Goal: Task Accomplishment & Management: Manage account settings

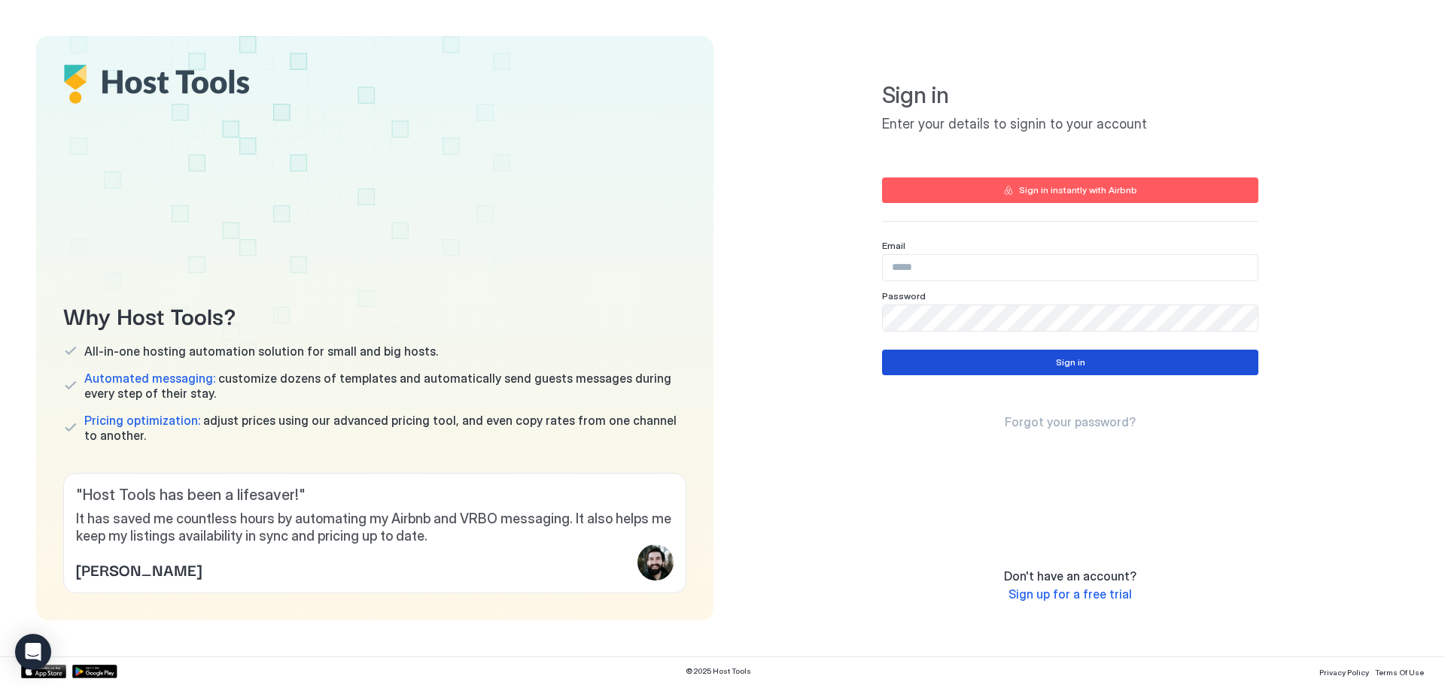
type input "**********"
click at [1100, 358] on button "Sign in" at bounding box center [1070, 363] width 376 height 26
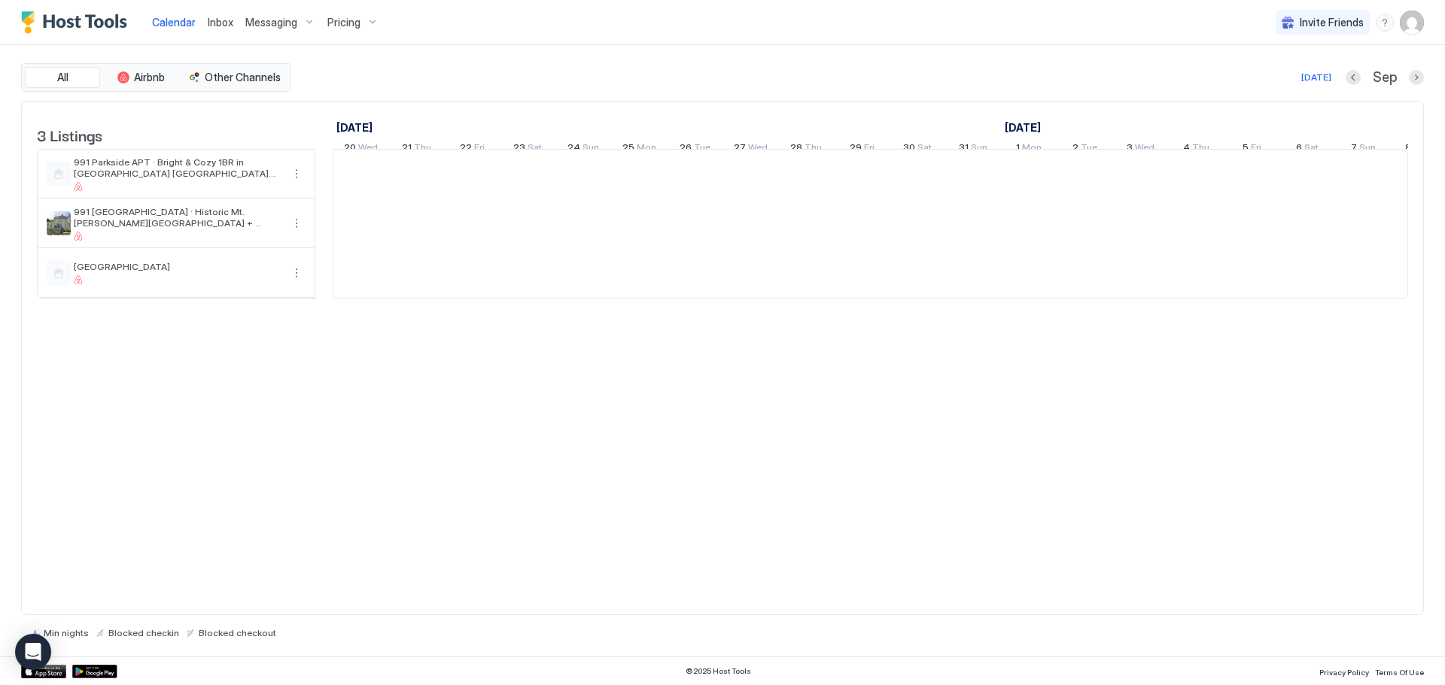
scroll to position [0, 836]
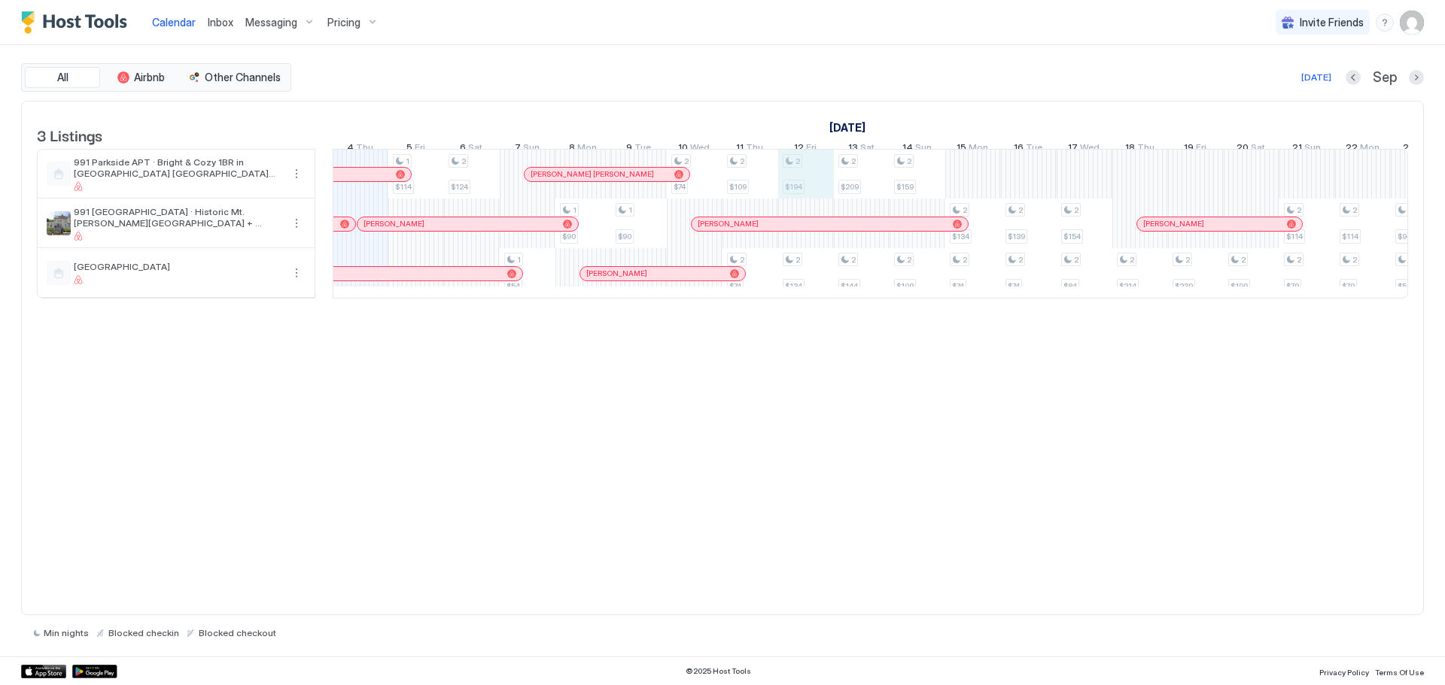
click at [801, 185] on div "1 $114 2 $124 1 $54 1 $90 1 $90 2 $74 2 $109 2 $74 2 $194 2 $134 2 $209 2 $144 …" at bounding box center [1139, 224] width 3285 height 148
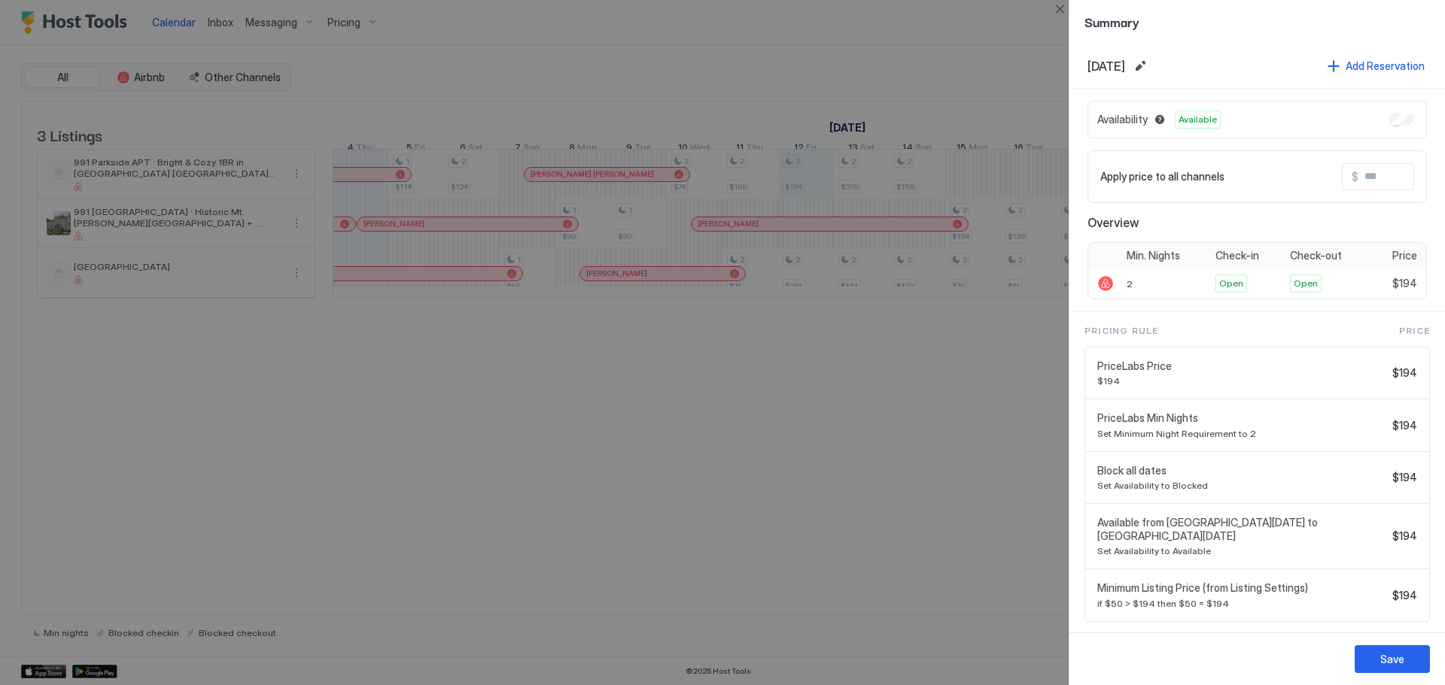
click at [723, 394] on div at bounding box center [722, 342] width 1445 height 685
click at [726, 555] on div at bounding box center [722, 342] width 1445 height 685
click at [1060, 8] on button "Close" at bounding box center [1059, 9] width 18 height 18
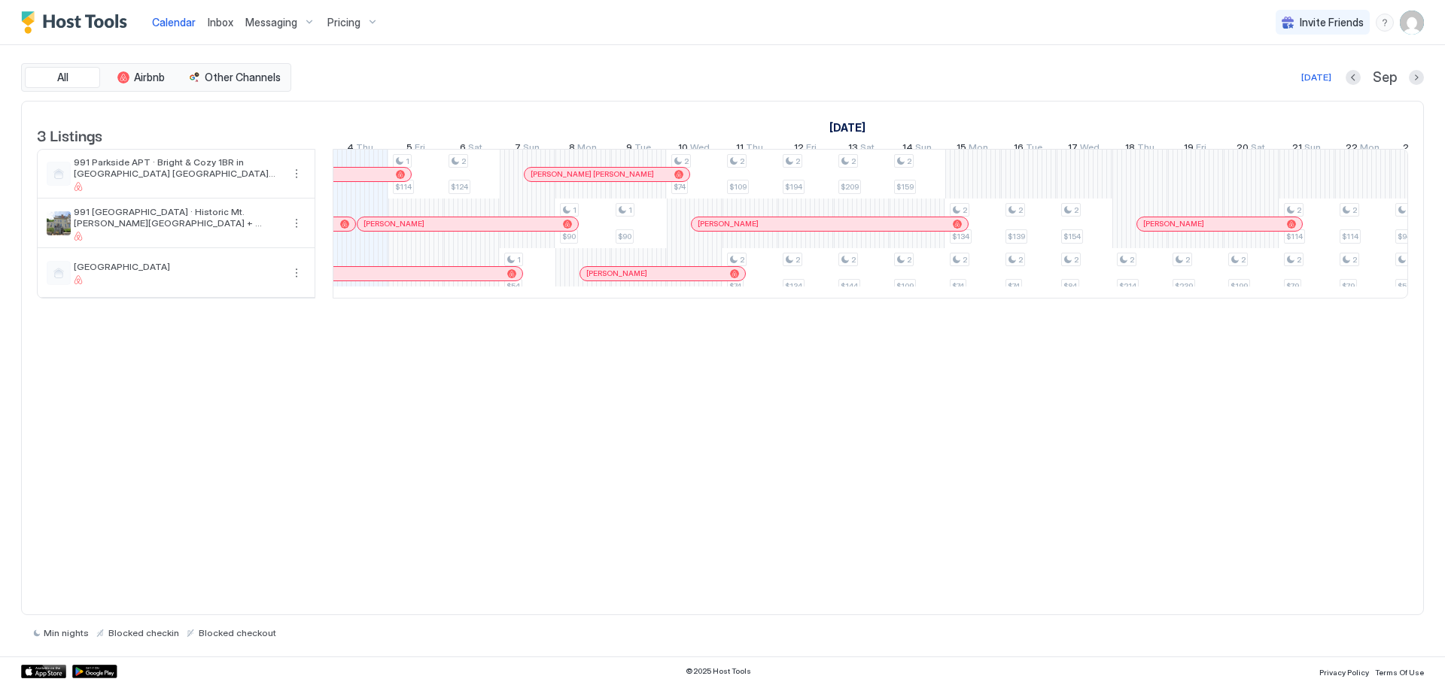
drag, startPoint x: 808, startPoint y: 181, endPoint x: 1211, endPoint y: 89, distance: 413.1
click at [1187, 92] on div "All Airbnb Other Channels Today Sep 3 Listings August 2025 September 2025 Octob…" at bounding box center [722, 351] width 1403 height 576
click at [187, 26] on span "Calendar" at bounding box center [174, 22] width 44 height 13
click at [268, 21] on span "Messaging" at bounding box center [271, 23] width 52 height 14
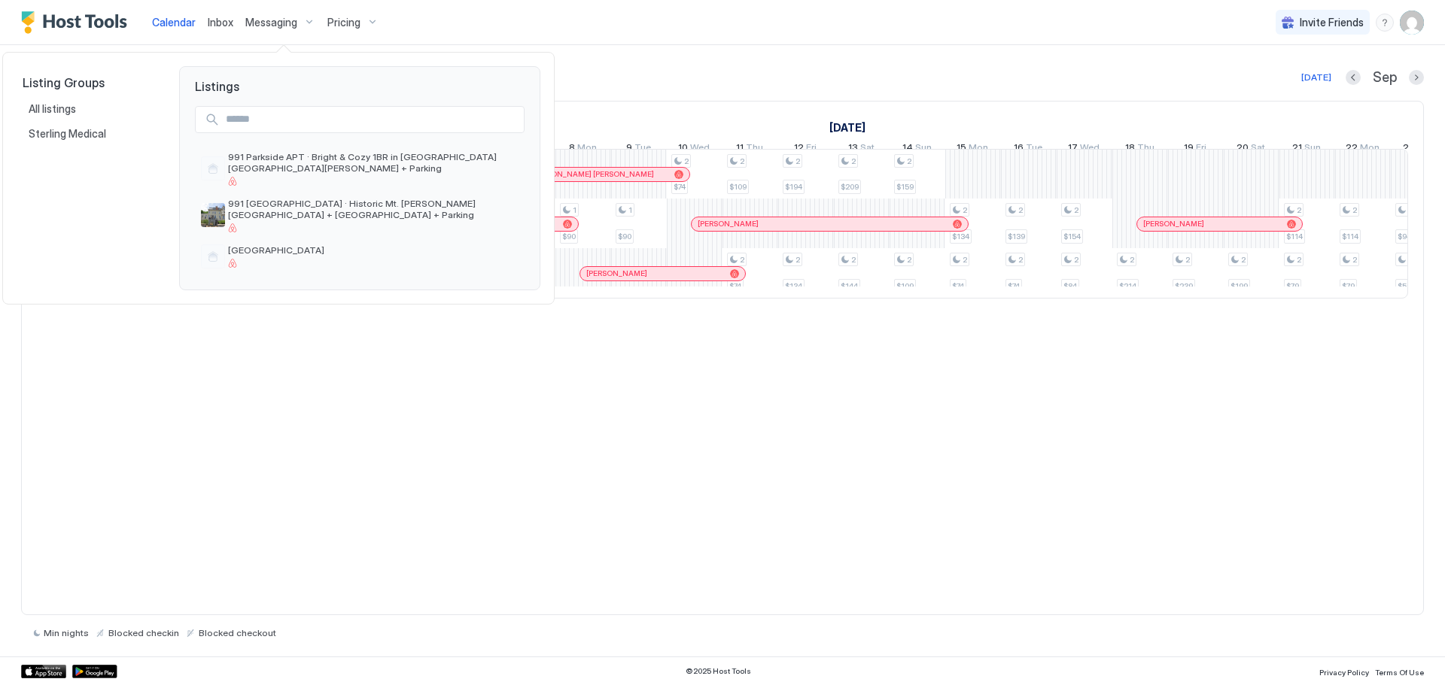
click at [345, 17] on div at bounding box center [722, 342] width 1445 height 685
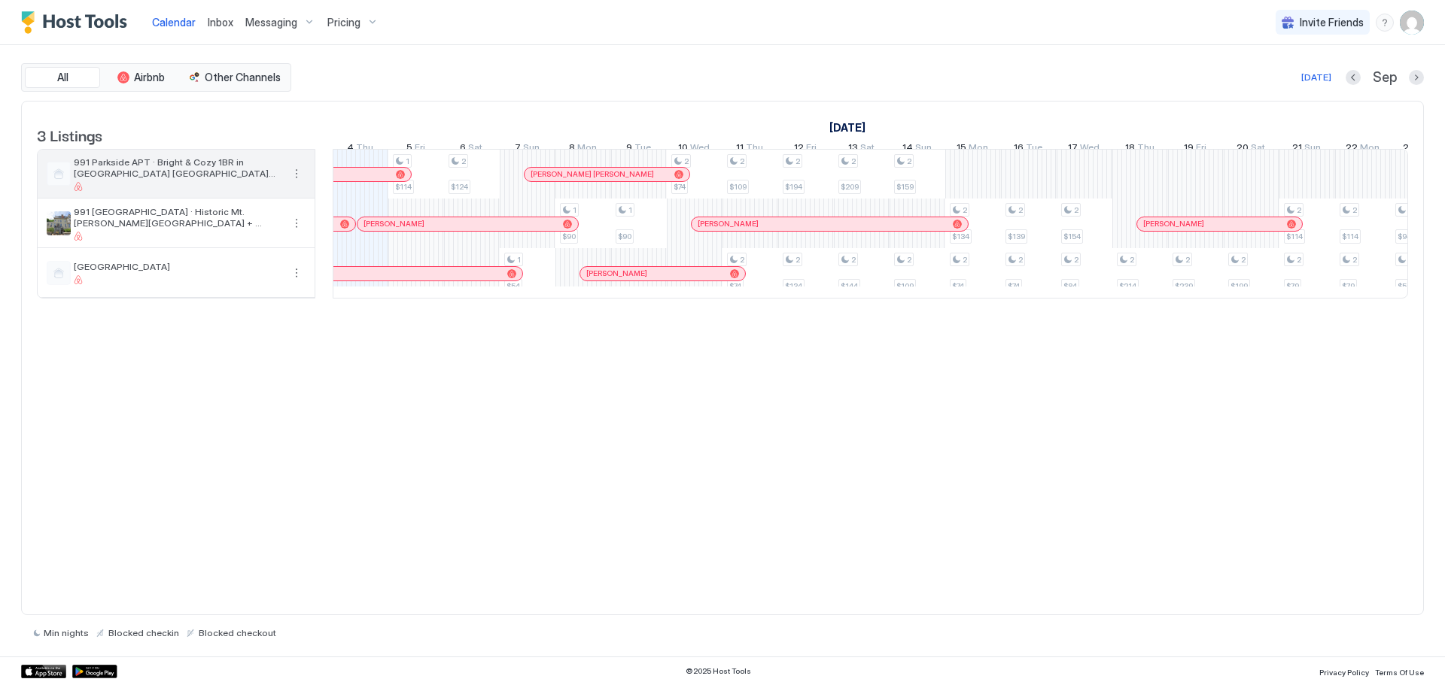
click at [118, 174] on span "991 Parkside APT · Bright & Cozy 1BR in [GEOGRAPHIC_DATA] [GEOGRAPHIC_DATA][PER…" at bounding box center [178, 168] width 208 height 23
drag, startPoint x: 120, startPoint y: 187, endPoint x: 125, endPoint y: 179, distance: 9.8
click at [120, 179] on span "991 Parkside APT · Bright & Cozy 1BR in [GEOGRAPHIC_DATA] [GEOGRAPHIC_DATA][PER…" at bounding box center [178, 168] width 208 height 23
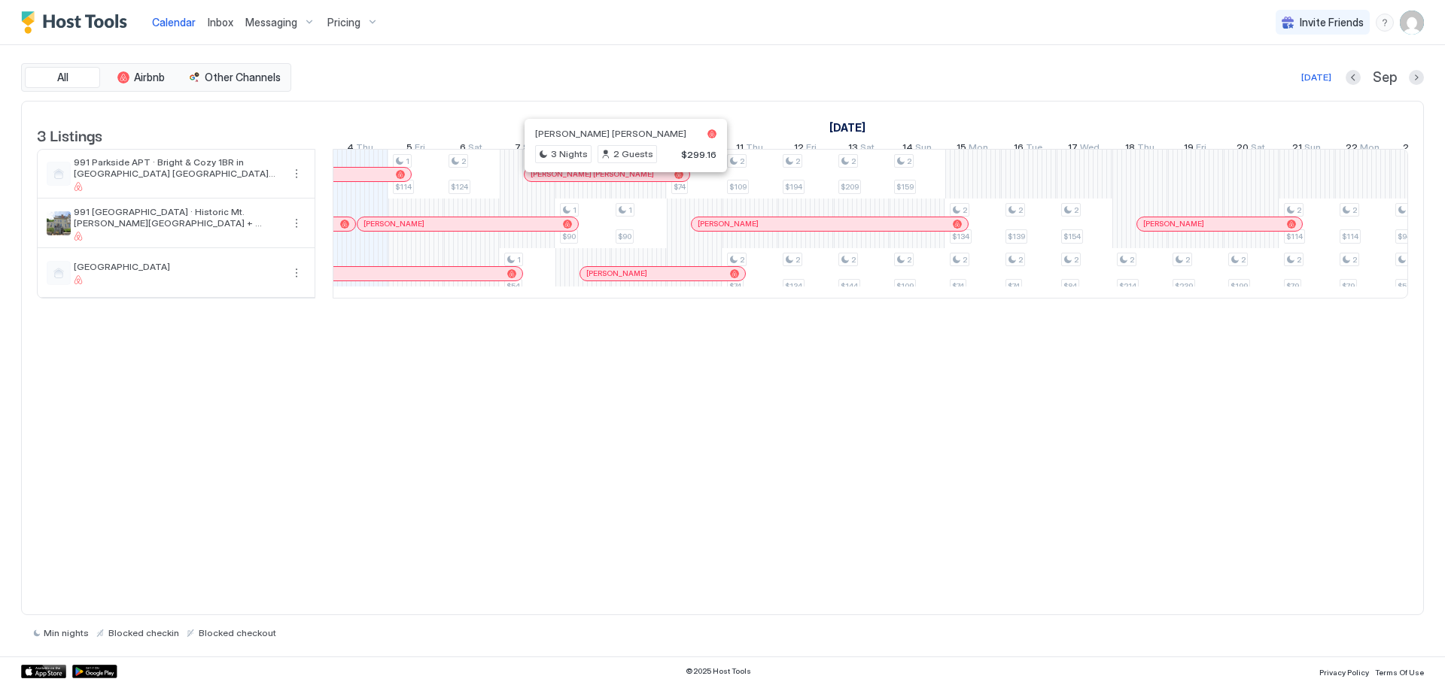
click at [1405, 23] on img "User profile" at bounding box center [1412, 23] width 24 height 24
click at [1137, 38] on div at bounding box center [722, 342] width 1445 height 685
click at [343, 22] on span "Pricing" at bounding box center [343, 23] width 33 height 14
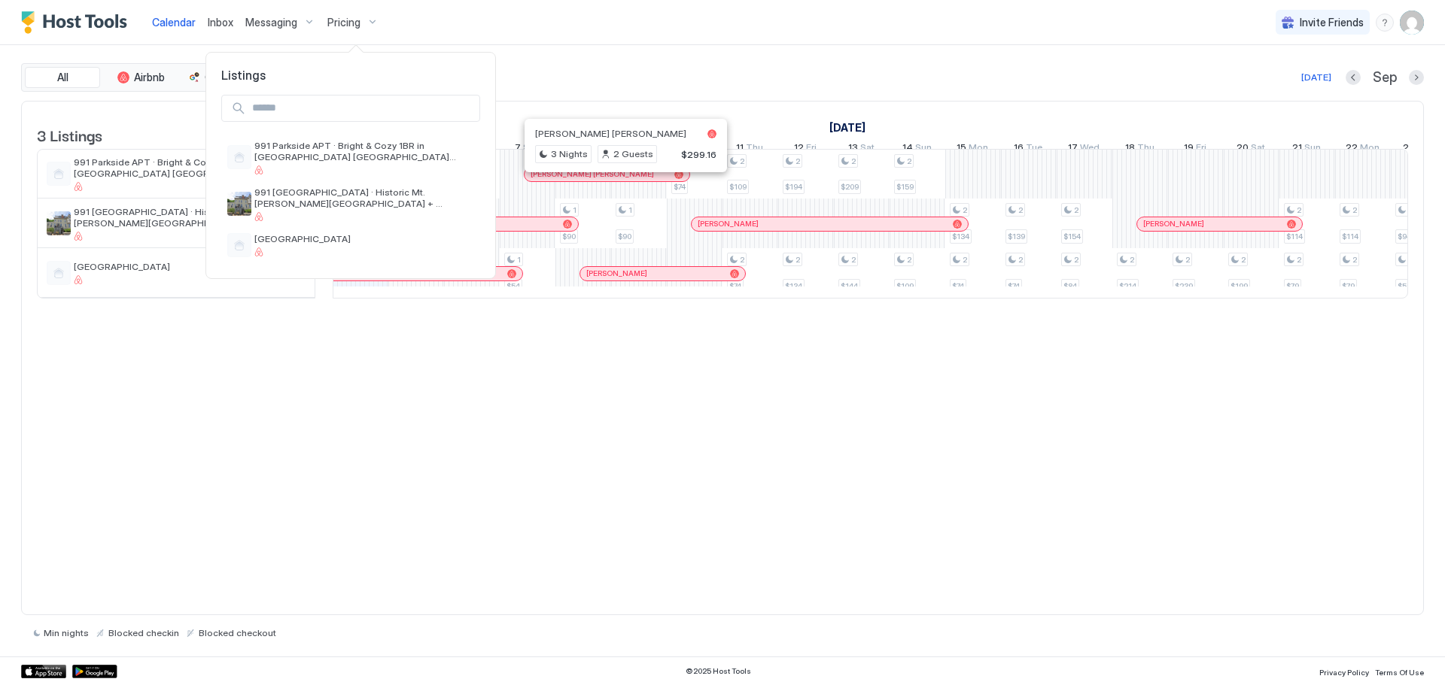
click at [371, 22] on div at bounding box center [722, 342] width 1445 height 685
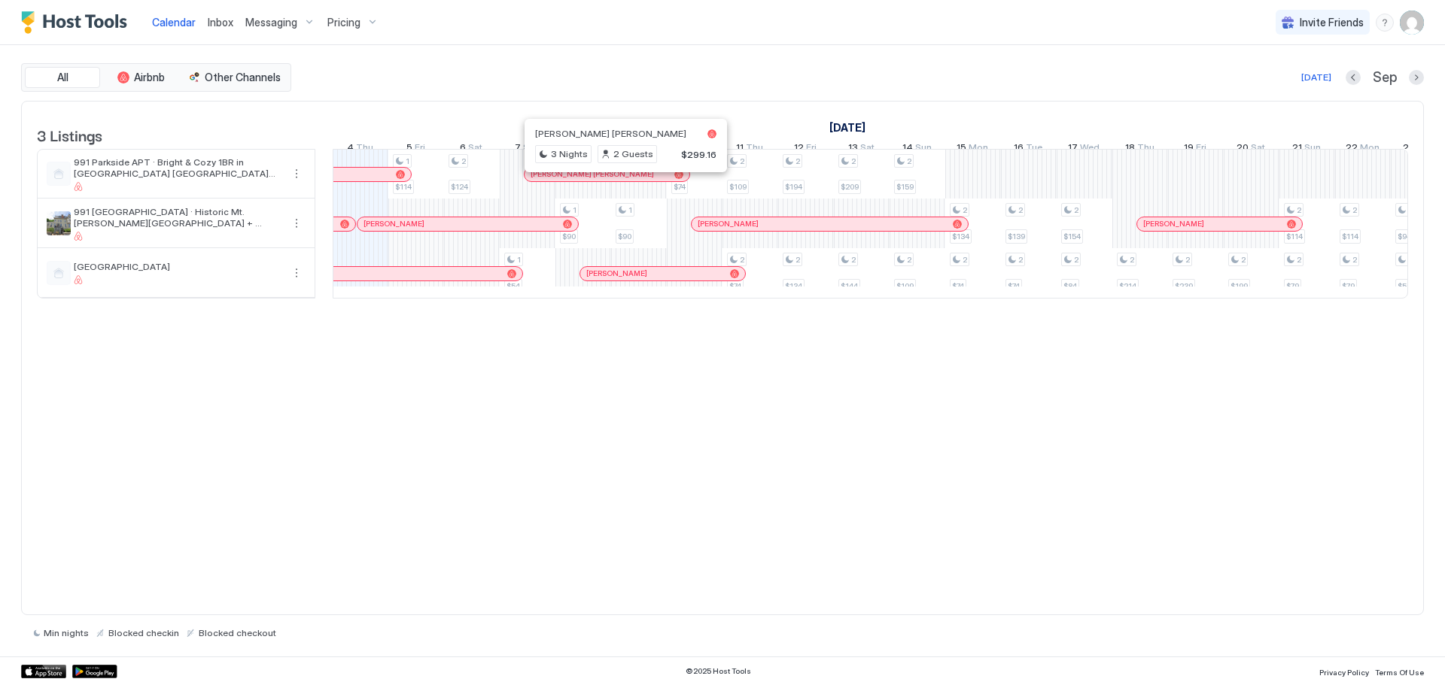
click at [370, 25] on div "Pricing" at bounding box center [352, 23] width 63 height 26
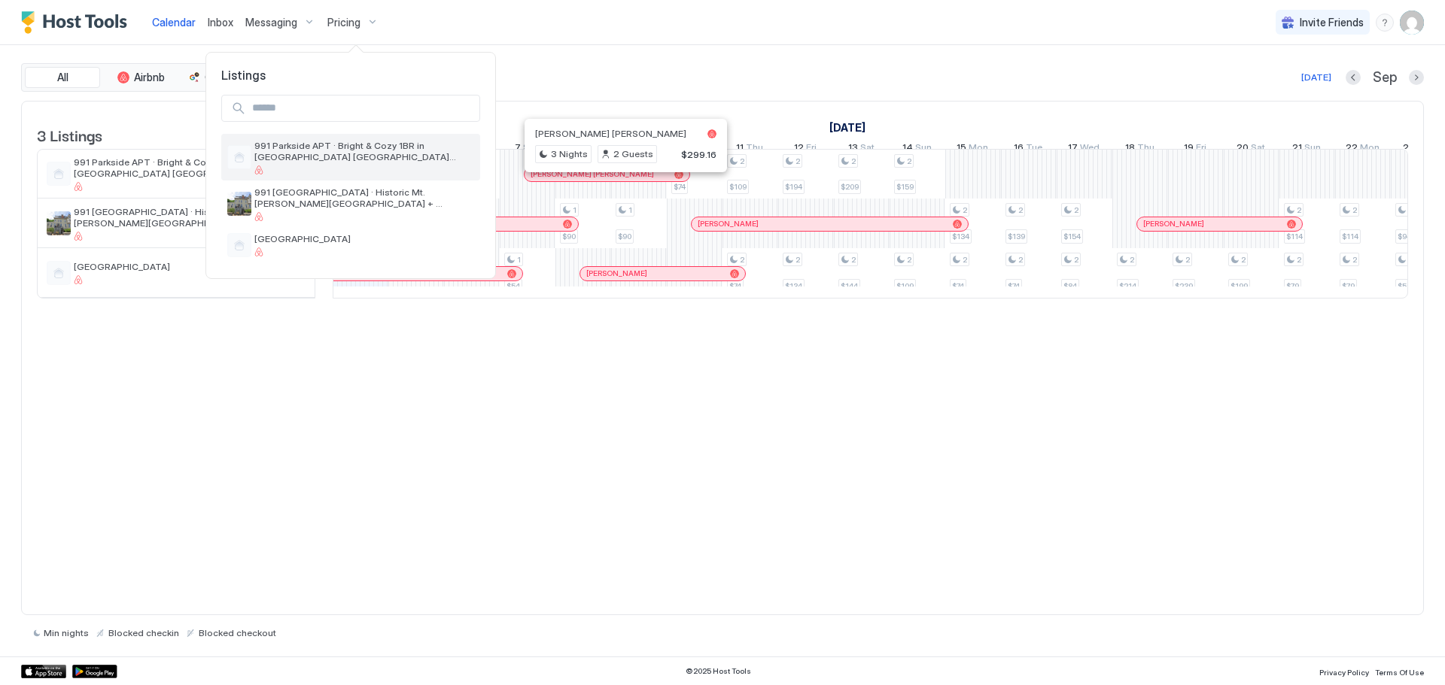
click at [303, 150] on span "991 Parkside APT · Bright & Cozy 1BR in [GEOGRAPHIC_DATA] [GEOGRAPHIC_DATA][PER…" at bounding box center [364, 151] width 220 height 23
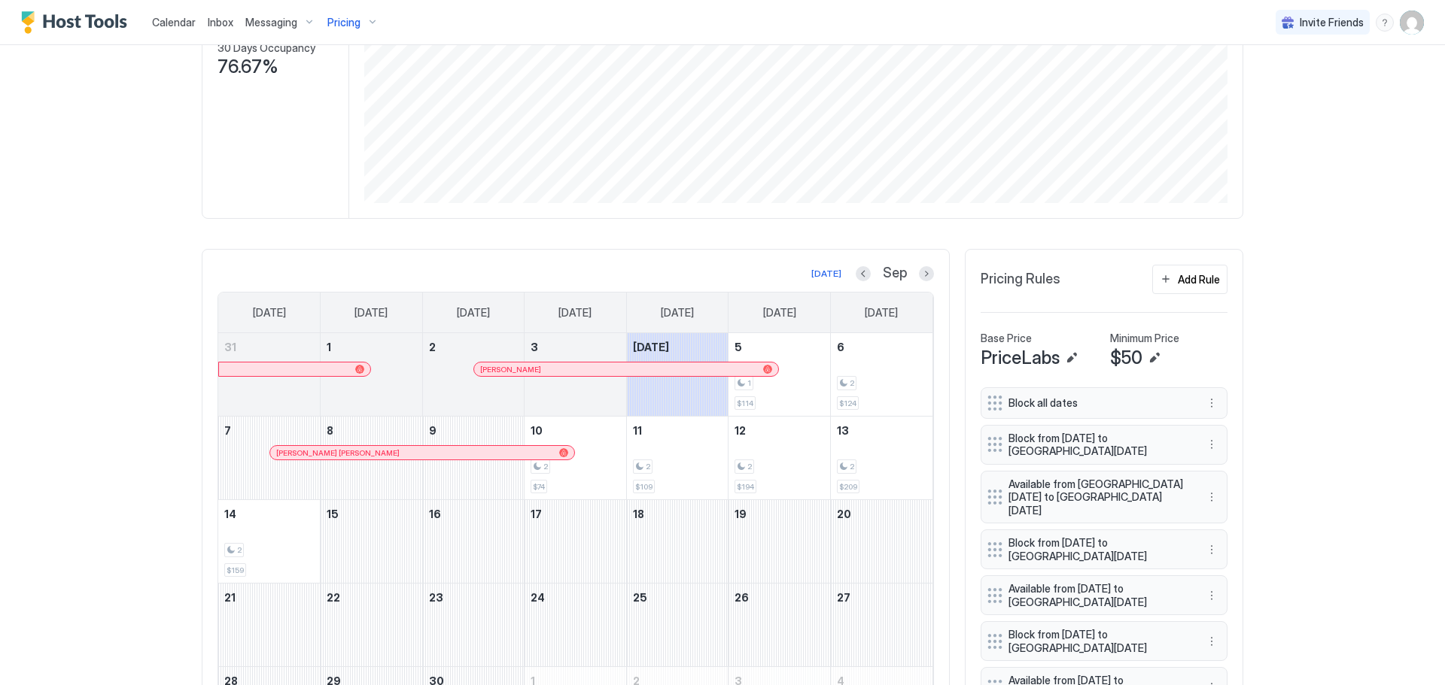
scroll to position [301, 0]
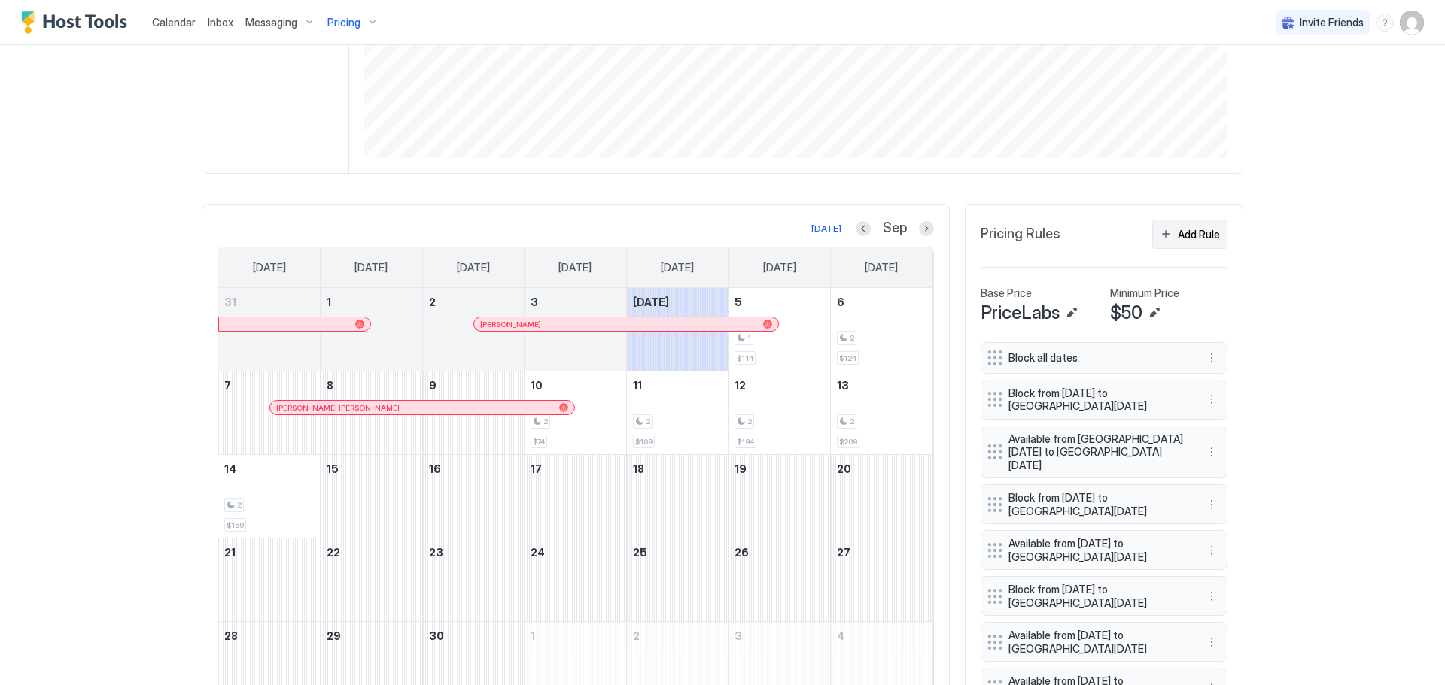
click at [1204, 234] on div "Add Rule" at bounding box center [1199, 234] width 42 height 16
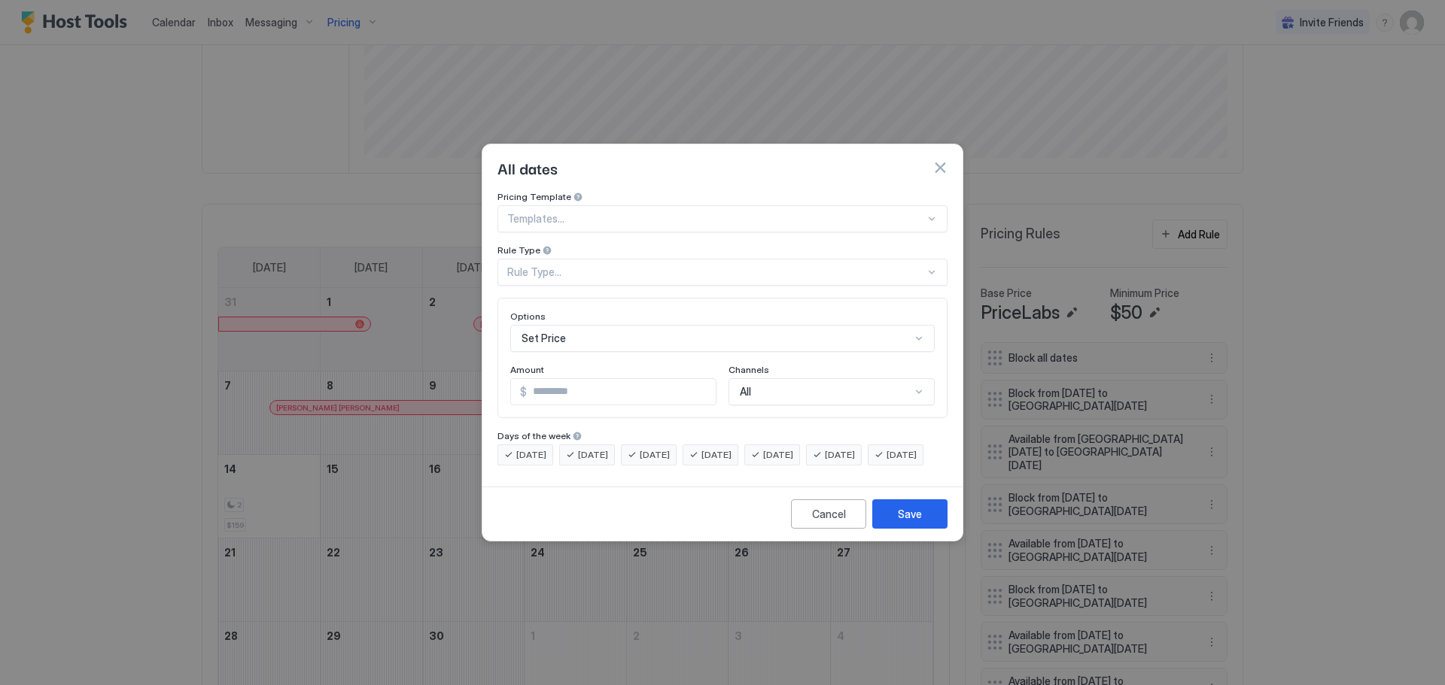
click at [935, 266] on div at bounding box center [932, 272] width 12 height 12
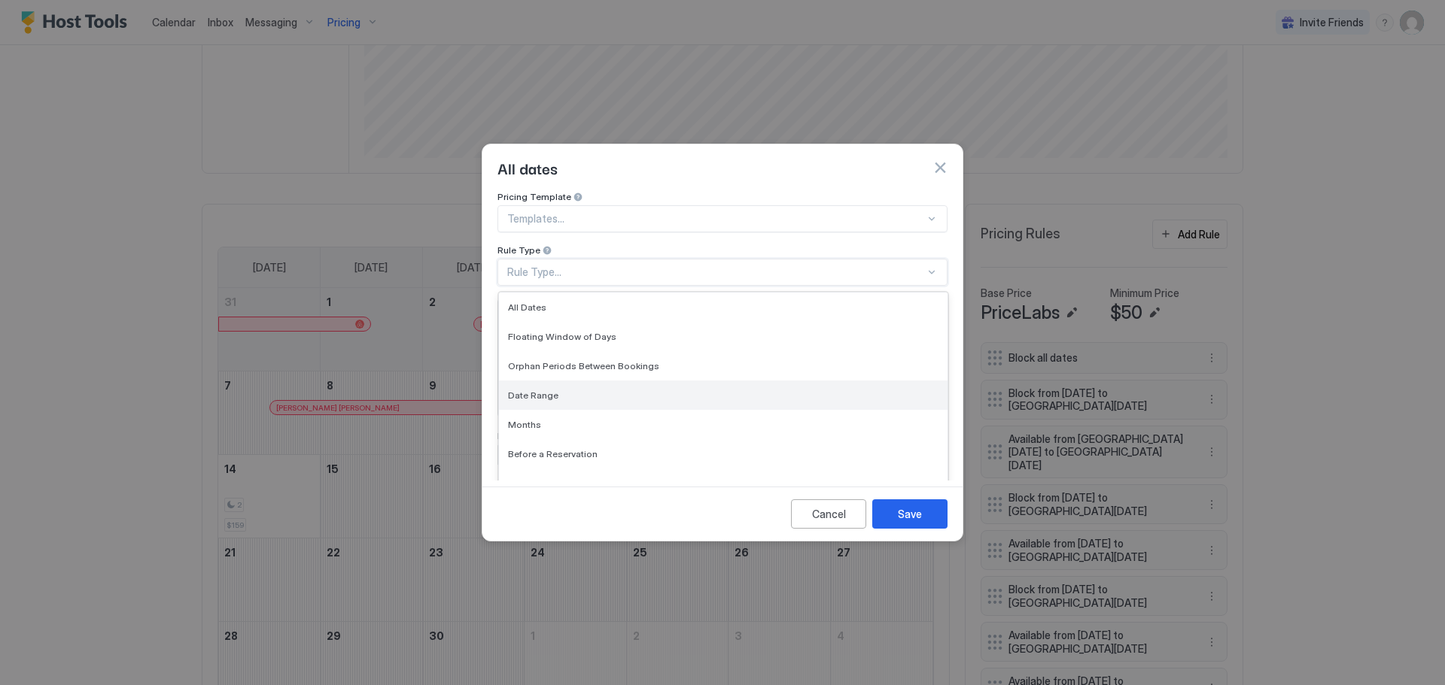
click at [530, 390] on span "Date Range" at bounding box center [533, 395] width 50 height 11
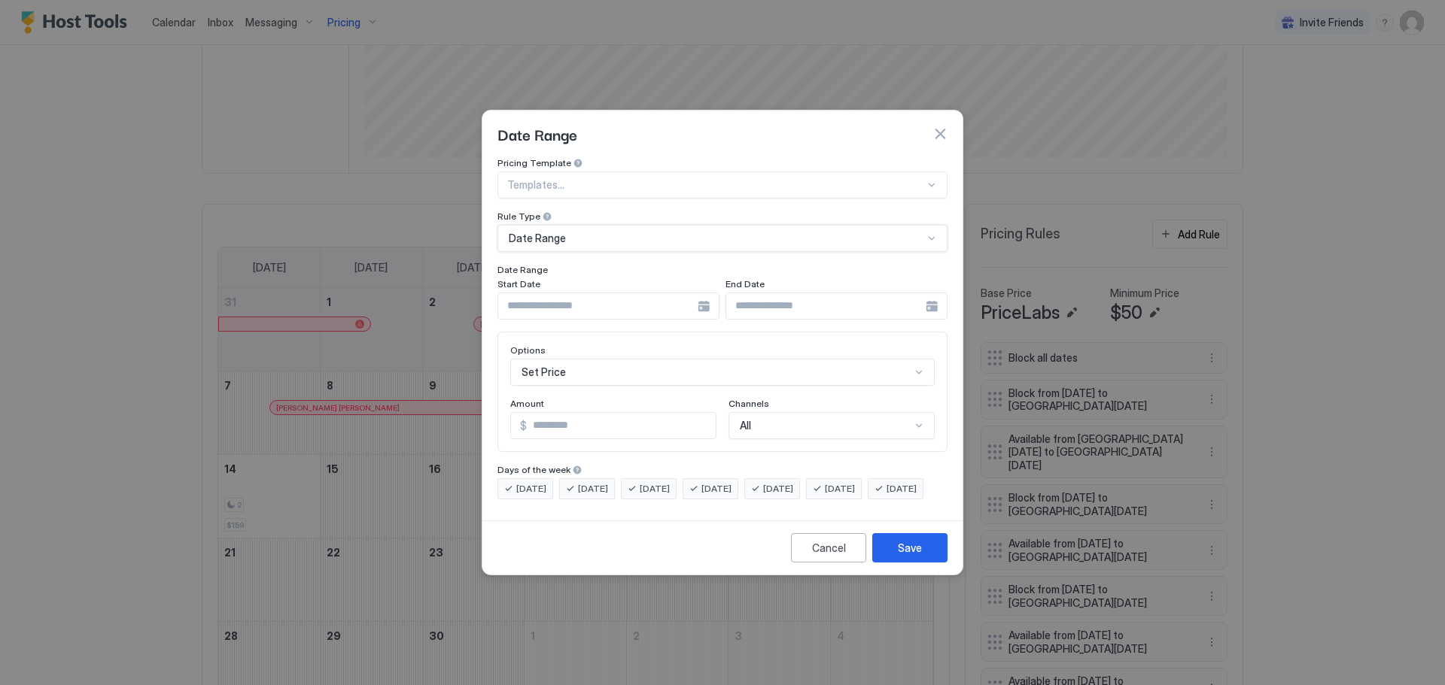
click at [704, 294] on div at bounding box center [608, 306] width 222 height 27
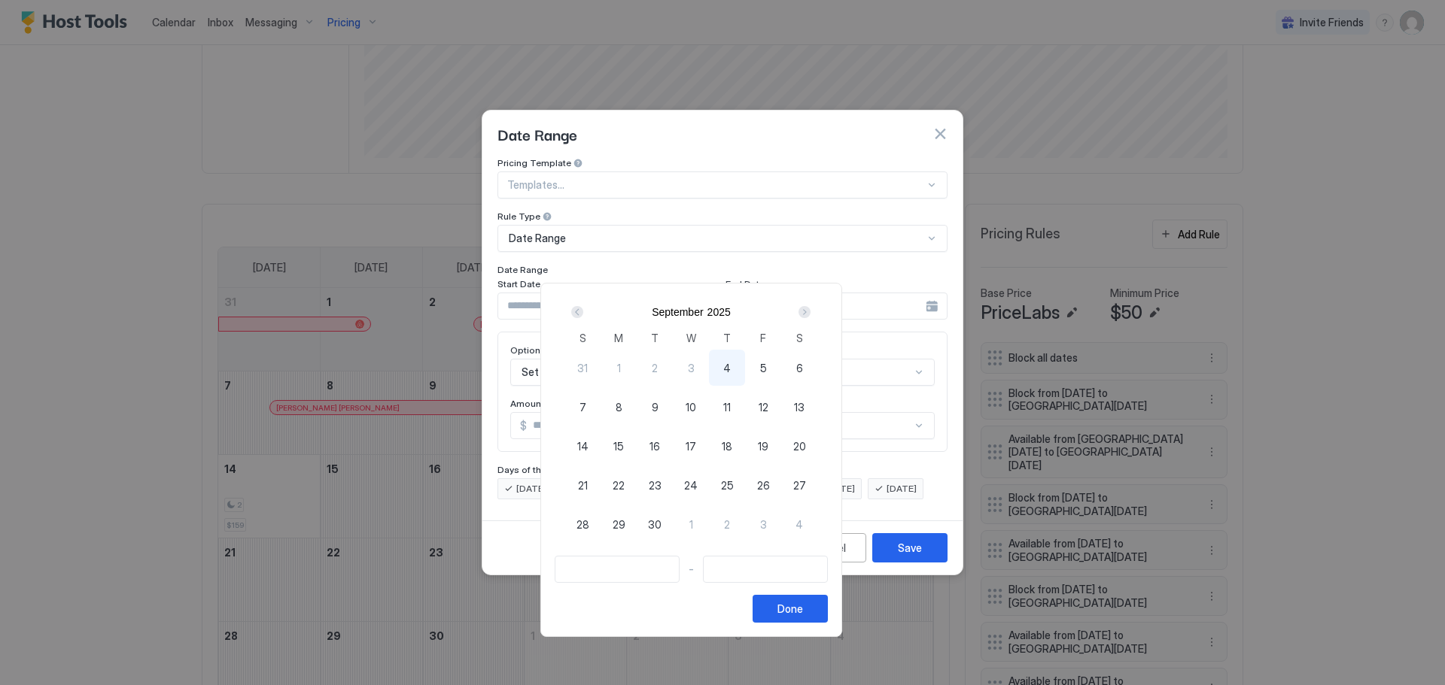
click at [768, 407] on span "12" at bounding box center [763, 408] width 10 height 16
type input "**********"
click at [660, 450] on span "16" at bounding box center [654, 447] width 11 height 16
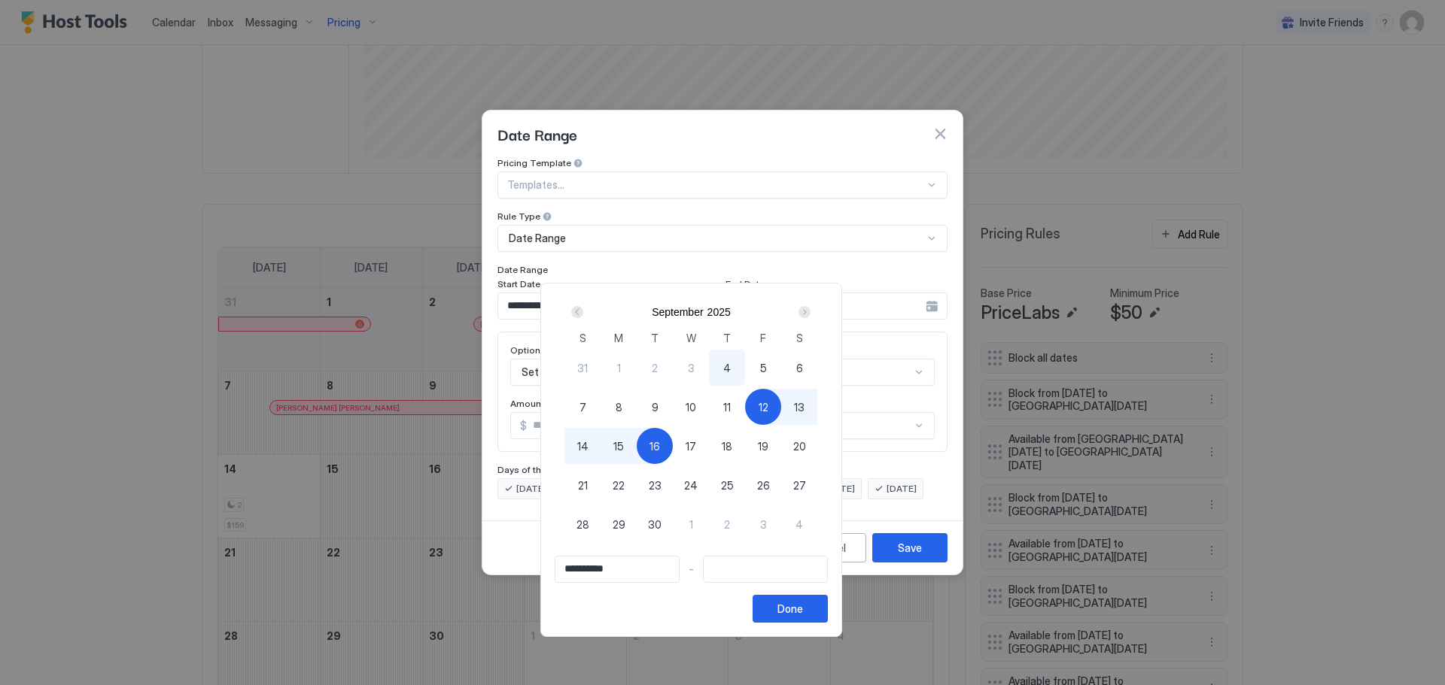
type input "**********"
click at [803, 613] on div "Done" at bounding box center [790, 609] width 26 height 16
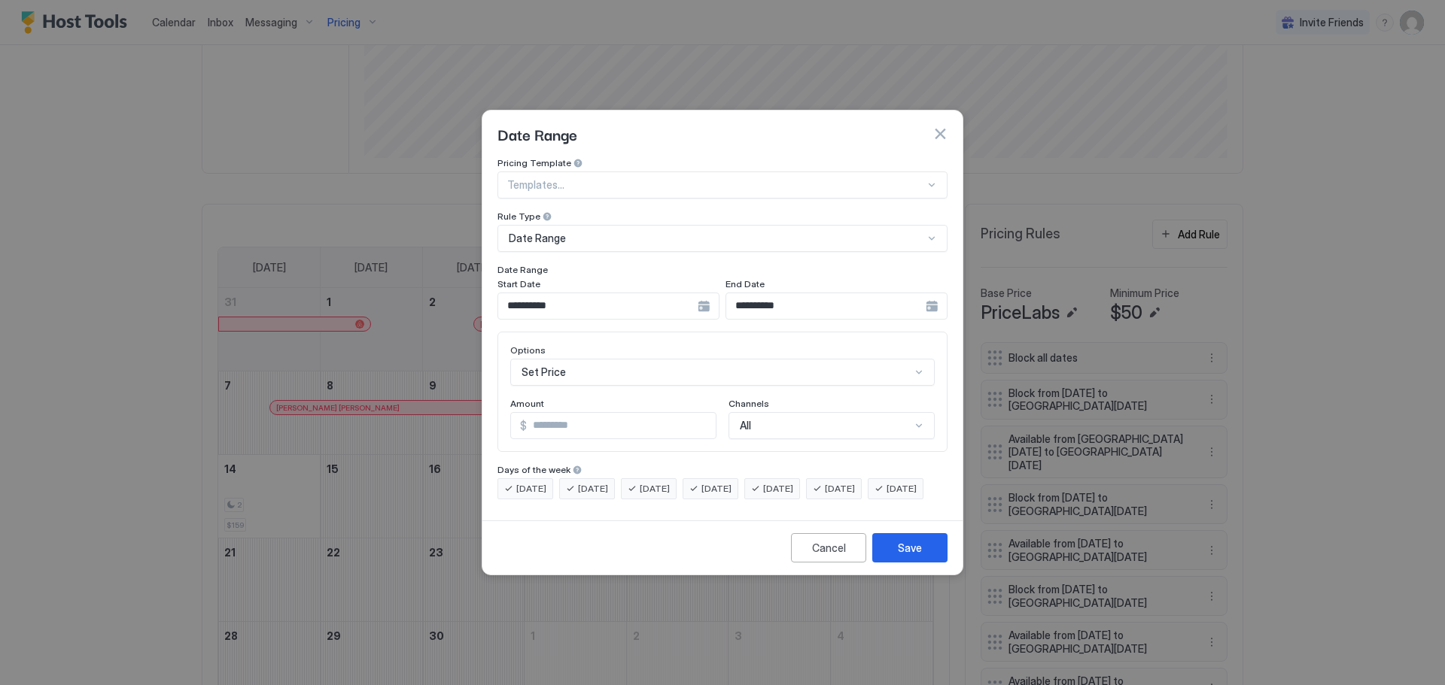
click at [921, 359] on div "Set Price" at bounding box center [722, 372] width 424 height 27
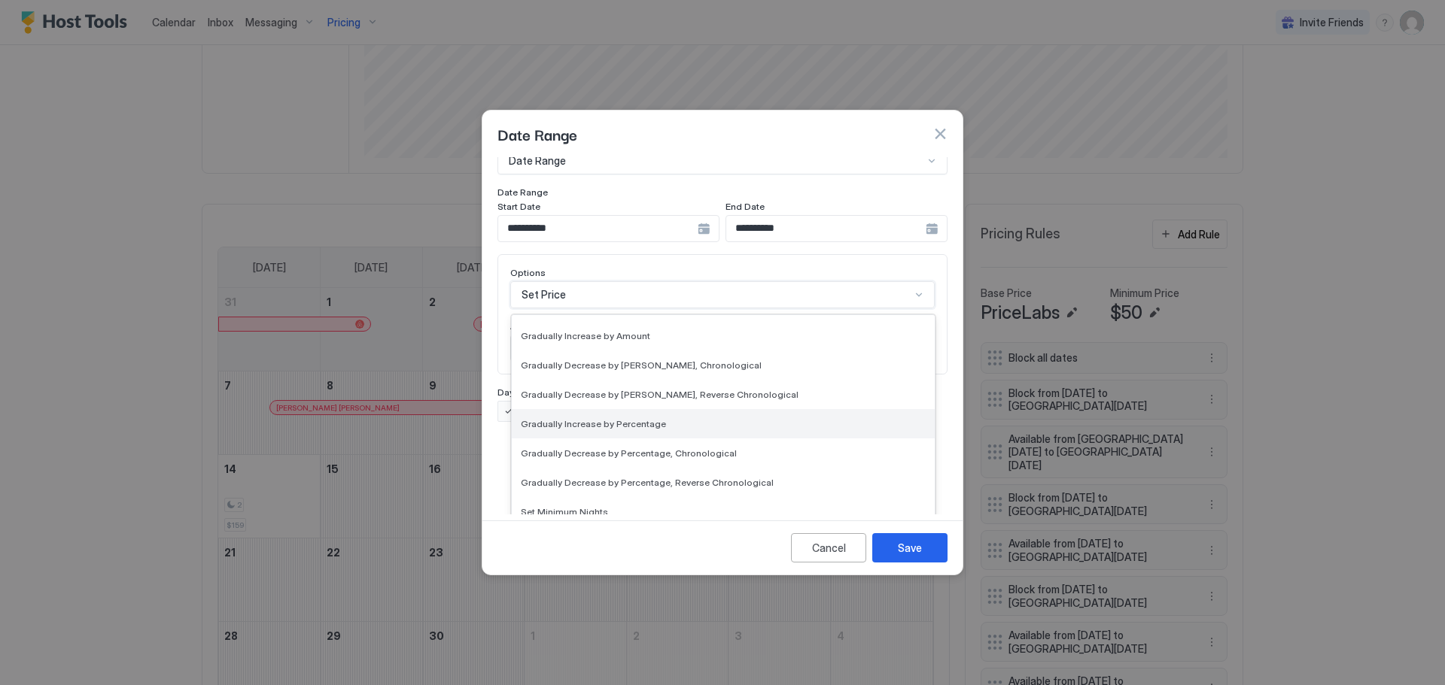
scroll to position [226, 0]
click at [552, 509] on span "Set Availability" at bounding box center [552, 514] width 62 height 11
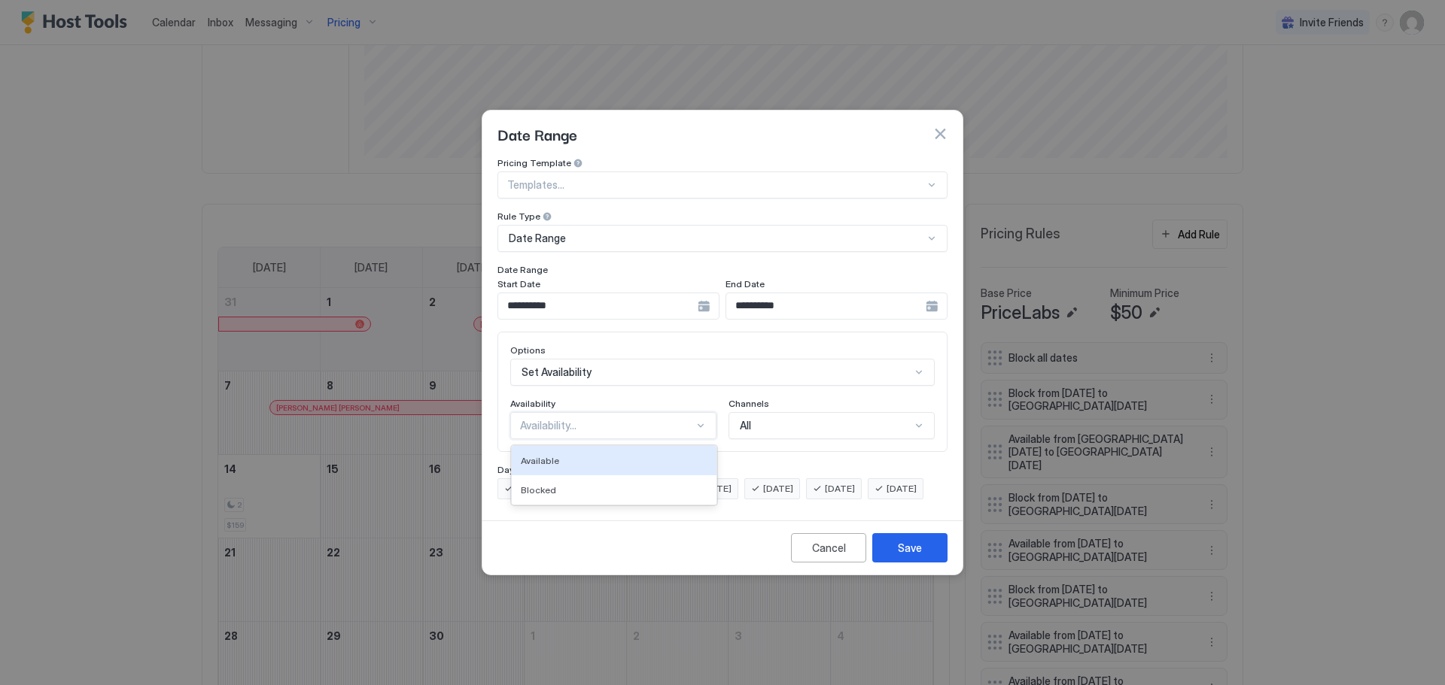
click at [697, 420] on div at bounding box center [701, 426] width 12 height 12
click at [546, 485] on span "Blocked" at bounding box center [538, 490] width 35 height 11
click at [913, 556] on div "Save" at bounding box center [910, 548] width 24 height 16
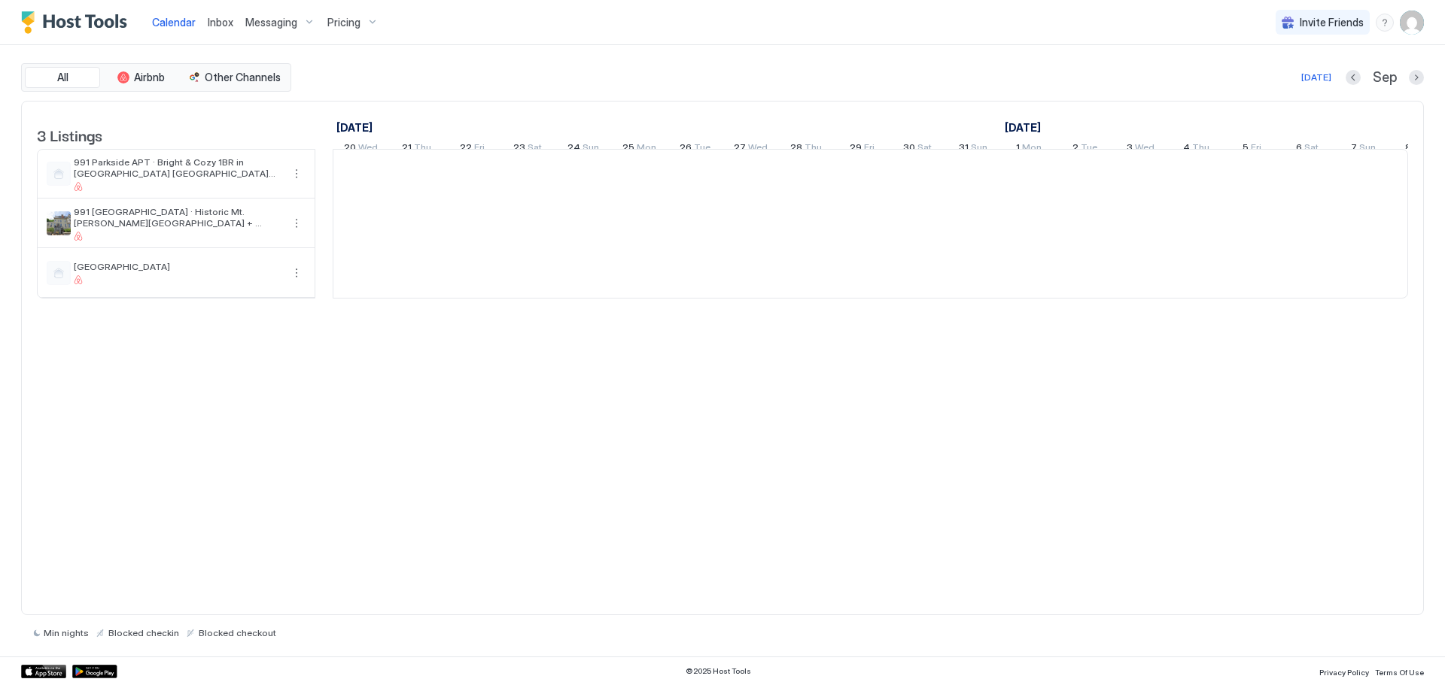
scroll to position [0, 836]
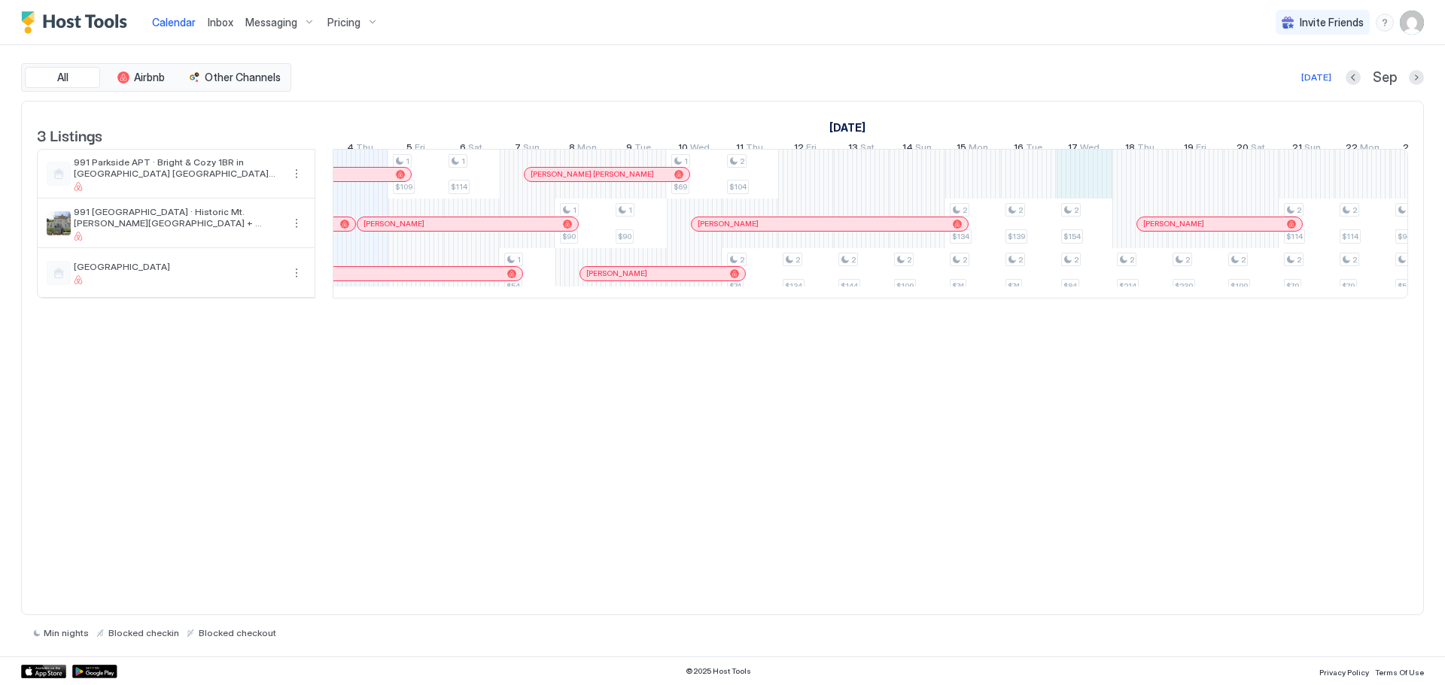
click at [1076, 187] on div "1 $109 1 $114 1 $54 1 $90 1 $90 1 $69 2 $104 2 $74 2 $134 2 $144 2 $109 2 $134 …" at bounding box center [1139, 224] width 3285 height 148
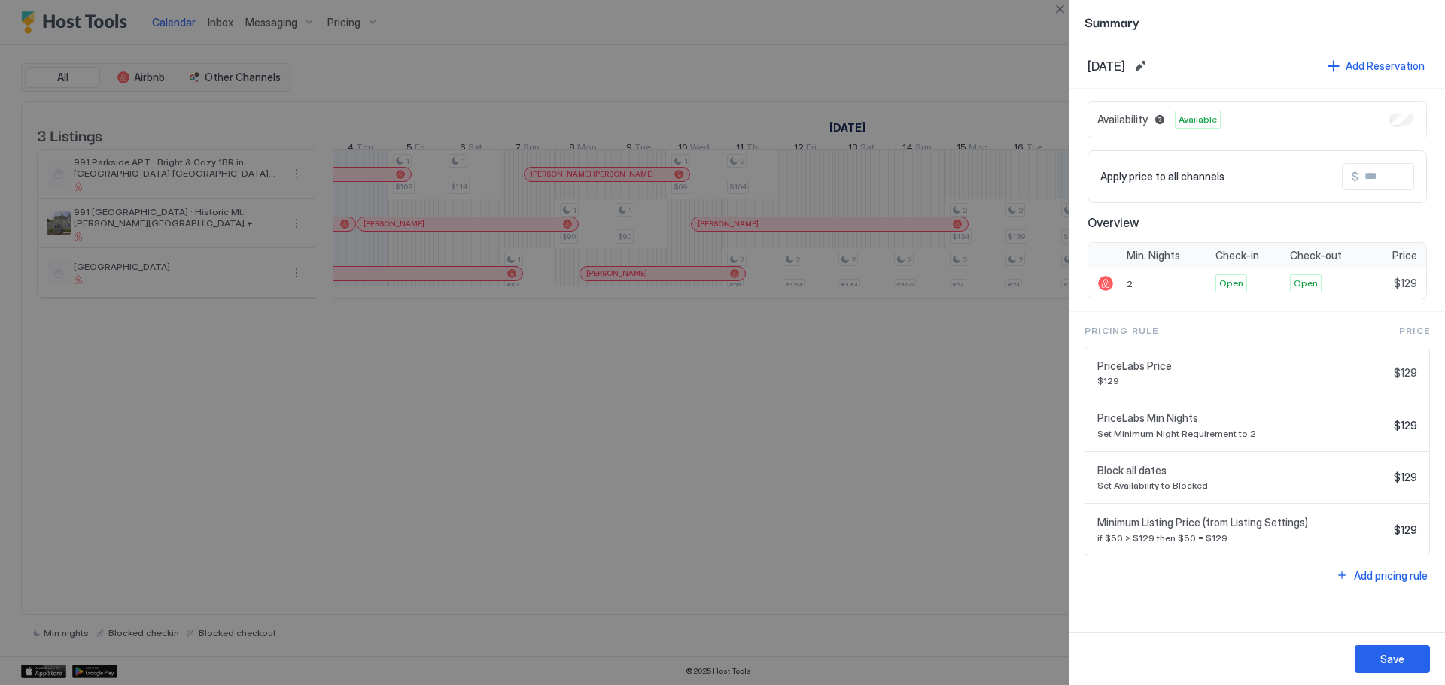
click at [1077, 187] on div "Availability Available Apply price to all channels $ Overview Min. Nights Check…" at bounding box center [1256, 200] width 375 height 223
click at [992, 334] on div at bounding box center [722, 342] width 1445 height 685
click at [986, 55] on div at bounding box center [722, 342] width 1445 height 685
click at [1062, 10] on button "Close" at bounding box center [1059, 9] width 18 height 18
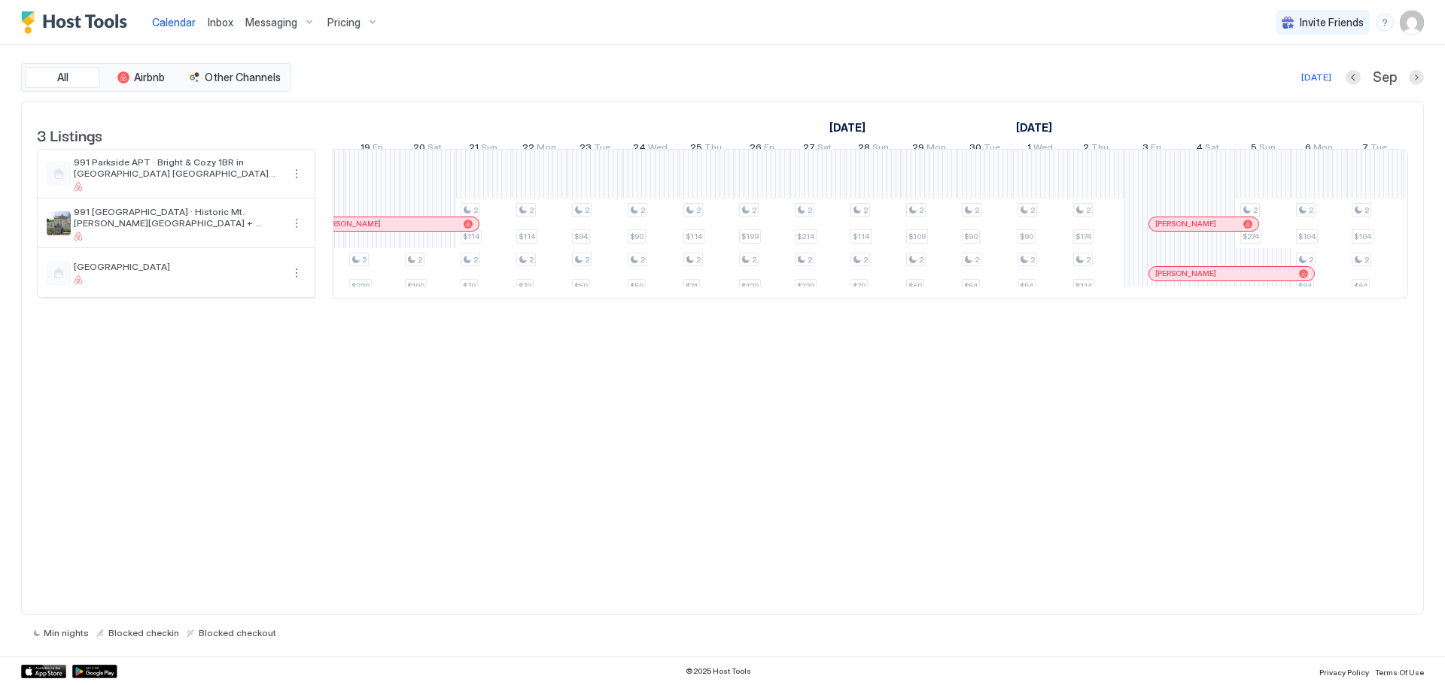
scroll to position [0, 1607]
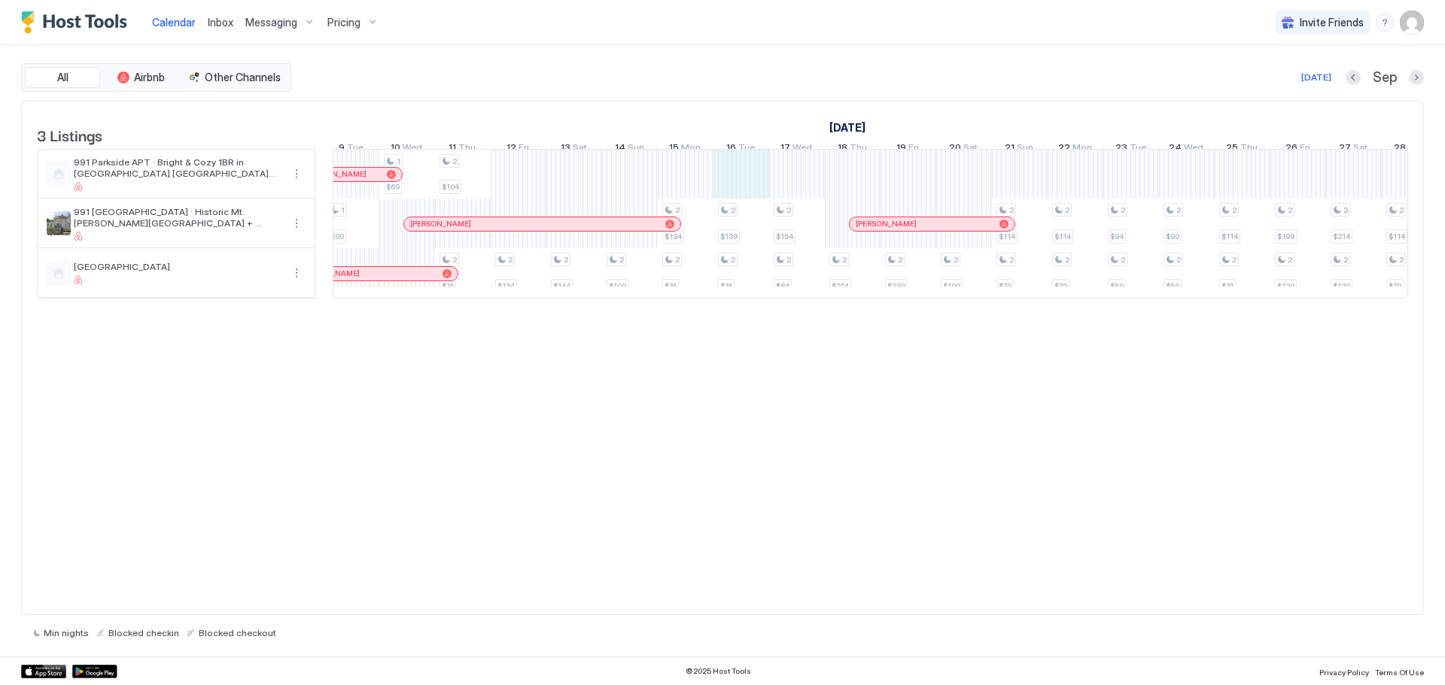
click at [750, 183] on div "1 $109 1 $114 1 $54 1 $90 1 $90 1 $69 2 $104 2 $74 2 $134 2 $144 2 $109 2 $134 …" at bounding box center [852, 224] width 3285 height 148
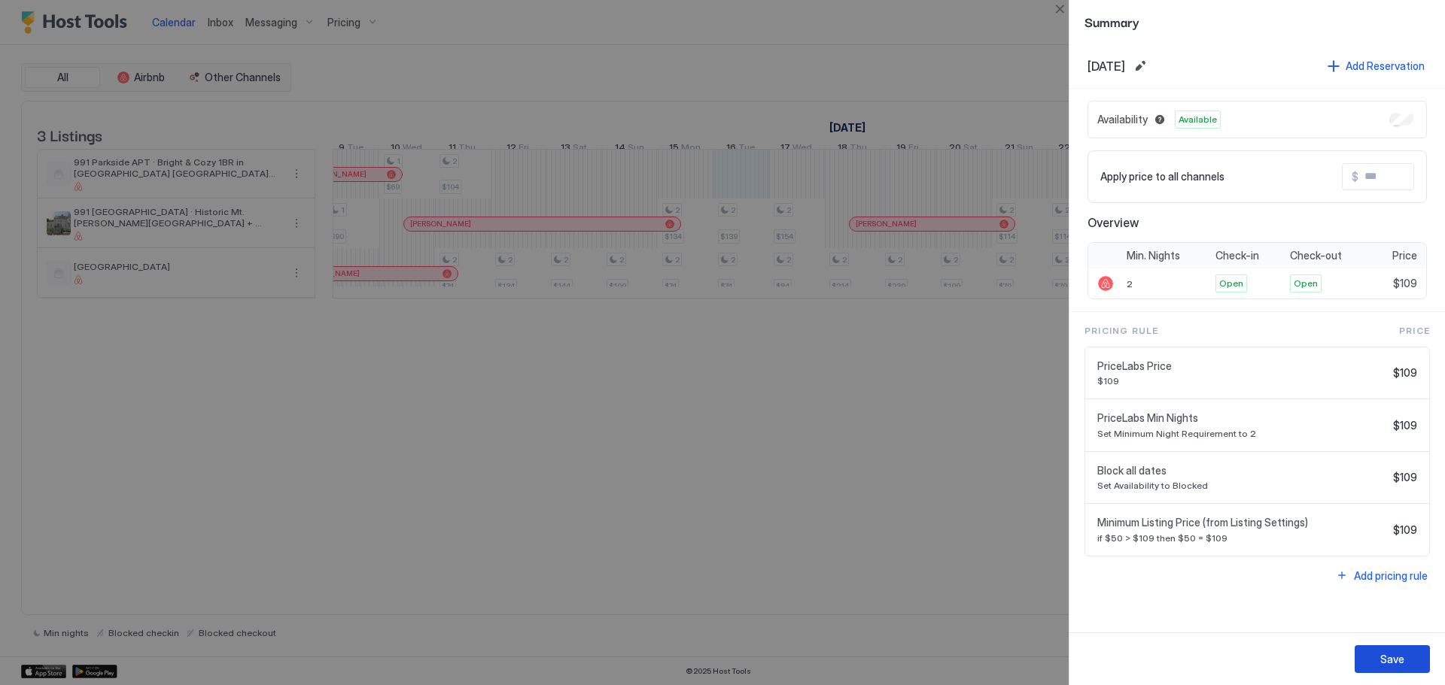
click at [1394, 649] on button "Save" at bounding box center [1391, 660] width 75 height 28
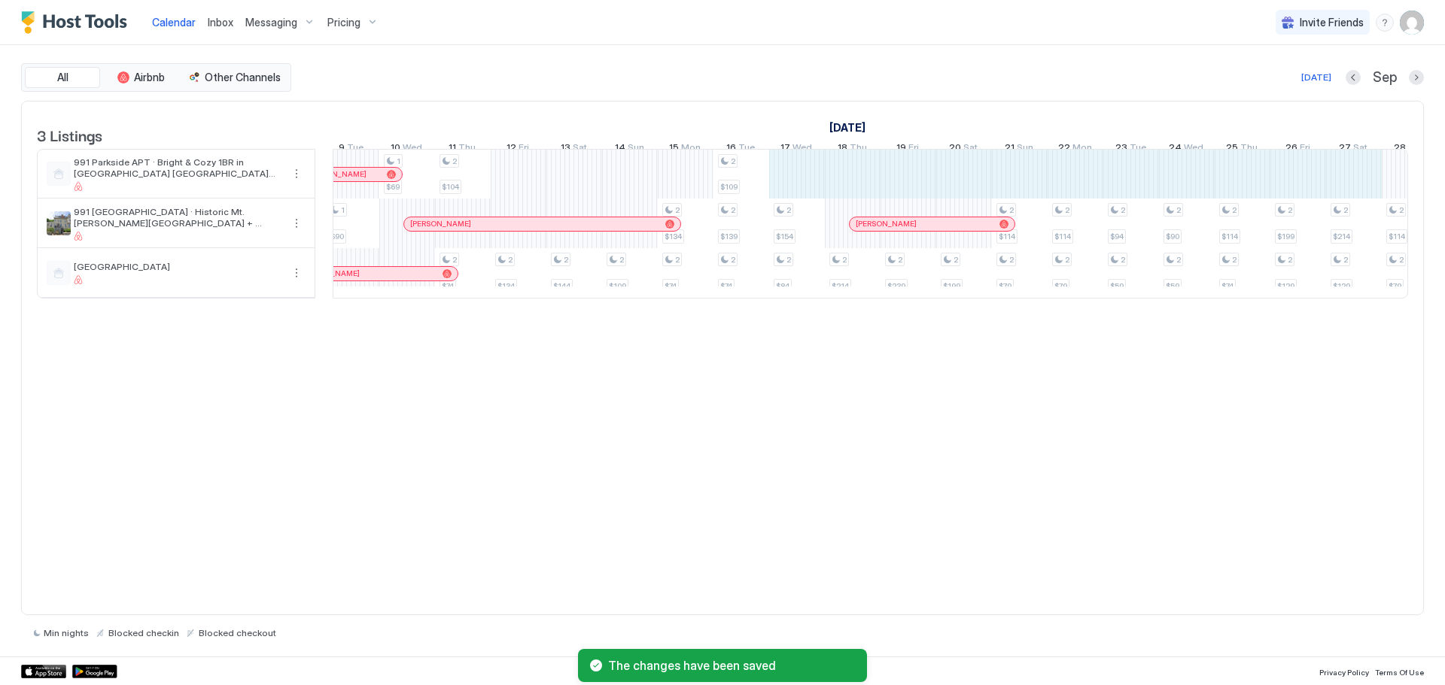
click at [1353, 178] on div "1 $109 1 $114 1 $54 1 $90 1 $90 1 $69 2 $104 2 $74 2 $134 2 $144 2 $109 2 $134 …" at bounding box center [852, 224] width 3285 height 148
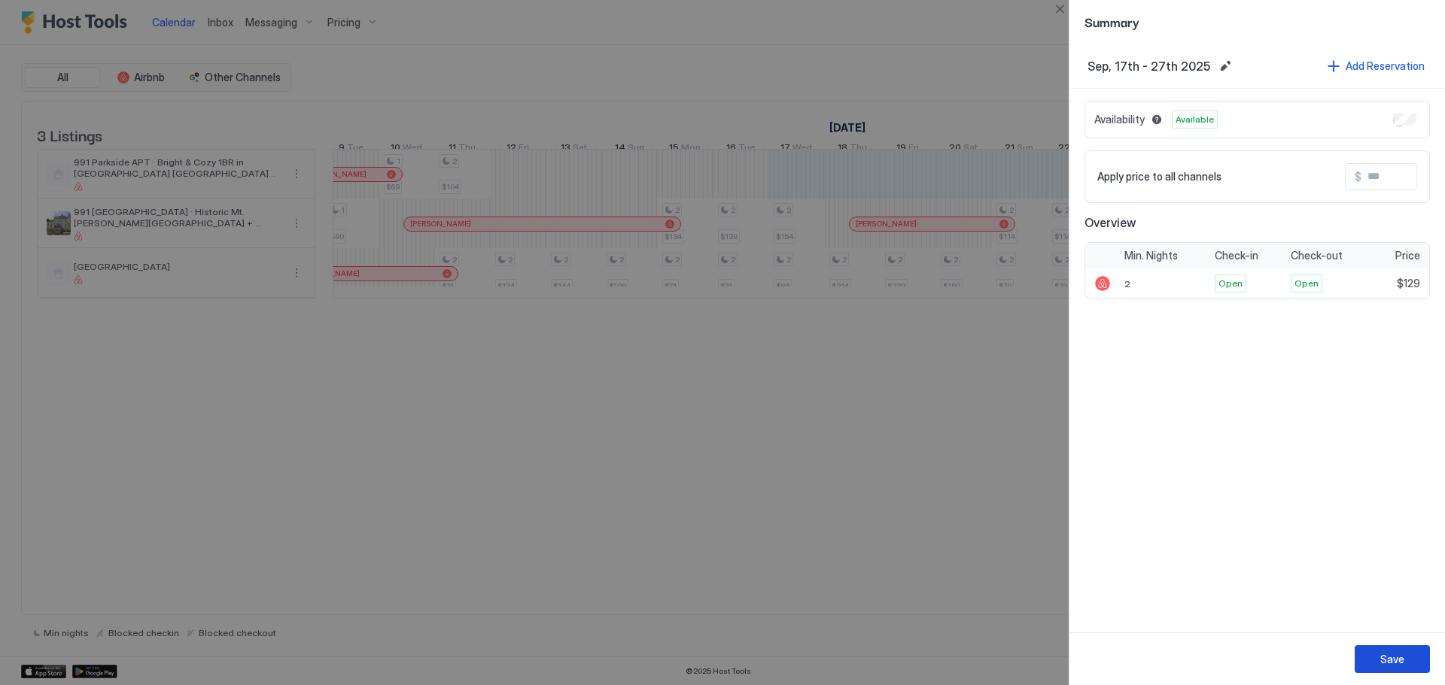
click at [1411, 652] on button "Save" at bounding box center [1391, 660] width 75 height 28
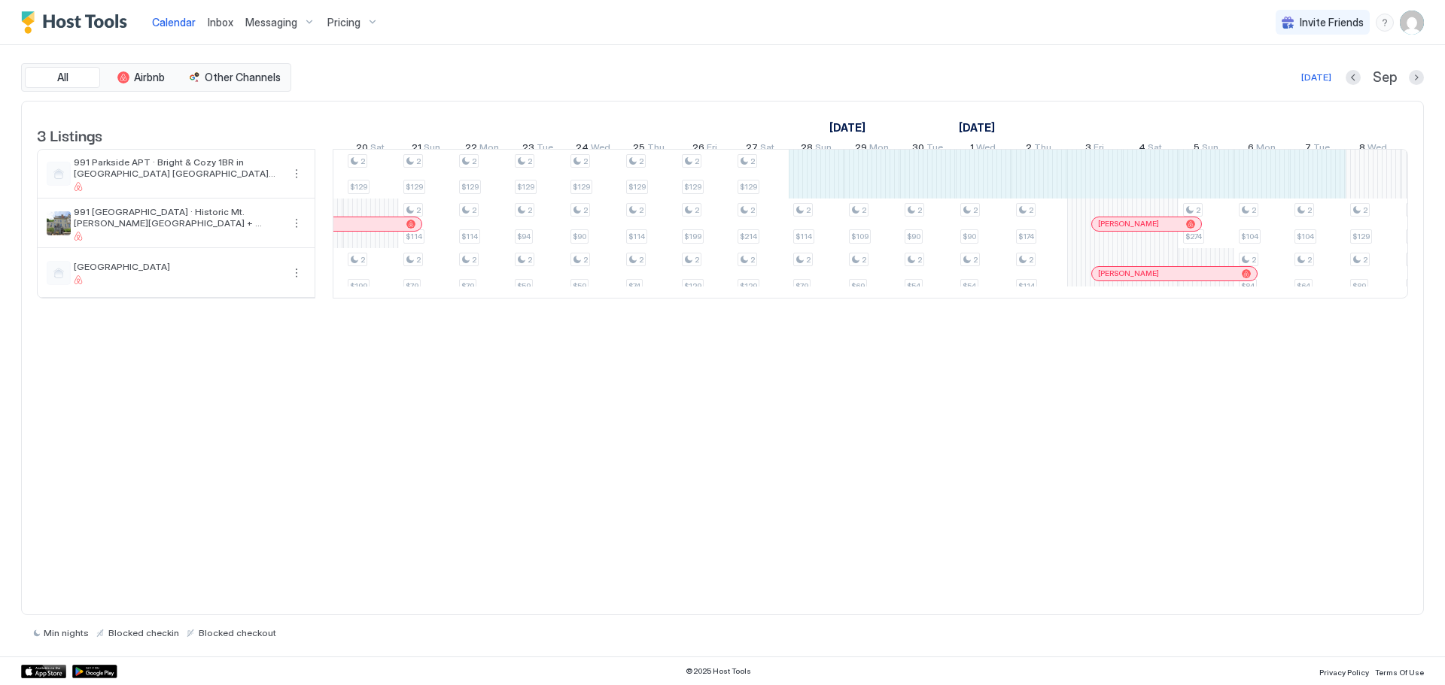
drag, startPoint x: 865, startPoint y: 179, endPoint x: 1302, endPoint y: 181, distance: 437.2
click at [1302, 181] on div "1 $109 1 $114 1 $54 1 $90 1 $90 1 $69 2 $104 2 $74 2 $134 2 $144 2 $109 2 $134 …" at bounding box center [259, 224] width 3285 height 148
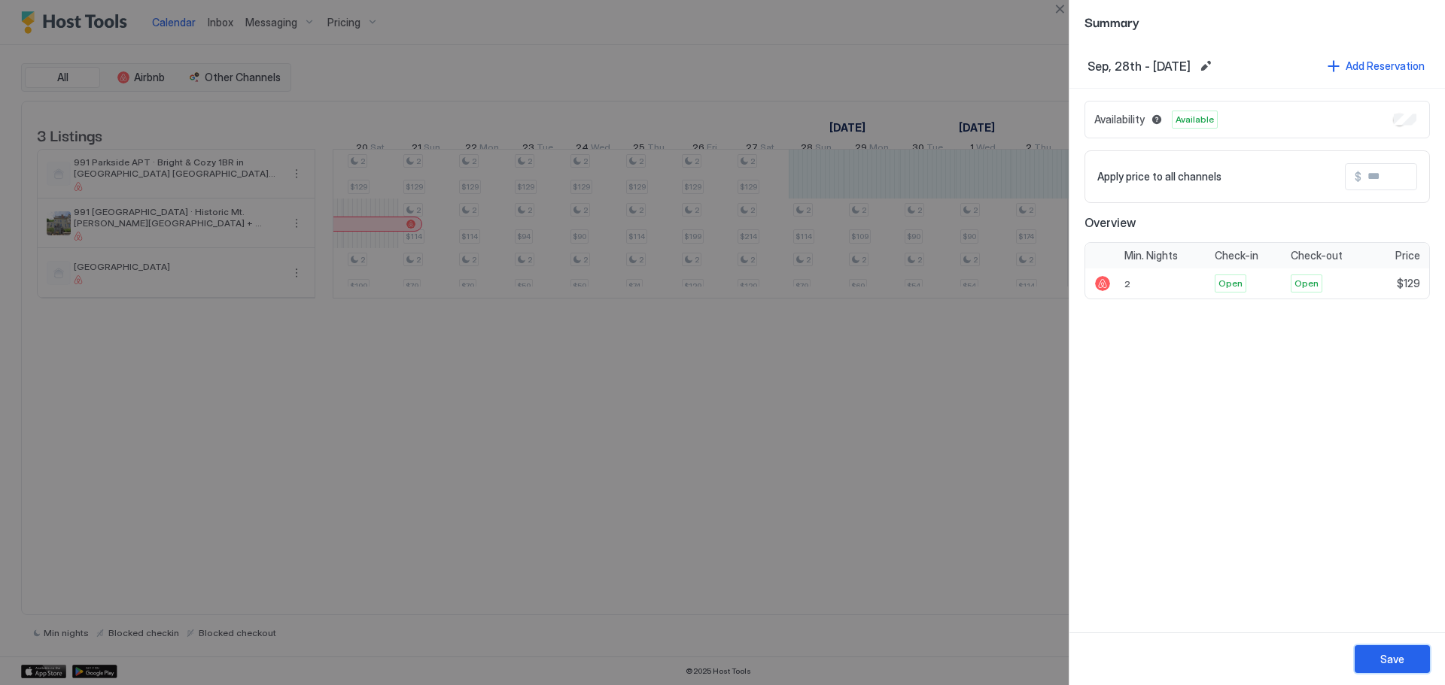
click at [1395, 658] on div "Save" at bounding box center [1392, 660] width 24 height 16
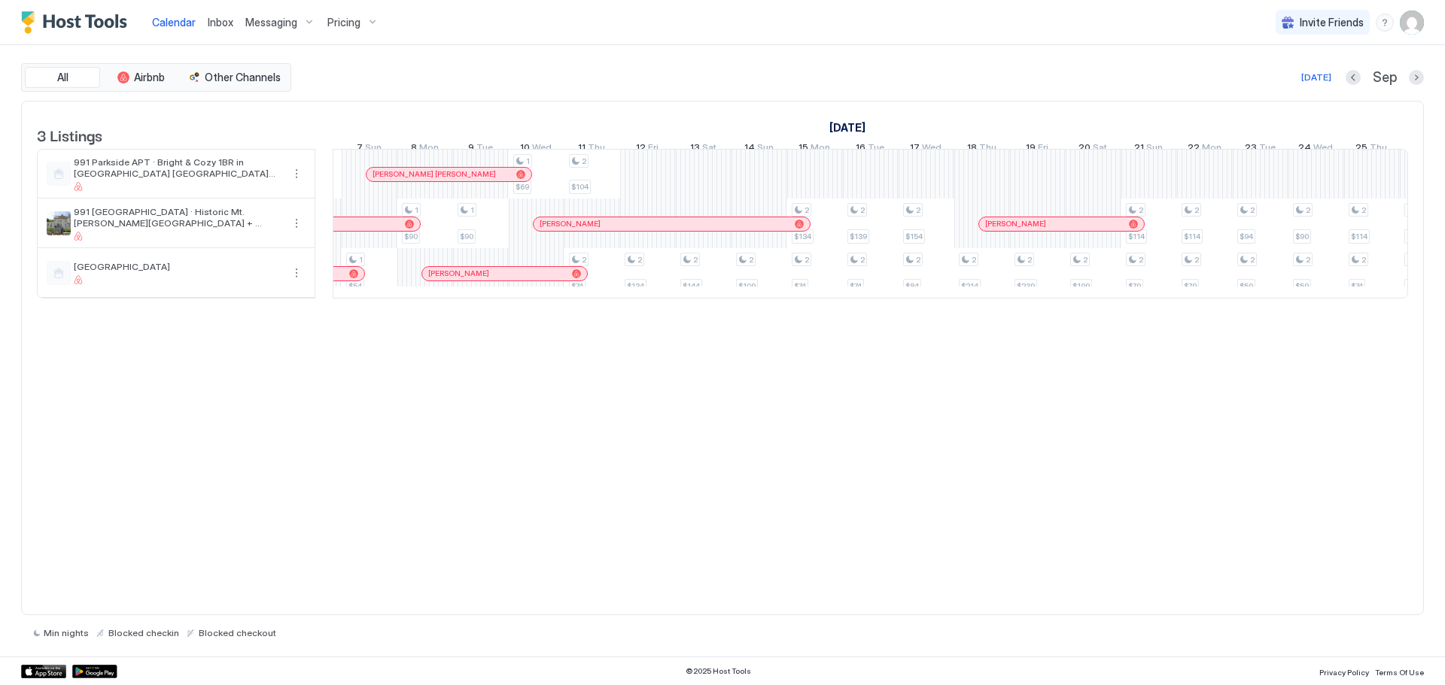
click at [886, 185] on div "1 $109 1 $114 1 $54 1 $90 1 $90 1 $69 2 $104 2 $74 2 $134 2 $144 2 $109 2 $134 …" at bounding box center [981, 224] width 3285 height 148
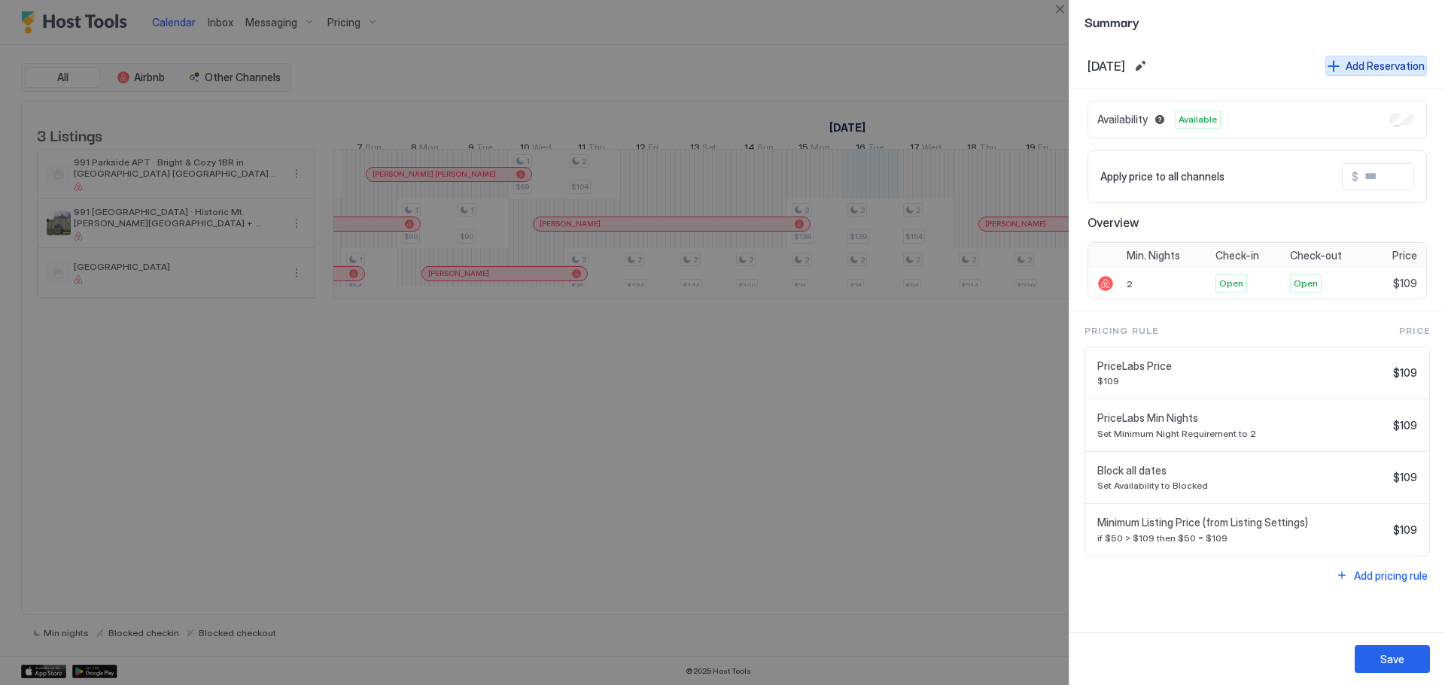
click at [1378, 62] on div "Add Reservation" at bounding box center [1384, 66] width 79 height 16
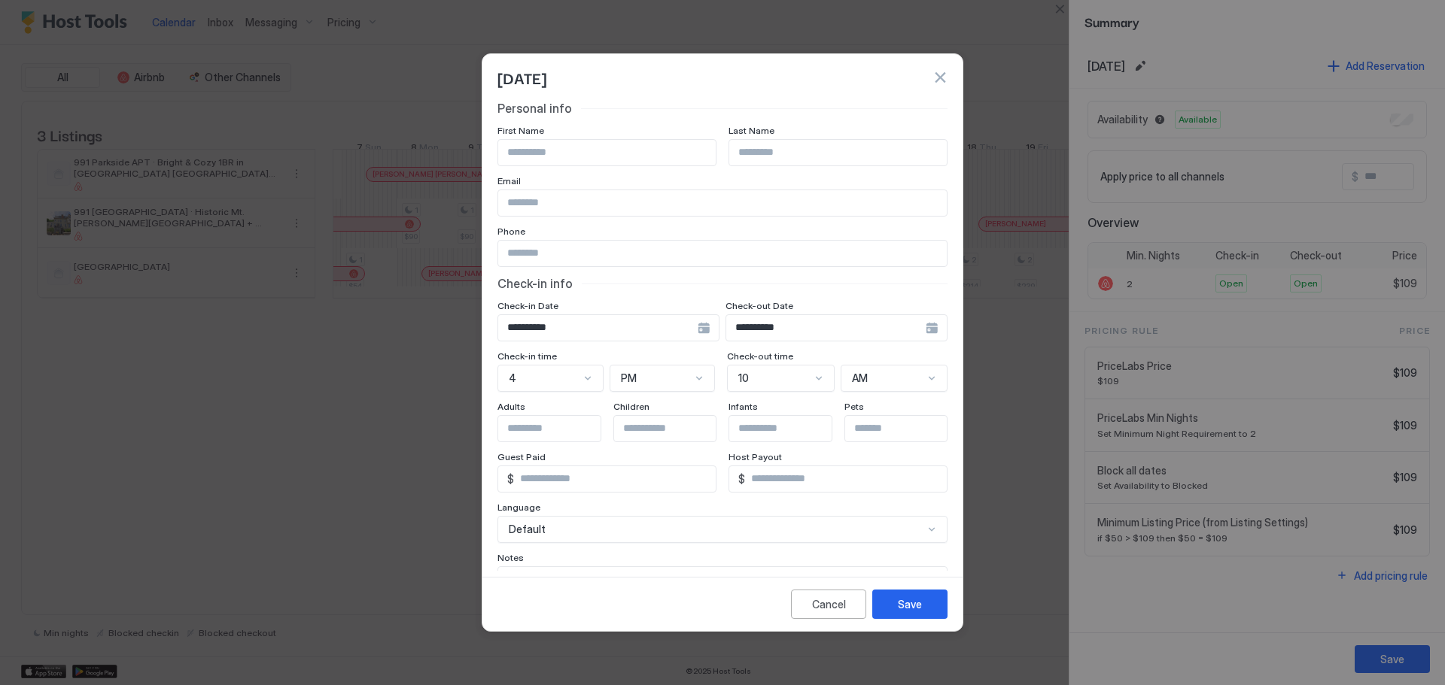
click at [935, 74] on button "button" at bounding box center [939, 77] width 15 height 15
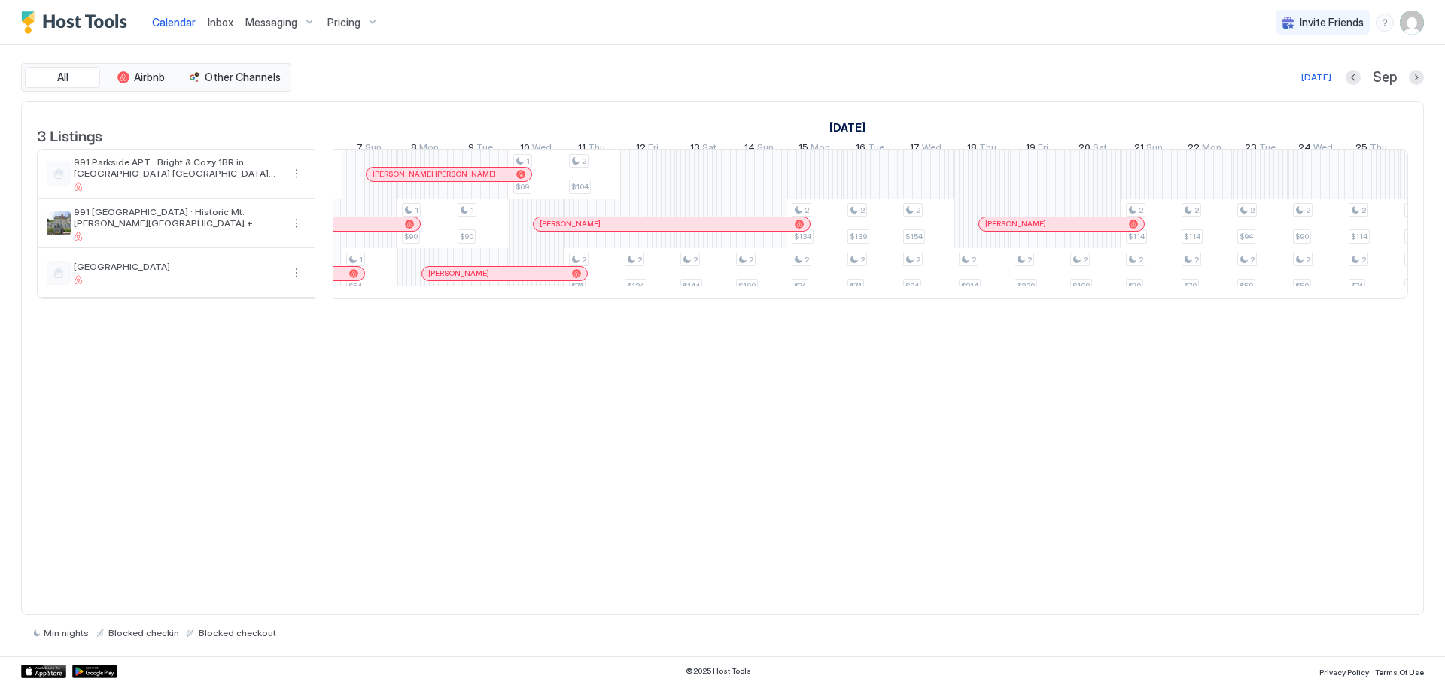
click at [347, 22] on span "Pricing" at bounding box center [343, 23] width 33 height 14
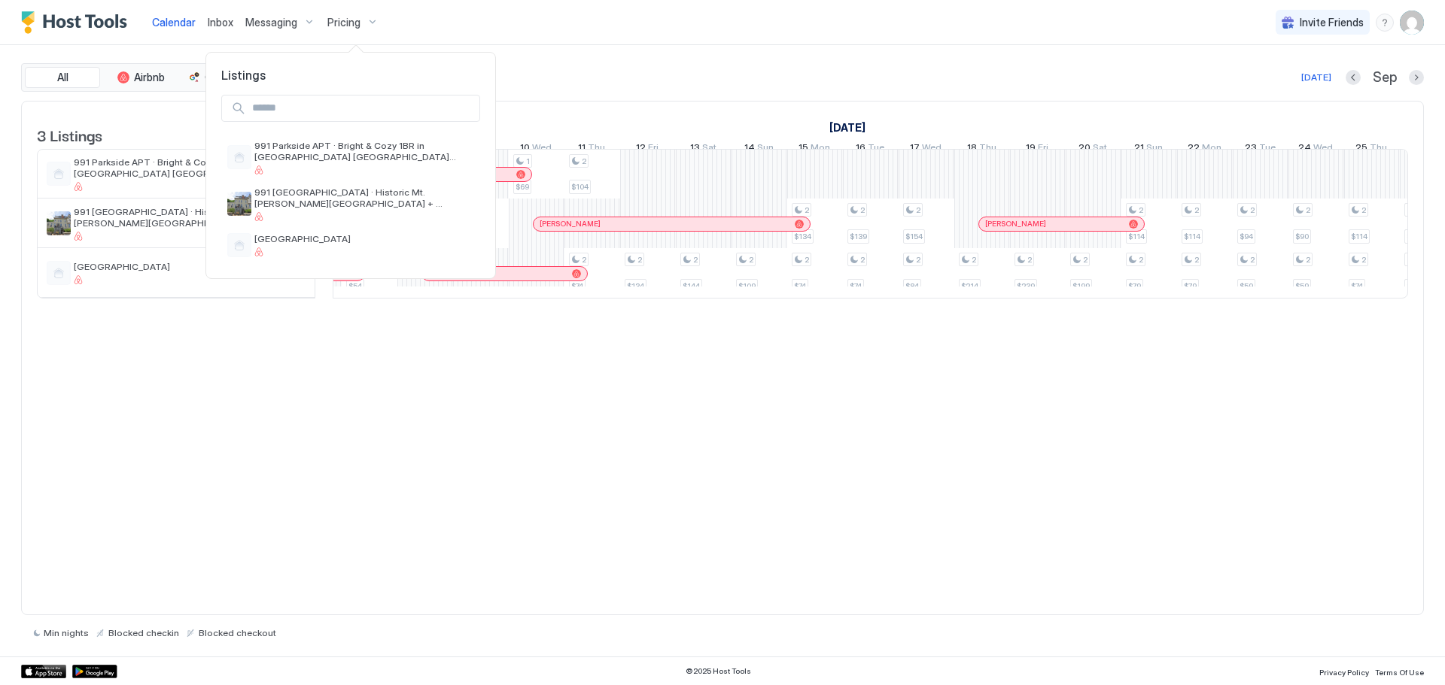
click at [303, 20] on div at bounding box center [722, 342] width 1445 height 685
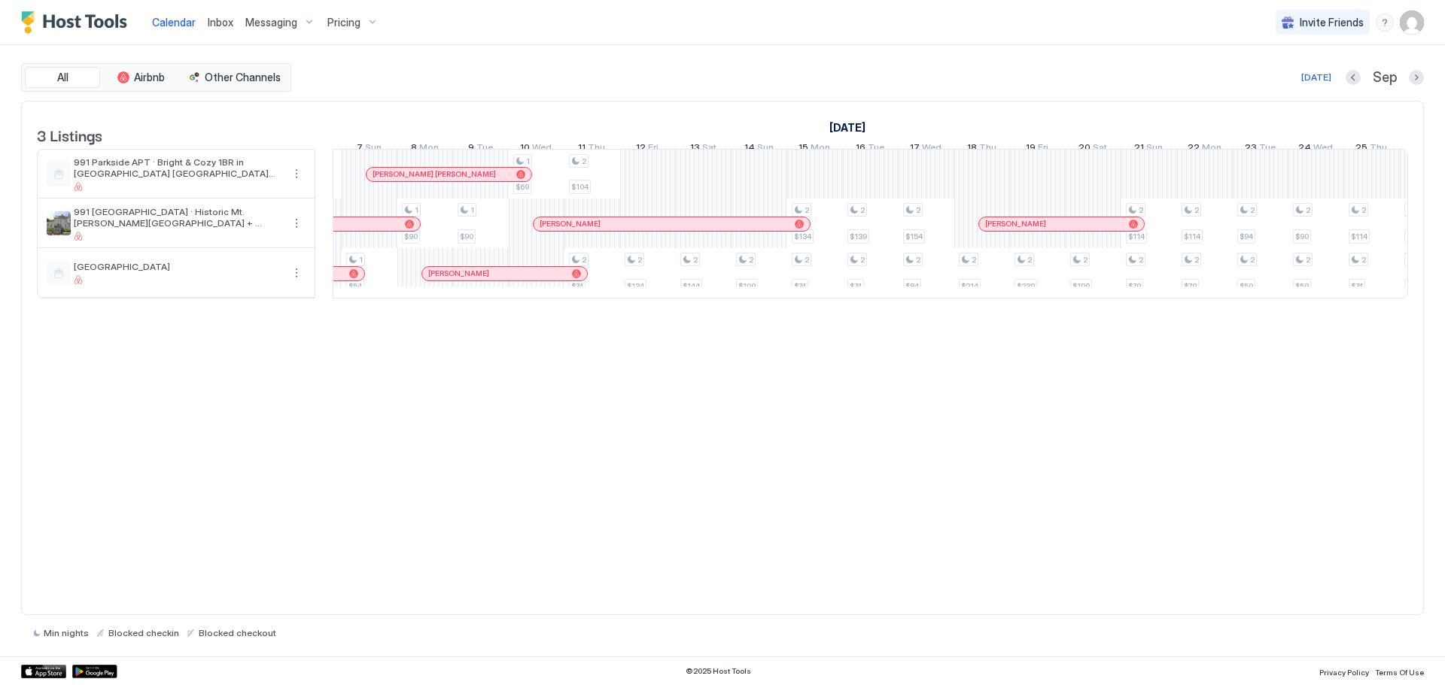
click at [372, 26] on div "Pricing" at bounding box center [352, 23] width 63 height 26
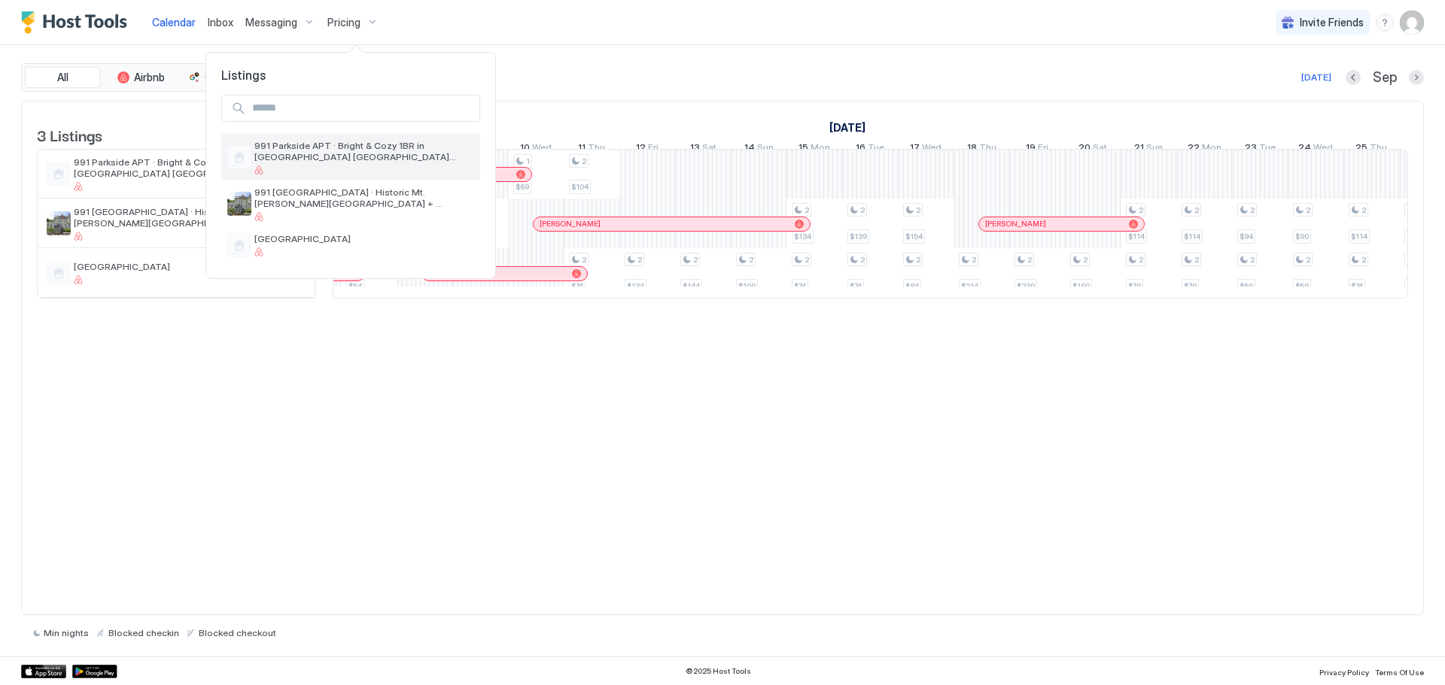
click at [307, 147] on span "991 Parkside APT · Bright & Cozy 1BR in [GEOGRAPHIC_DATA] [GEOGRAPHIC_DATA][PER…" at bounding box center [364, 151] width 220 height 23
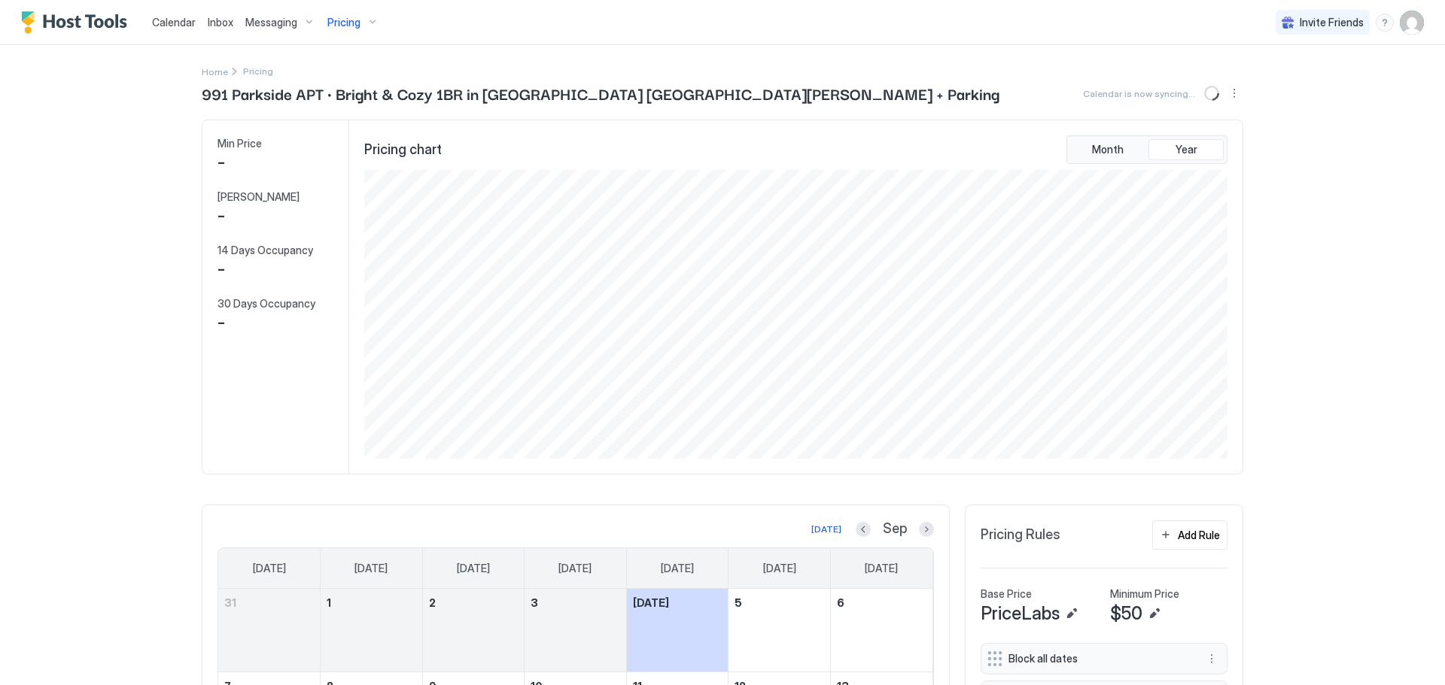
scroll to position [289, 866]
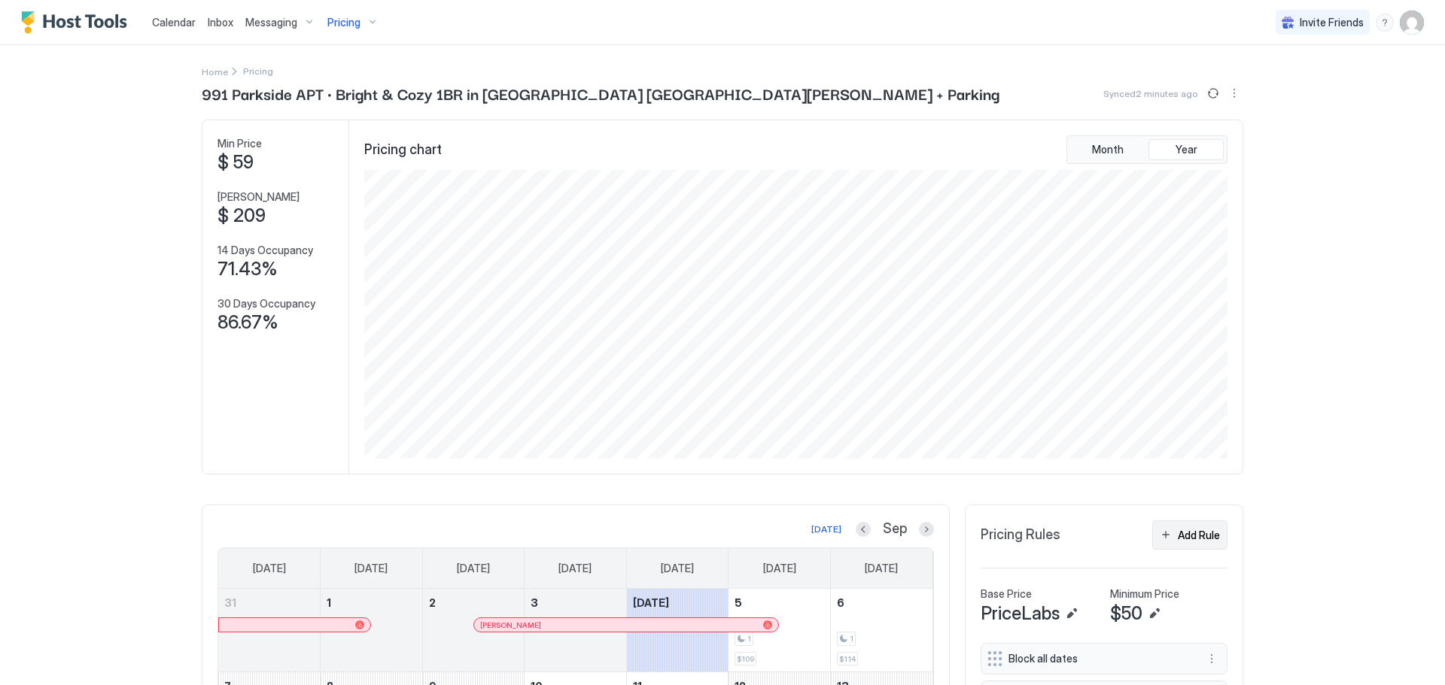
click at [1178, 533] on div "Add Rule" at bounding box center [1199, 535] width 42 height 16
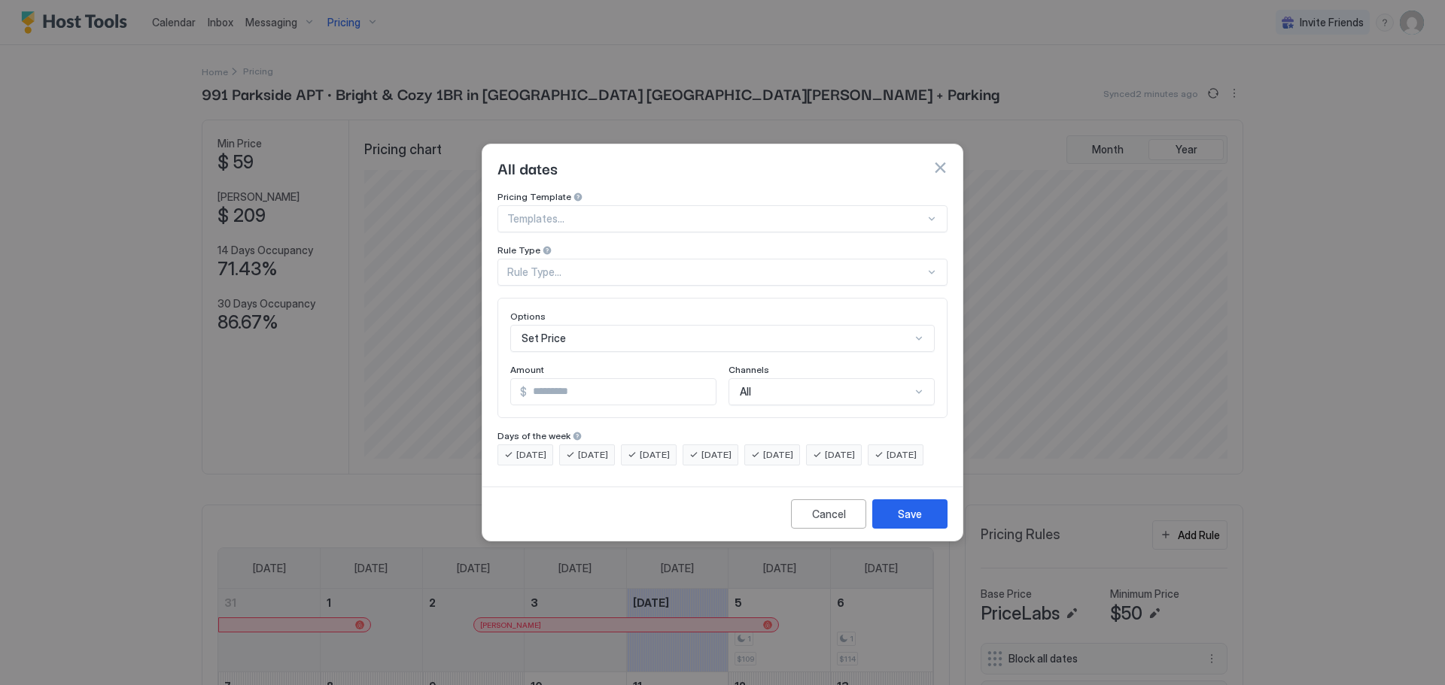
click at [926, 266] on div at bounding box center [932, 272] width 12 height 12
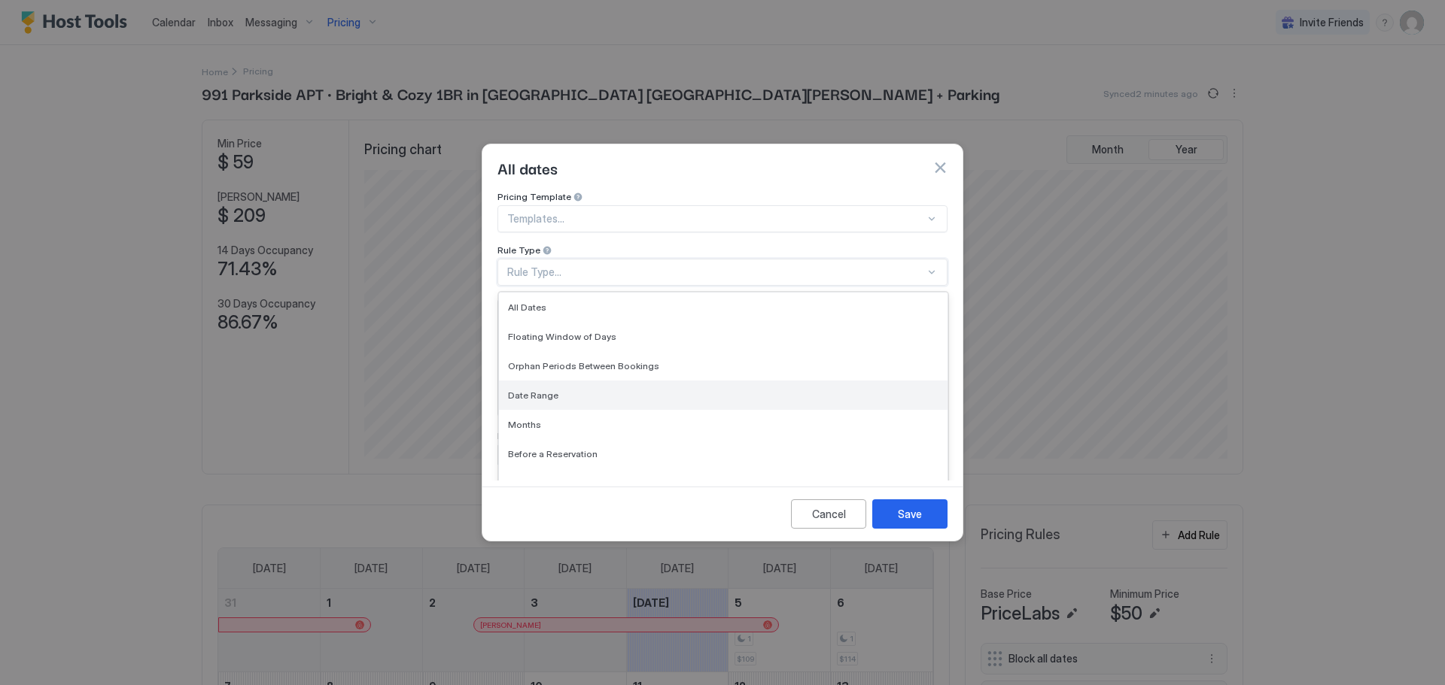
click at [518, 390] on span "Date Range" at bounding box center [533, 395] width 50 height 11
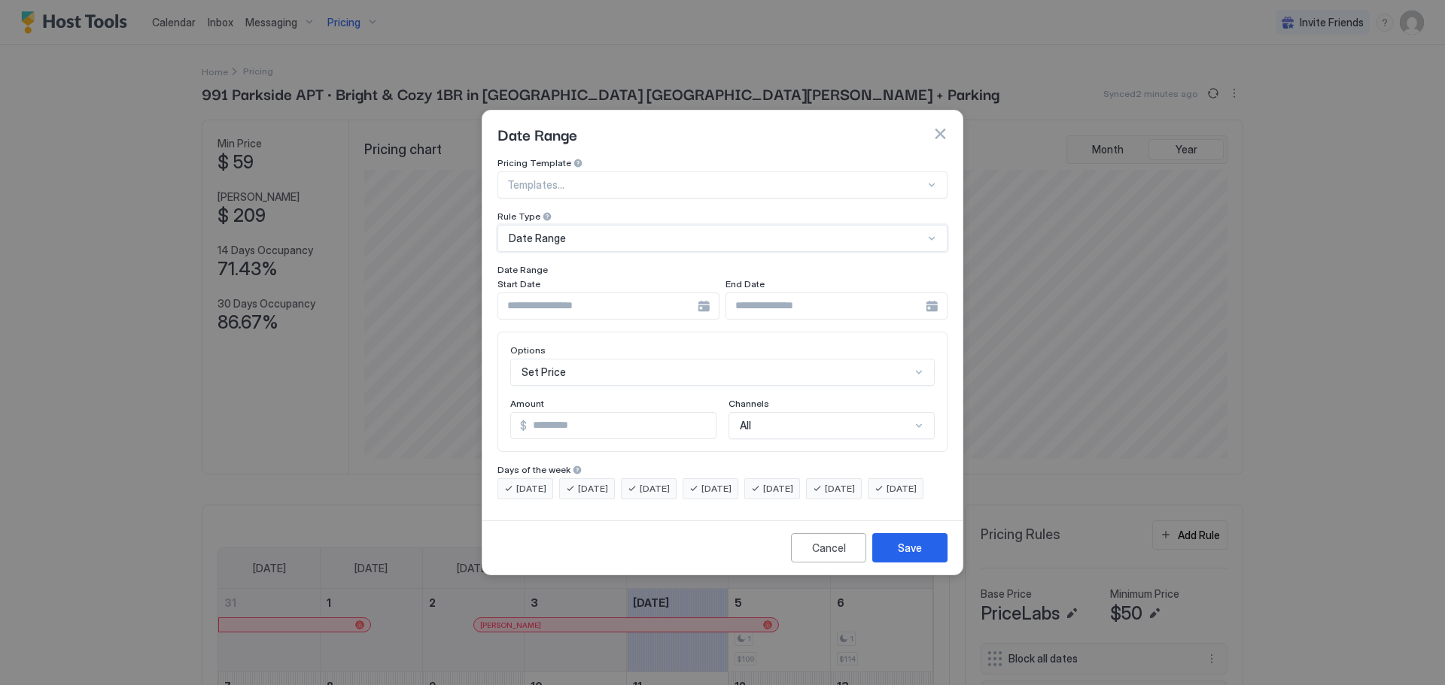
click at [701, 293] on div at bounding box center [608, 306] width 222 height 27
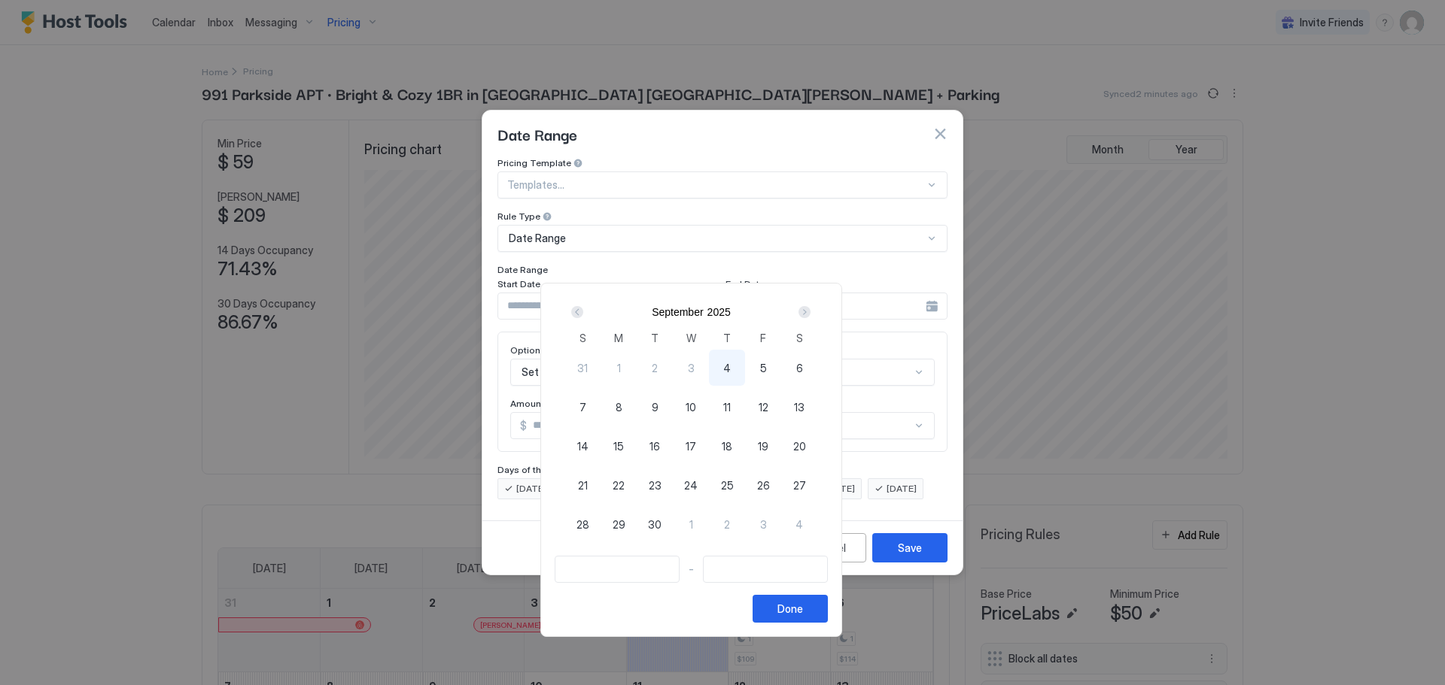
click at [768, 404] on span "12" at bounding box center [763, 408] width 10 height 16
type input "**********"
click at [660, 447] on span "16" at bounding box center [654, 447] width 11 height 16
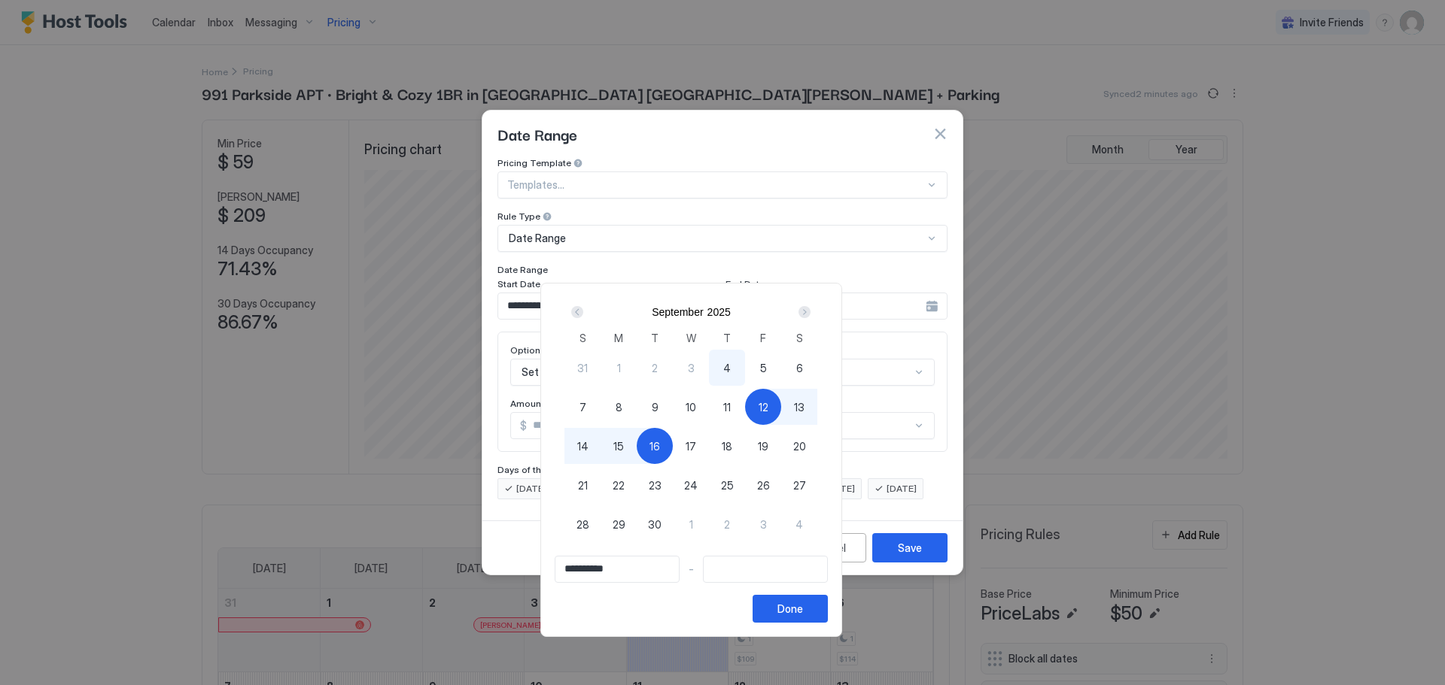
type input "**********"
click at [828, 620] on button "Done" at bounding box center [789, 609] width 75 height 28
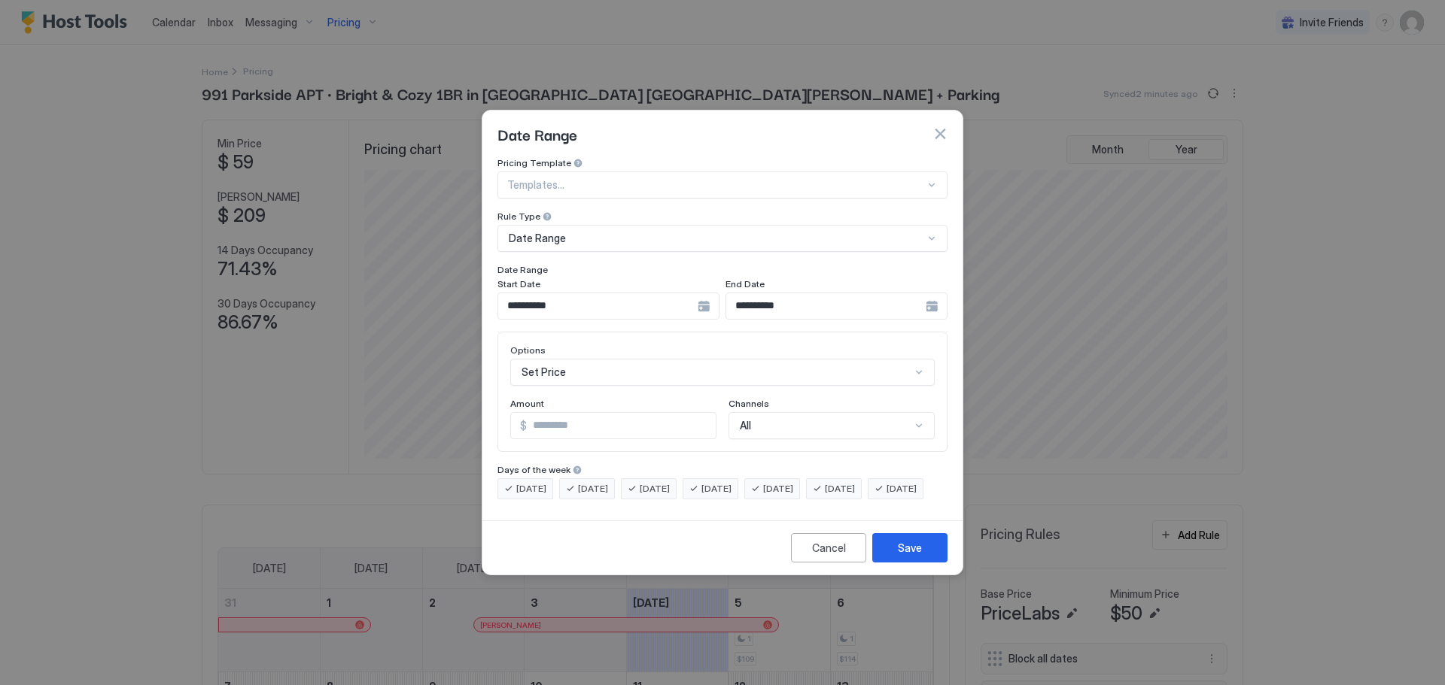
click at [923, 359] on div "Set Price" at bounding box center [722, 372] width 424 height 27
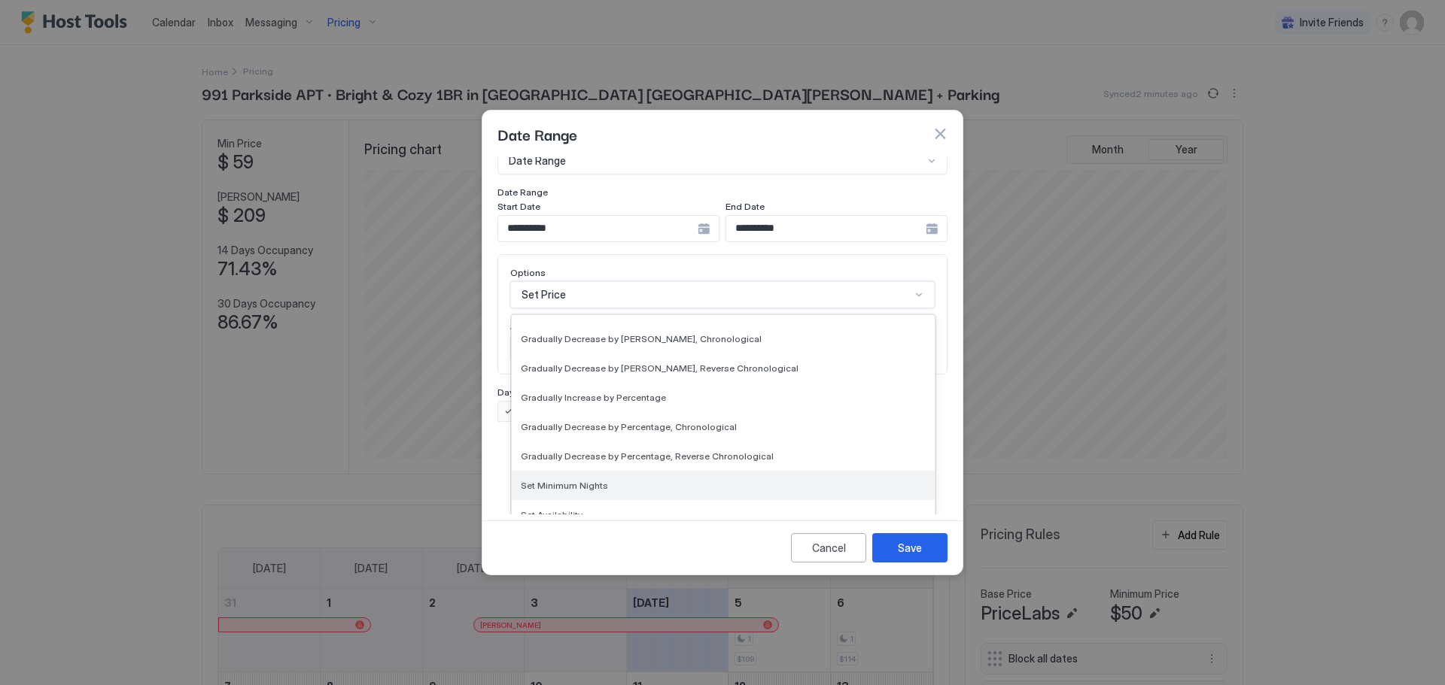
scroll to position [273, 0]
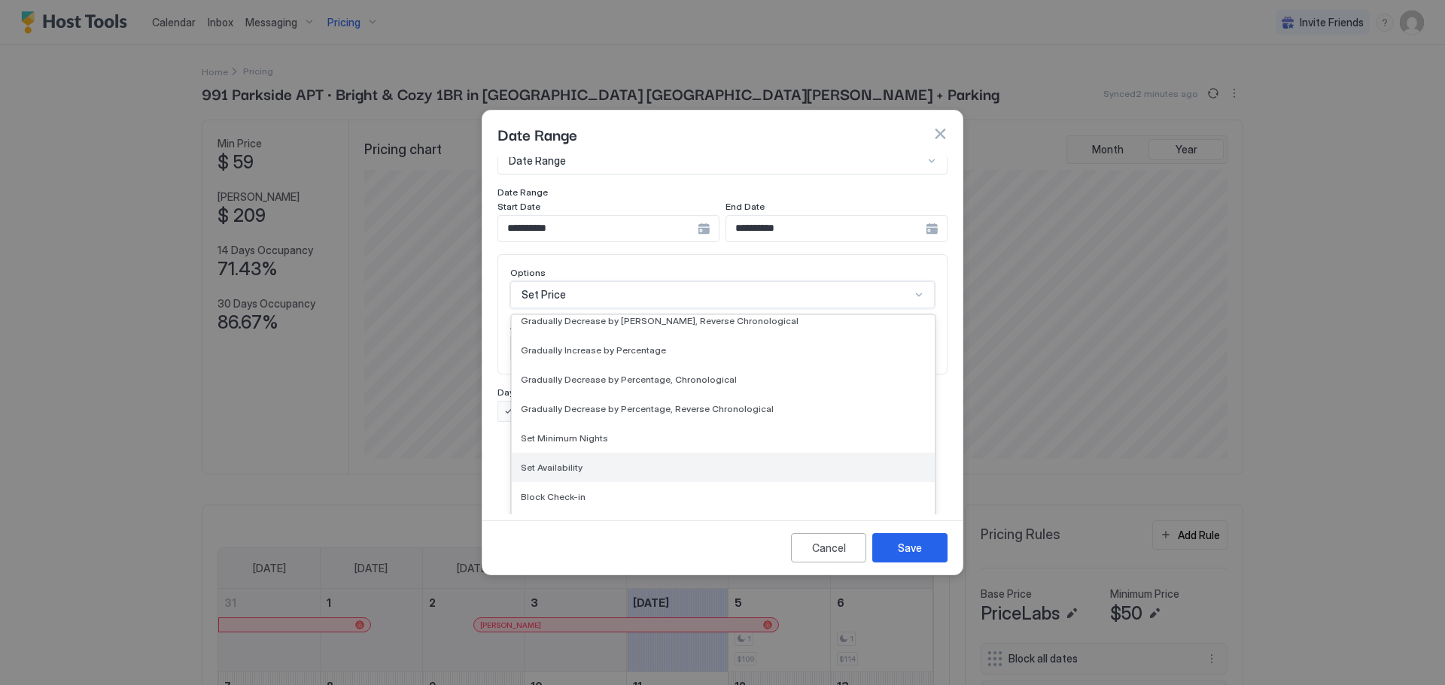
click at [533, 462] on span "Set Availability" at bounding box center [552, 467] width 62 height 11
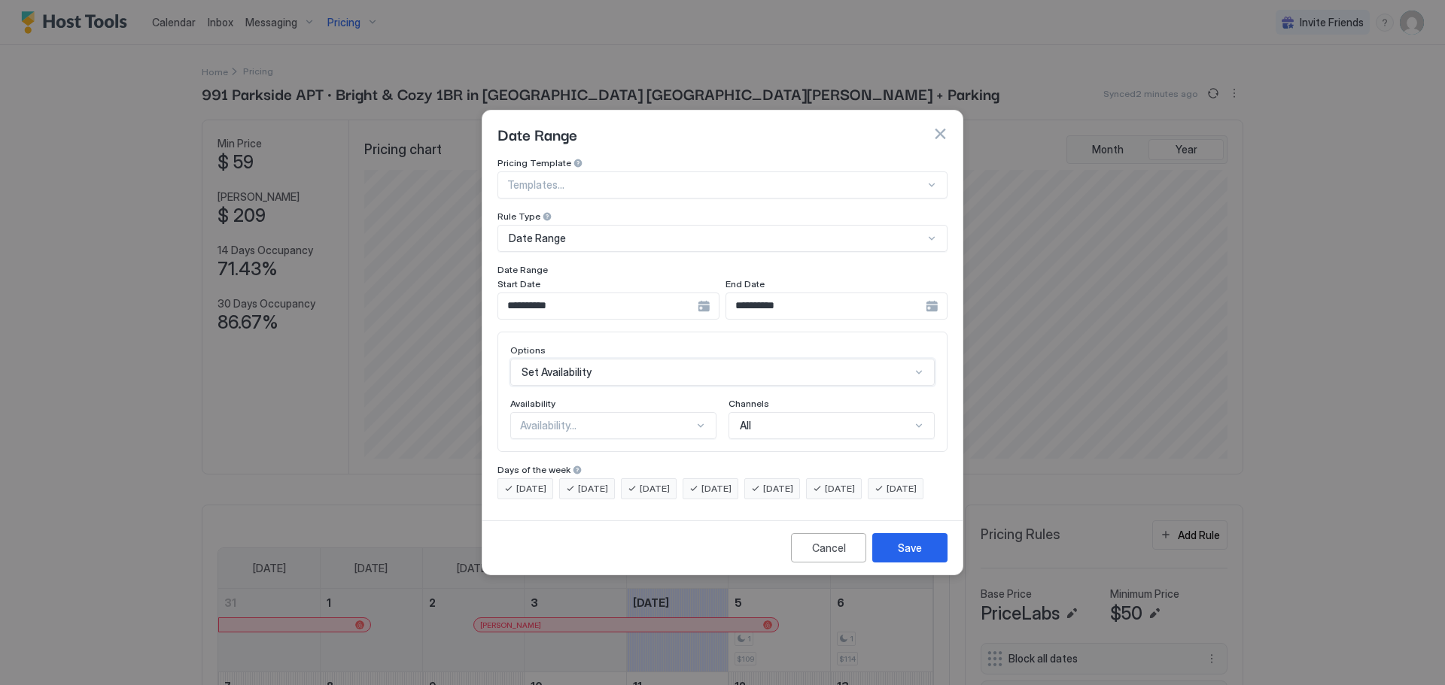
click at [695, 420] on div at bounding box center [701, 426] width 12 height 12
click at [534, 455] on span "Available" at bounding box center [540, 460] width 38 height 11
click at [893, 562] on button "Save" at bounding box center [909, 547] width 75 height 29
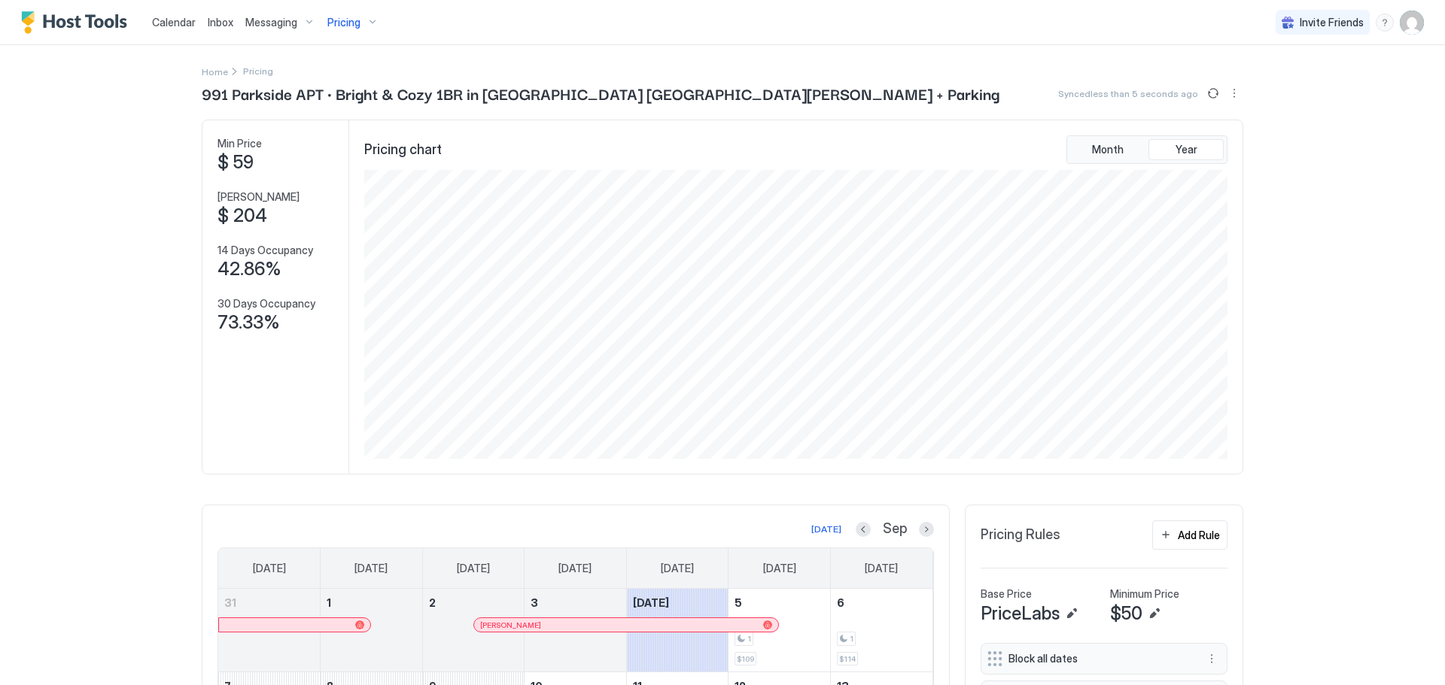
click at [305, 22] on div "Messaging" at bounding box center [280, 23] width 82 height 26
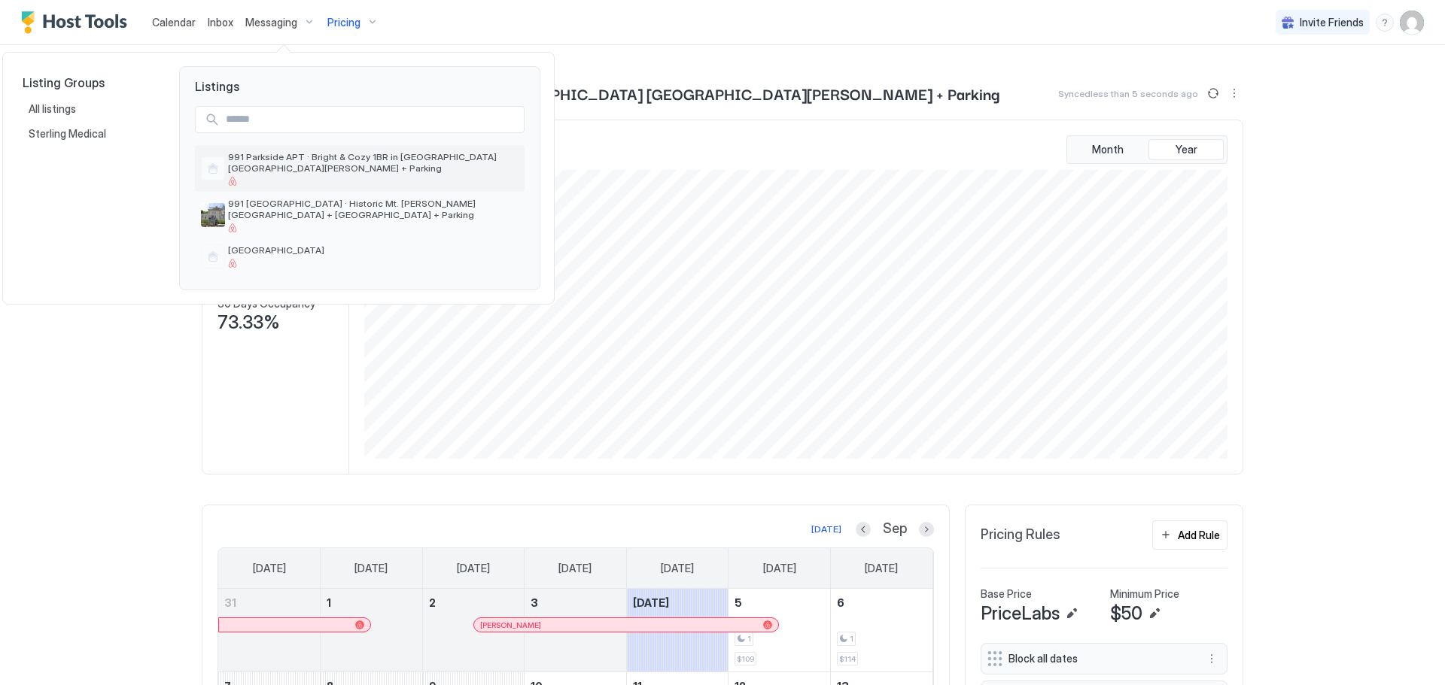
click at [262, 156] on span "991 Parkside APT · Bright & Cozy 1BR in [GEOGRAPHIC_DATA] [GEOGRAPHIC_DATA][PER…" at bounding box center [373, 162] width 290 height 23
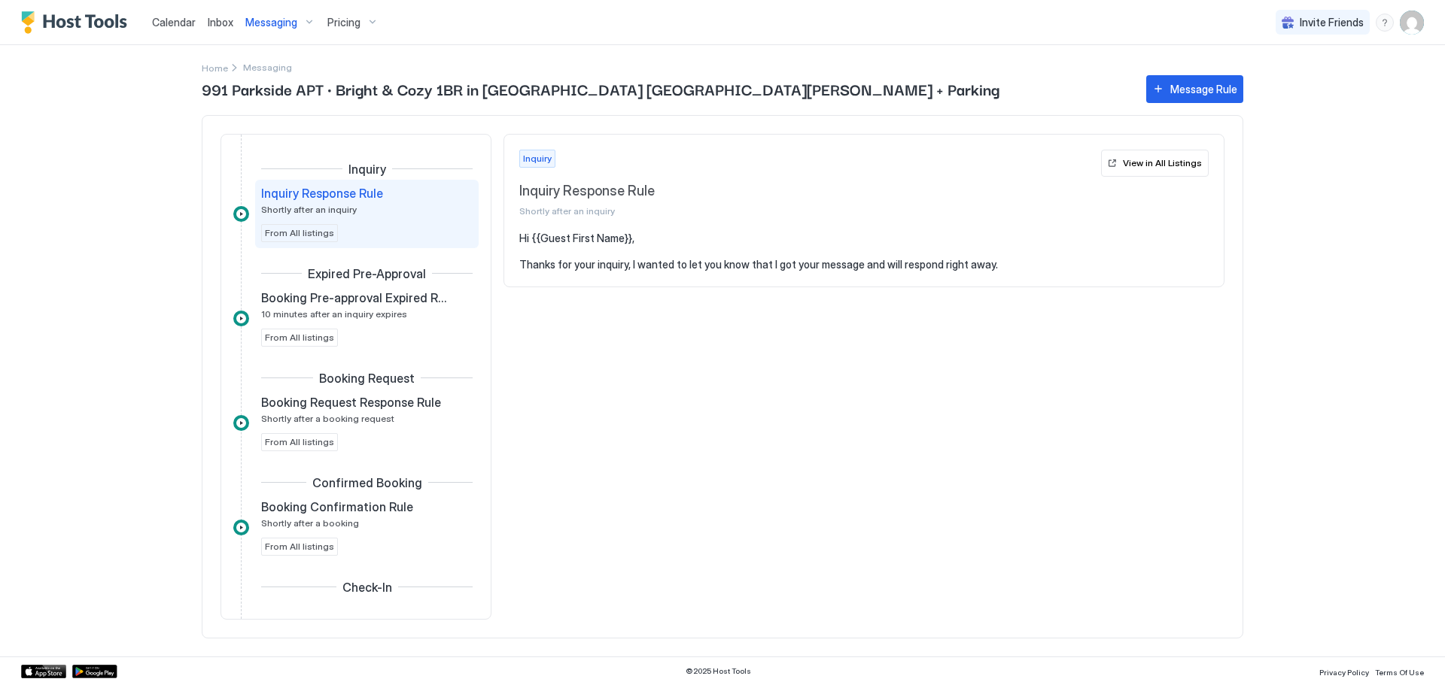
click at [366, 19] on div "Pricing" at bounding box center [352, 23] width 63 height 26
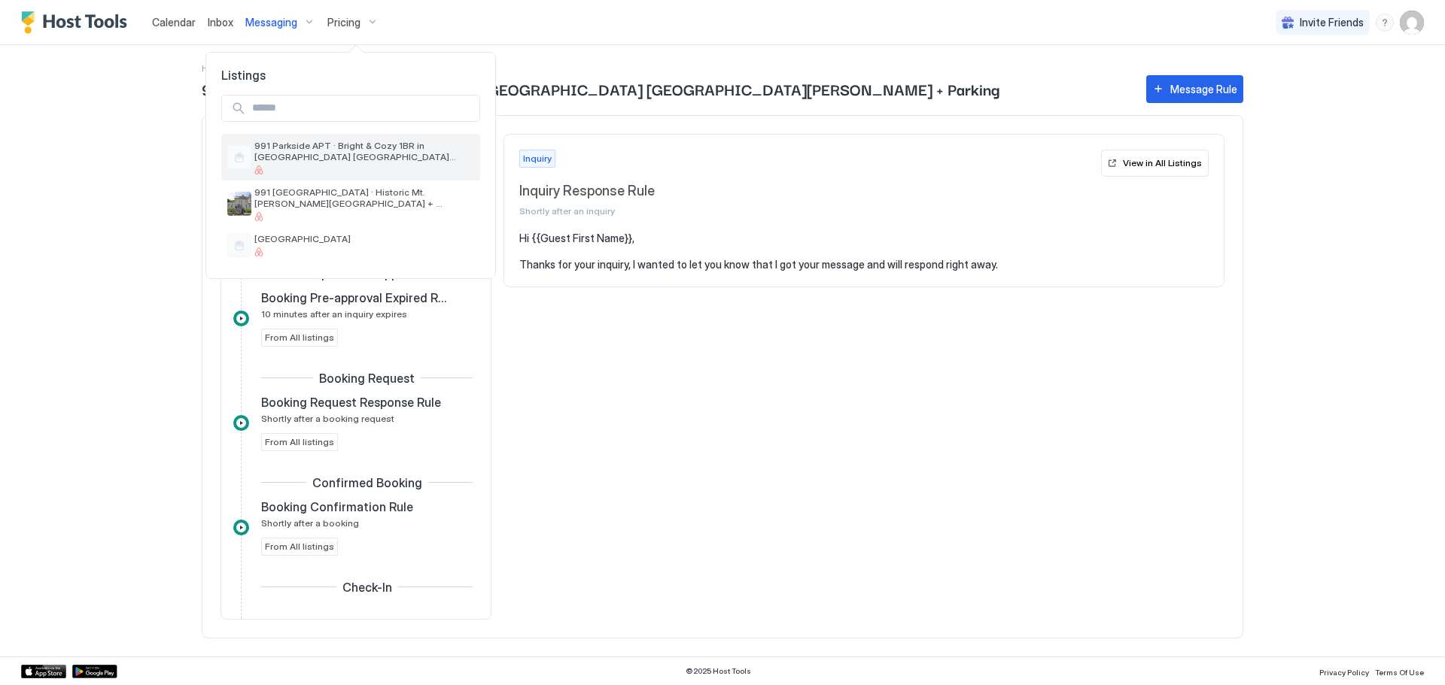
click at [324, 146] on span "991 Parkside APT · Bright & Cozy 1BR in [GEOGRAPHIC_DATA] [GEOGRAPHIC_DATA][PER…" at bounding box center [364, 151] width 220 height 23
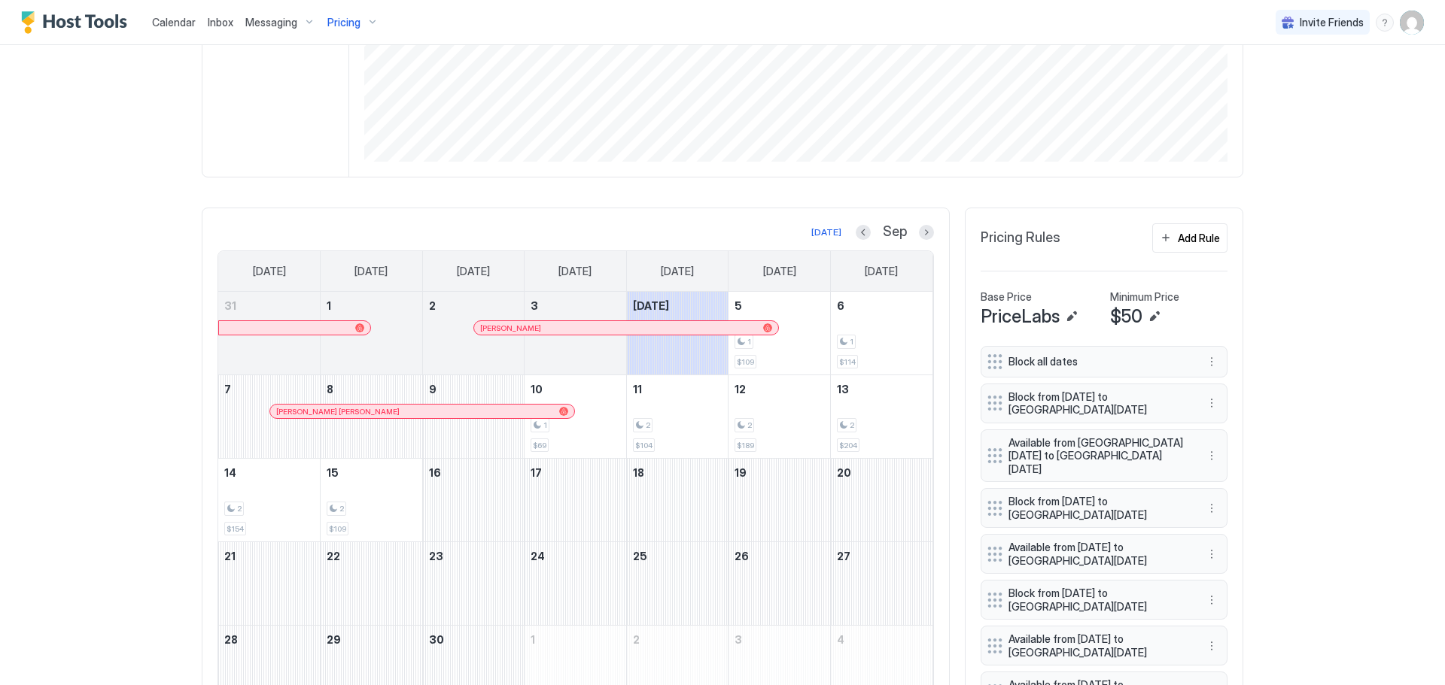
scroll to position [301, 0]
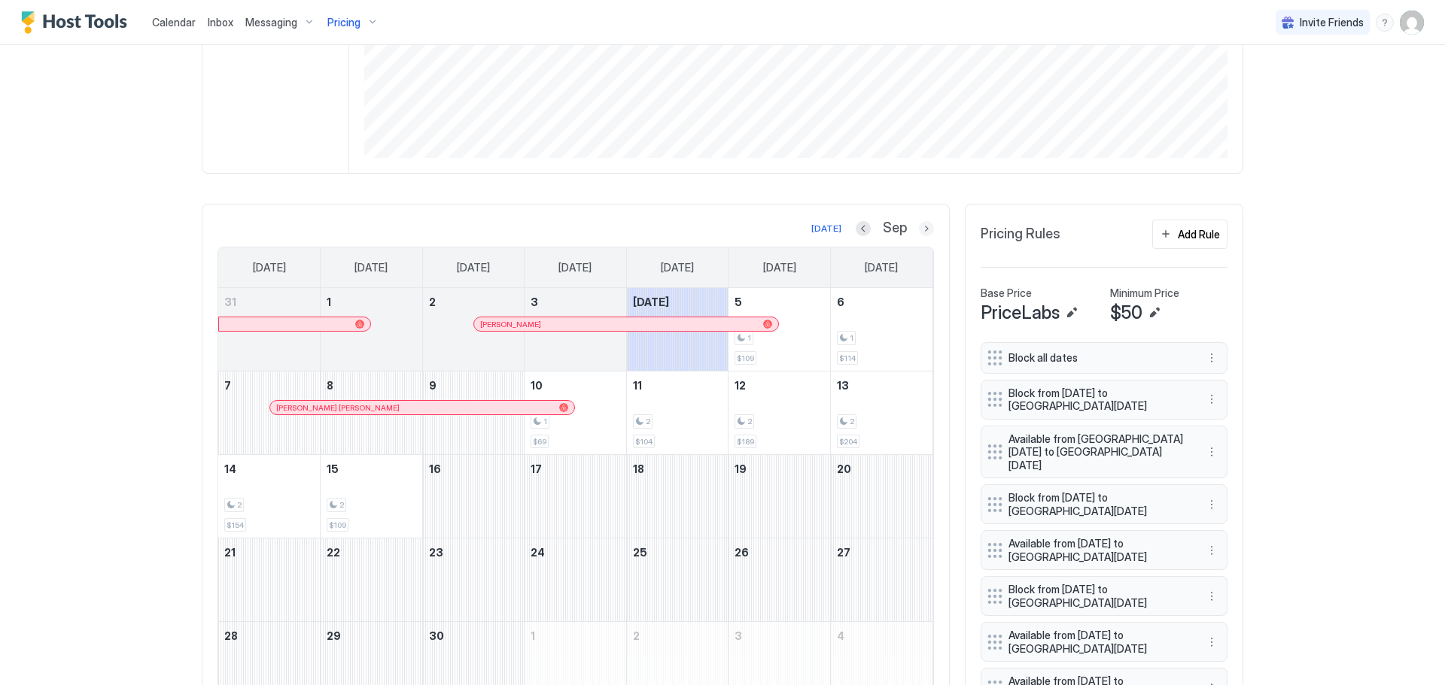
click at [919, 223] on button "Next month" at bounding box center [926, 228] width 15 height 15
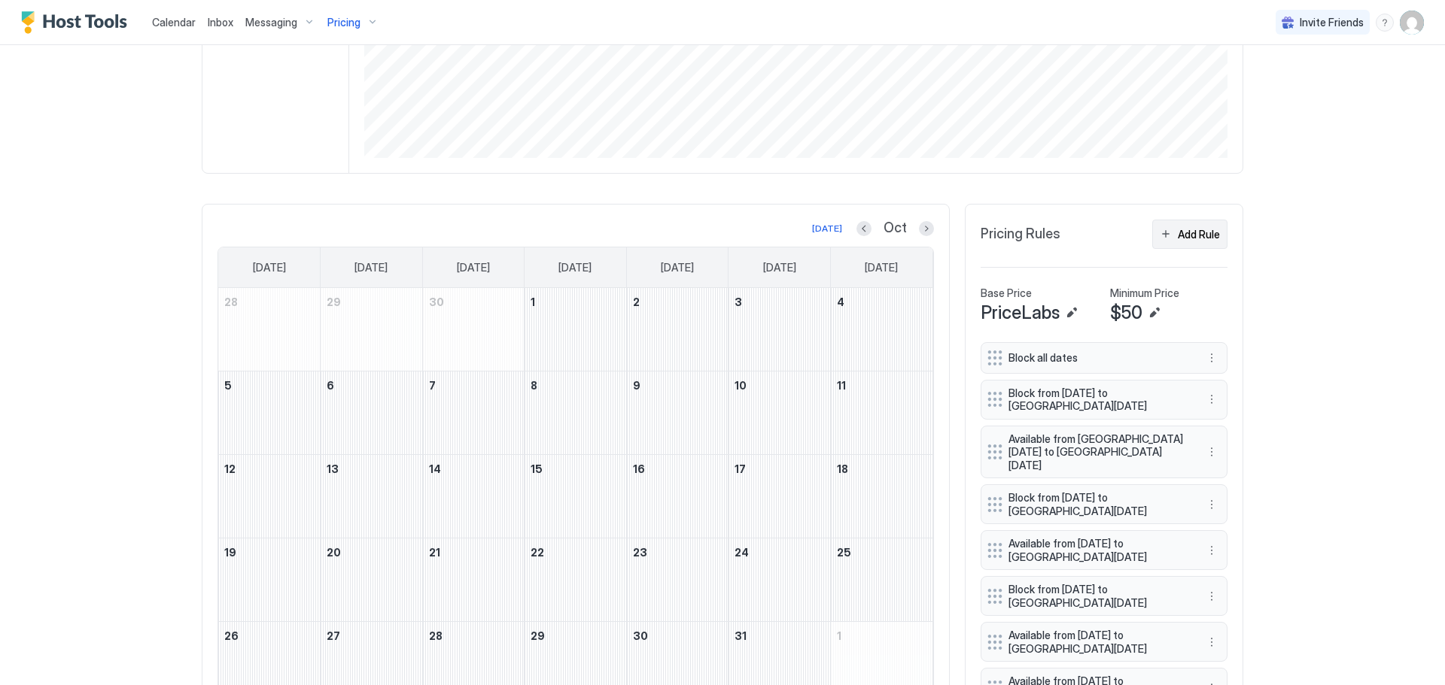
click at [1211, 236] on div "Add Rule" at bounding box center [1199, 234] width 42 height 16
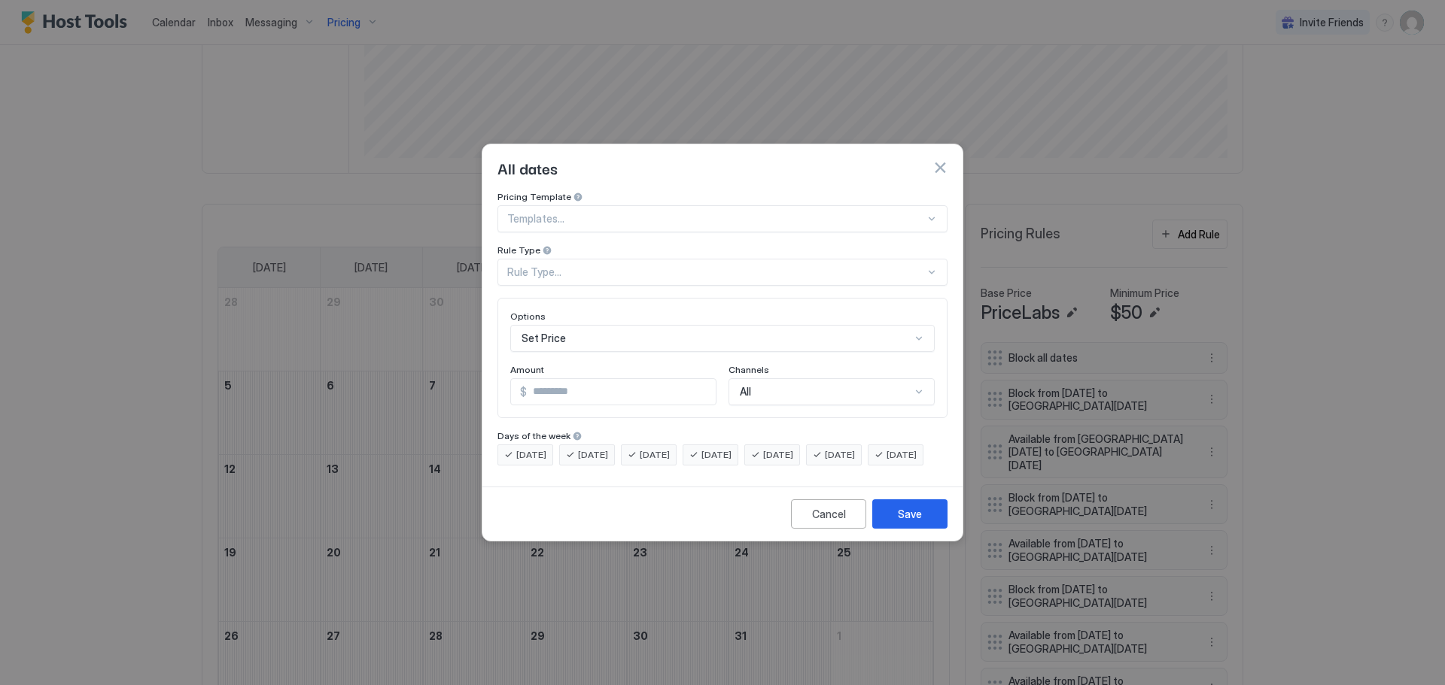
click at [724, 266] on div "Rule Type..." at bounding box center [716, 273] width 418 height 14
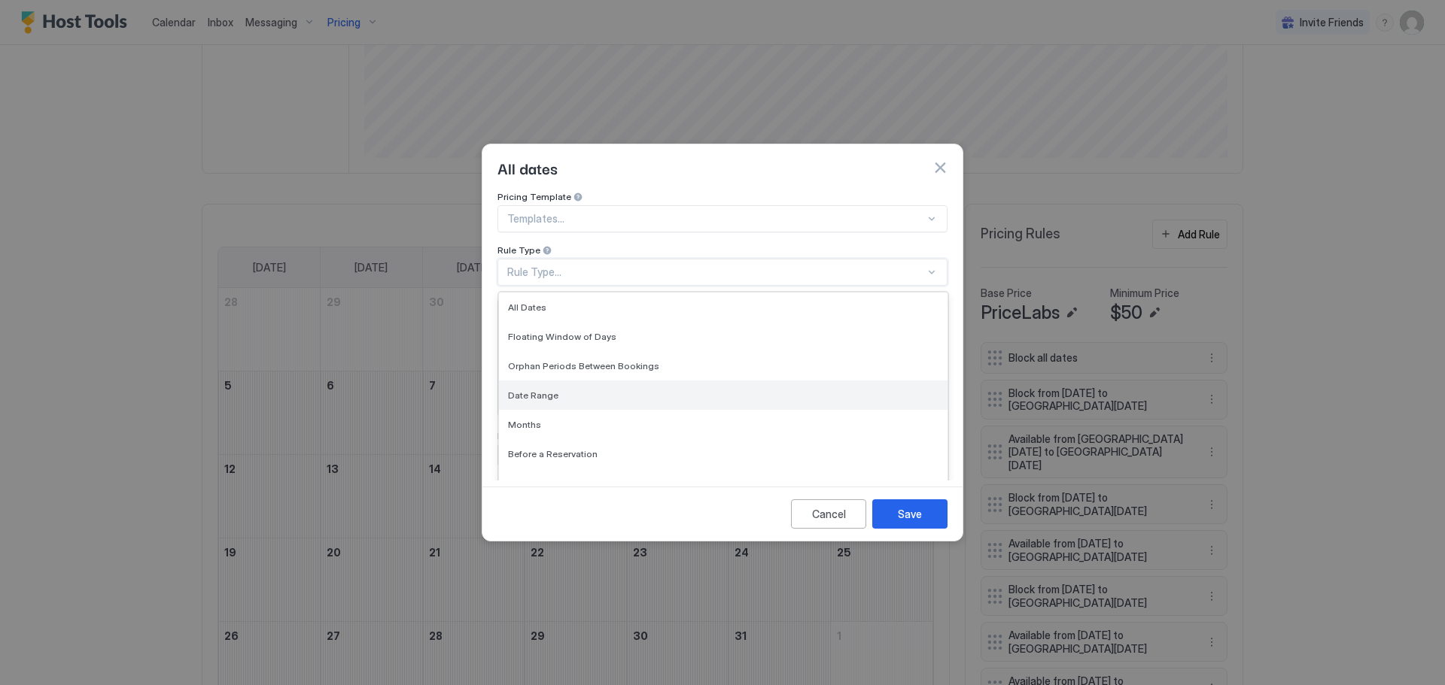
click at [527, 390] on span "Date Range" at bounding box center [533, 395] width 50 height 11
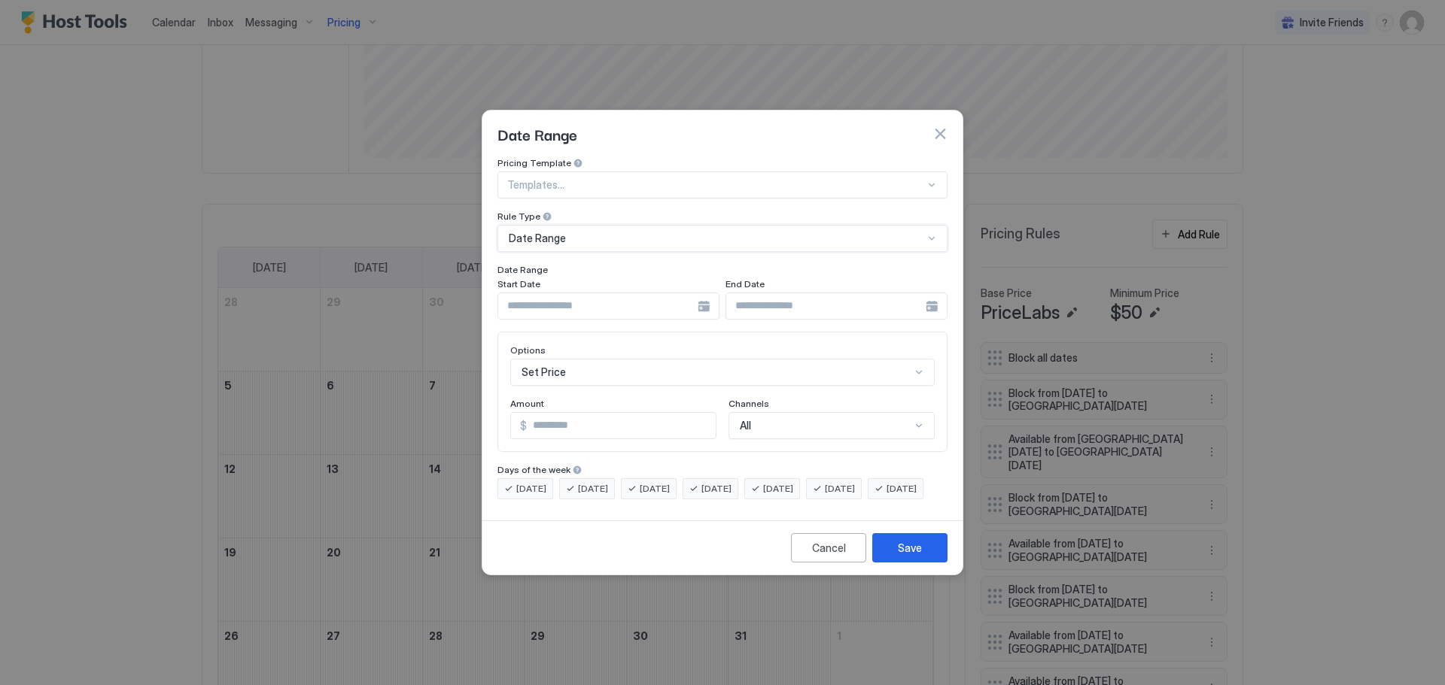
click at [707, 294] on div at bounding box center [608, 306] width 222 height 27
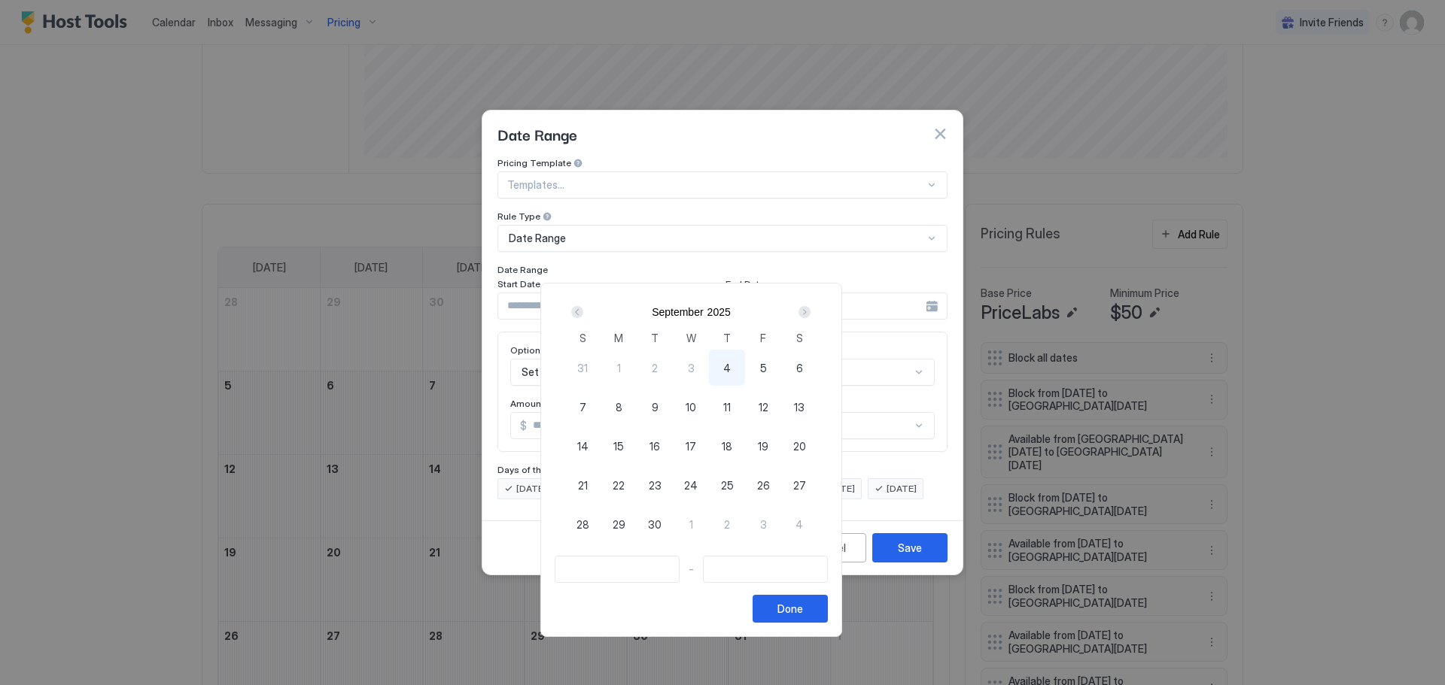
click at [810, 312] on div "Next" at bounding box center [804, 312] width 12 height 12
click at [695, 409] on span "8" at bounding box center [691, 408] width 7 height 16
type input "**********"
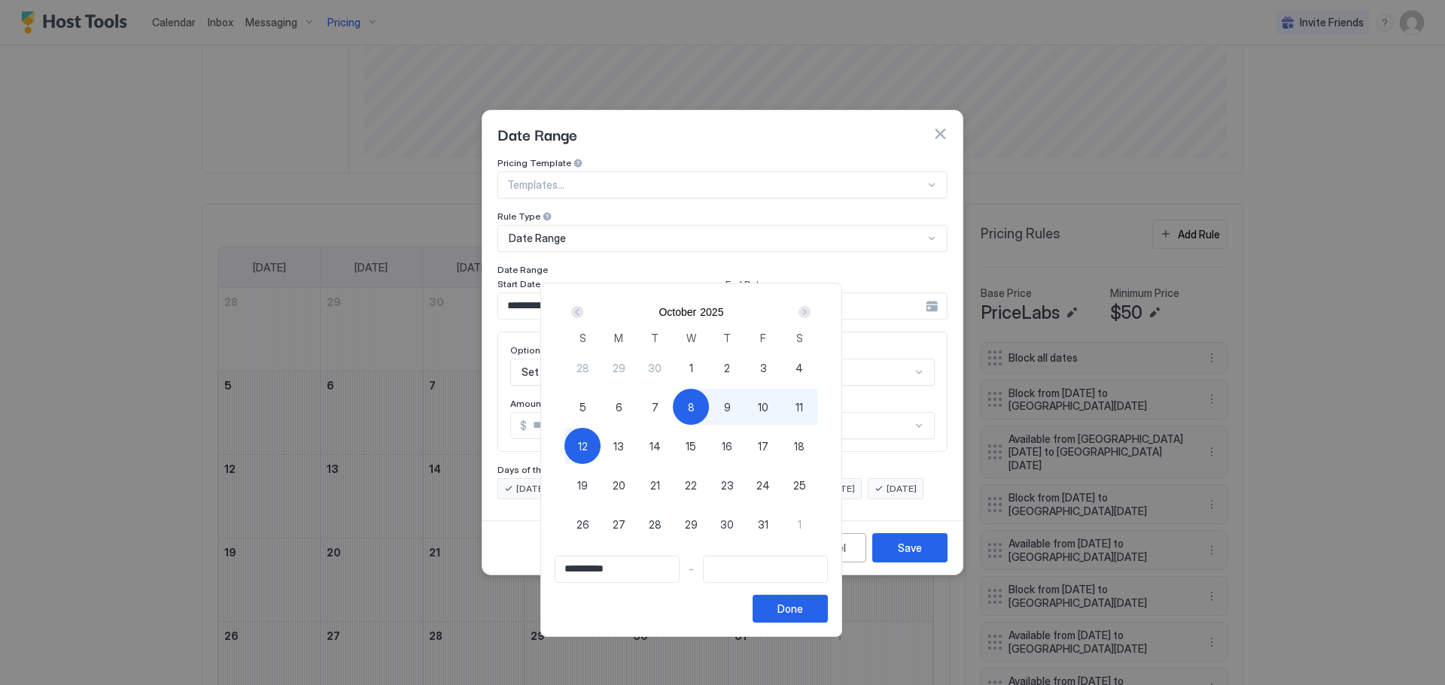
click at [588, 443] on span "12" at bounding box center [583, 447] width 10 height 16
type input "**********"
click at [803, 615] on div "Done" at bounding box center [790, 609] width 26 height 16
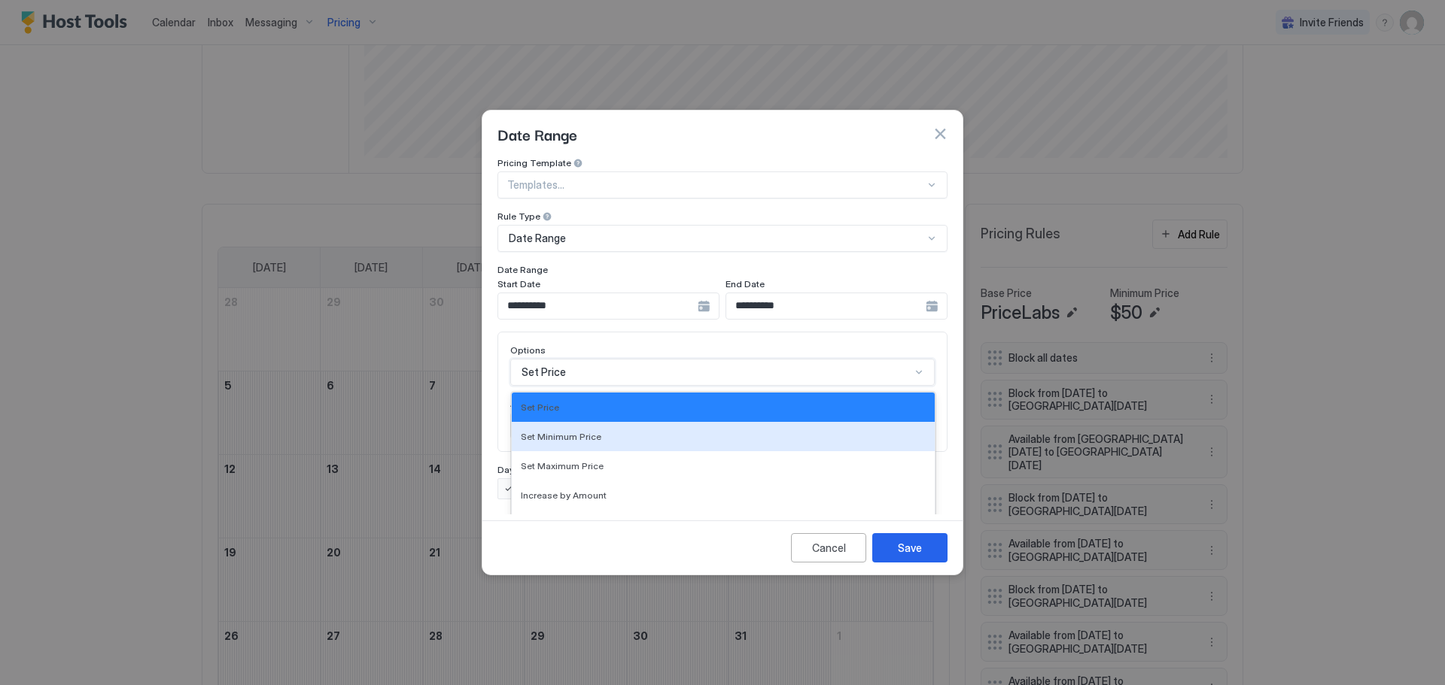
click at [743, 359] on div "17 results available. Use Up and Down to choose options, press Enter to select …" at bounding box center [722, 372] width 424 height 27
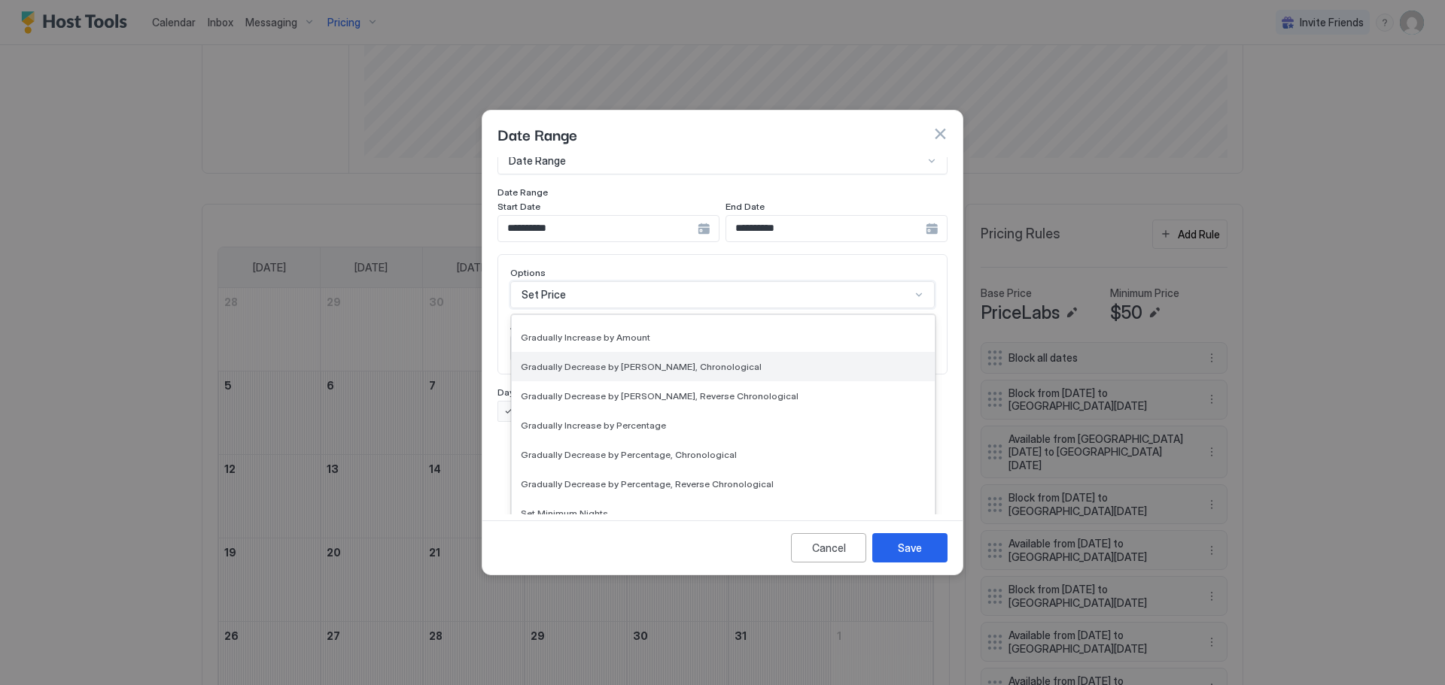
scroll to position [226, 0]
click at [559, 509] on span "Set Availability" at bounding box center [552, 514] width 62 height 11
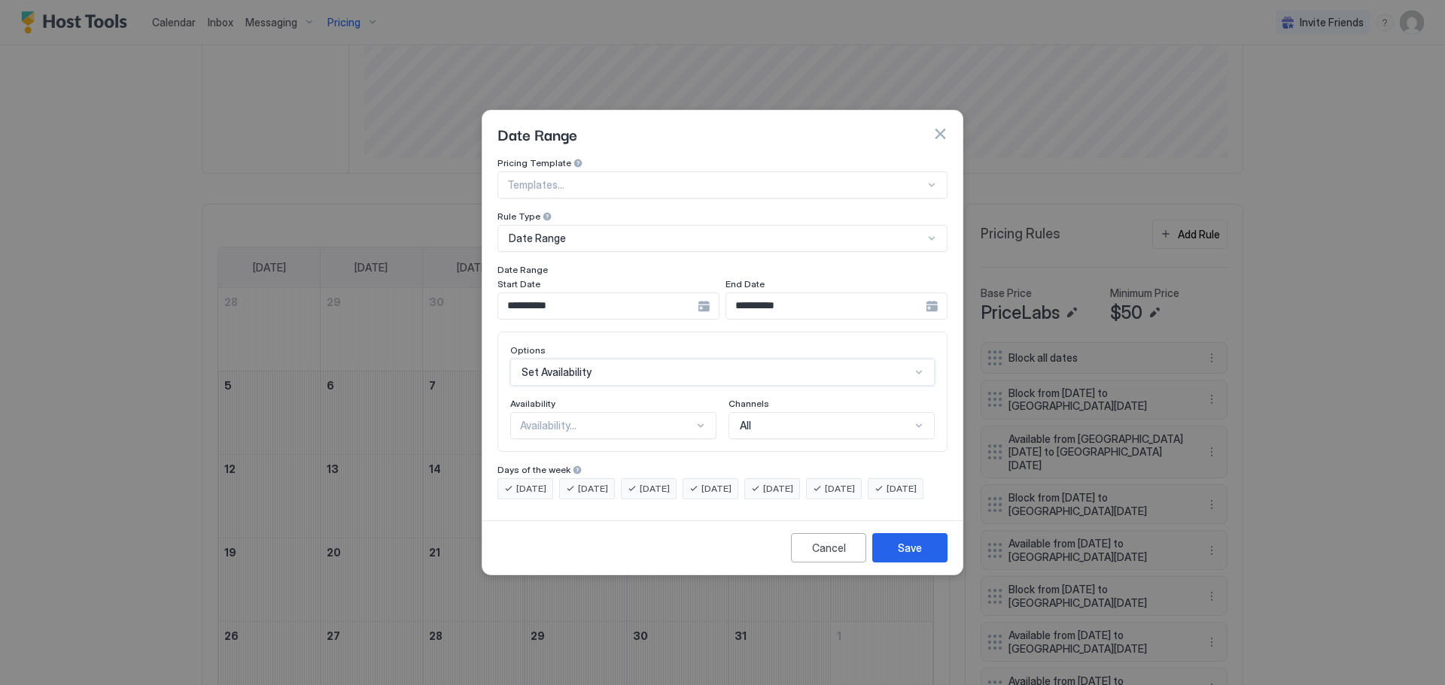
click at [574, 419] on div "Availability..." at bounding box center [607, 426] width 174 height 14
click at [547, 485] on span "Blocked" at bounding box center [538, 490] width 35 height 11
click at [910, 556] on div "Save" at bounding box center [910, 548] width 24 height 16
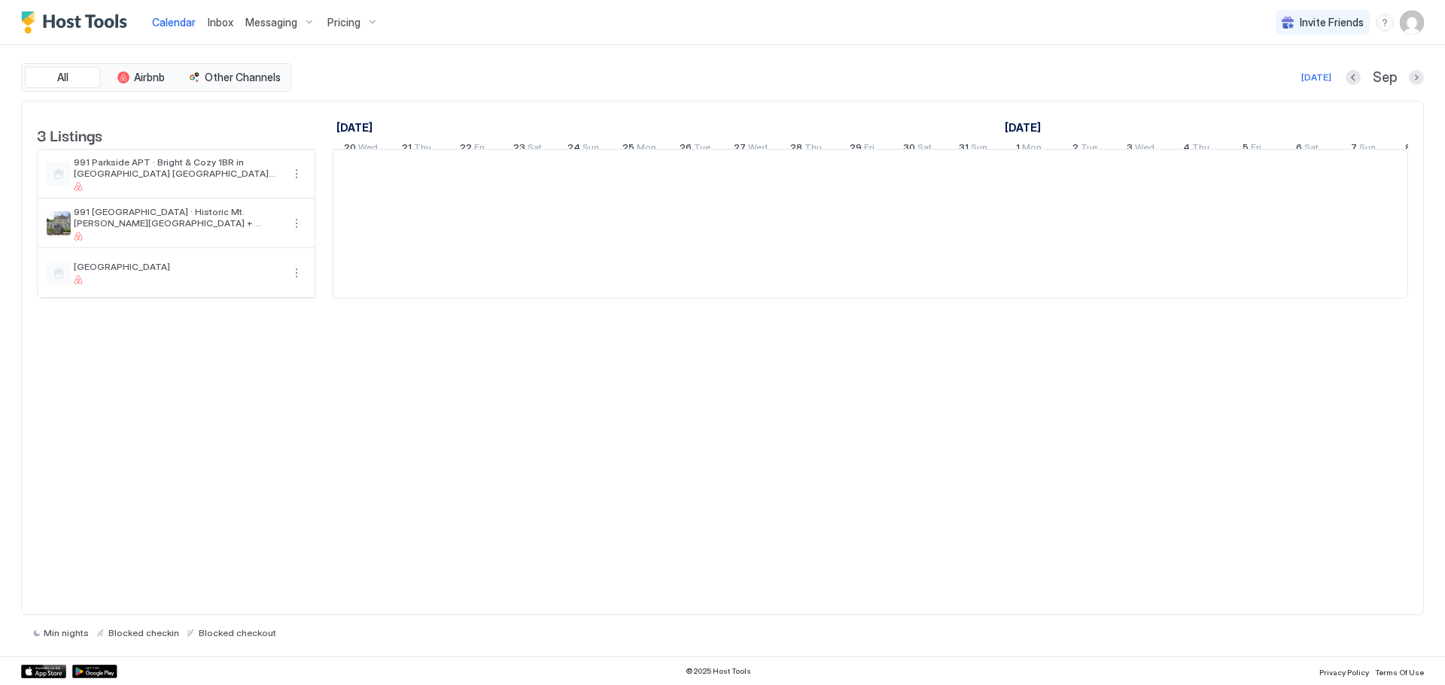
scroll to position [0, 836]
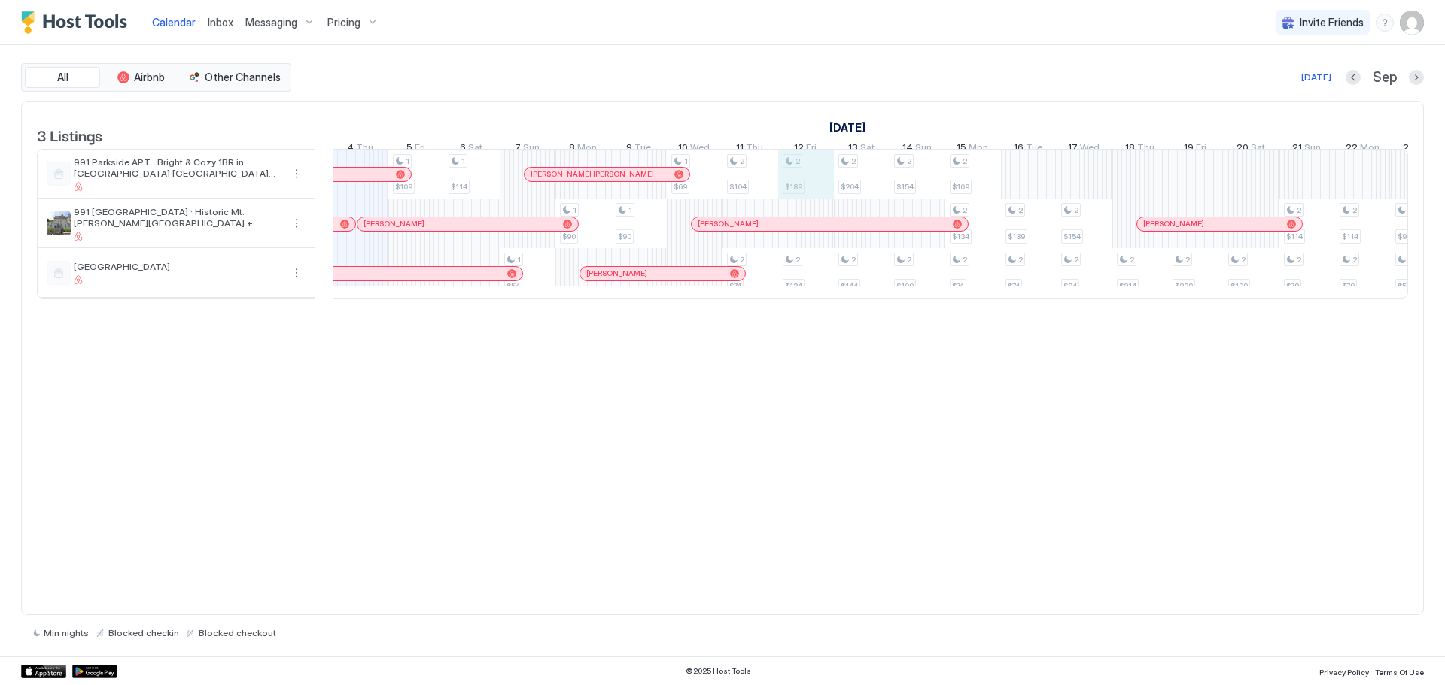
click at [795, 190] on div "1 $109 1 $114 1 $54 1 $90 1 $90 1 $69 2 $104 2 $74 2 $189 2 $134 2 $204 2 $144 …" at bounding box center [1139, 224] width 3285 height 148
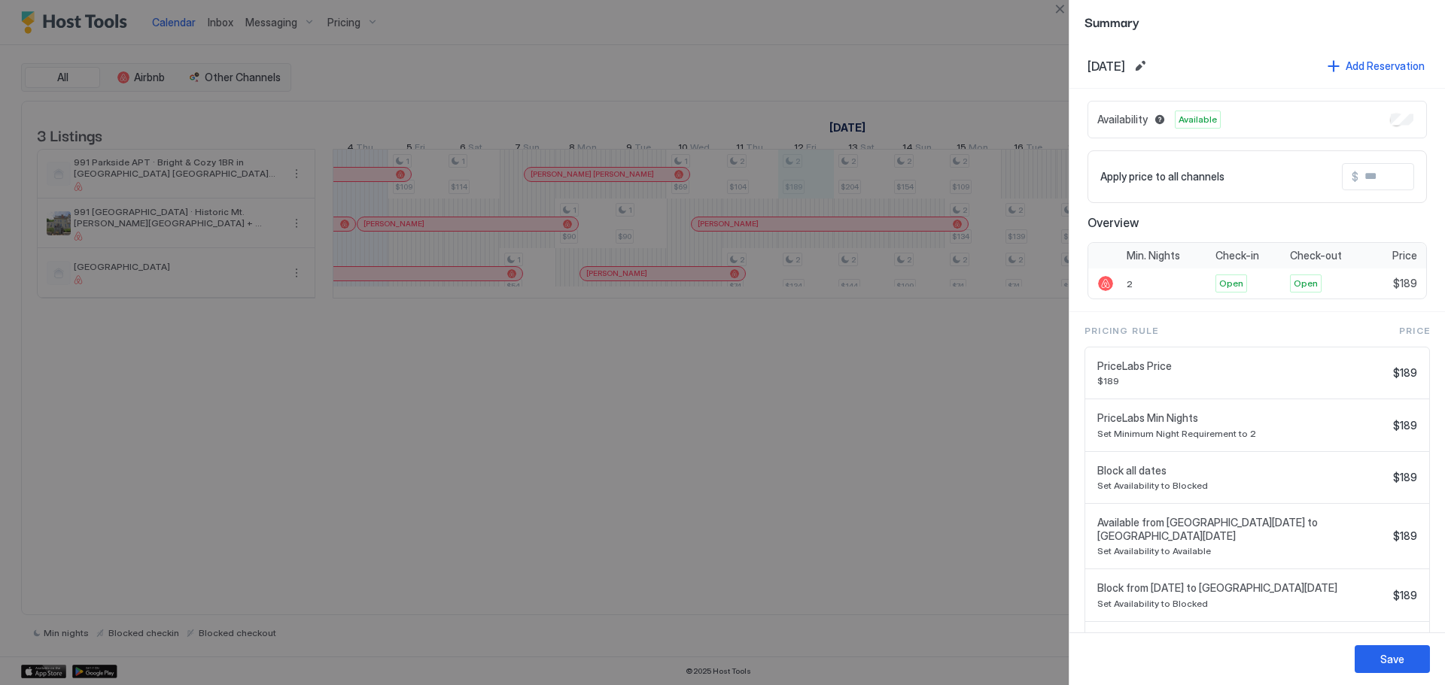
drag, startPoint x: 795, startPoint y: 190, endPoint x: 911, endPoint y: 178, distance: 117.2
click at [910, 178] on div at bounding box center [722, 342] width 1445 height 685
click at [969, 28] on div at bounding box center [722, 342] width 1445 height 685
click at [1397, 648] on button "Save" at bounding box center [1391, 660] width 75 height 28
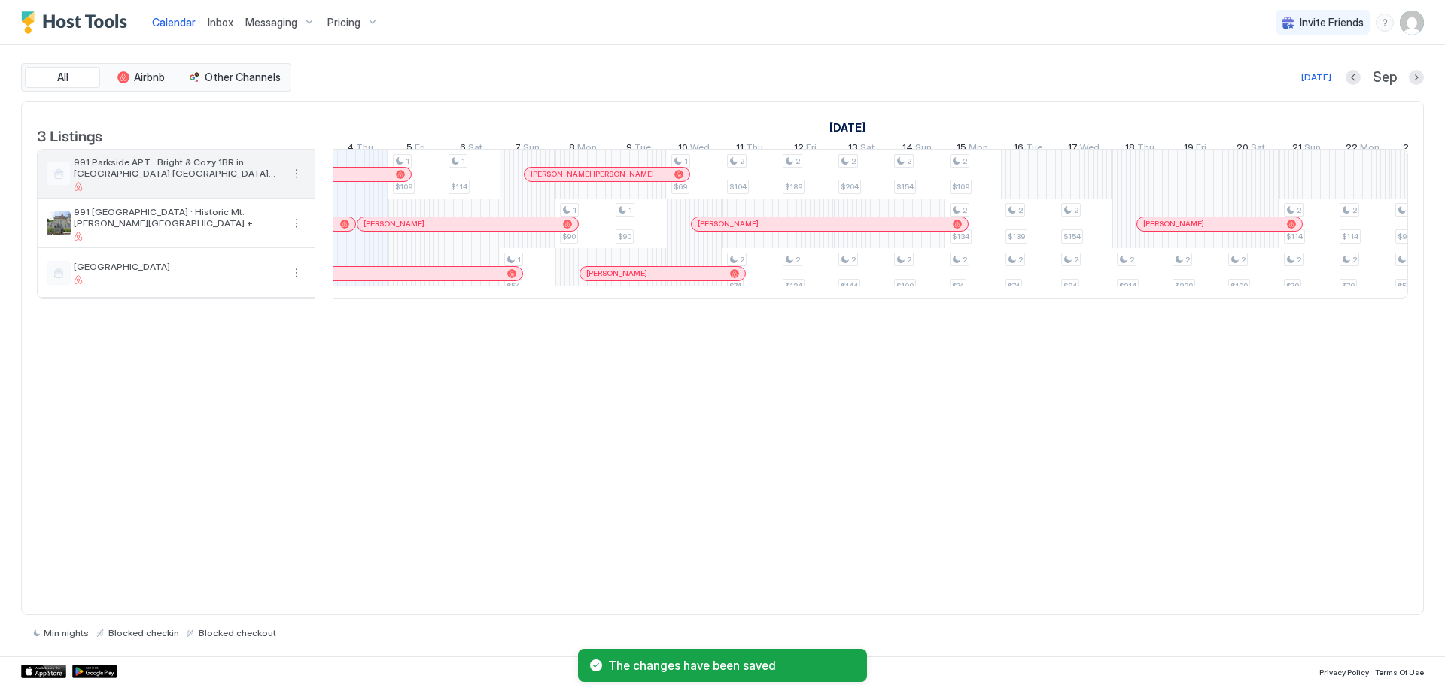
click at [124, 179] on span "991 Parkside APT · Bright & Cozy 1BR in [GEOGRAPHIC_DATA] [GEOGRAPHIC_DATA][PER…" at bounding box center [178, 168] width 208 height 23
click at [236, 191] on div at bounding box center [178, 186] width 208 height 9
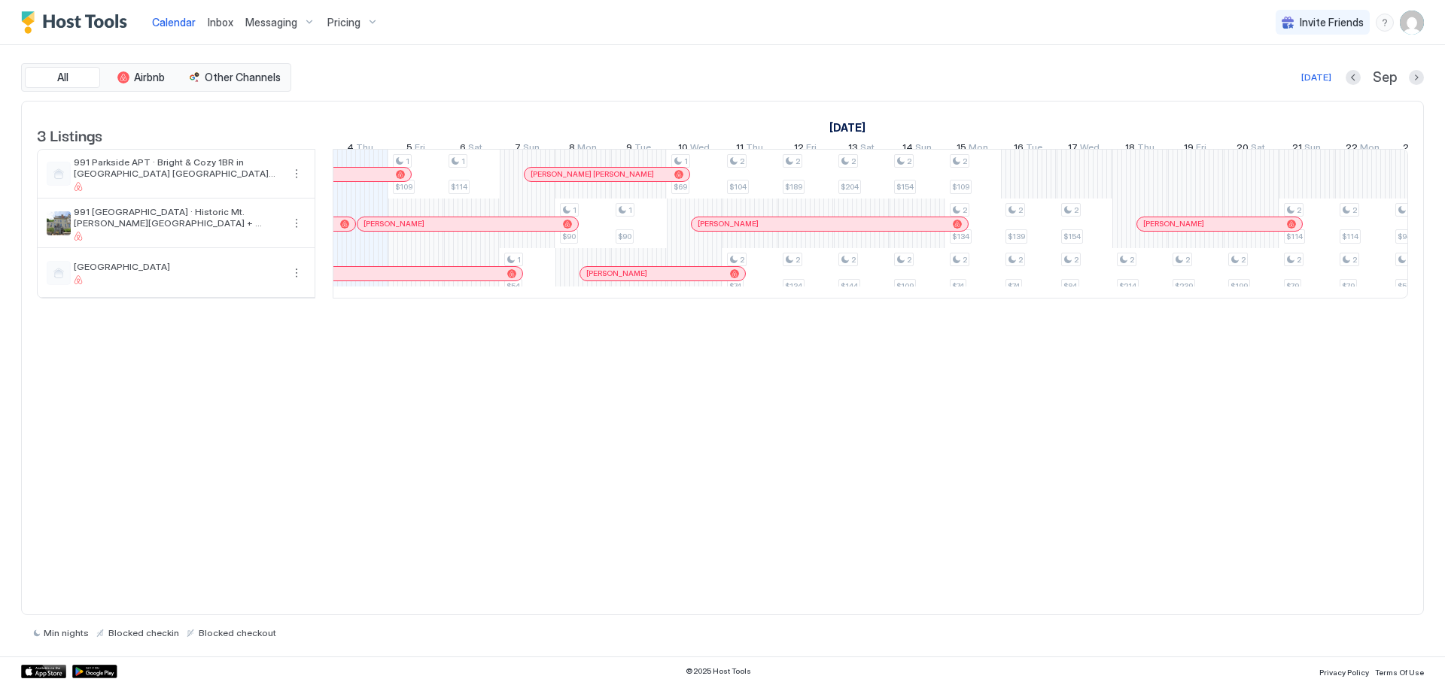
click at [163, 21] on span "Calendar" at bounding box center [174, 22] width 44 height 13
click at [163, 25] on span "Calendar" at bounding box center [174, 22] width 44 height 13
click at [216, 23] on span "Inbox" at bounding box center [221, 22] width 26 height 13
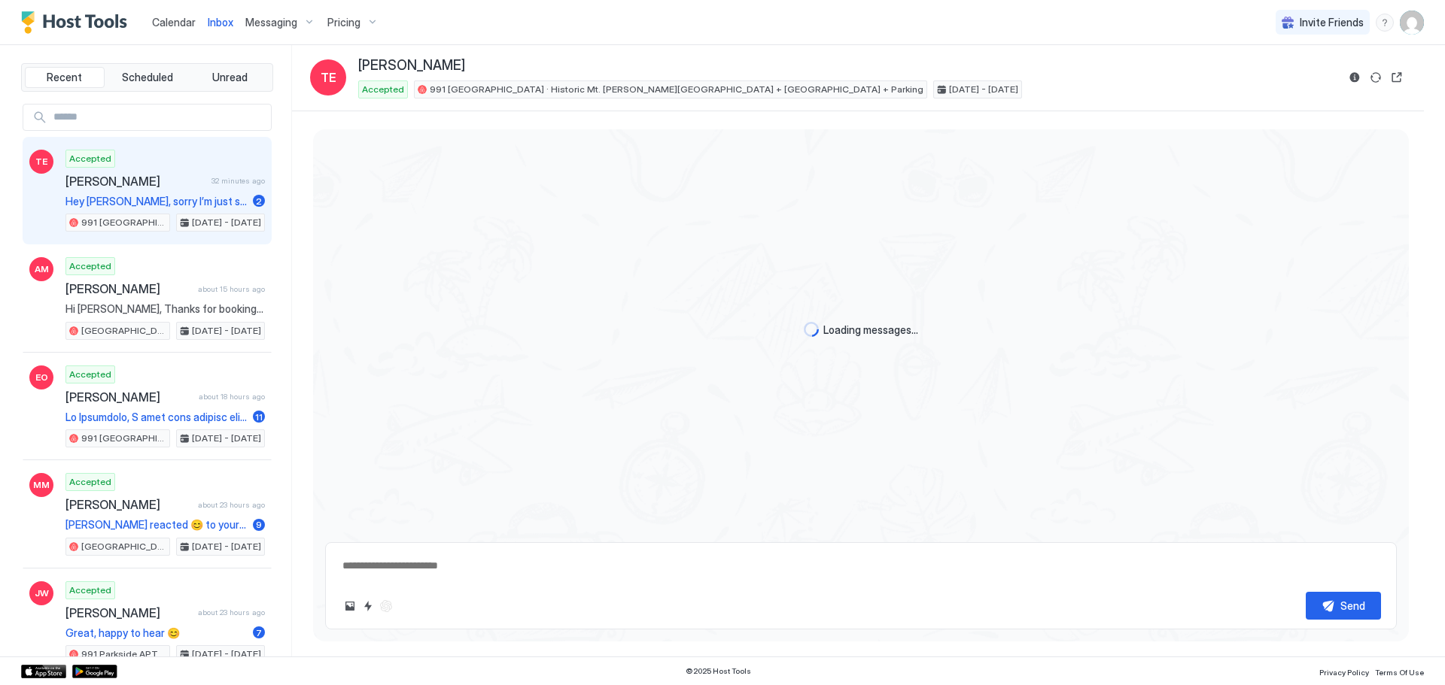
type textarea "*"
click at [191, 21] on span "Calendar" at bounding box center [174, 22] width 44 height 13
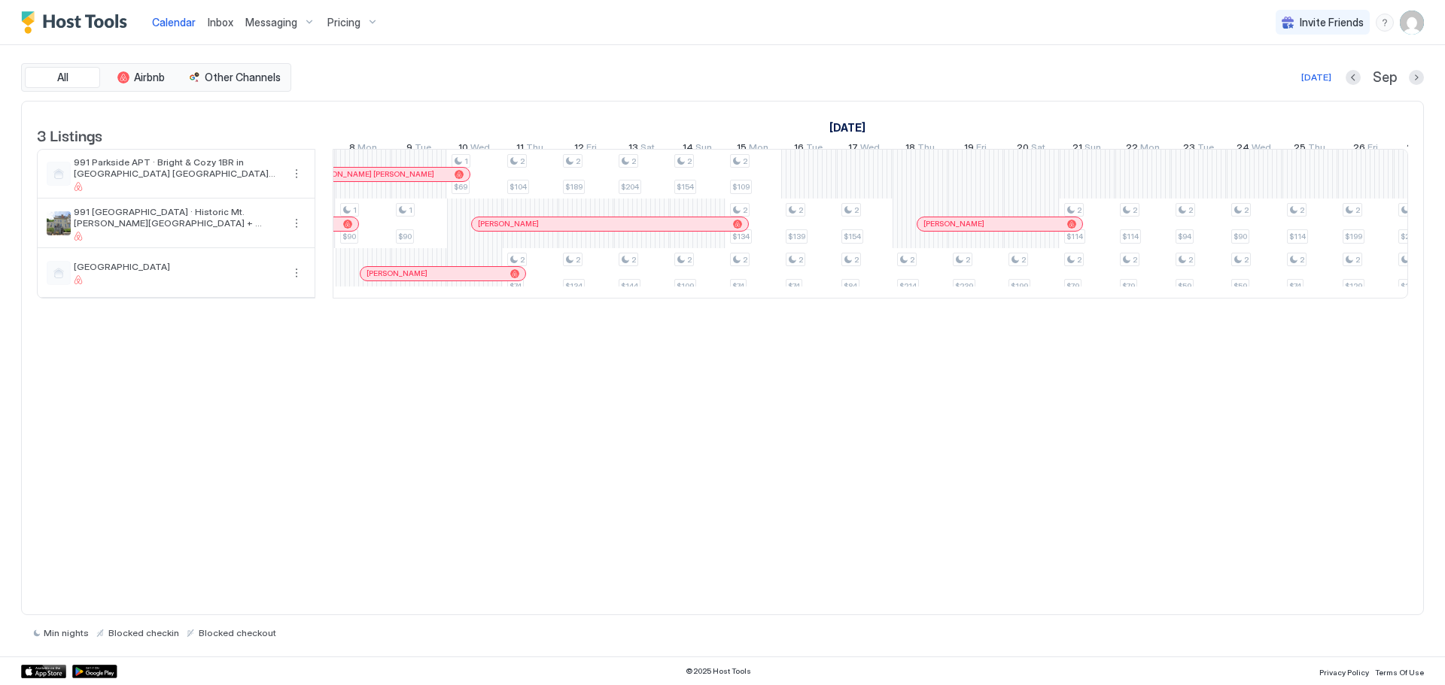
scroll to position [0, 1067]
click at [571, 179] on div "1 $109 1 $114 1 $54 1 $90 1 $90 1 $69 2 $104 2 $74 2 $189 2 $134 2 $204 2 $144 …" at bounding box center [908, 224] width 3285 height 148
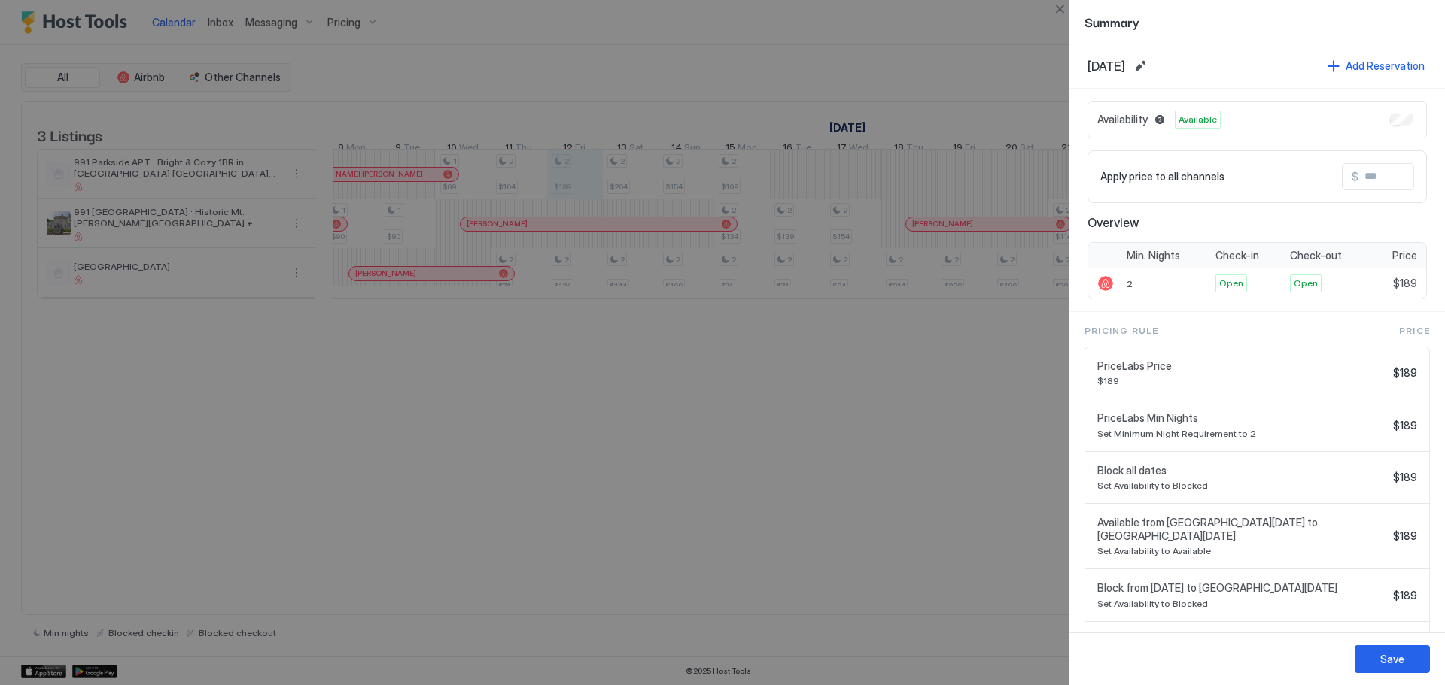
click at [929, 35] on div at bounding box center [722, 342] width 1445 height 685
click at [1065, 11] on button "Close" at bounding box center [1059, 9] width 18 height 18
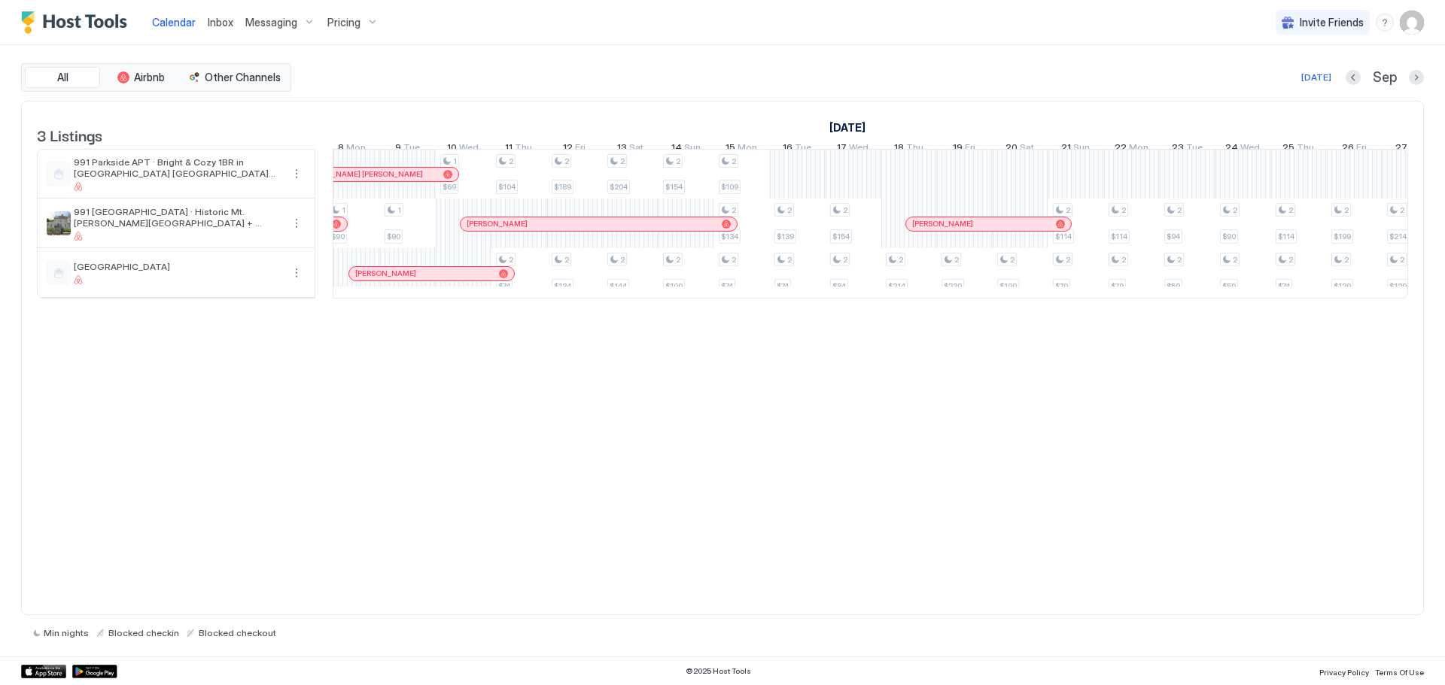
click at [348, 23] on span "Pricing" at bounding box center [343, 23] width 33 height 14
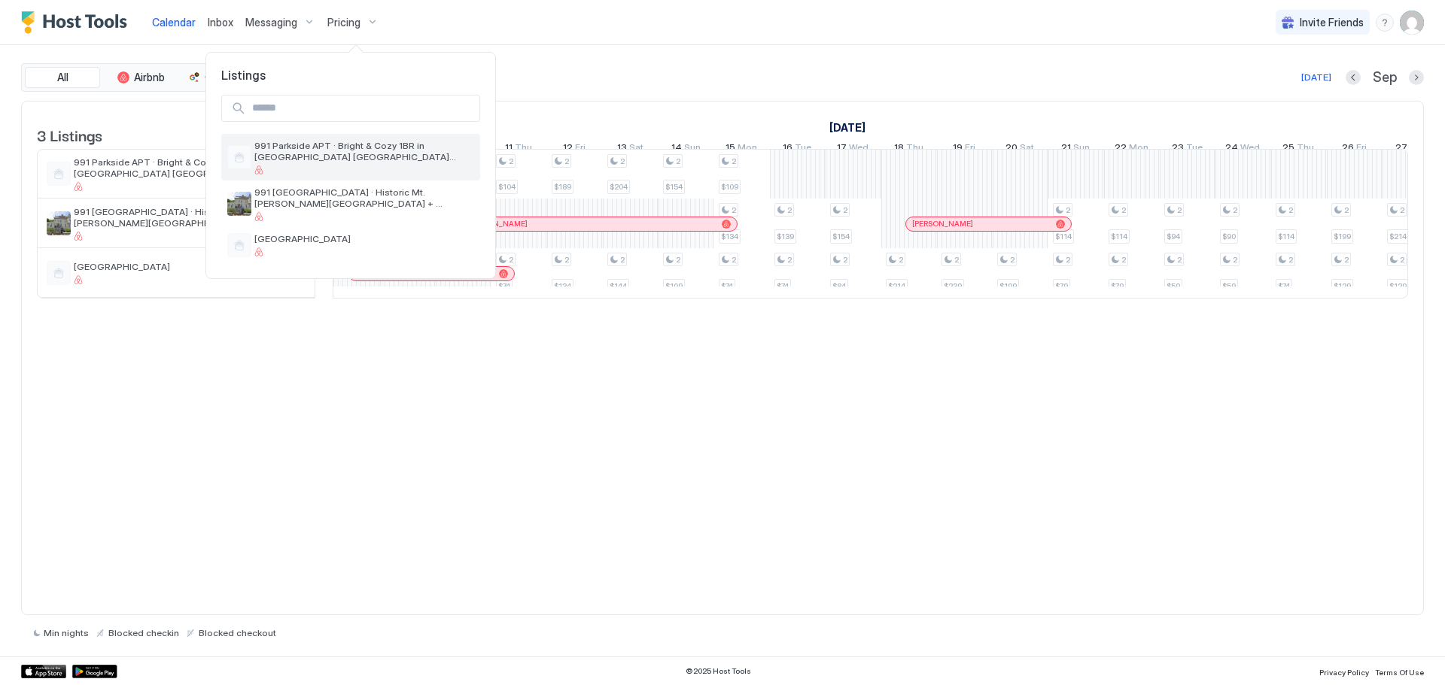
click at [305, 155] on span "991 Parkside APT · Bright & Cozy 1BR in [GEOGRAPHIC_DATA] [GEOGRAPHIC_DATA][PER…" at bounding box center [364, 151] width 220 height 23
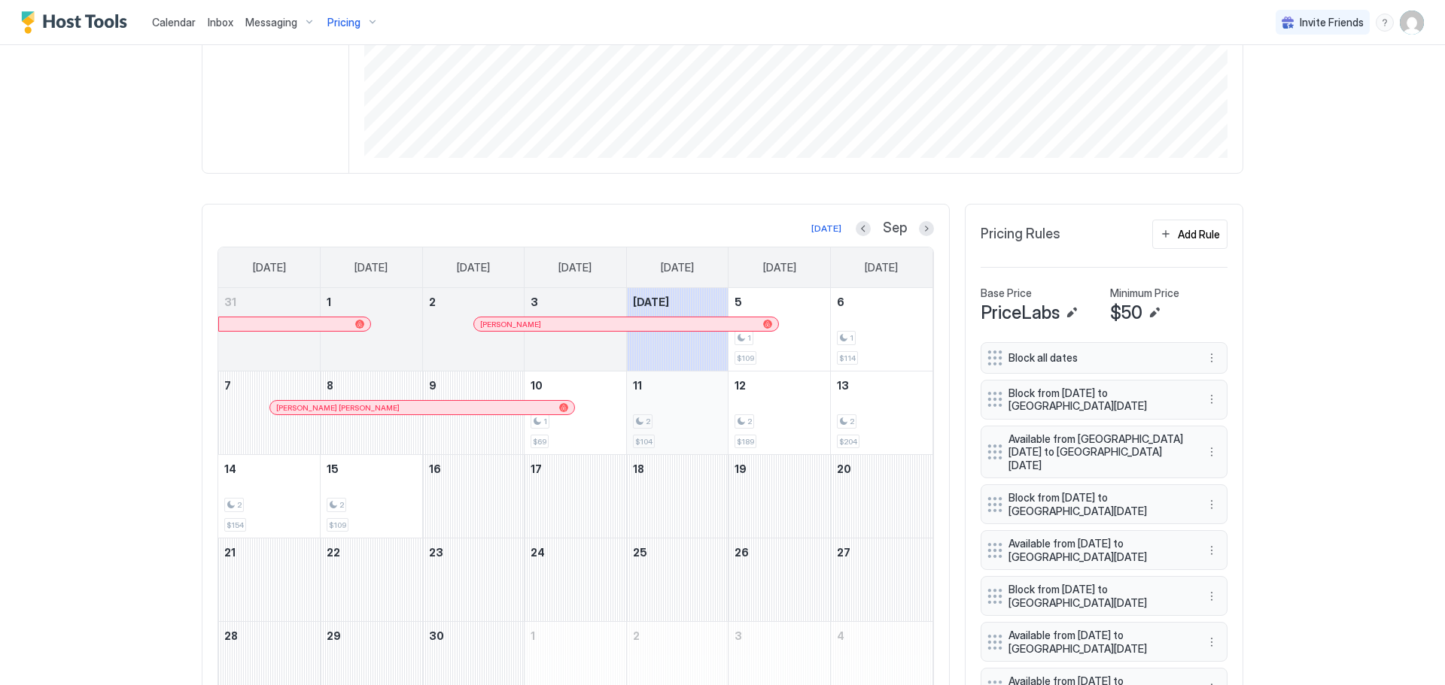
scroll to position [376, 0]
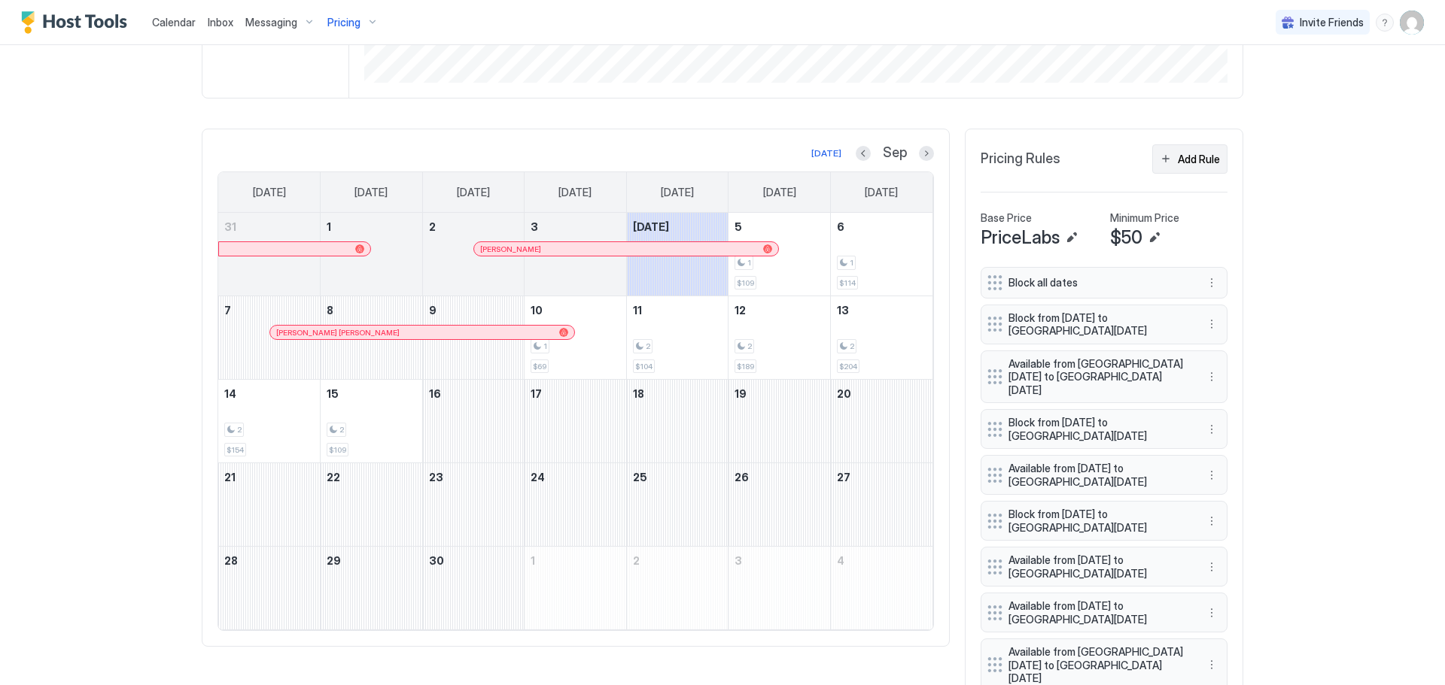
click at [1193, 160] on div "Add Rule" at bounding box center [1199, 159] width 42 height 16
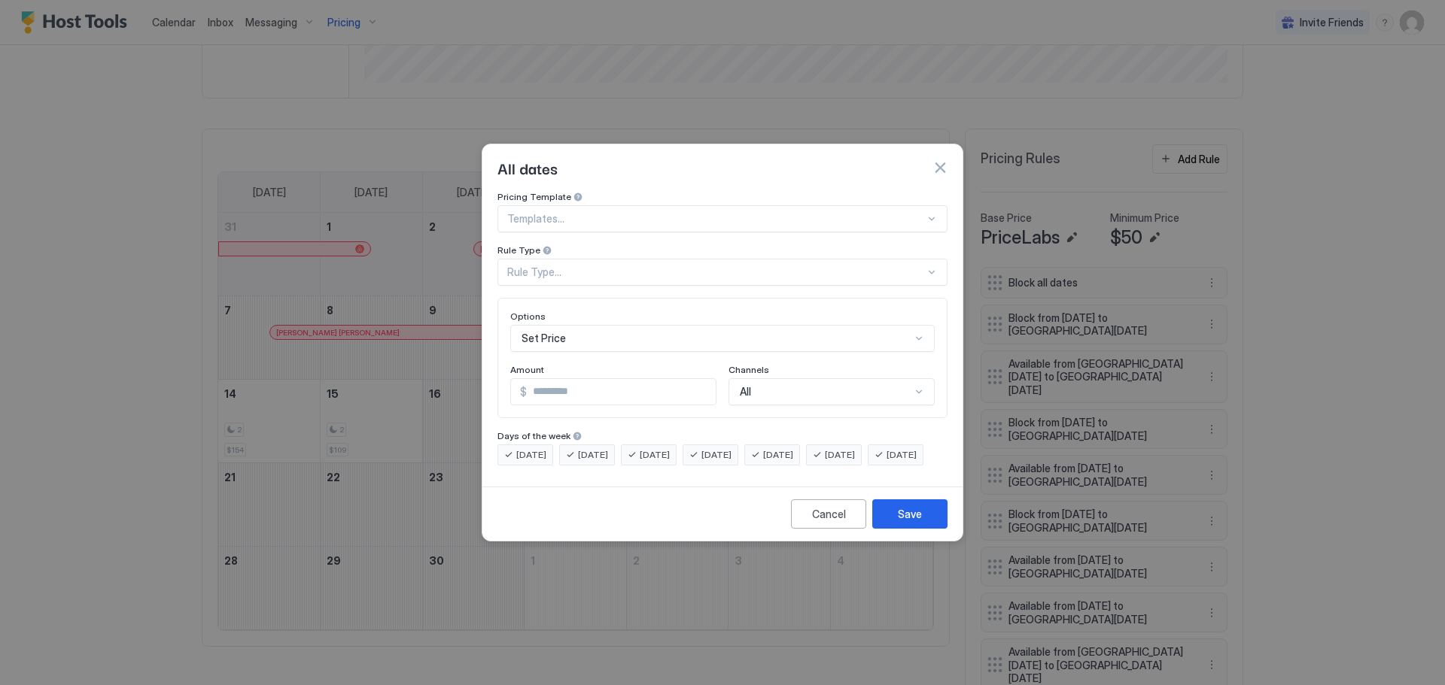
click at [651, 212] on div at bounding box center [716, 219] width 418 height 14
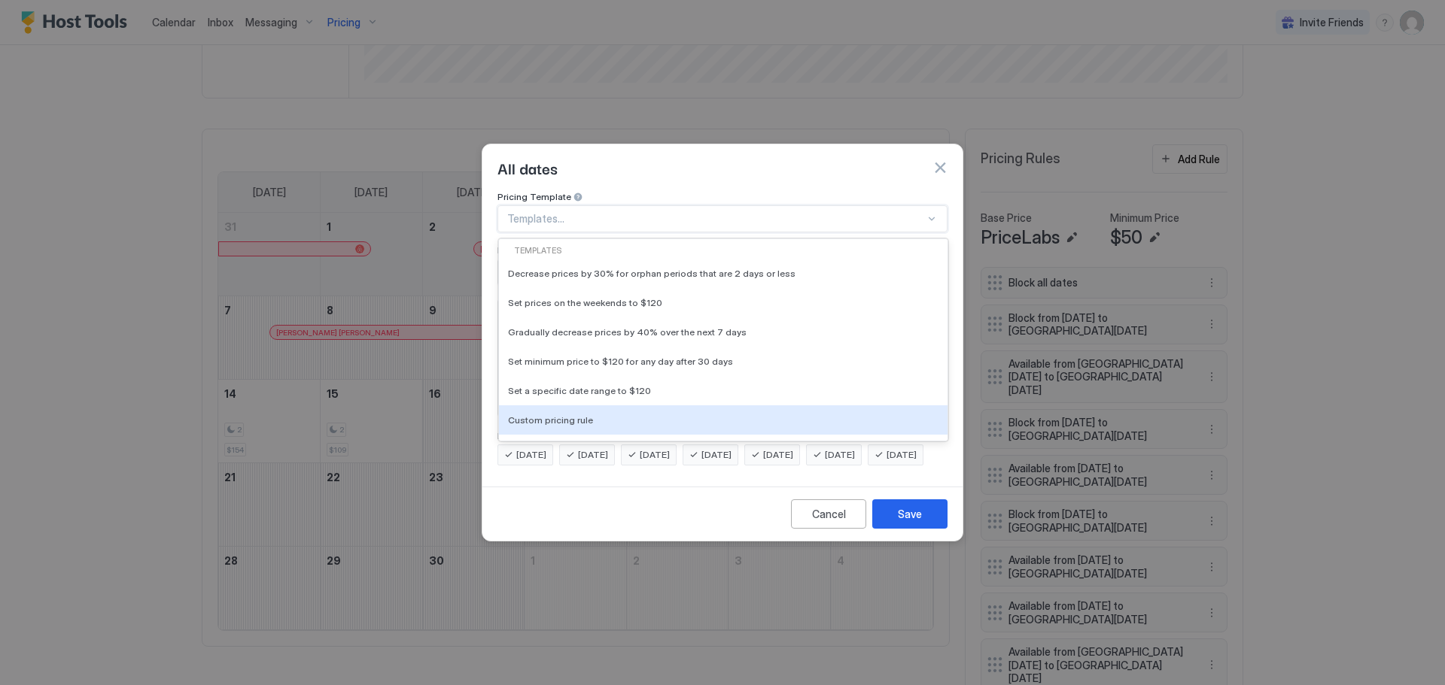
click at [85, 378] on div at bounding box center [722, 342] width 1445 height 685
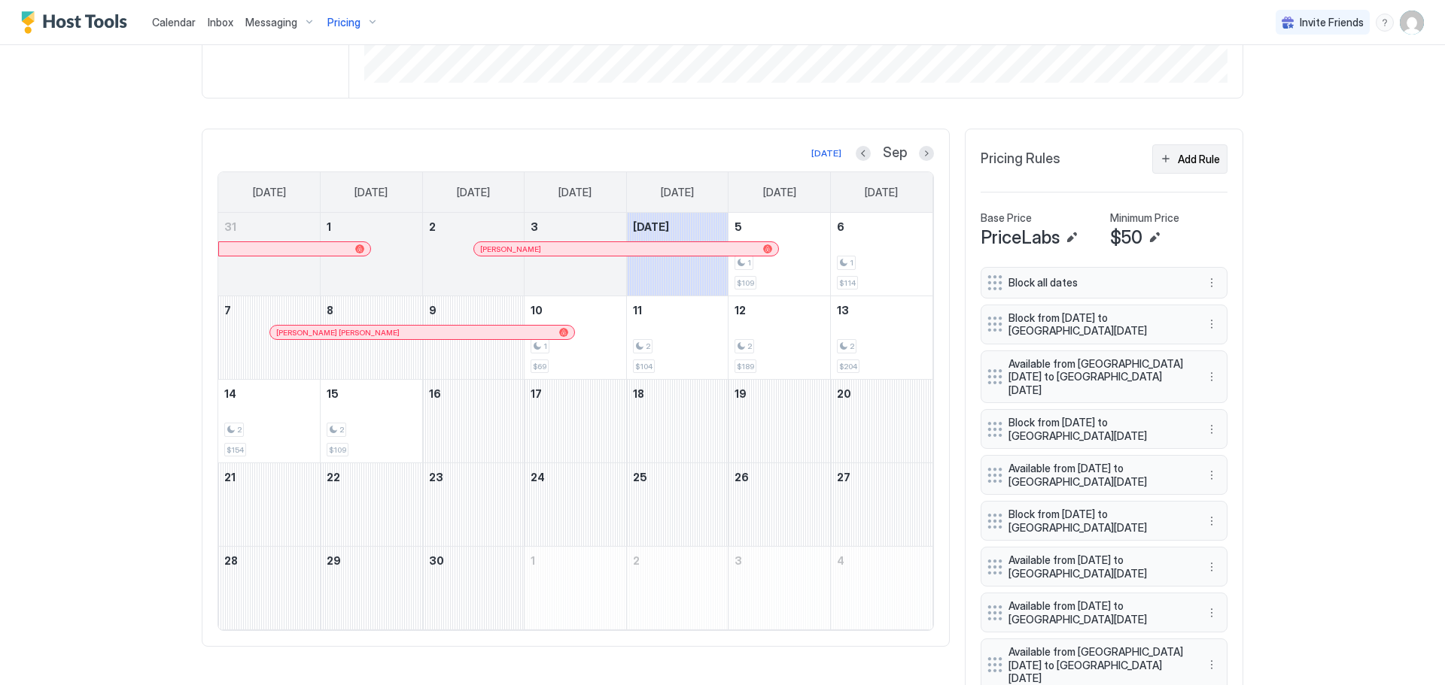
click at [1193, 163] on div "Add Rule" at bounding box center [1199, 159] width 42 height 16
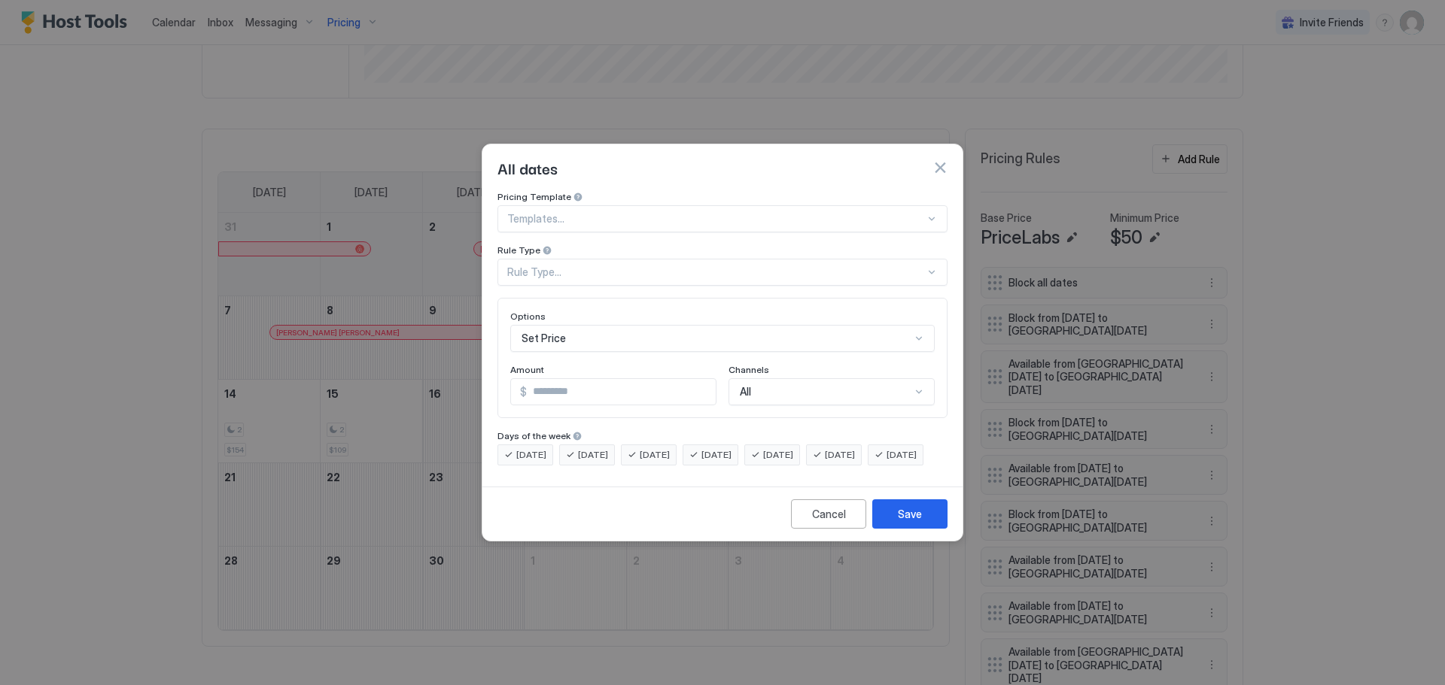
scroll to position [78, 0]
click at [616, 325] on div "Set Price" at bounding box center [722, 338] width 424 height 27
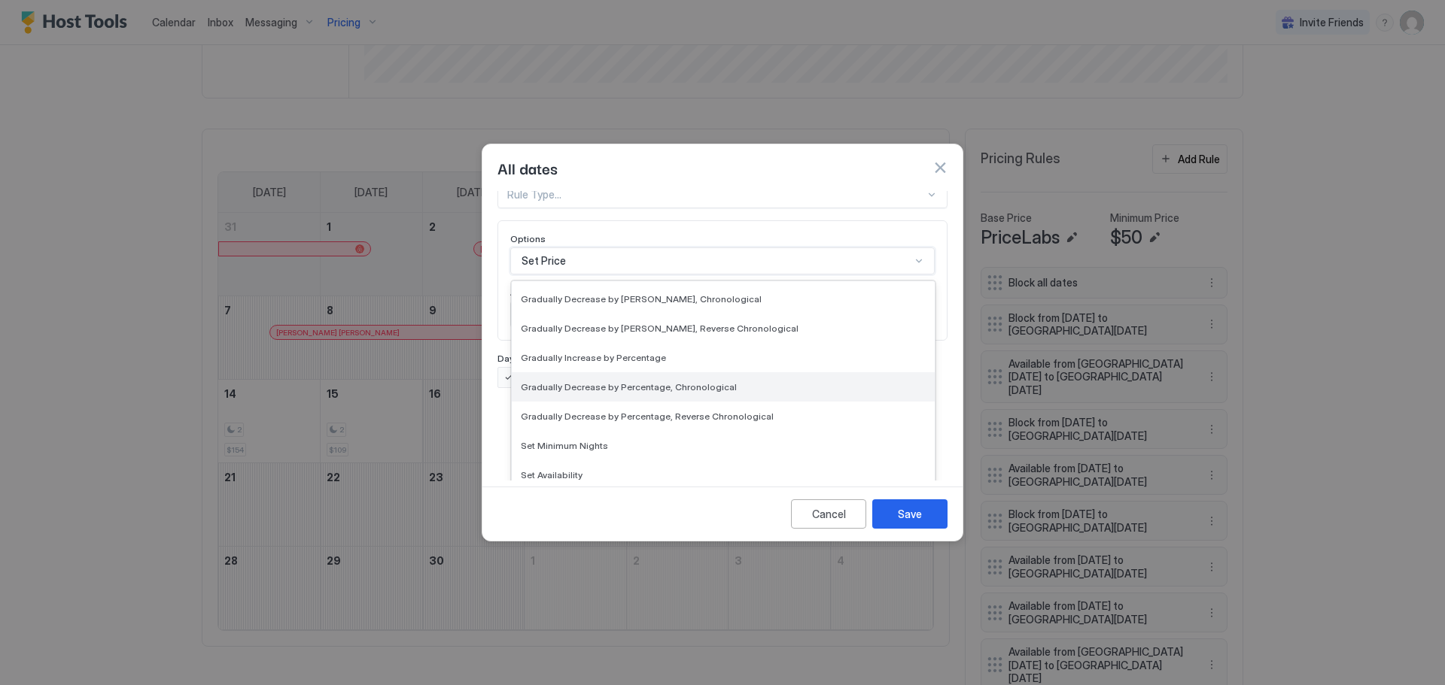
scroll to position [273, 0]
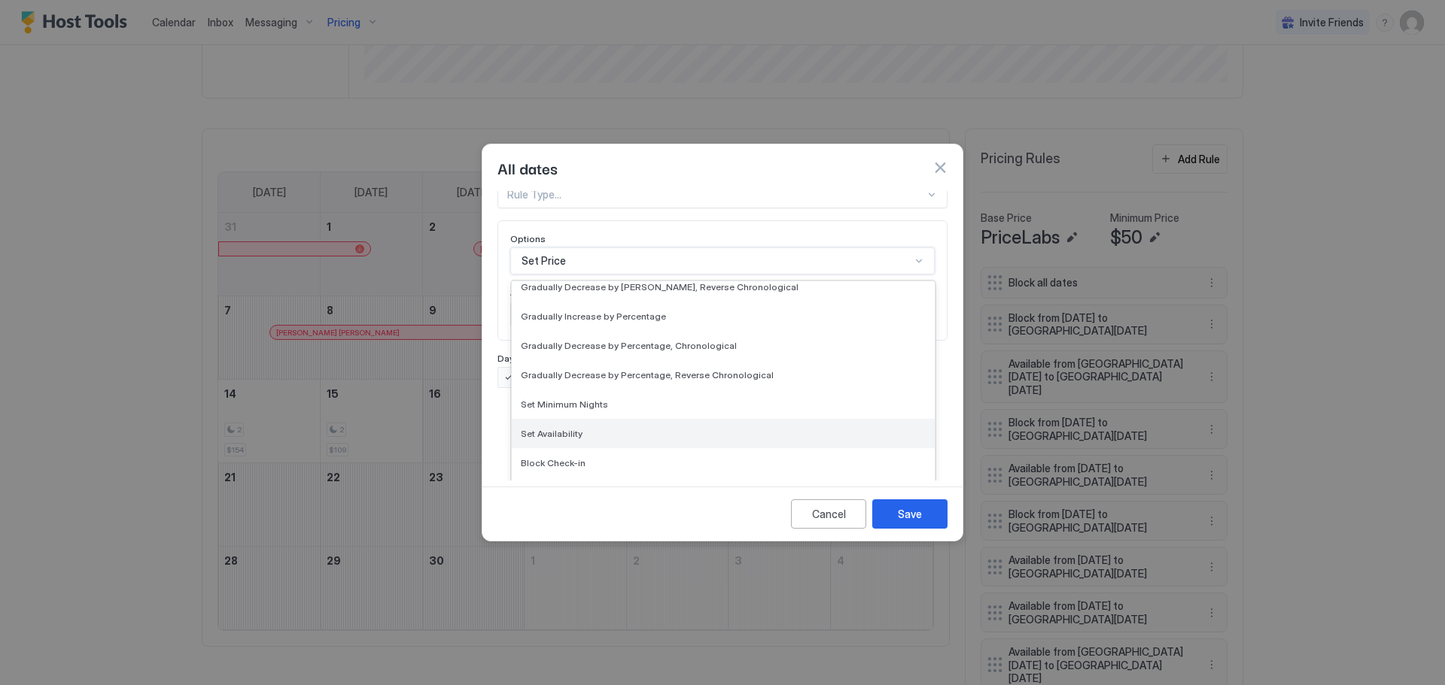
click at [582, 428] on div "Set Availability" at bounding box center [723, 433] width 405 height 11
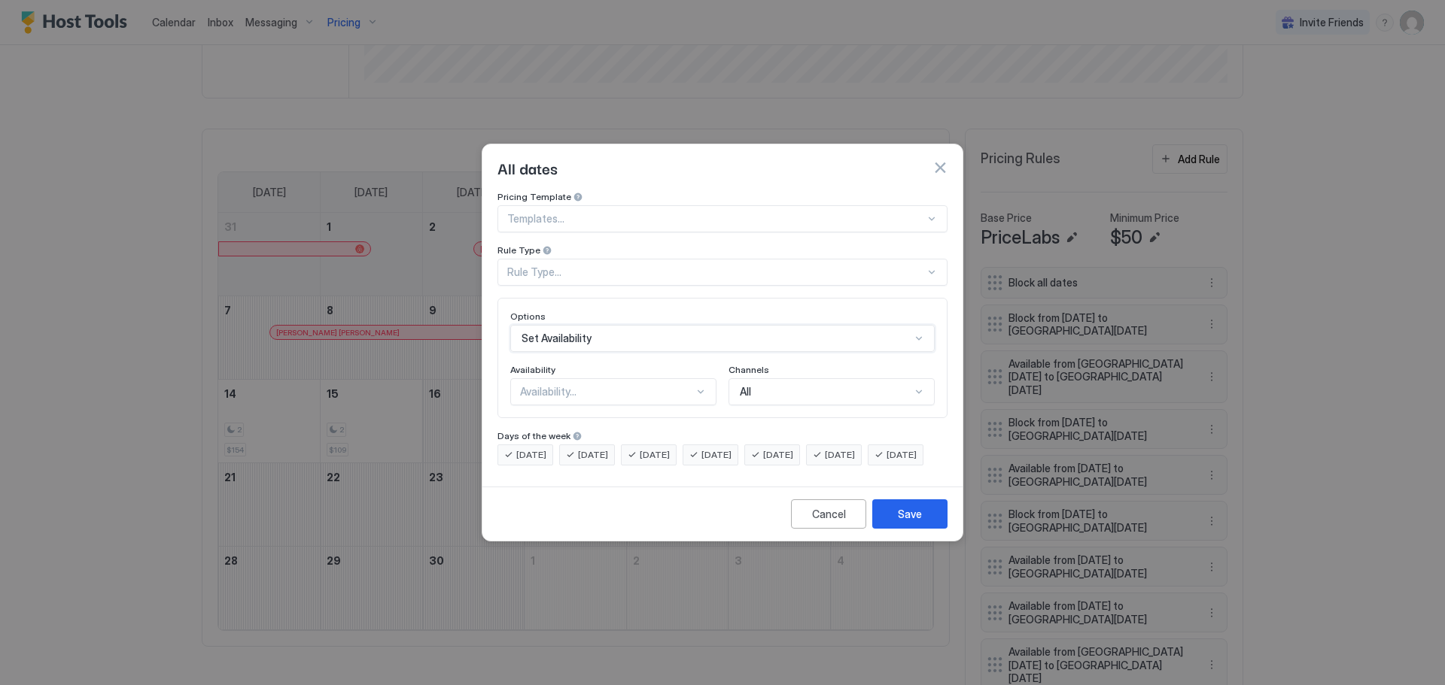
scroll to position [0, 0]
click at [662, 266] on div "Rule Type..." at bounding box center [716, 273] width 418 height 14
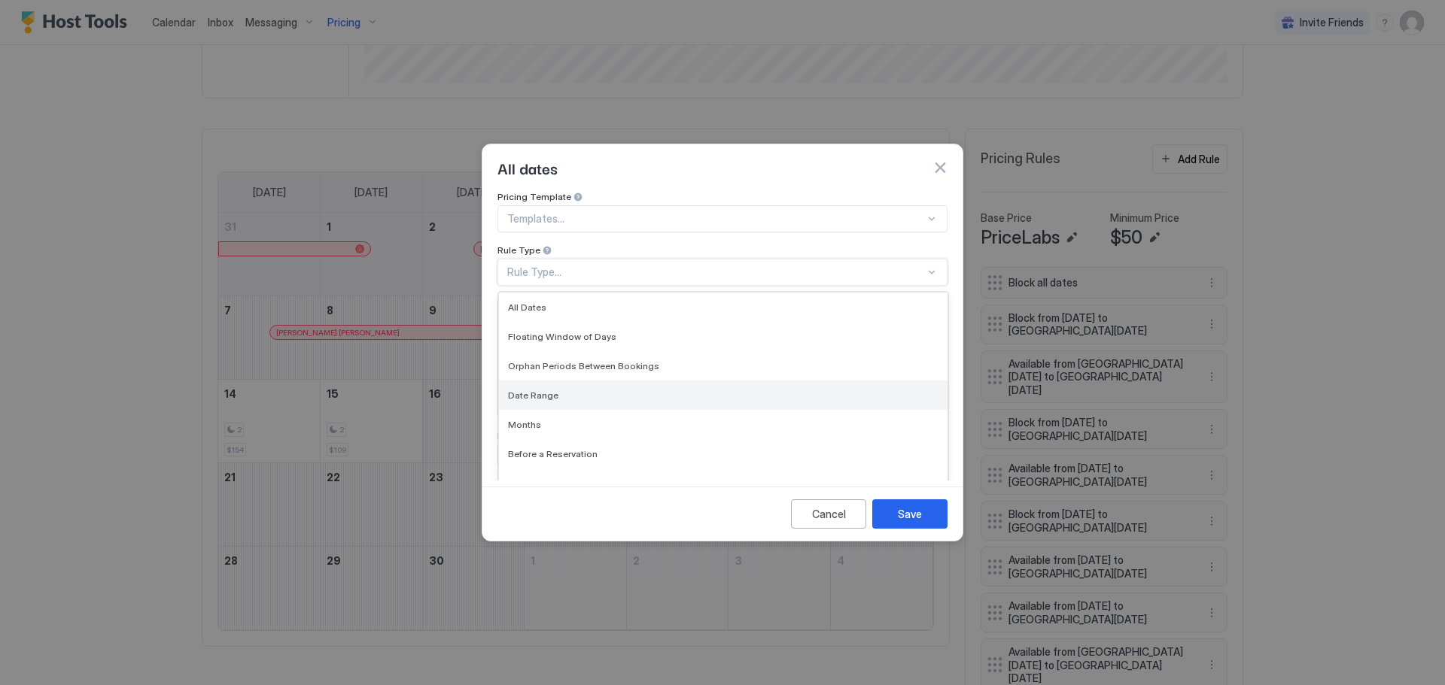
click at [515, 390] on span "Date Range" at bounding box center [533, 395] width 50 height 11
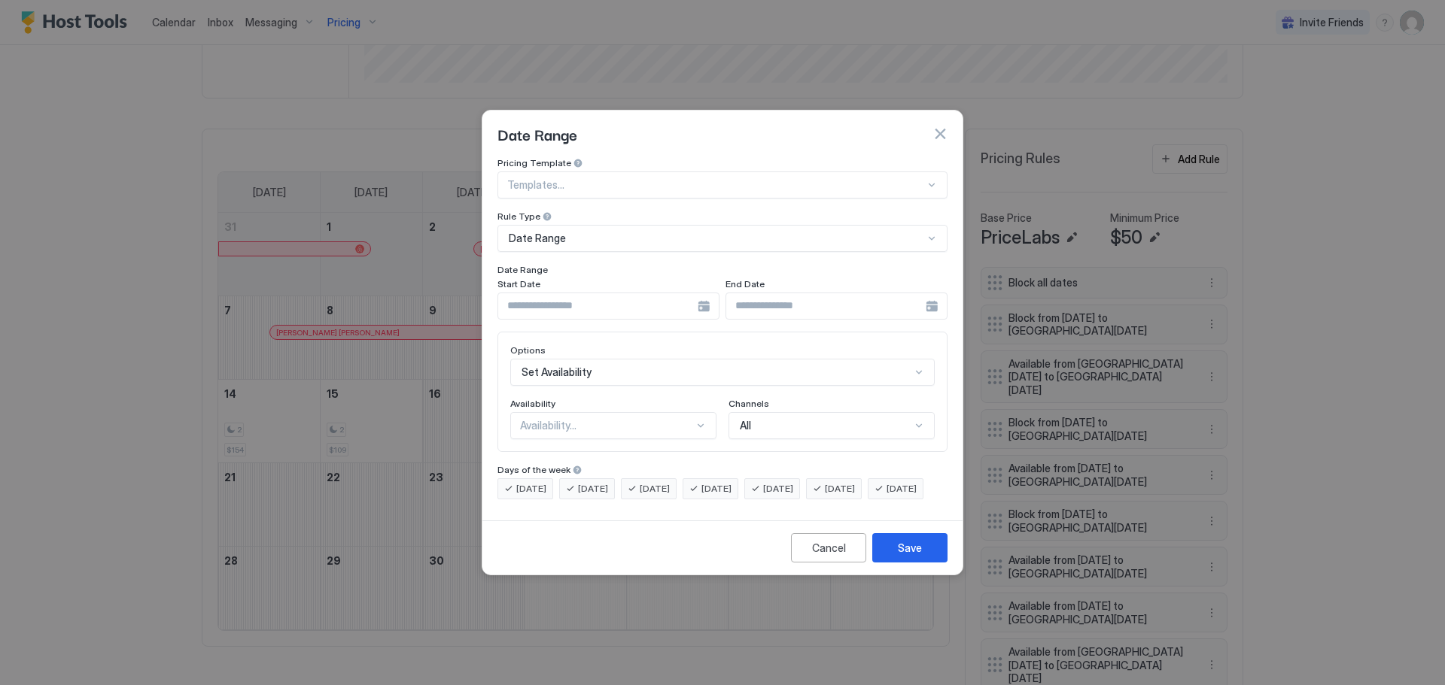
click at [704, 293] on div at bounding box center [608, 306] width 222 height 27
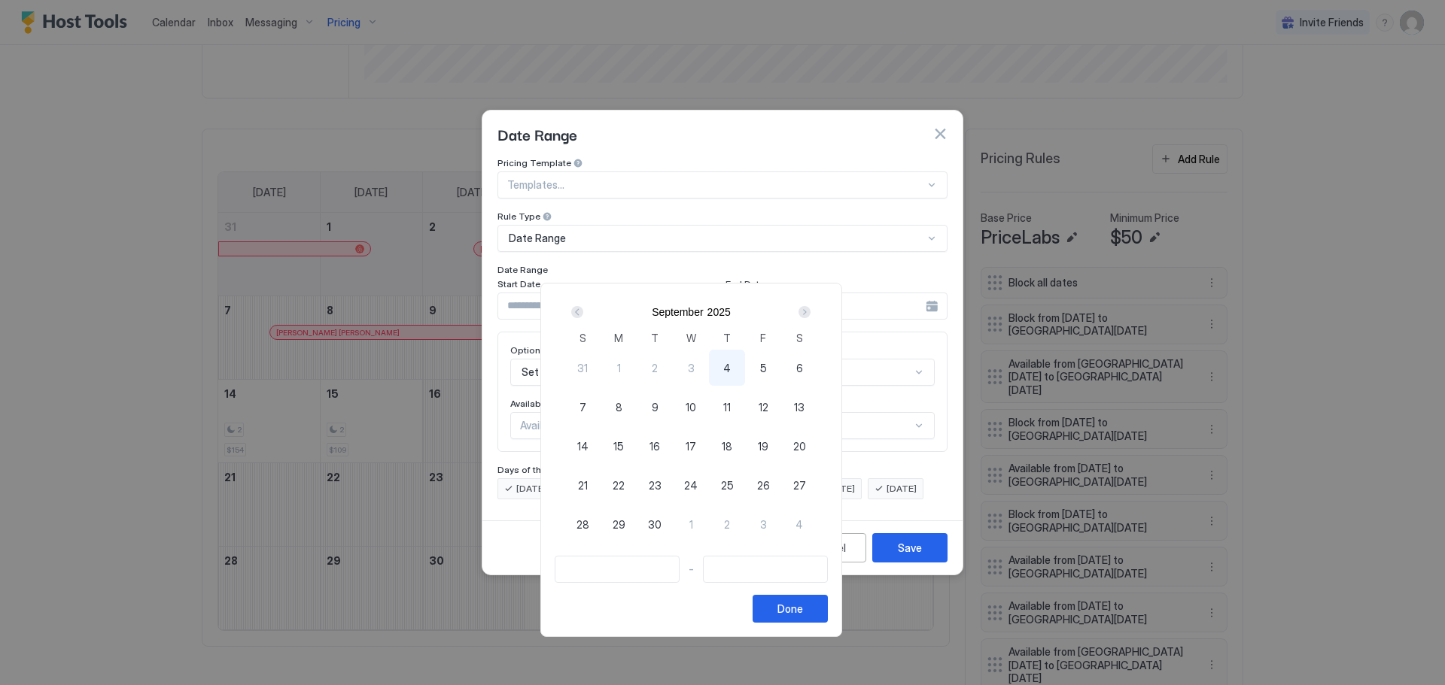
click at [768, 405] on span "12" at bounding box center [763, 408] width 10 height 16
type input "**********"
click at [707, 444] on div "17" at bounding box center [691, 446] width 36 height 36
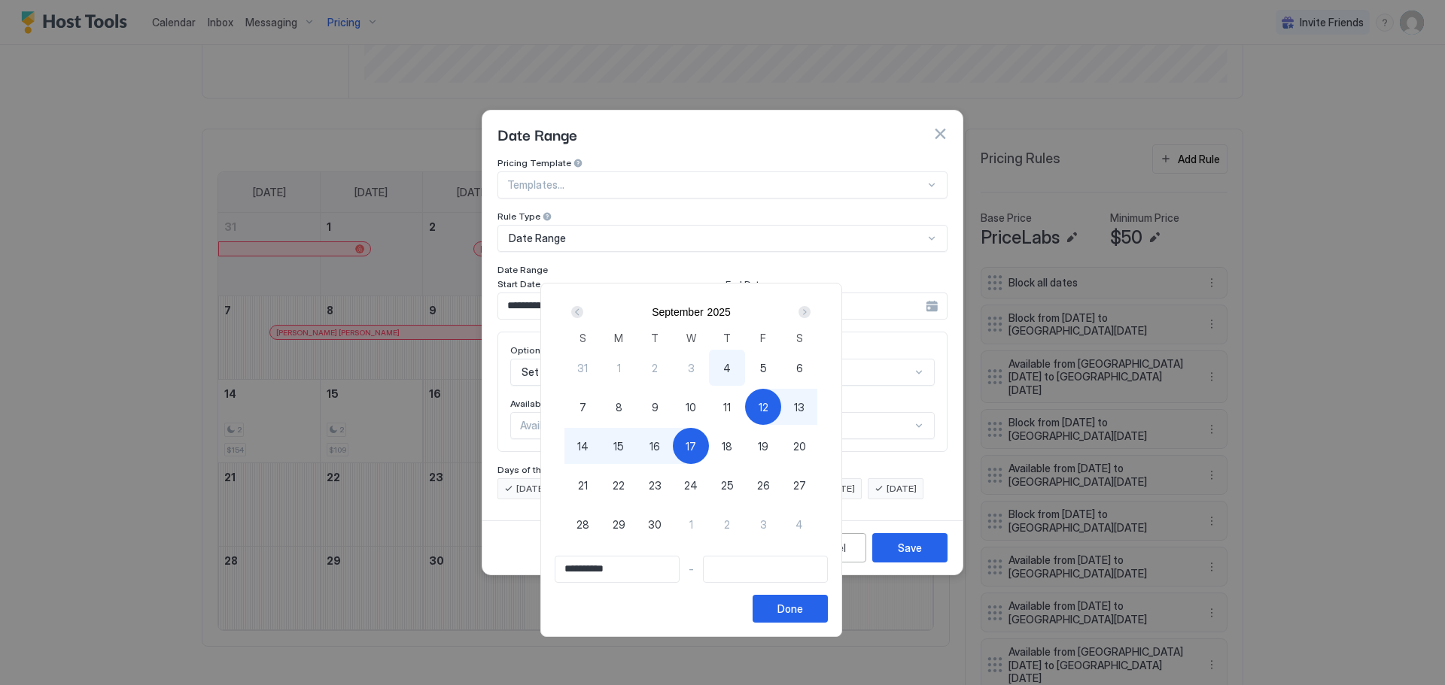
type input "**********"
click at [660, 445] on span "16" at bounding box center [654, 447] width 11 height 16
type input "**********"
click at [768, 407] on span "12" at bounding box center [763, 408] width 10 height 16
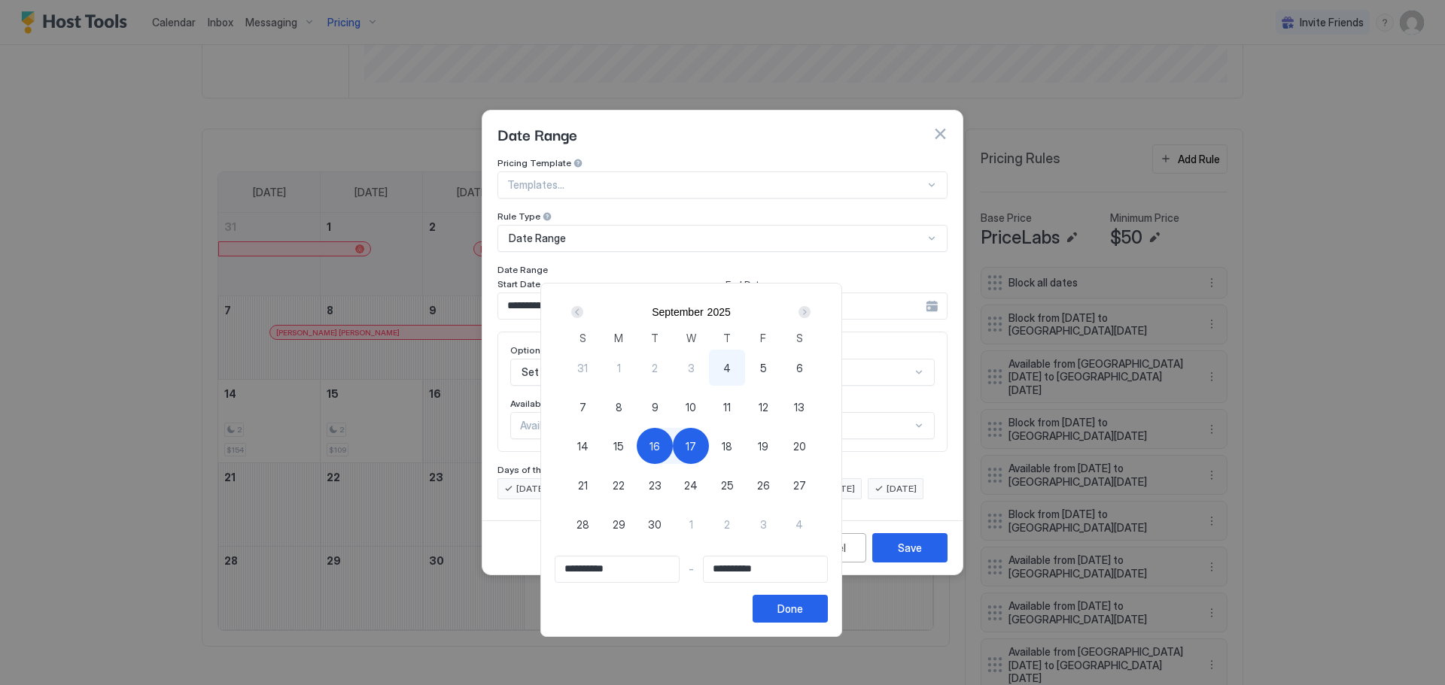
type input "**********"
click at [660, 445] on span "16" at bounding box center [654, 447] width 11 height 16
type input "**********"
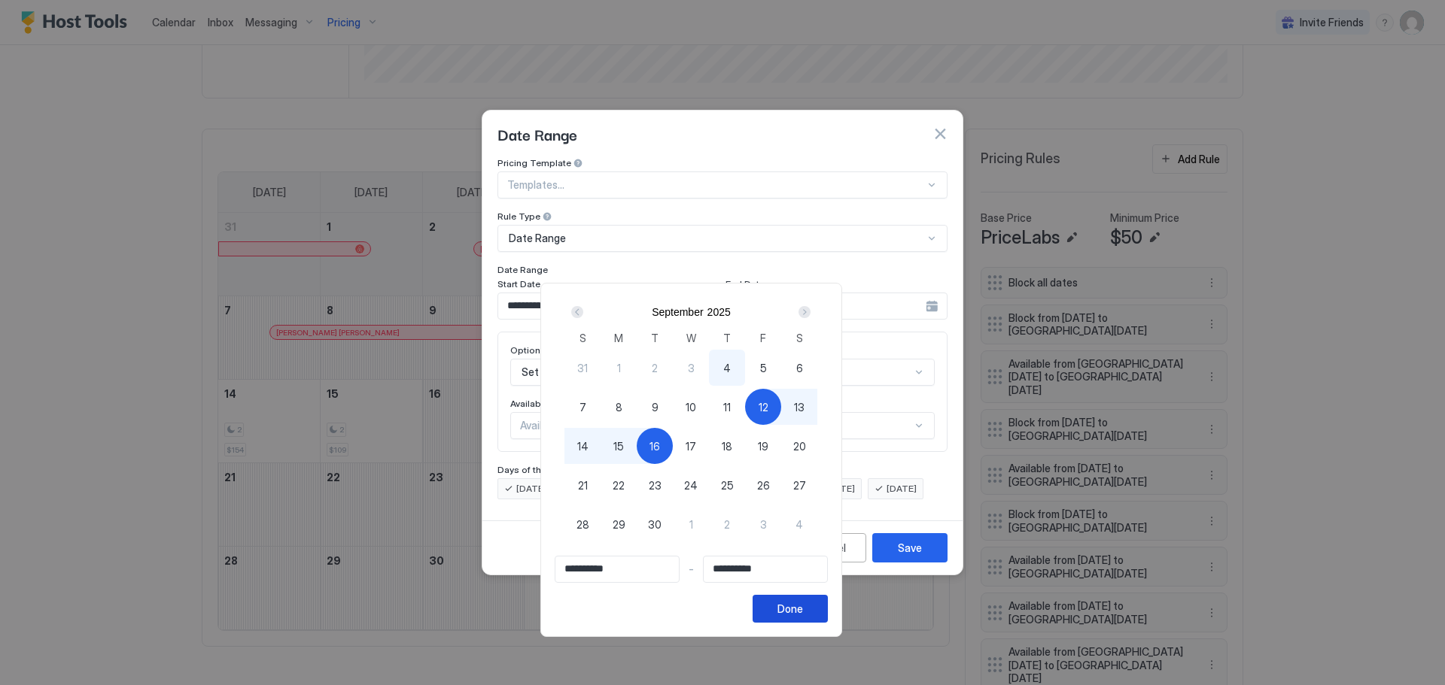
click at [803, 606] on div "Done" at bounding box center [790, 609] width 26 height 16
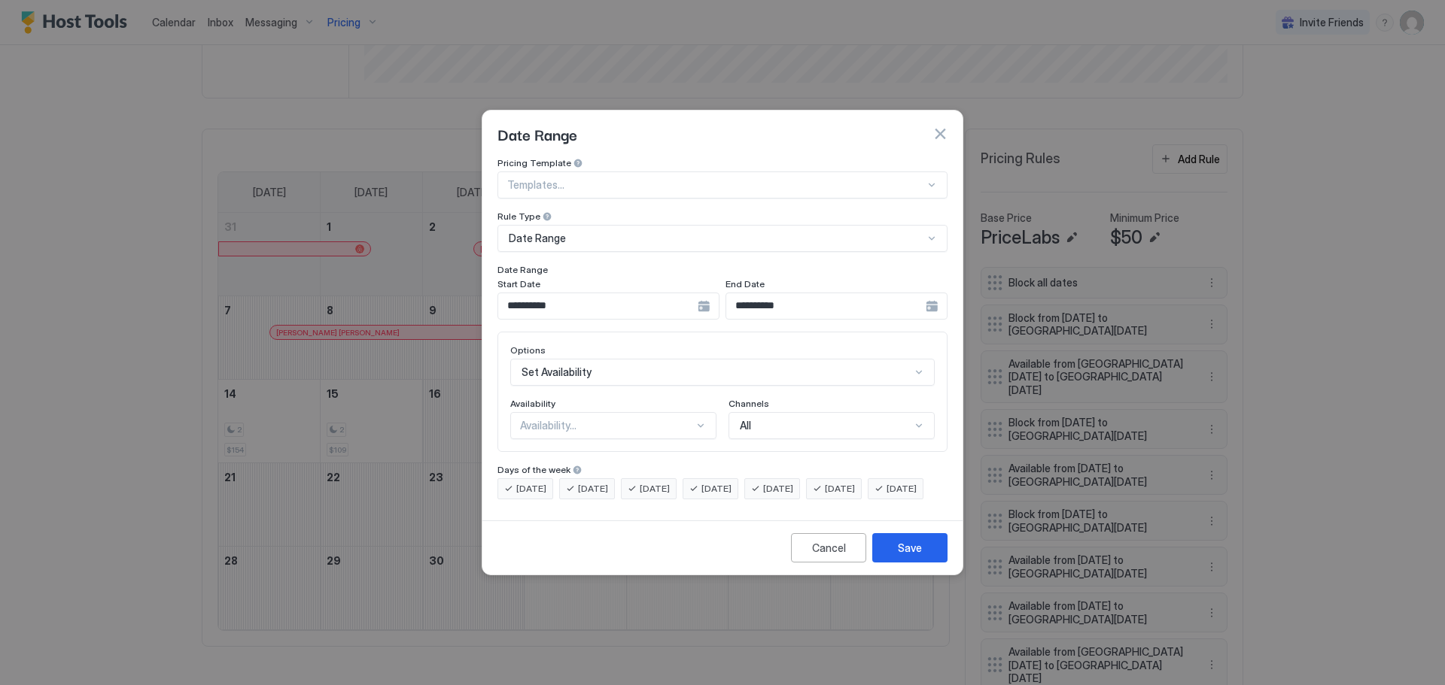
click at [621, 359] on div "Set Availability" at bounding box center [722, 372] width 424 height 27
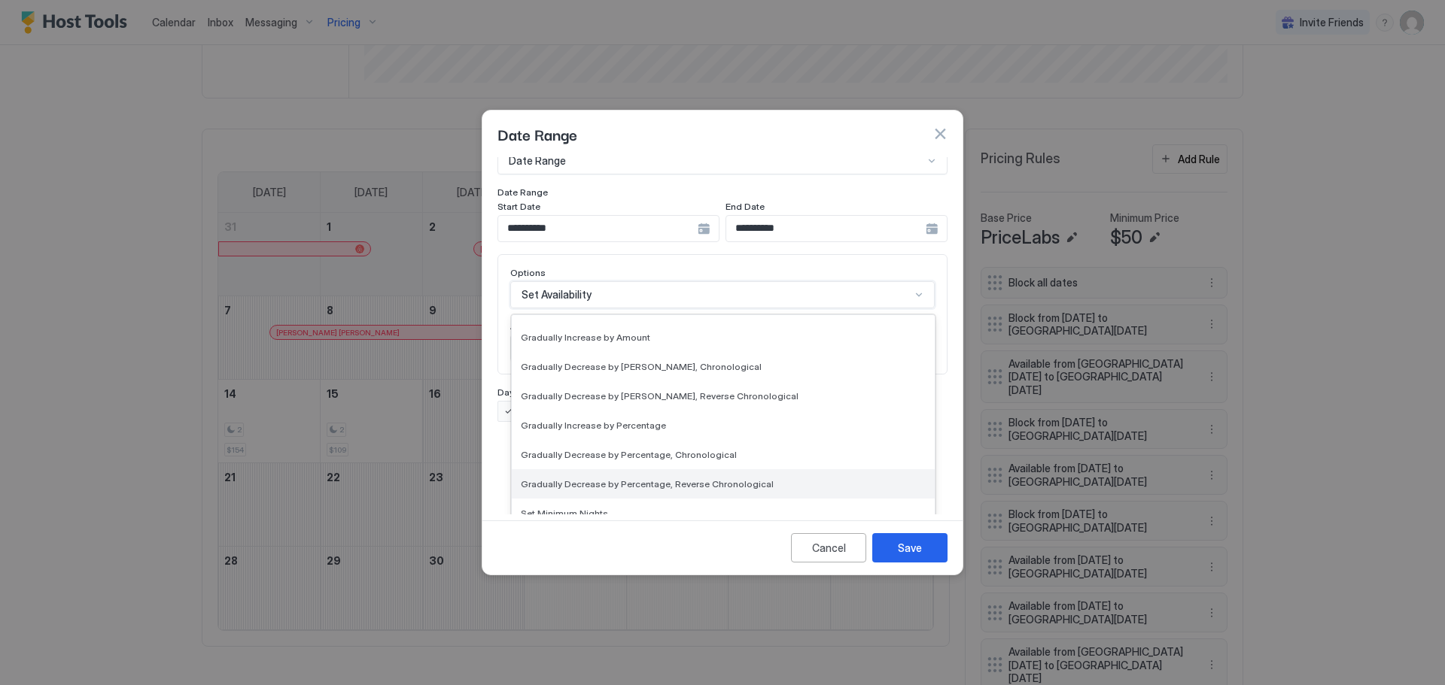
scroll to position [273, 0]
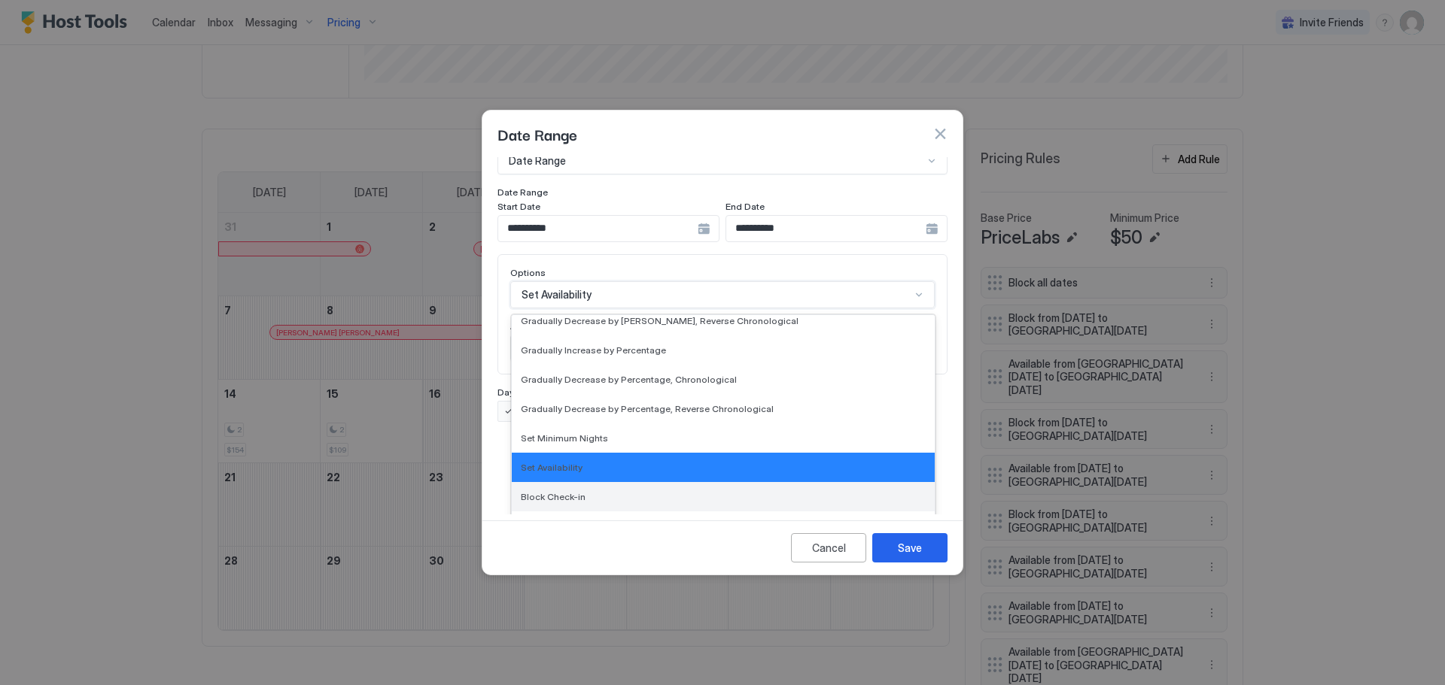
click at [551, 491] on span "Block Check-in" at bounding box center [553, 496] width 65 height 11
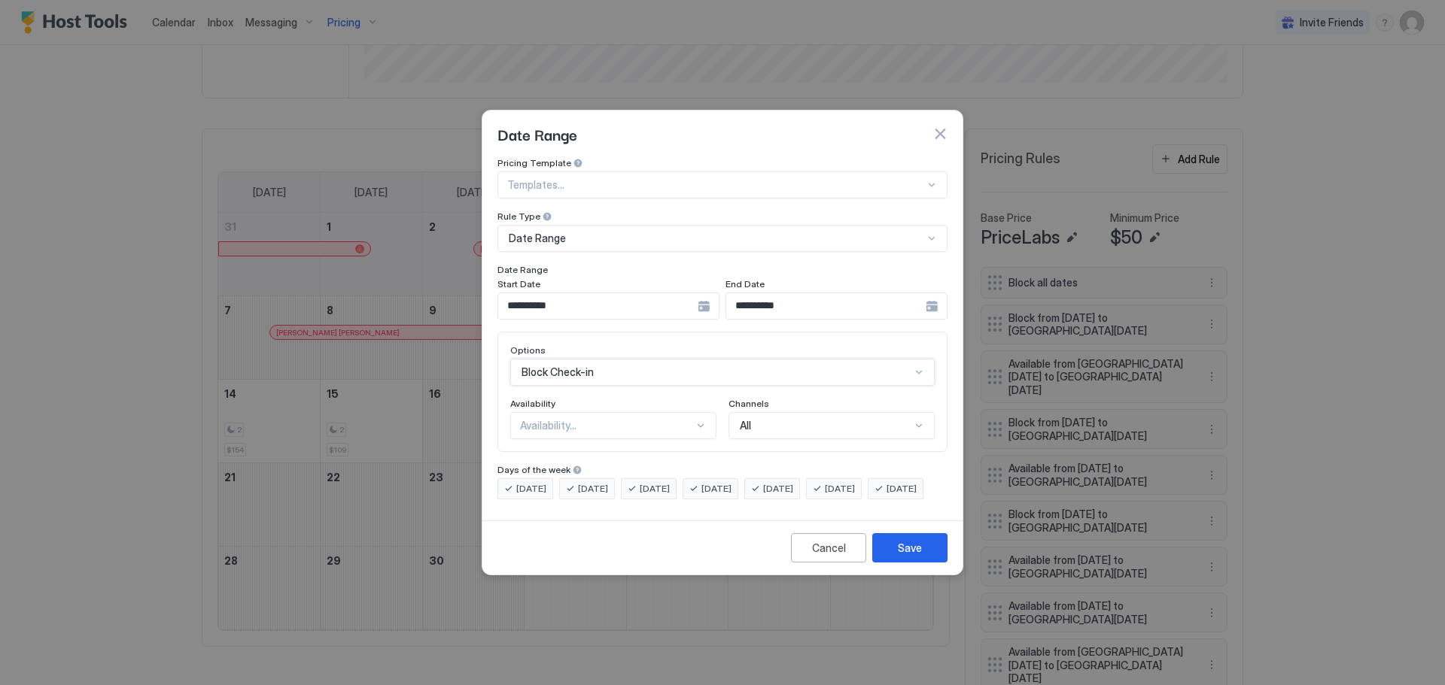
scroll to position [0, 0]
click at [648, 419] on div "Availability..." at bounding box center [607, 426] width 174 height 14
click at [527, 485] on span "Blocked" at bounding box center [538, 490] width 35 height 11
click at [643, 359] on div "Block Check-in" at bounding box center [722, 372] width 424 height 27
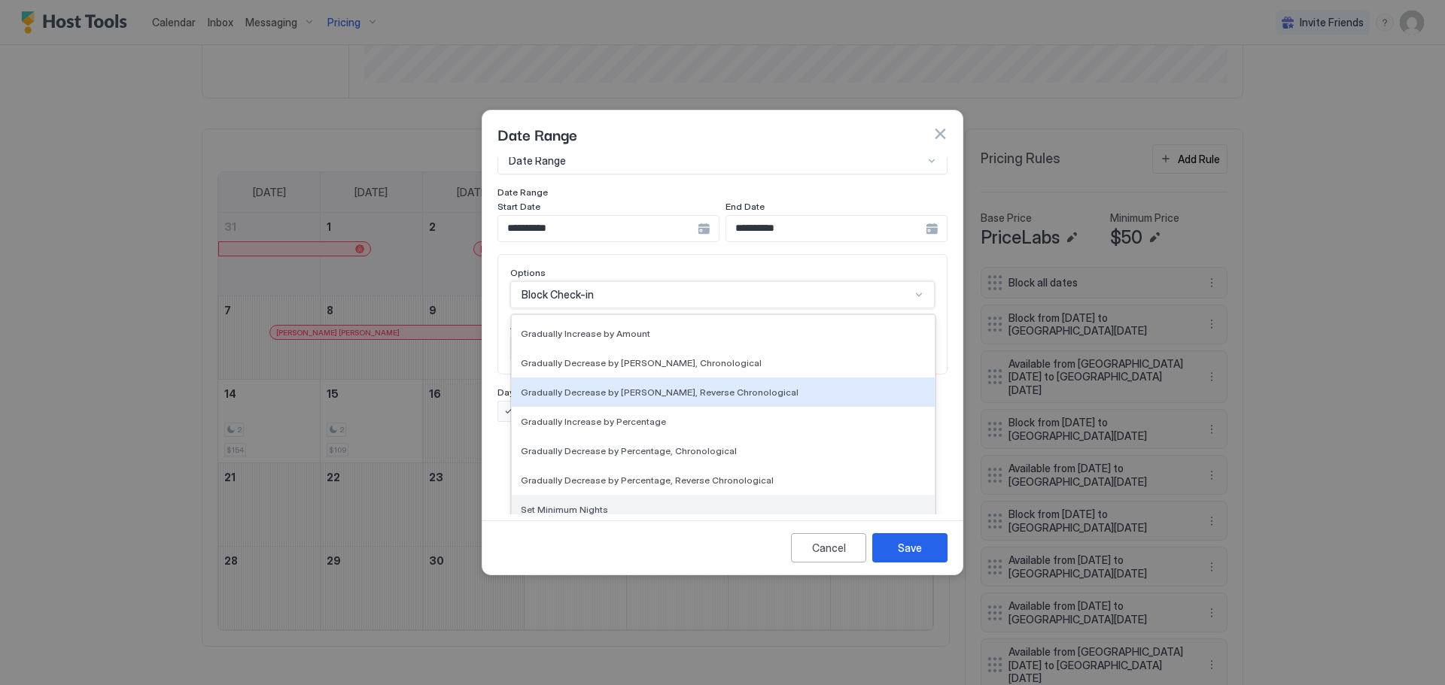
scroll to position [273, 0]
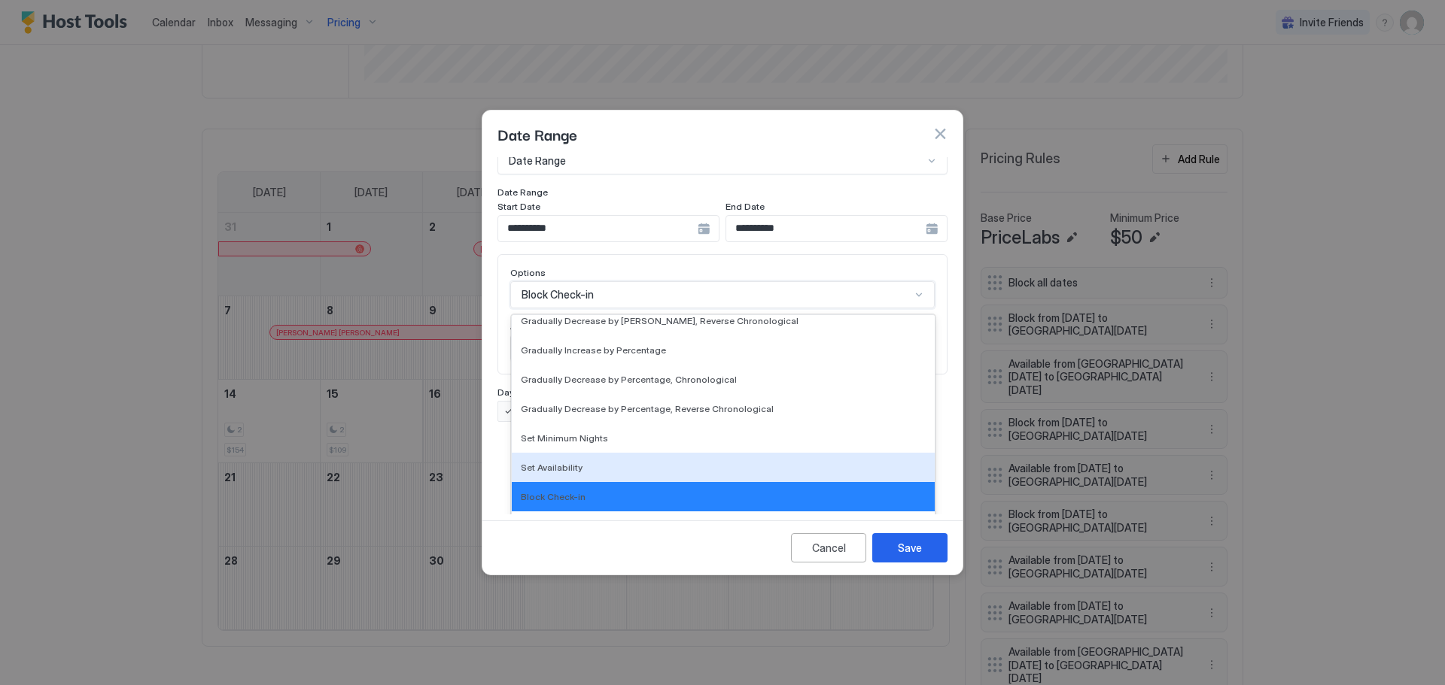
click at [561, 462] on span "Set Availability" at bounding box center [552, 467] width 62 height 11
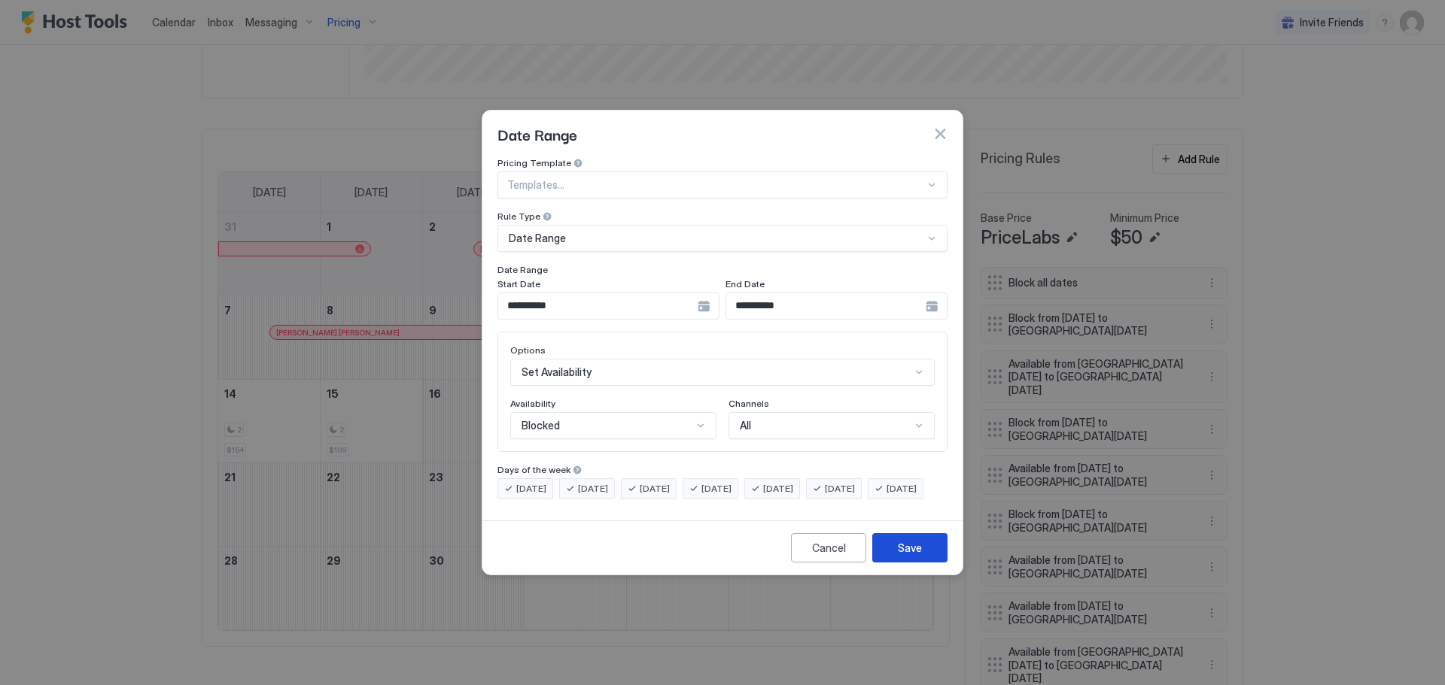
click at [916, 556] on div "Save" at bounding box center [910, 548] width 24 height 16
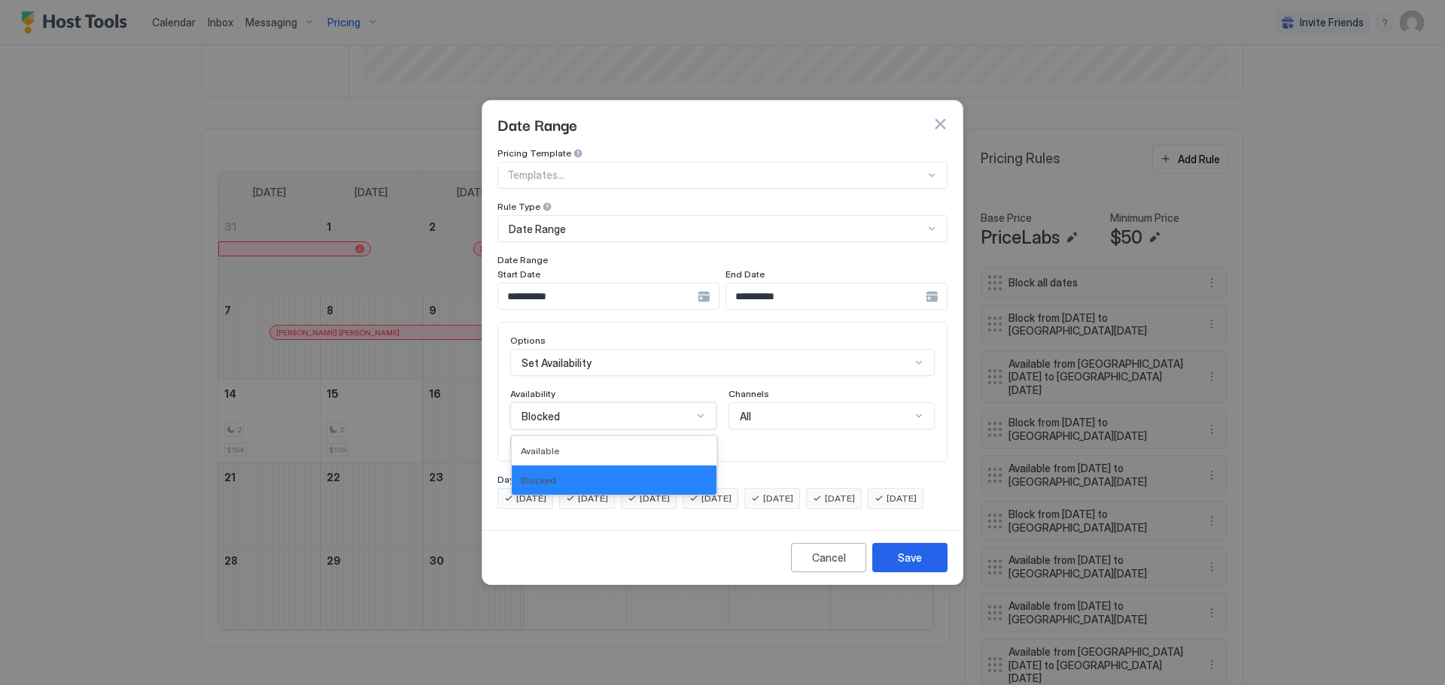
click at [707, 404] on div "Blocked" at bounding box center [613, 416] width 206 height 27
click at [532, 466] on div "Blocked" at bounding box center [614, 480] width 205 height 29
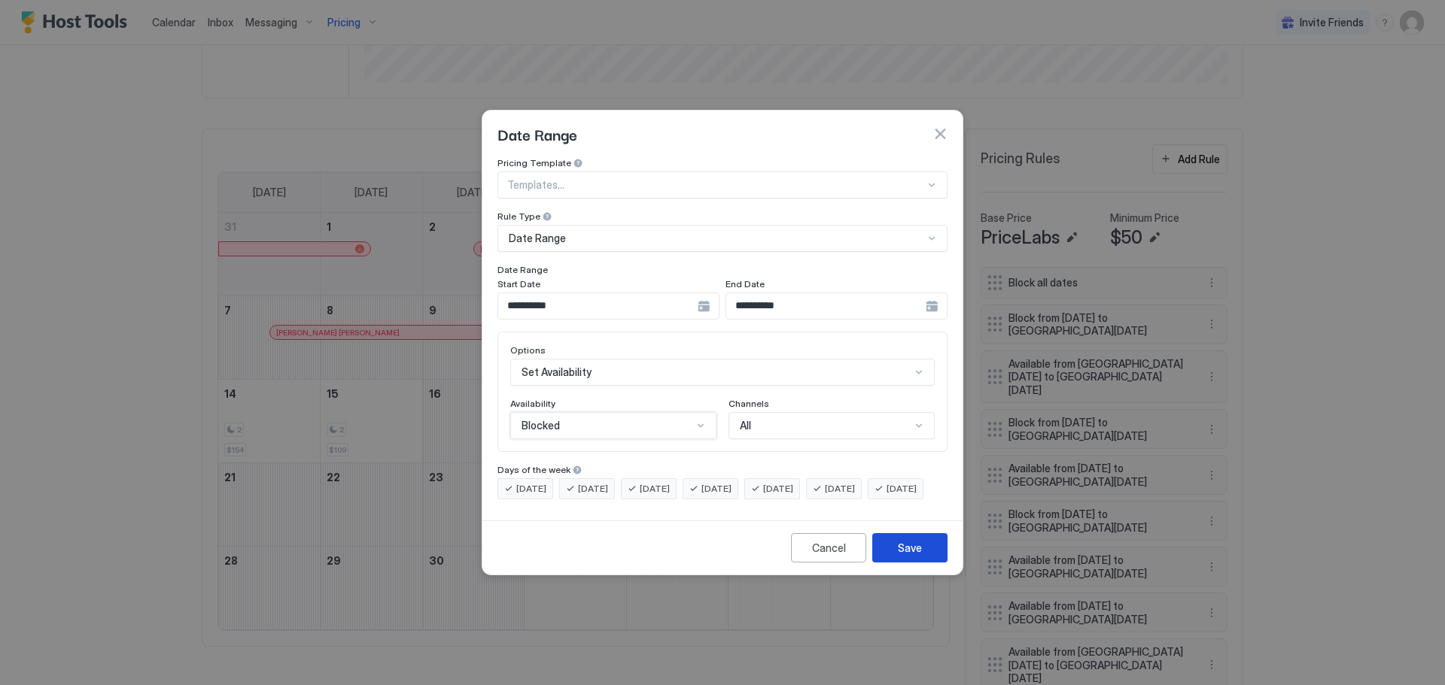
click at [910, 556] on div "Save" at bounding box center [910, 548] width 24 height 16
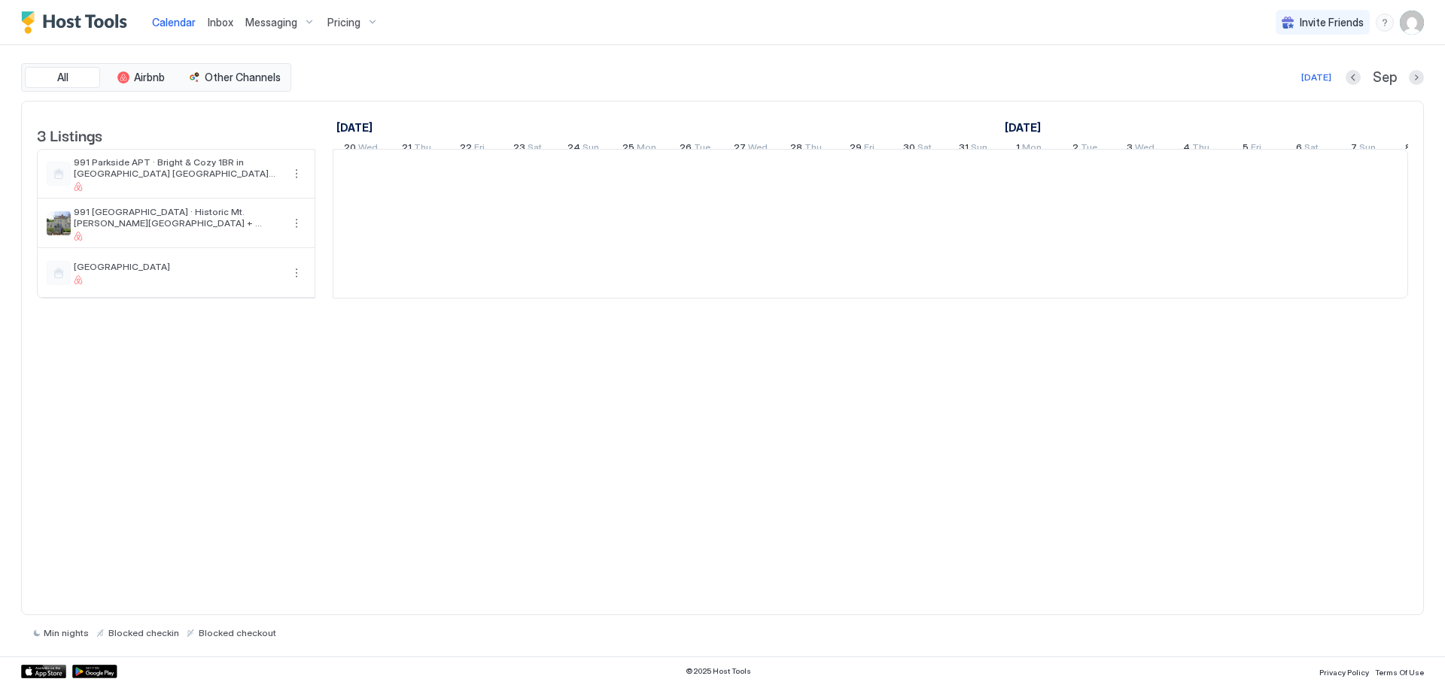
scroll to position [0, 836]
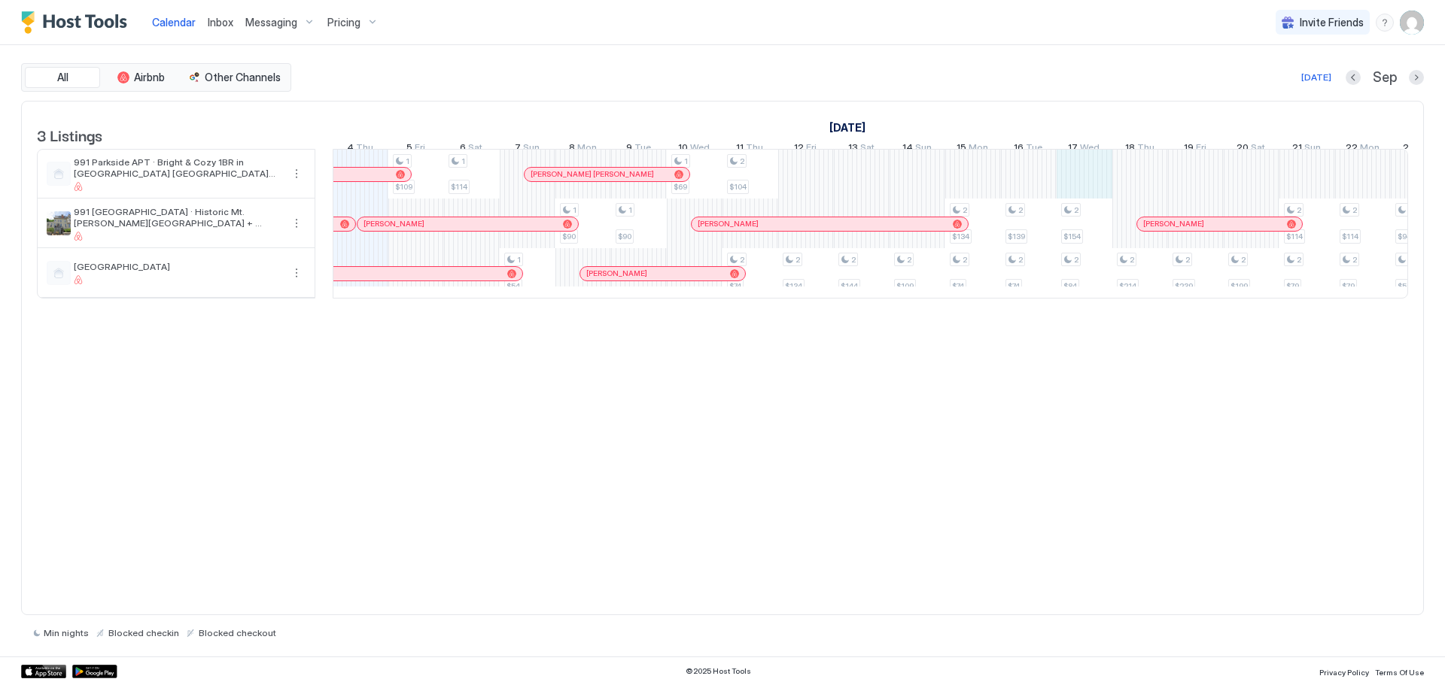
click at [1069, 187] on div "1 $109 1 $114 1 $54 1 $90 1 $90 1 $69 2 $104 2 $74 2 $134 2 $144 2 $109 2 $134 …" at bounding box center [1139, 224] width 3285 height 148
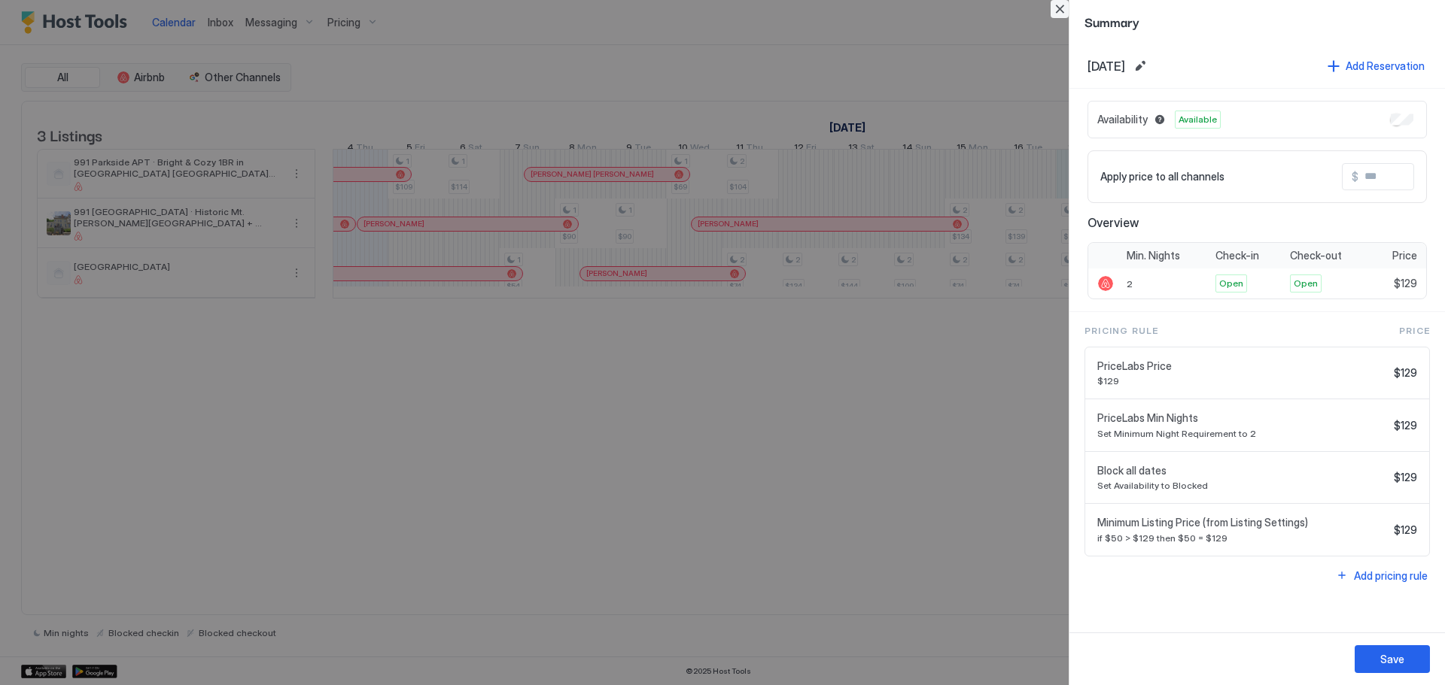
click at [1056, 6] on button "Close" at bounding box center [1059, 9] width 18 height 18
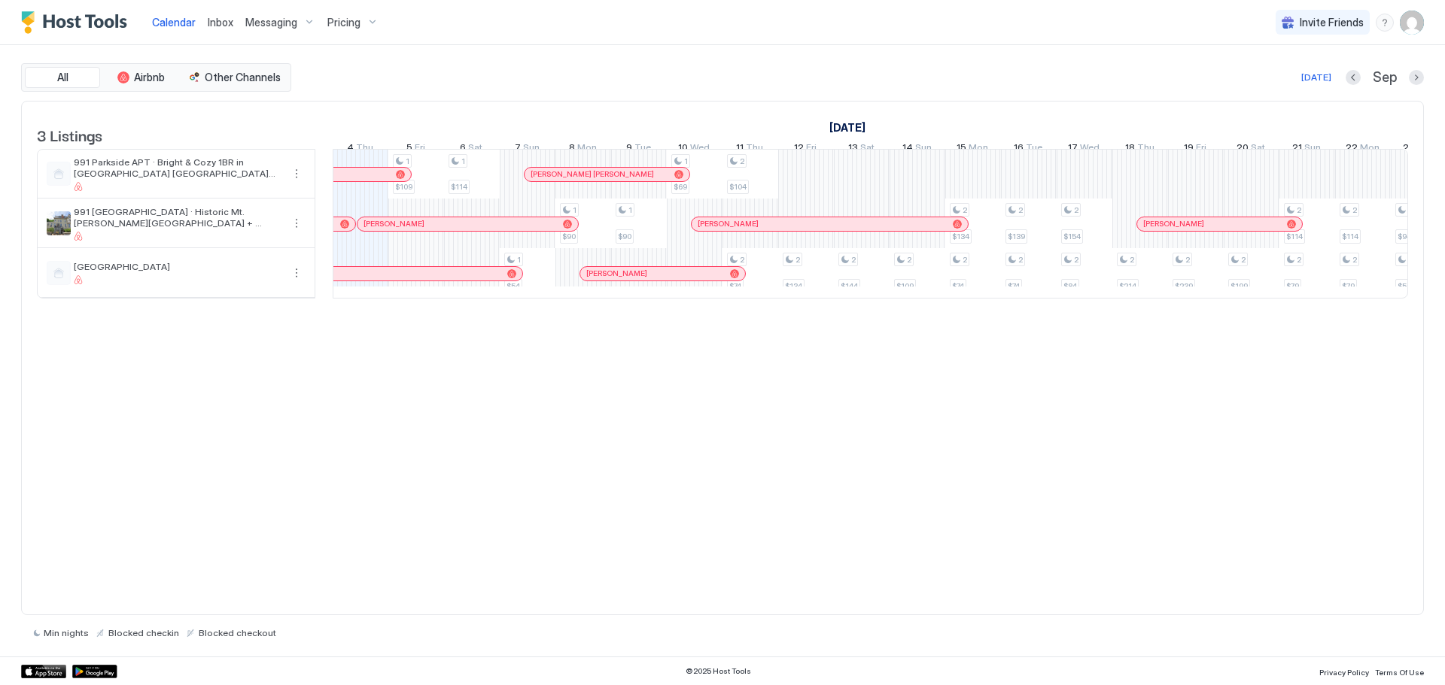
click at [257, 23] on span "Messaging" at bounding box center [271, 23] width 52 height 14
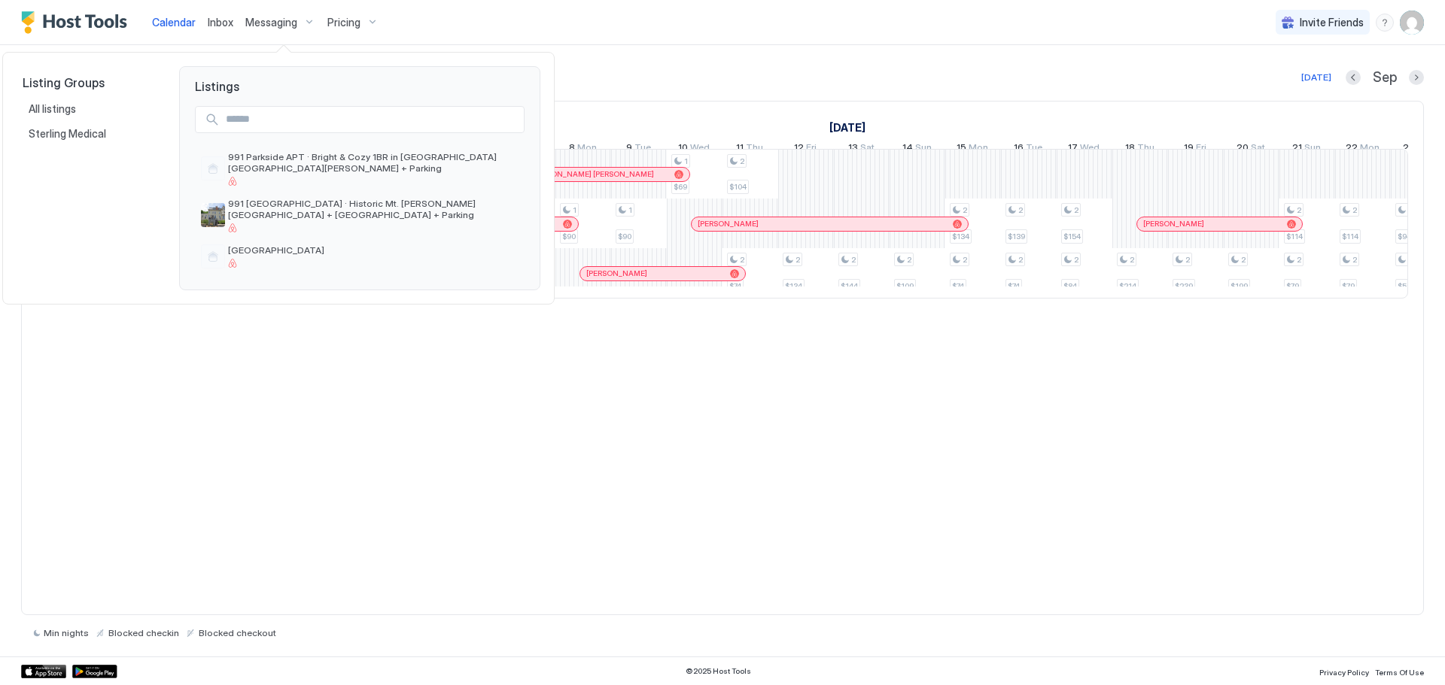
click at [334, 16] on div at bounding box center [722, 342] width 1445 height 685
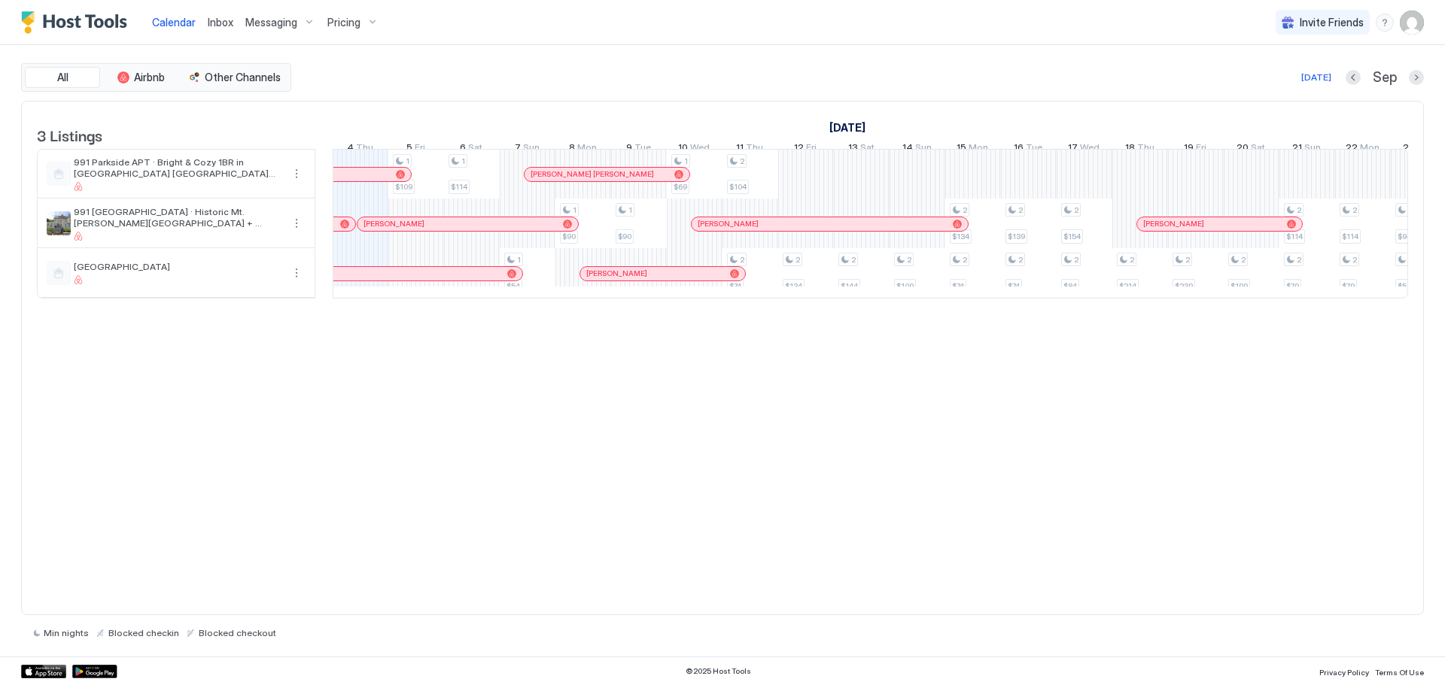
click at [369, 20] on div "Pricing" at bounding box center [352, 23] width 63 height 26
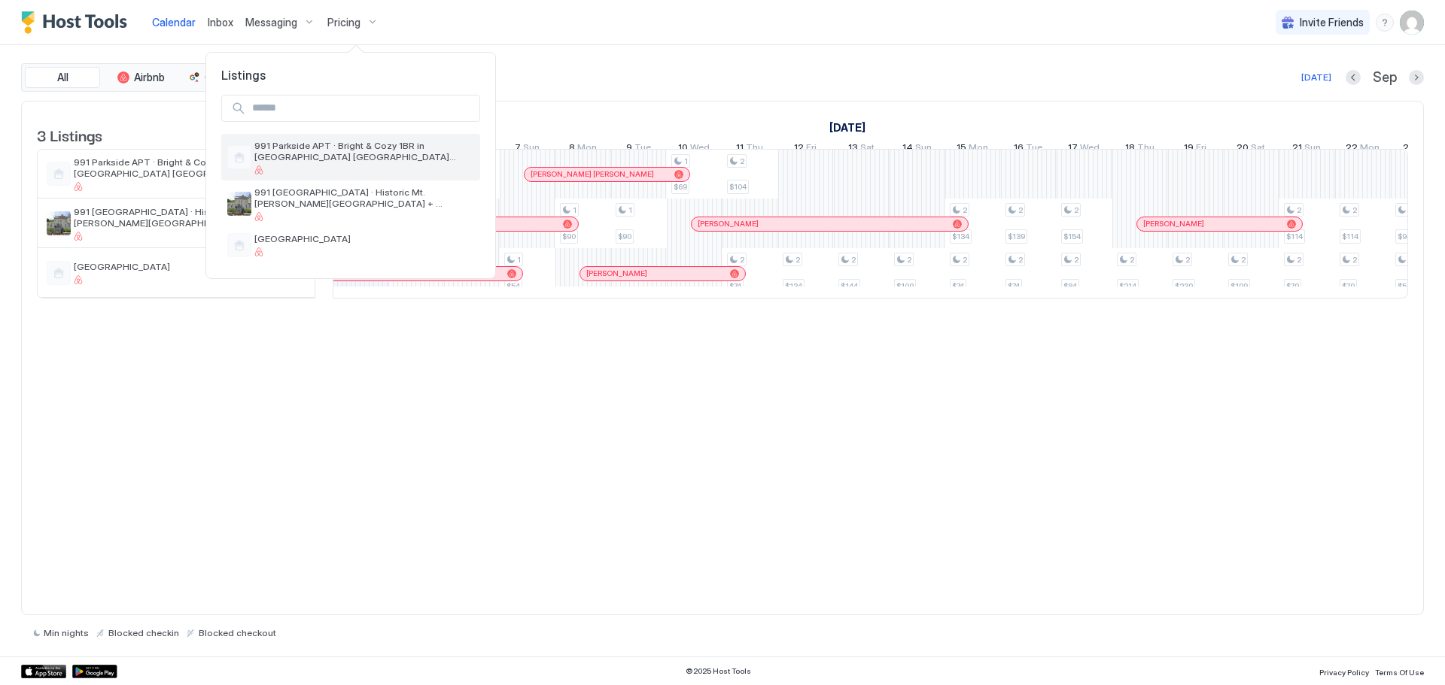
click at [291, 146] on span "991 Parkside APT · Bright & Cozy 1BR in [GEOGRAPHIC_DATA] [GEOGRAPHIC_DATA][PER…" at bounding box center [364, 151] width 220 height 23
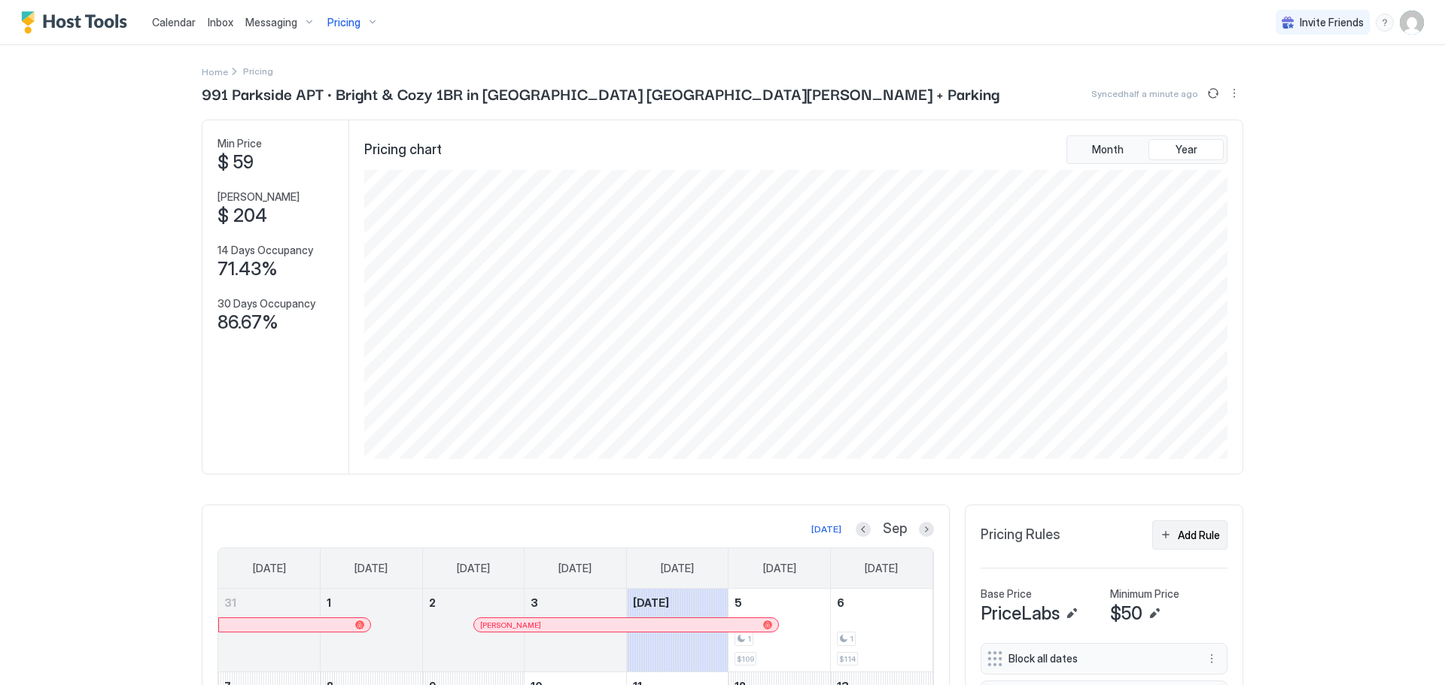
click at [1178, 534] on div "Add Rule" at bounding box center [1199, 535] width 42 height 16
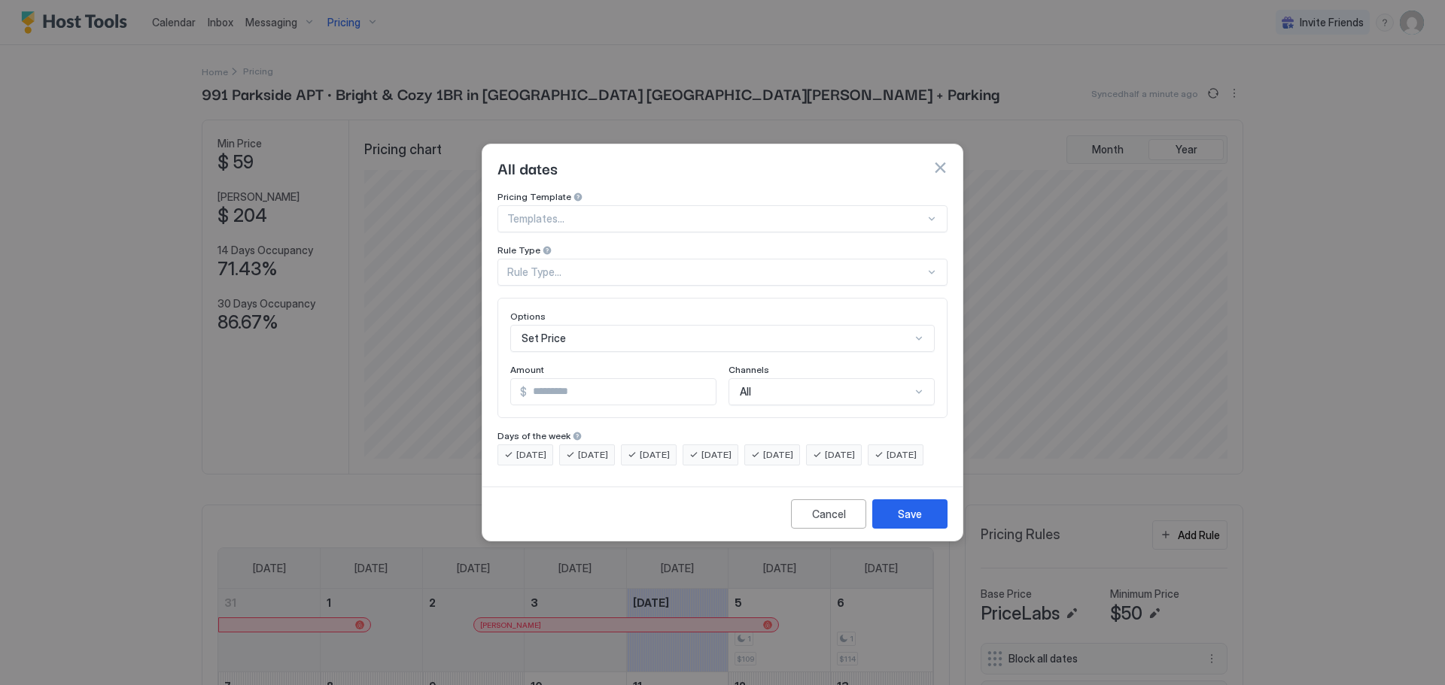
click at [584, 266] on div "Rule Type..." at bounding box center [716, 273] width 418 height 14
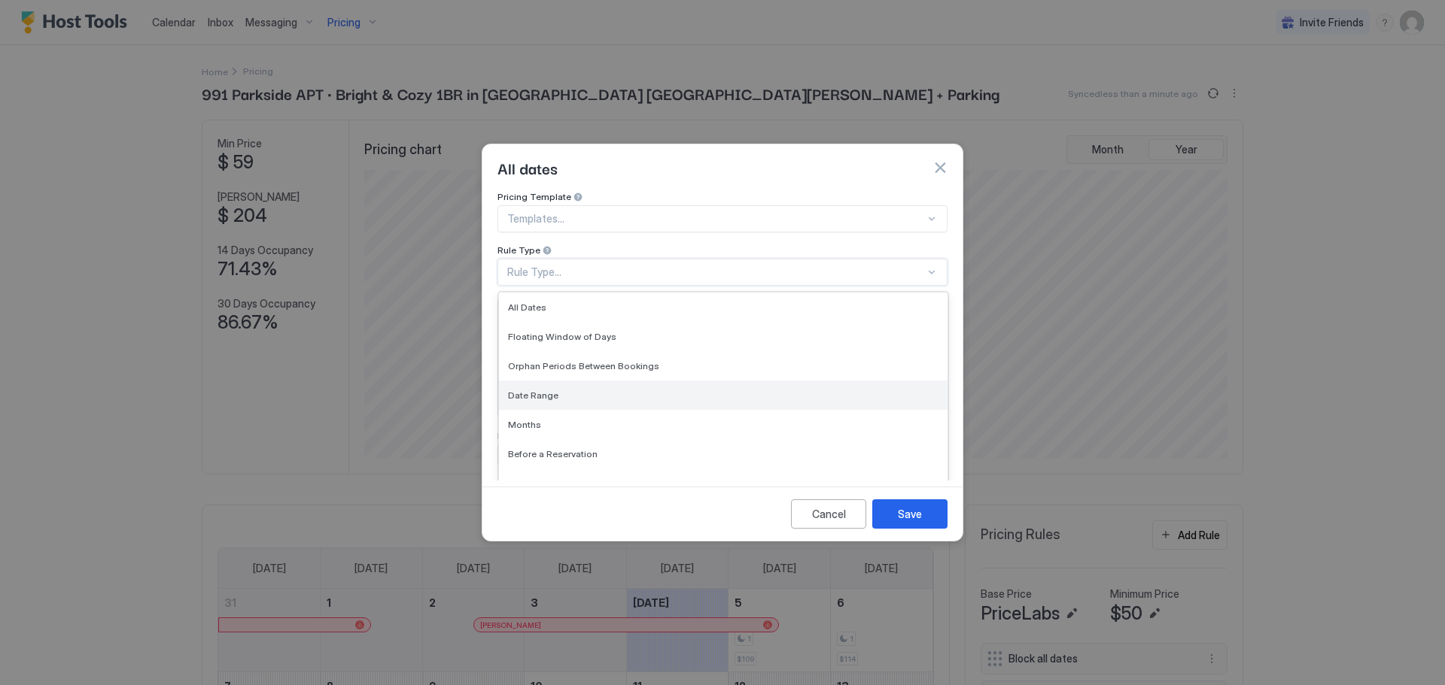
click at [527, 381] on div "Date Range" at bounding box center [723, 395] width 448 height 29
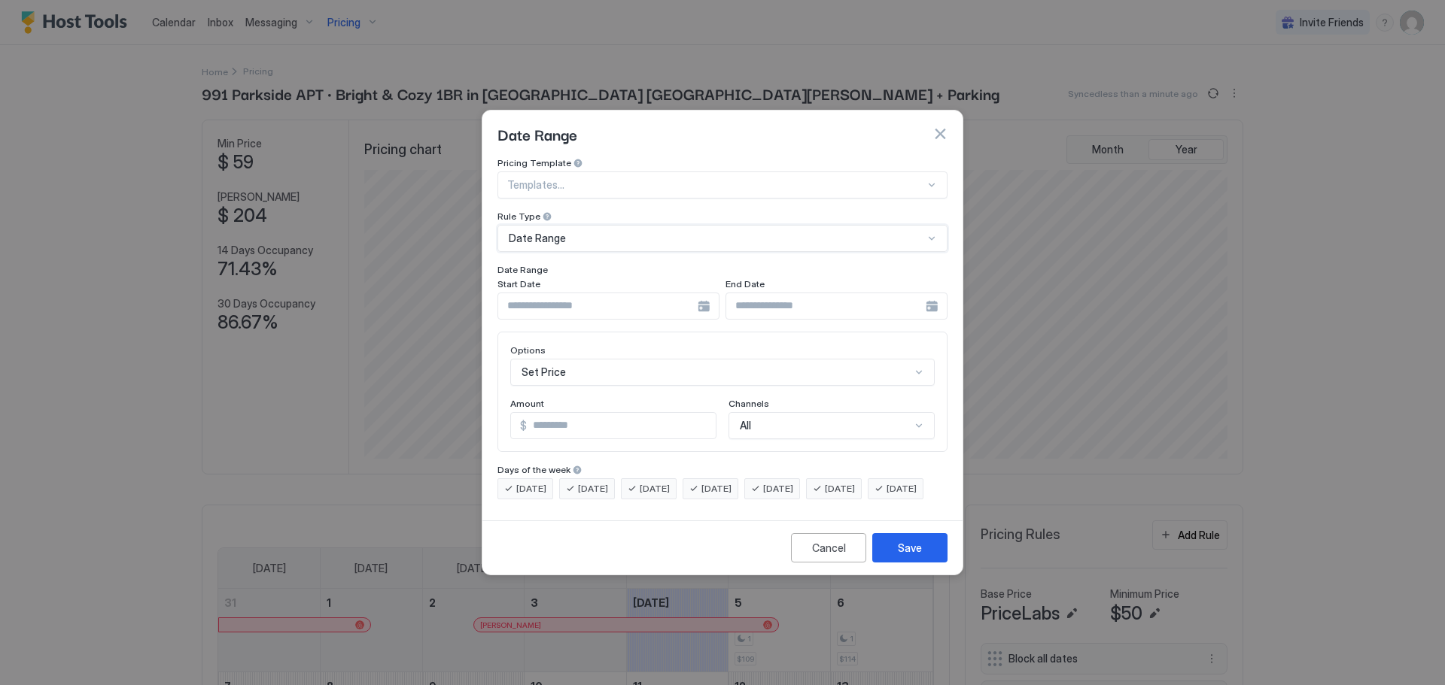
click at [701, 293] on div at bounding box center [608, 306] width 222 height 27
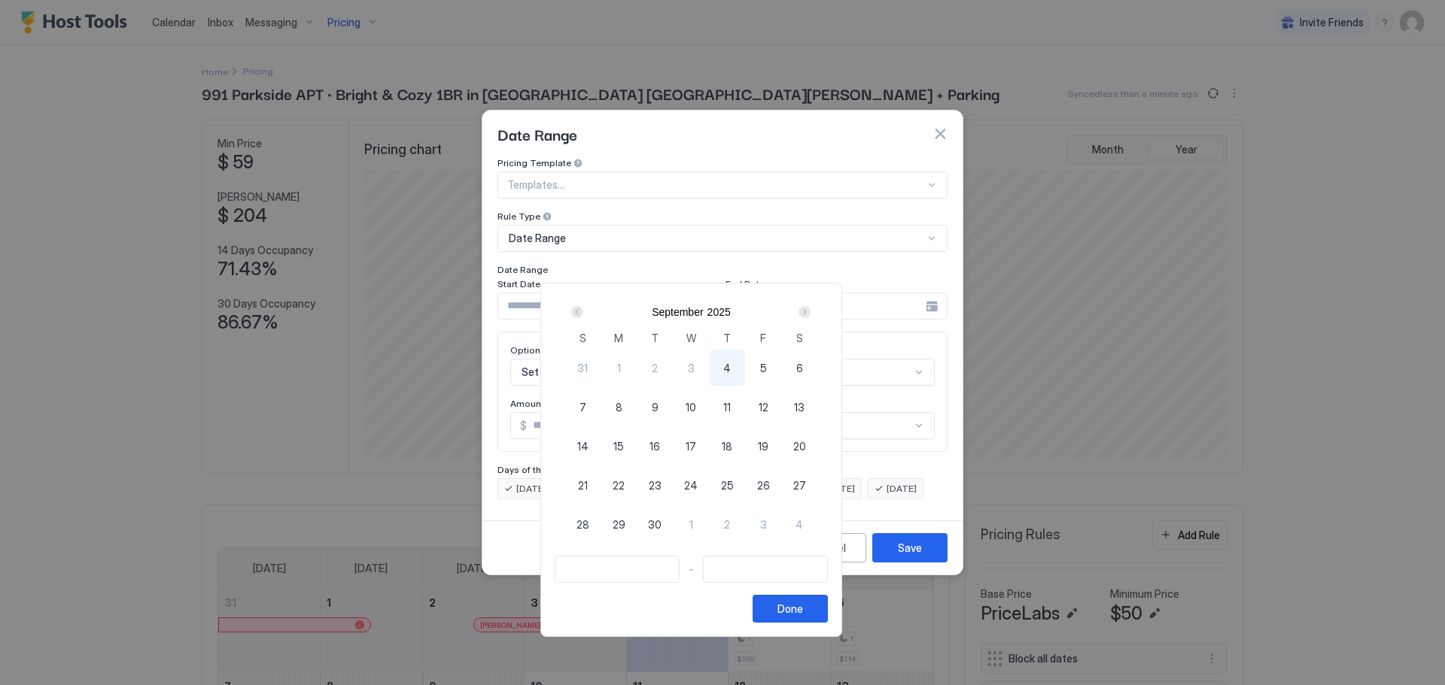
click at [660, 444] on span "16" at bounding box center [654, 447] width 11 height 16
type input "**********"
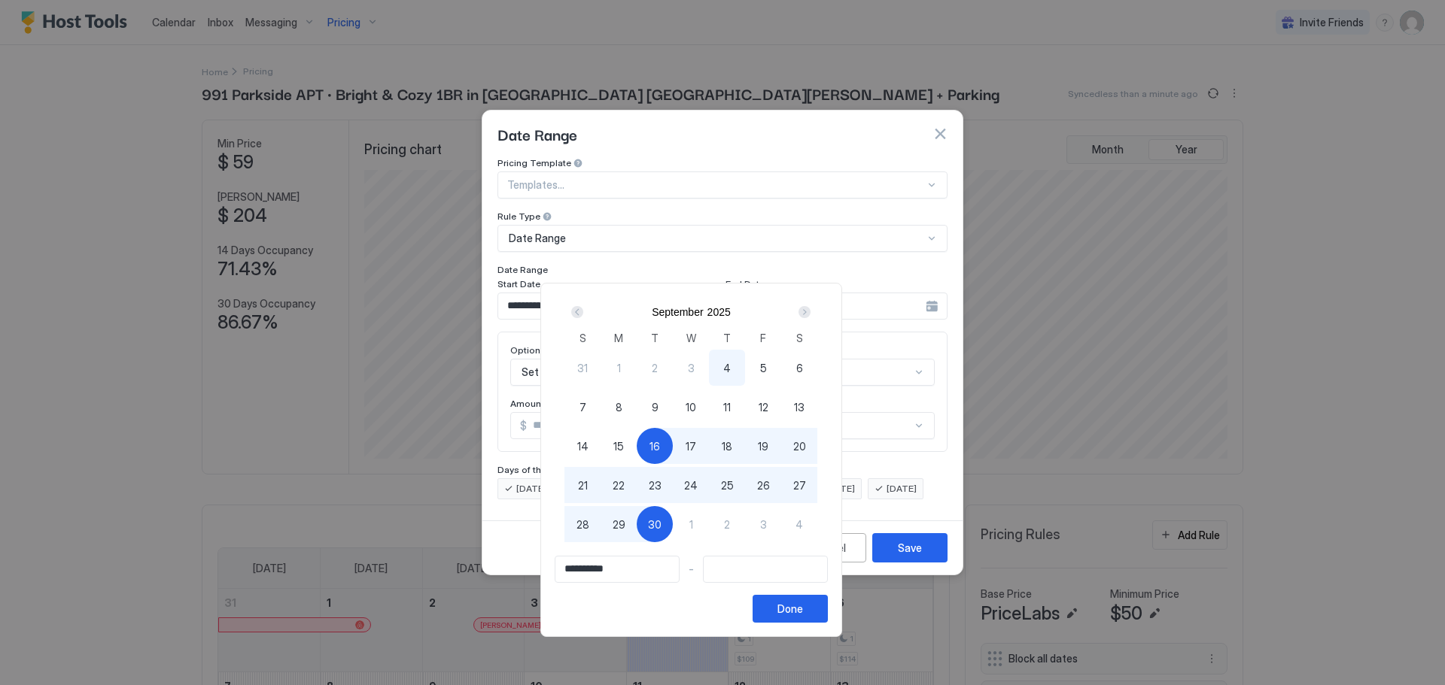
click at [661, 522] on span "30" at bounding box center [655, 525] width 14 height 16
type input "**********"
click at [803, 615] on div "Done" at bounding box center [790, 609] width 26 height 16
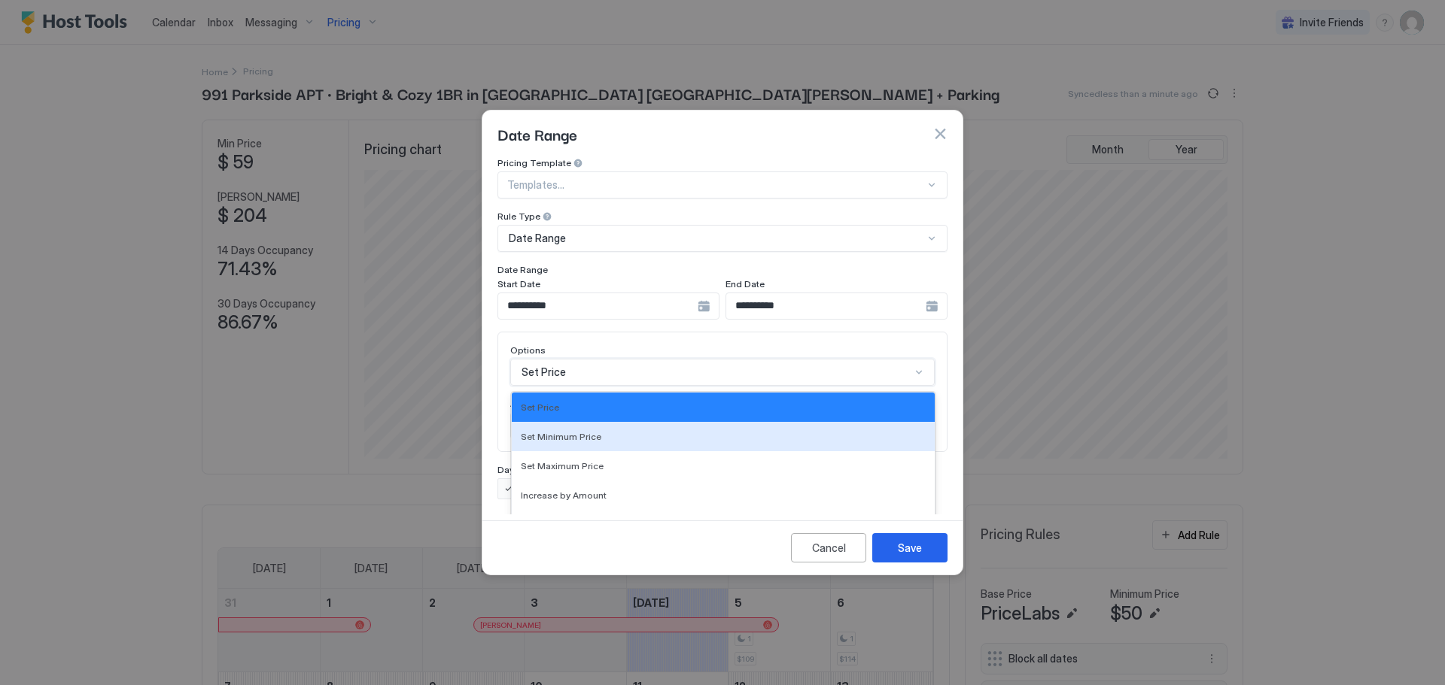
click at [631, 359] on div "17 results available. Use Up and Down to choose options, press Enter to select …" at bounding box center [722, 372] width 424 height 27
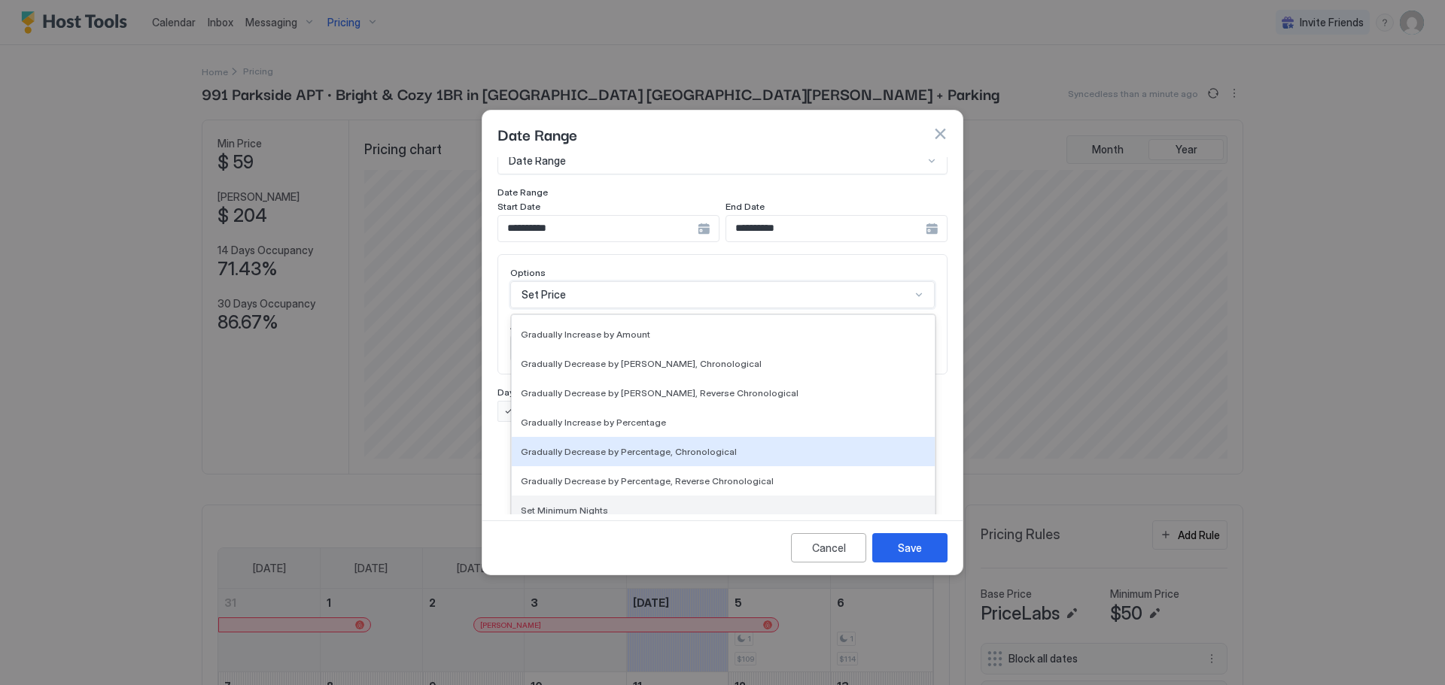
scroll to position [273, 0]
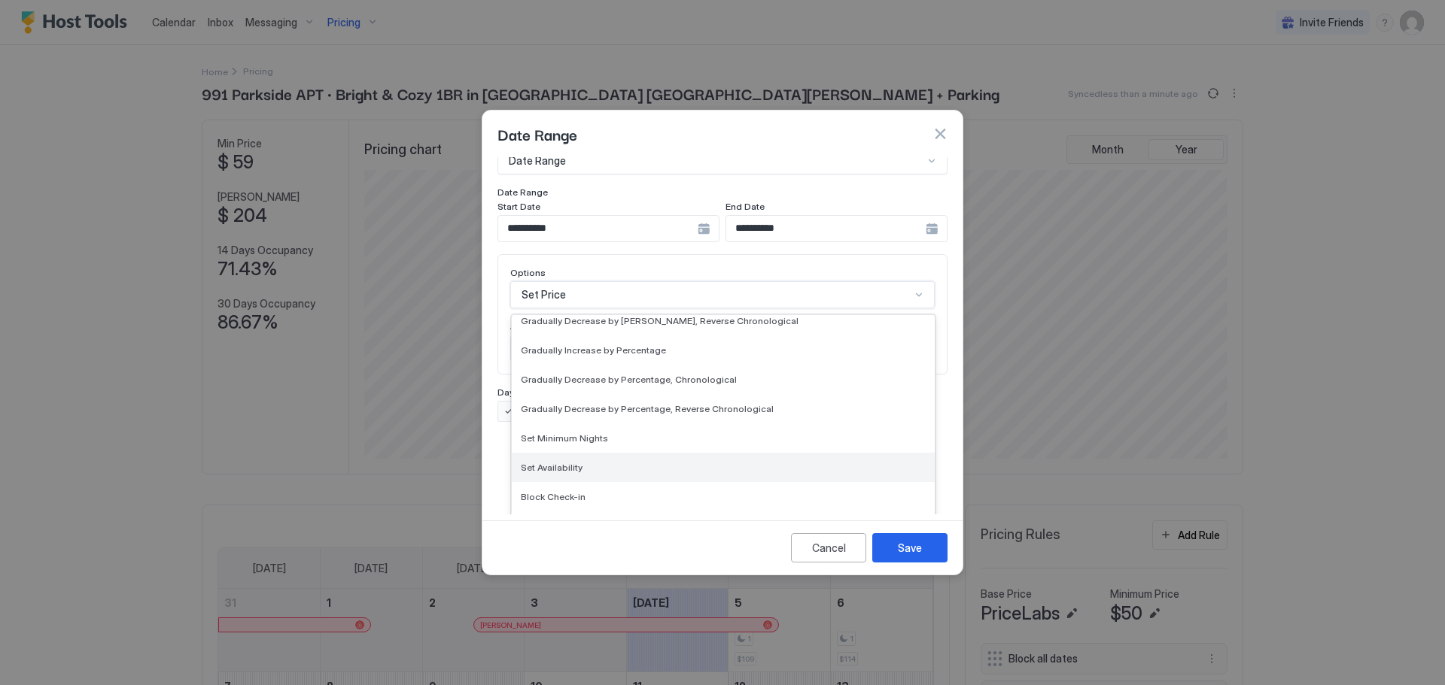
click at [548, 462] on span "Set Availability" at bounding box center [552, 467] width 62 height 11
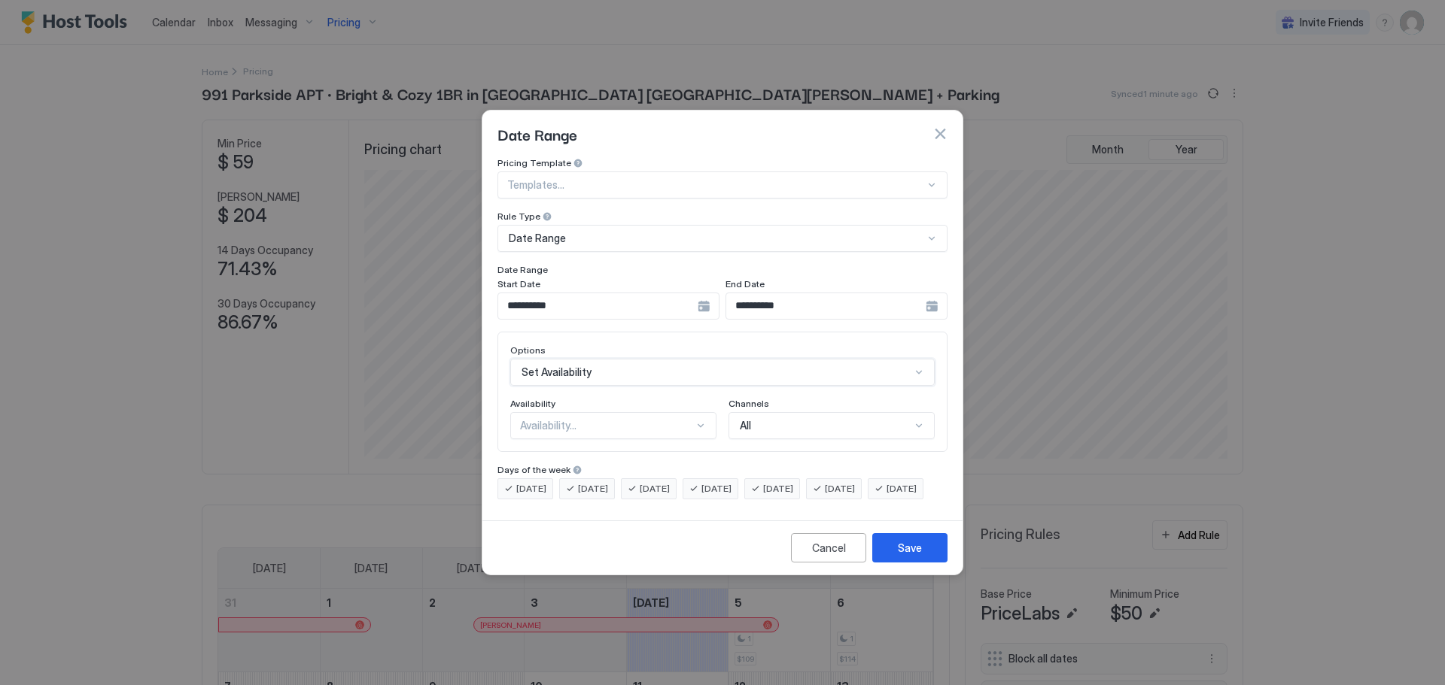
click at [620, 419] on div "Availability..." at bounding box center [607, 426] width 174 height 14
click at [544, 455] on span "Available" at bounding box center [540, 460] width 38 height 11
click at [913, 556] on div "Save" at bounding box center [910, 548] width 24 height 16
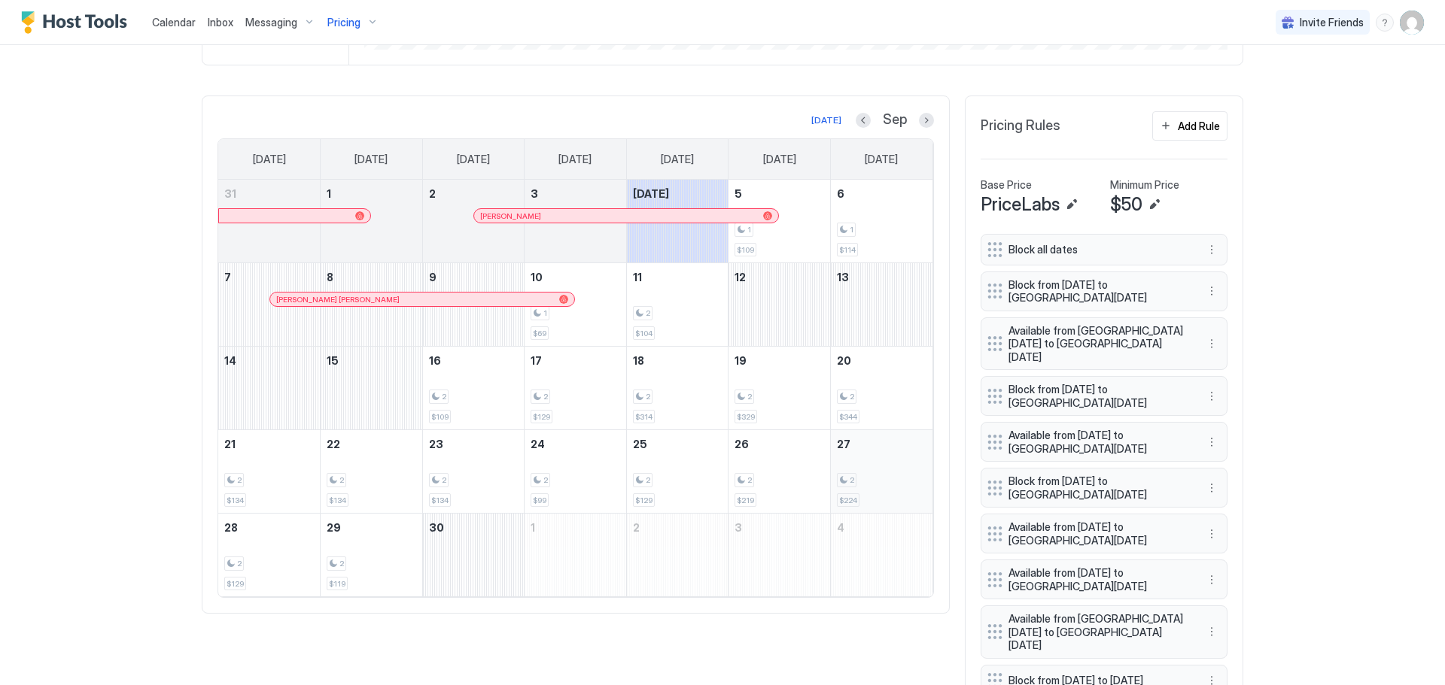
scroll to position [451, 0]
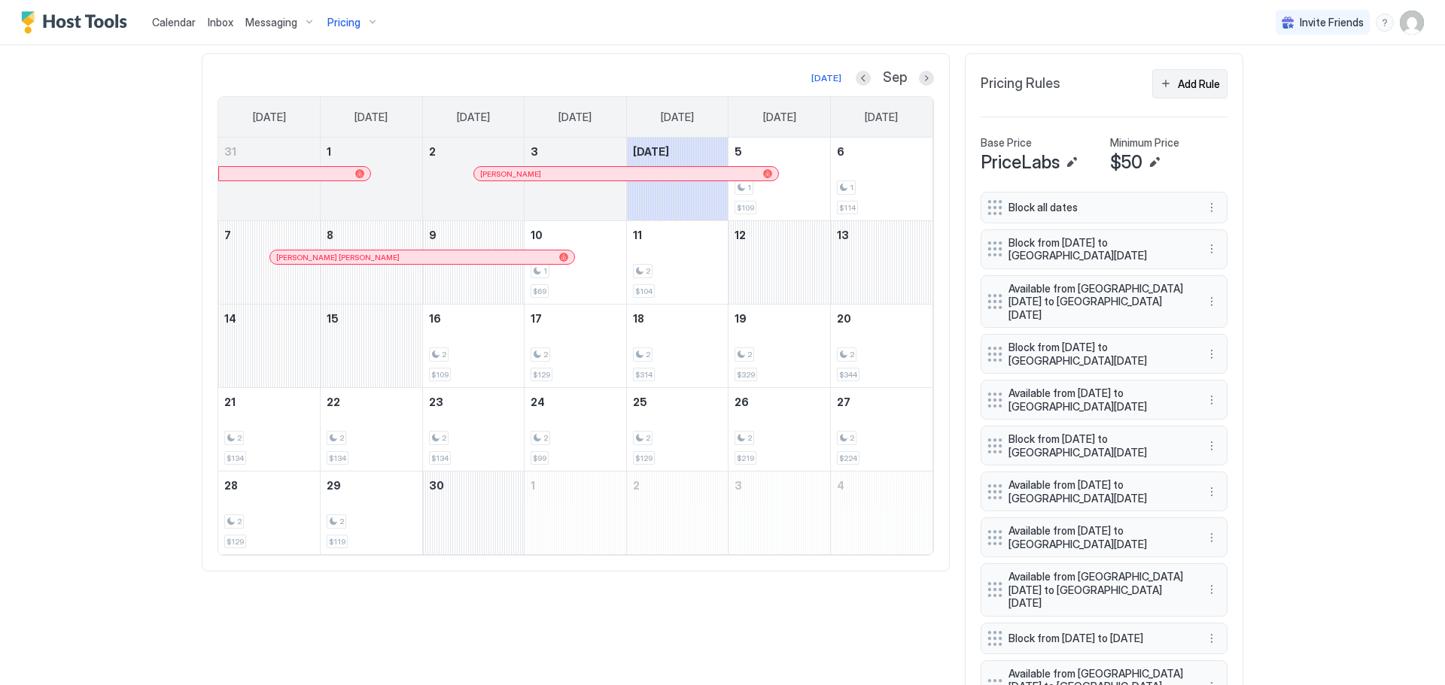
click at [1187, 90] on div "Add Rule" at bounding box center [1199, 84] width 42 height 16
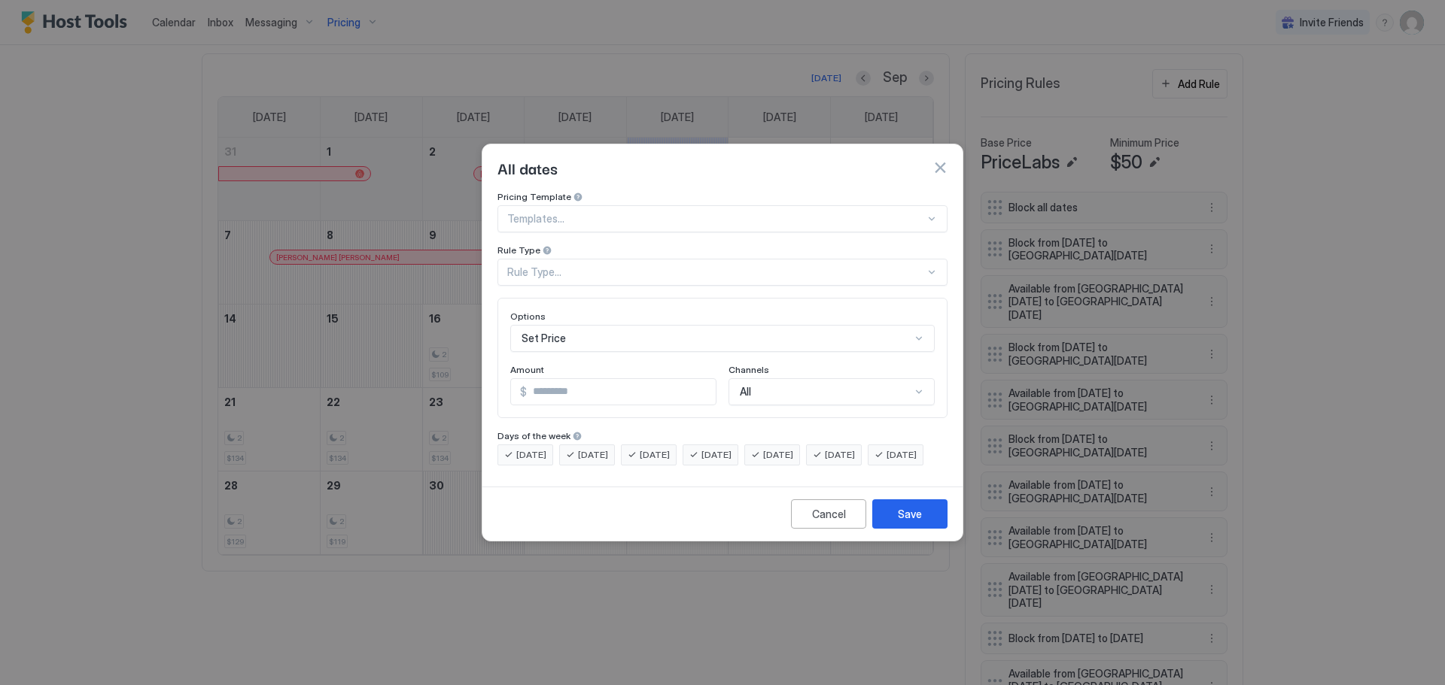
click at [865, 266] on div "Rule Type..." at bounding box center [716, 273] width 418 height 14
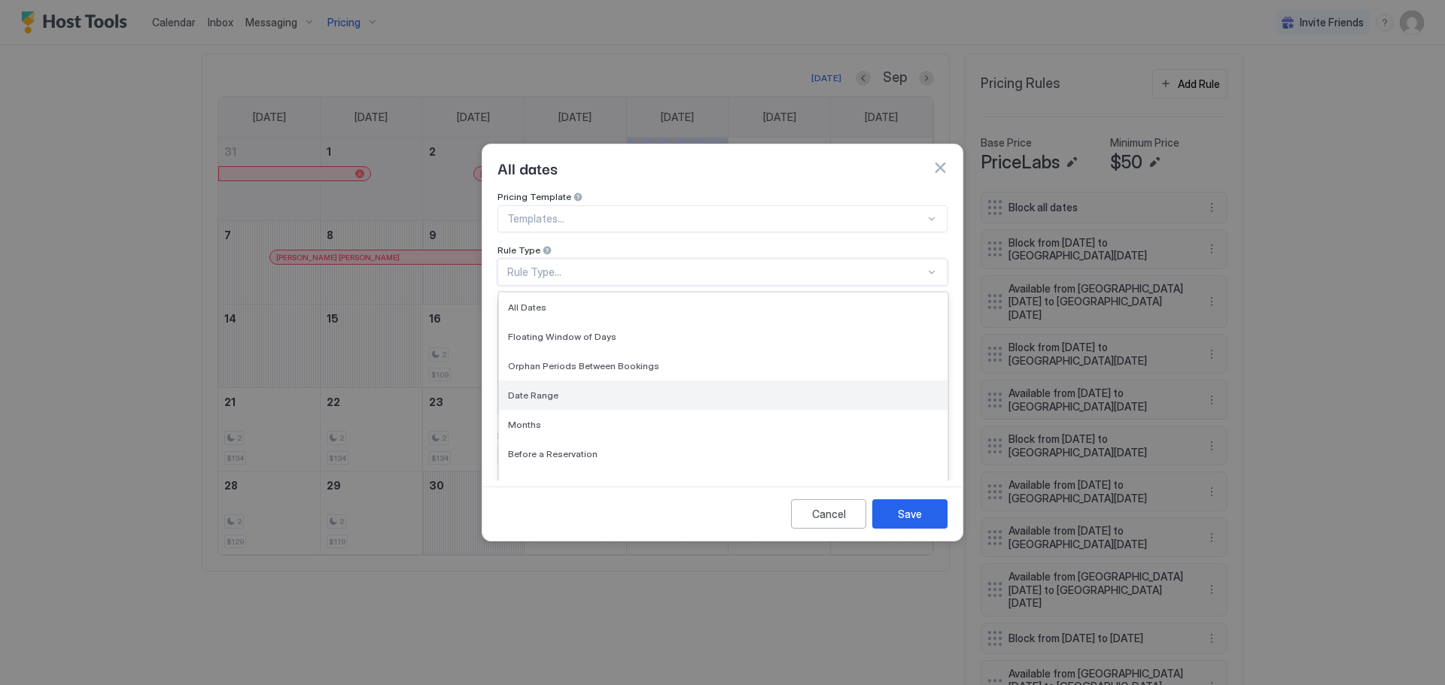
click at [522, 390] on span "Date Range" at bounding box center [533, 395] width 50 height 11
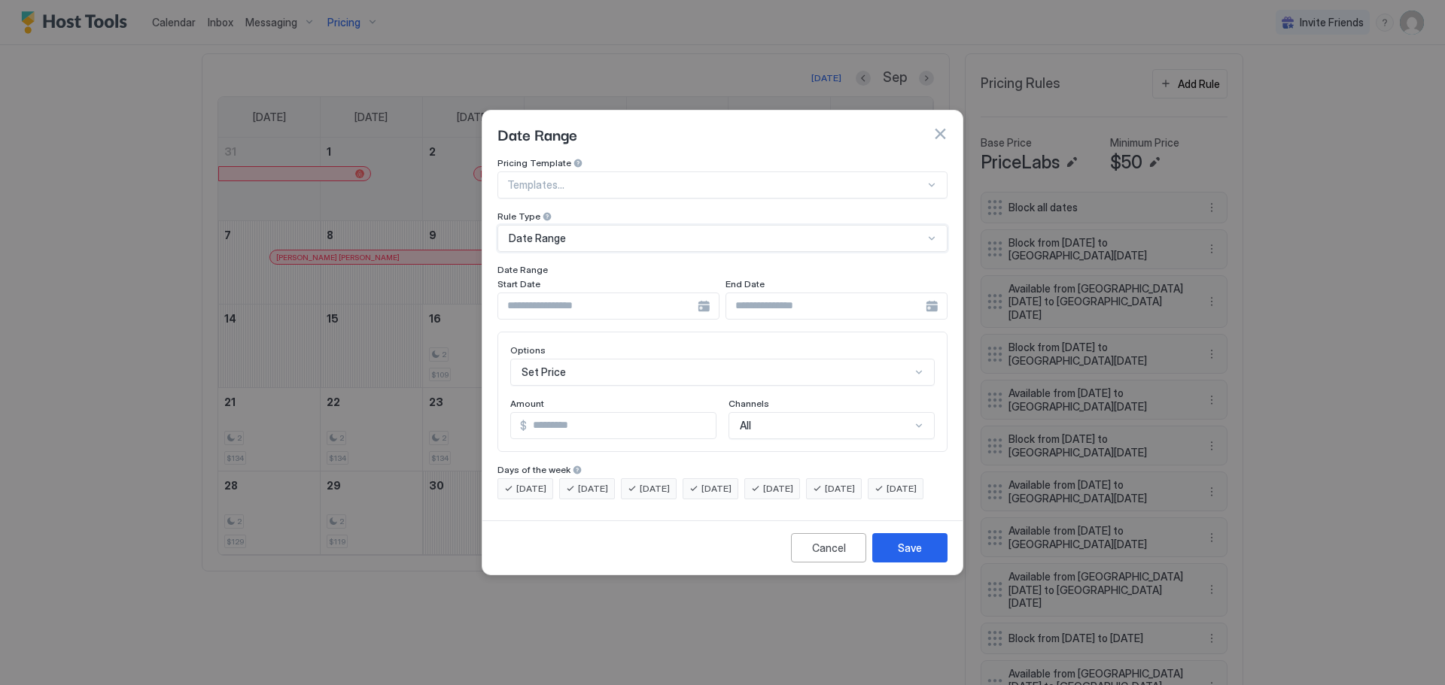
click at [573, 296] on input "Input Field" at bounding box center [597, 306] width 199 height 26
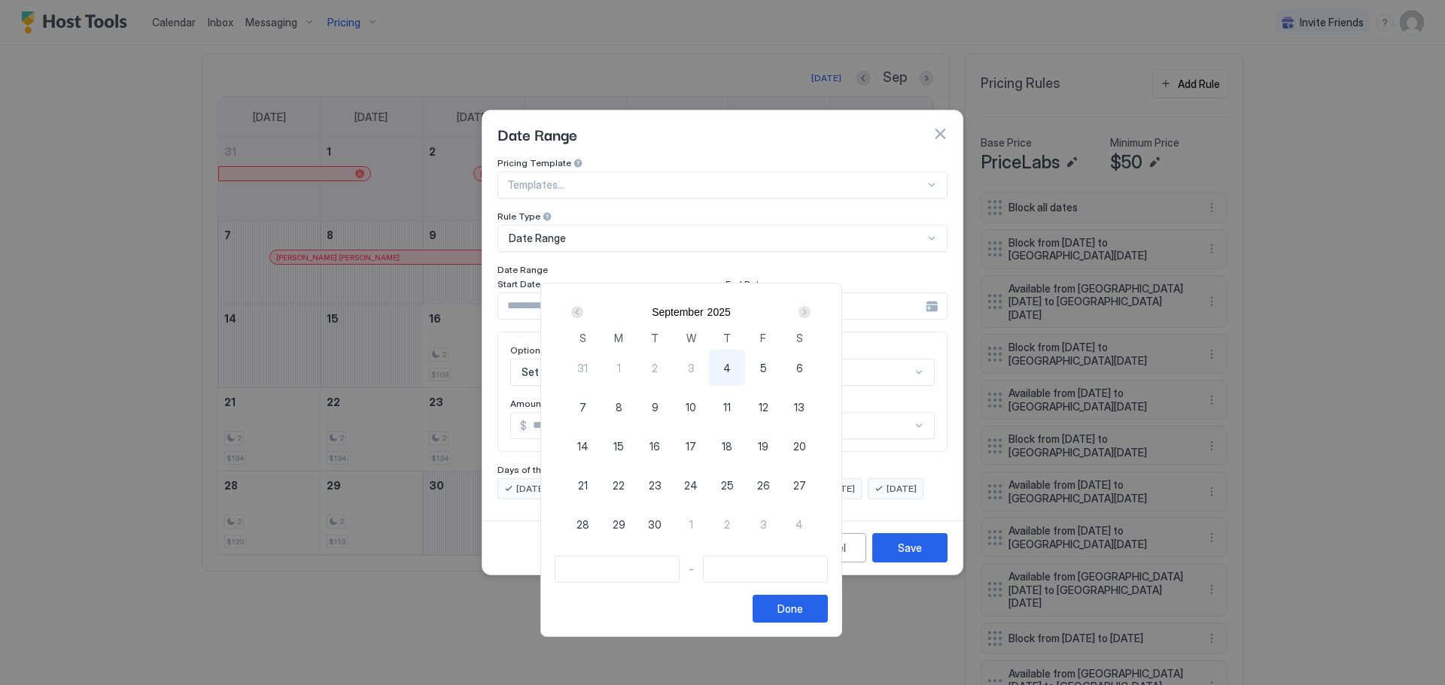
click at [661, 526] on span "30" at bounding box center [655, 525] width 14 height 16
type input "**********"
click at [803, 611] on div "Done" at bounding box center [790, 609] width 26 height 16
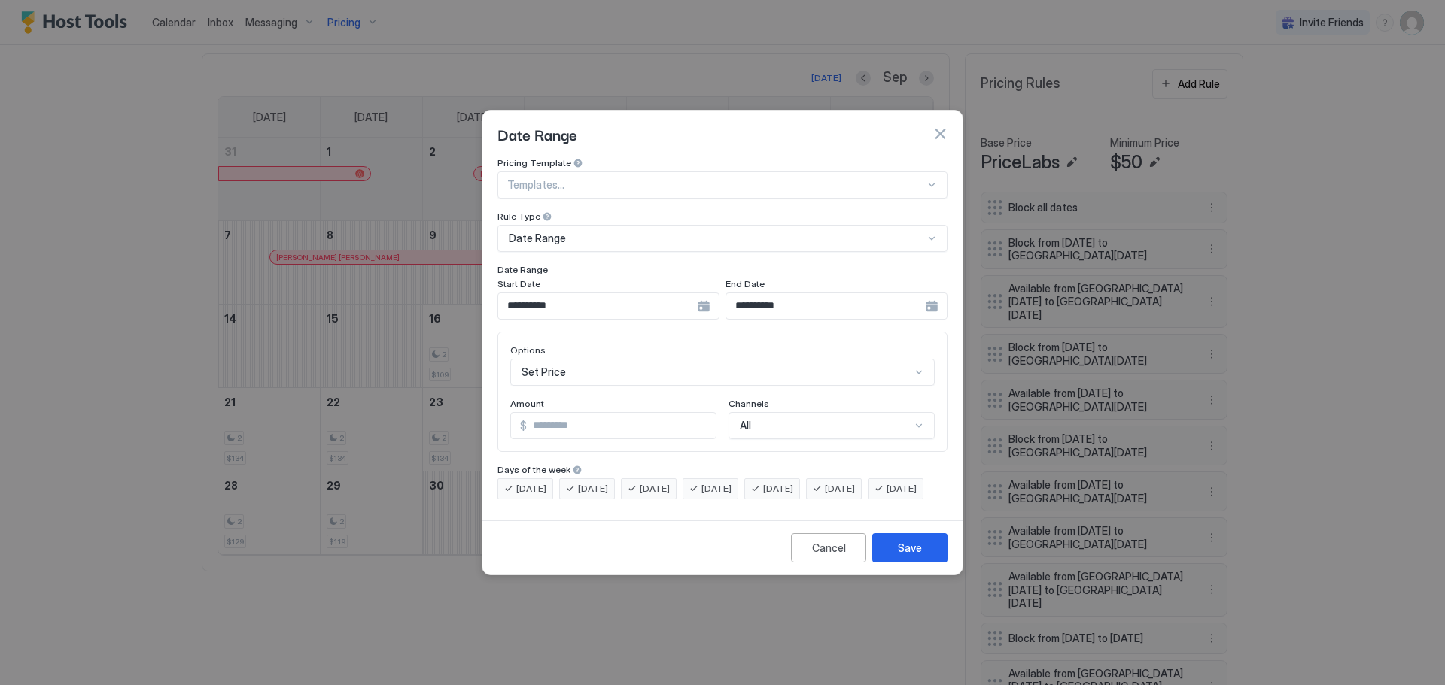
click at [934, 293] on div "**********" at bounding box center [836, 306] width 222 height 27
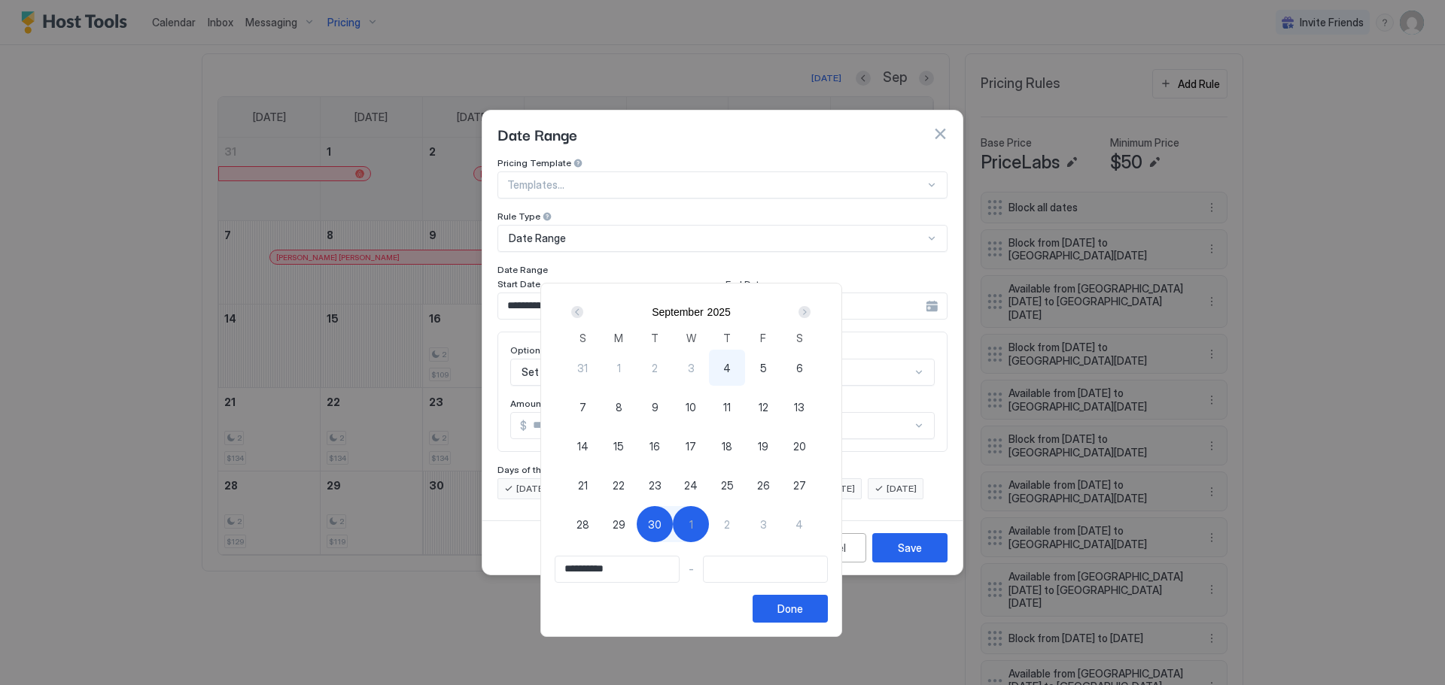
click at [810, 312] on div "Next" at bounding box center [804, 312] width 12 height 12
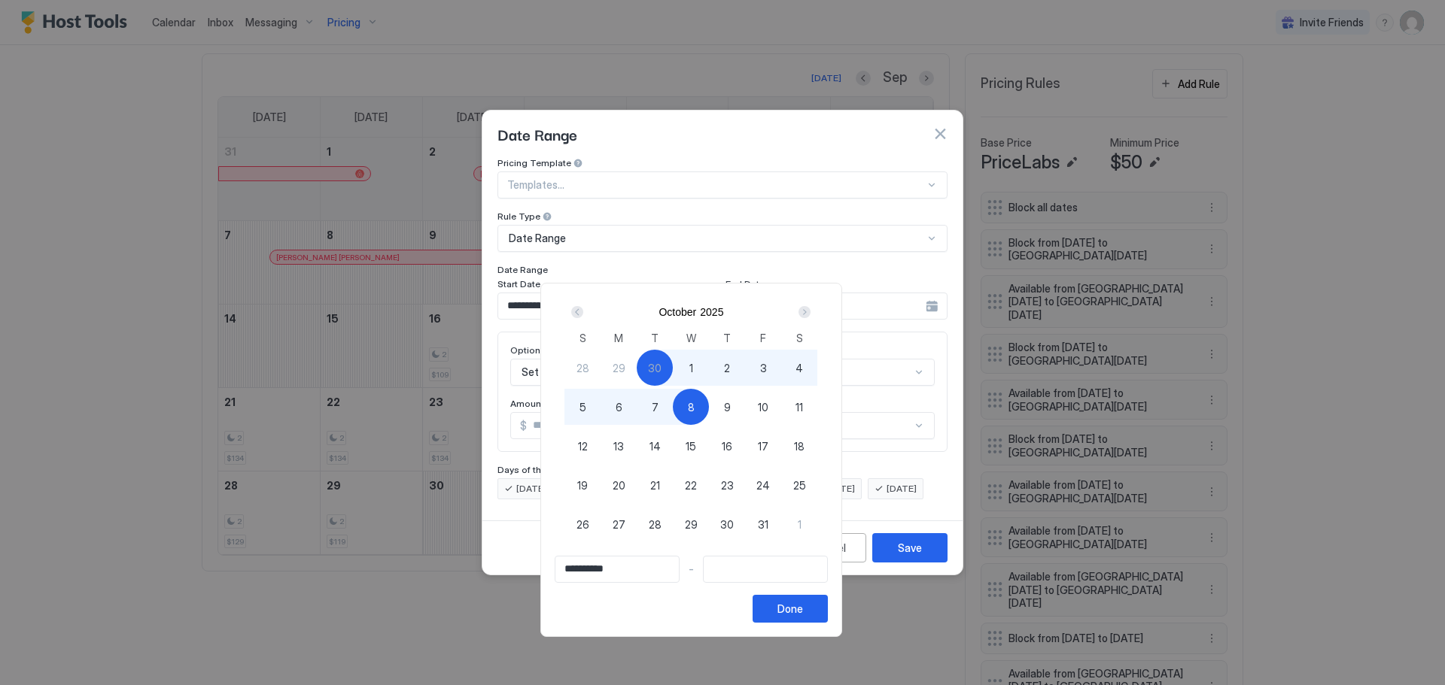
type input "**********"
click at [658, 413] on span "7" at bounding box center [655, 408] width 7 height 16
type input "**********"
click at [803, 604] on div "Done" at bounding box center [790, 609] width 26 height 16
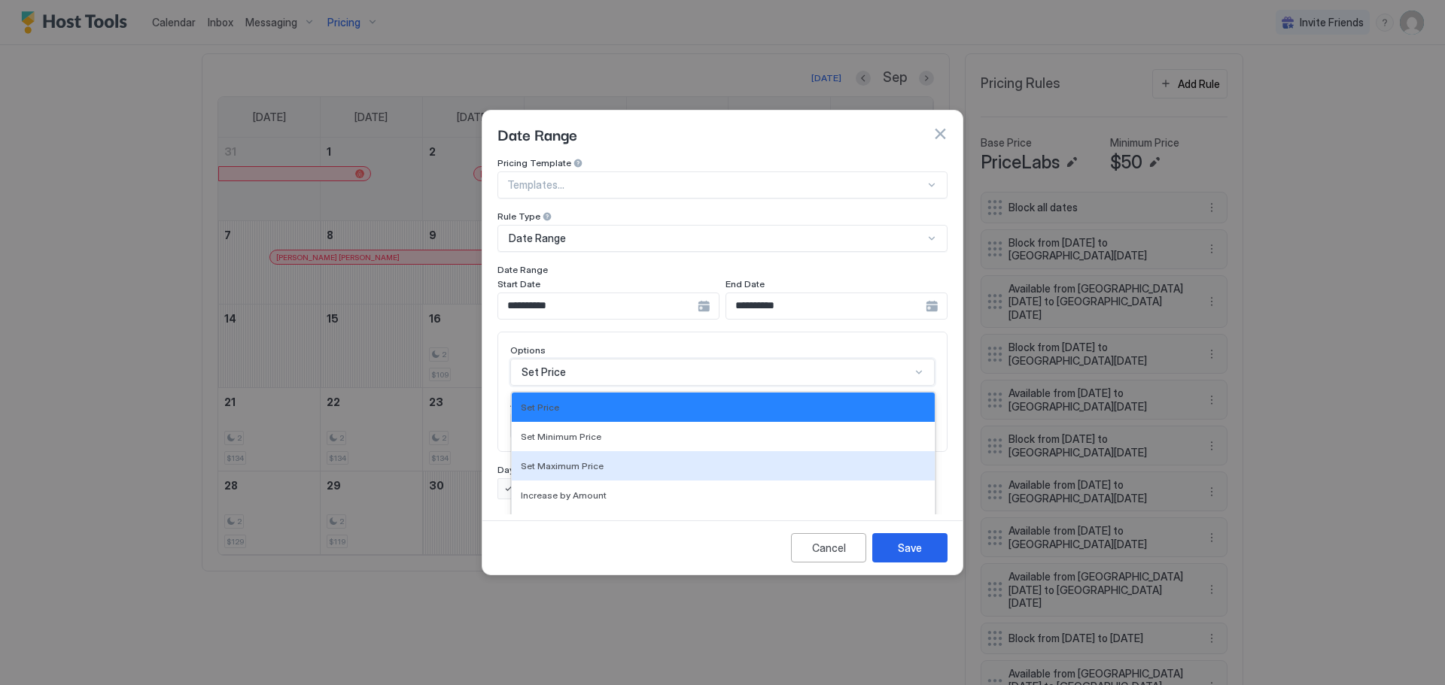
scroll to position [78, 0]
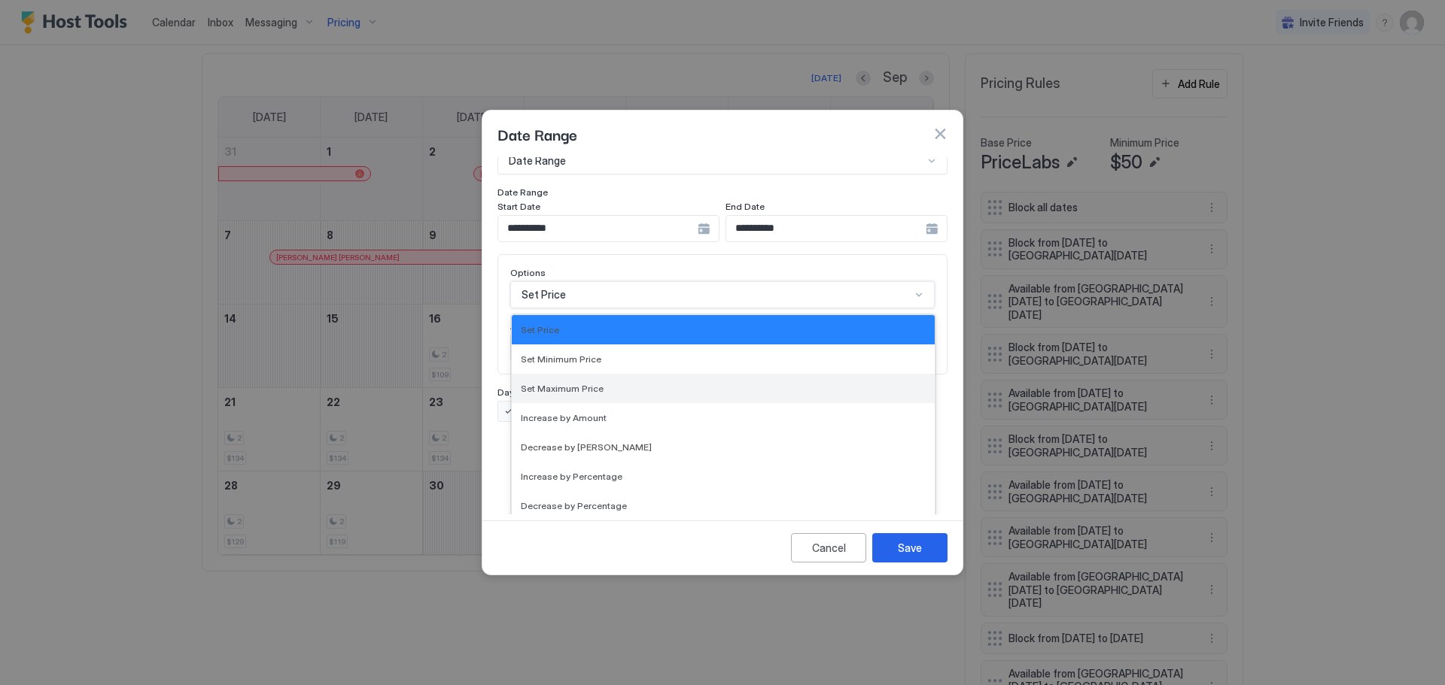
click at [616, 309] on div "17 results available. Use Up and Down to choose options, press Enter to select …" at bounding box center [722, 294] width 424 height 27
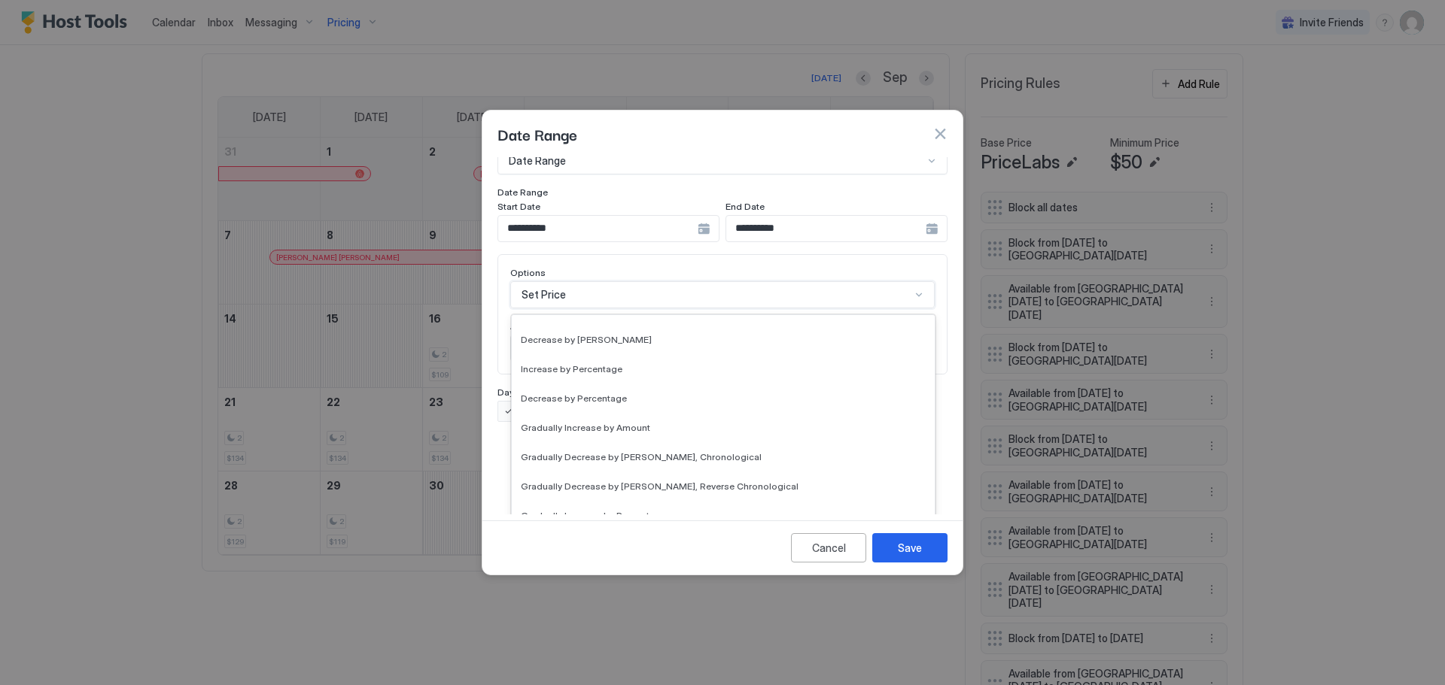
scroll to position [273, 0]
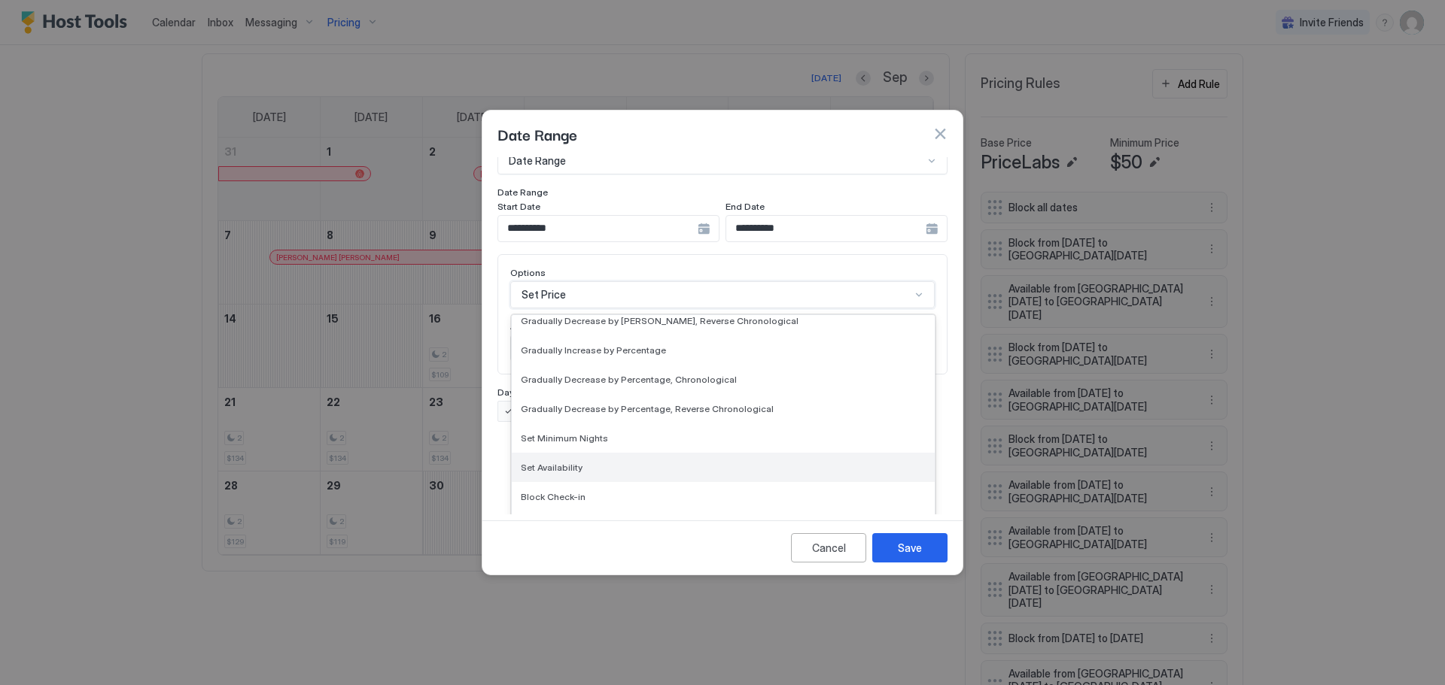
click at [546, 462] on span "Set Availability" at bounding box center [552, 467] width 62 height 11
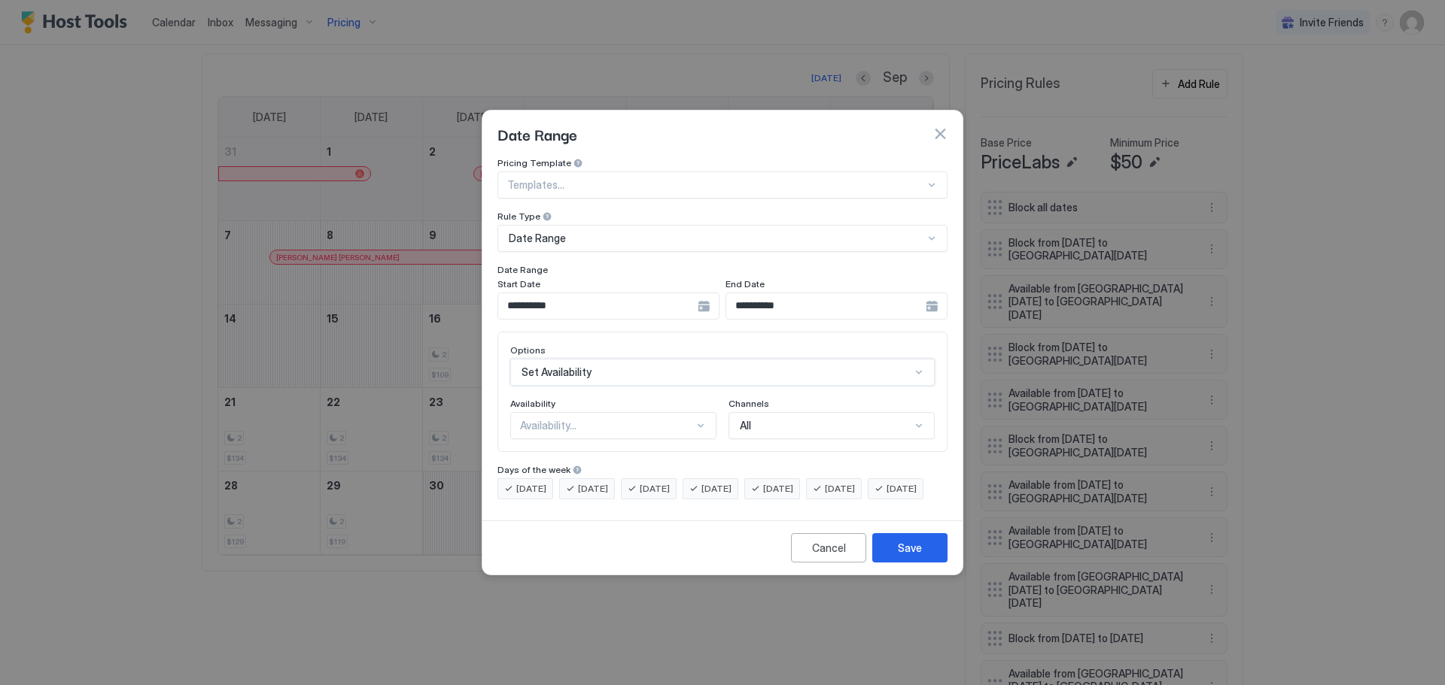
click at [697, 420] on div at bounding box center [701, 426] width 12 height 12
click at [579, 455] on div "Available" at bounding box center [614, 460] width 187 height 11
click at [905, 556] on div "Save" at bounding box center [910, 548] width 24 height 16
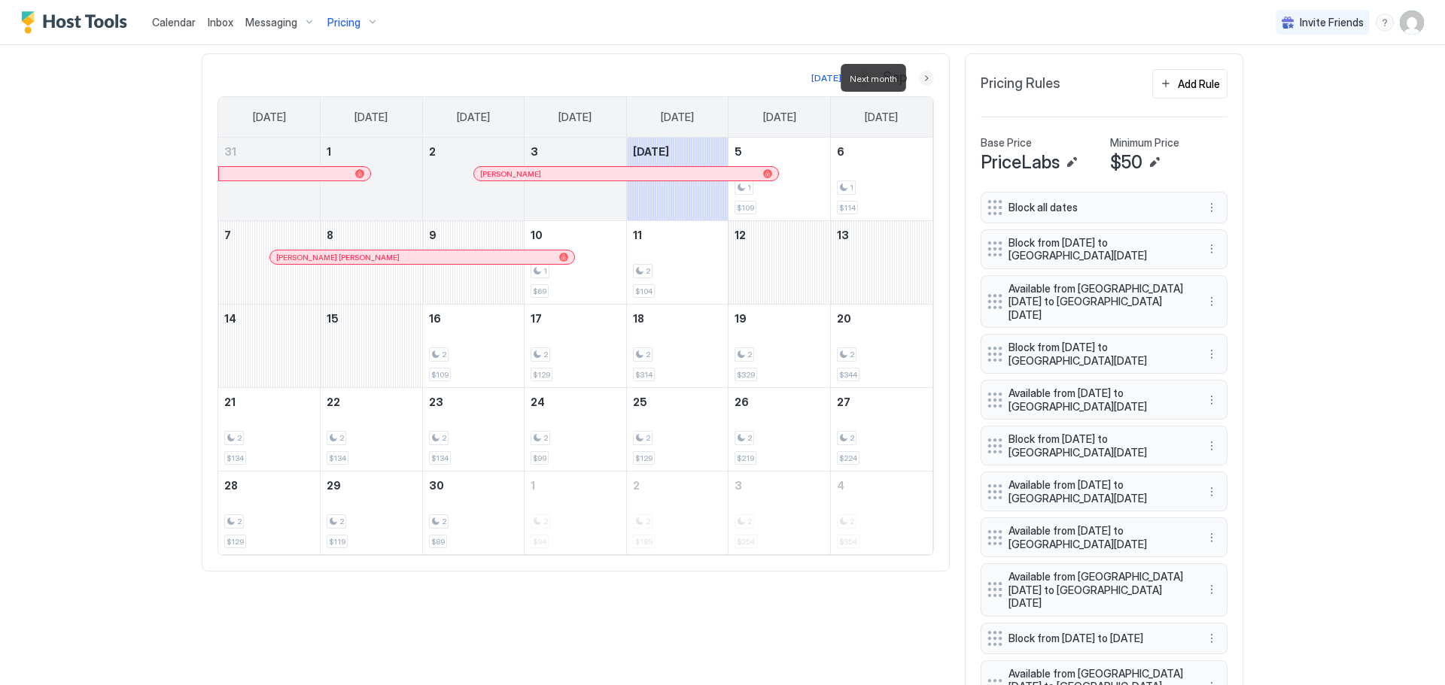
click at [923, 72] on button "Next month" at bounding box center [926, 78] width 15 height 15
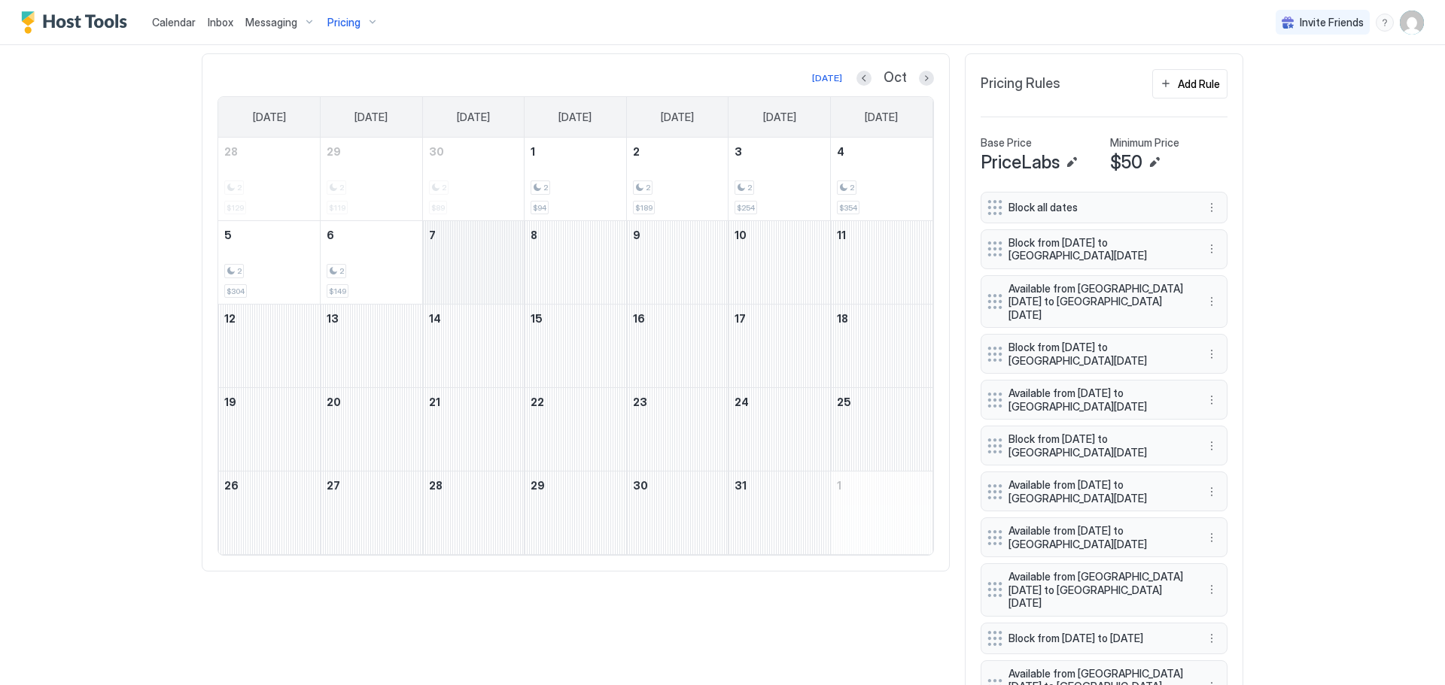
click at [455, 251] on div "October 7, 2025" at bounding box center [474, 262] width 102 height 83
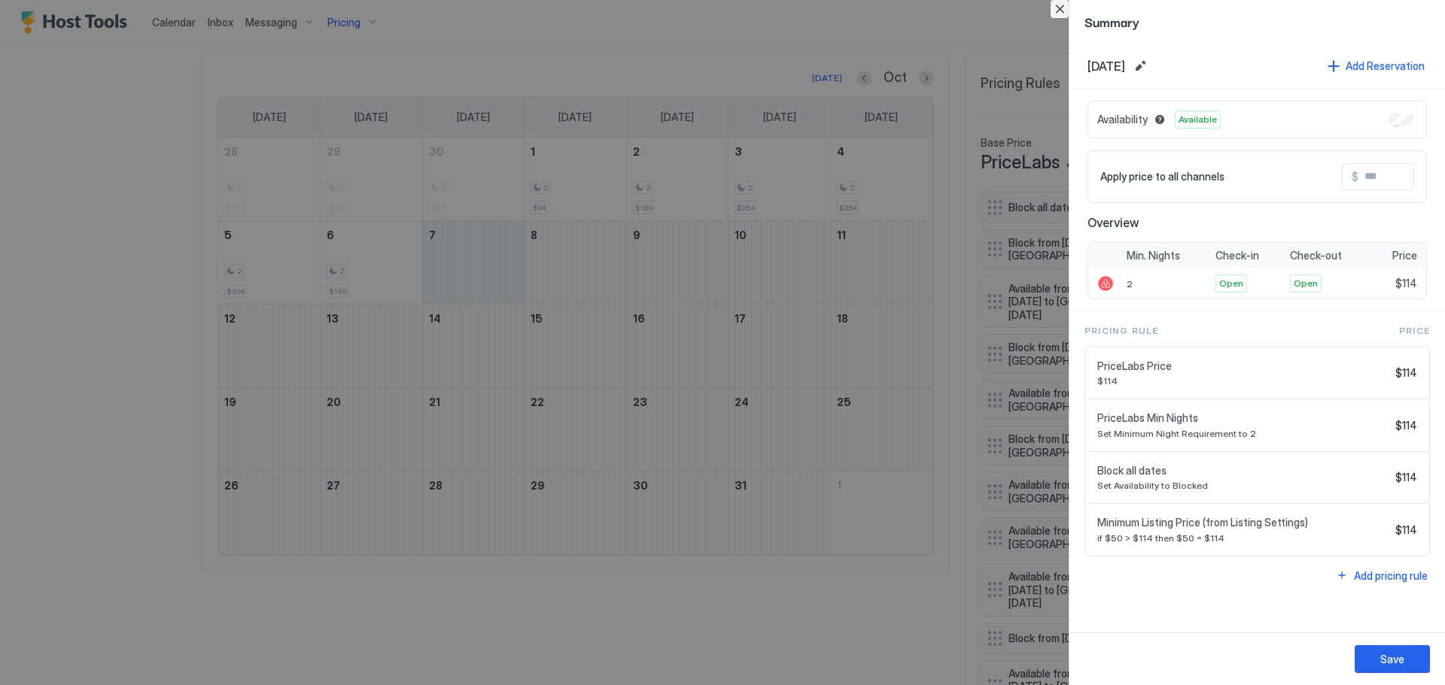
click at [1058, 10] on button "Close" at bounding box center [1059, 9] width 18 height 18
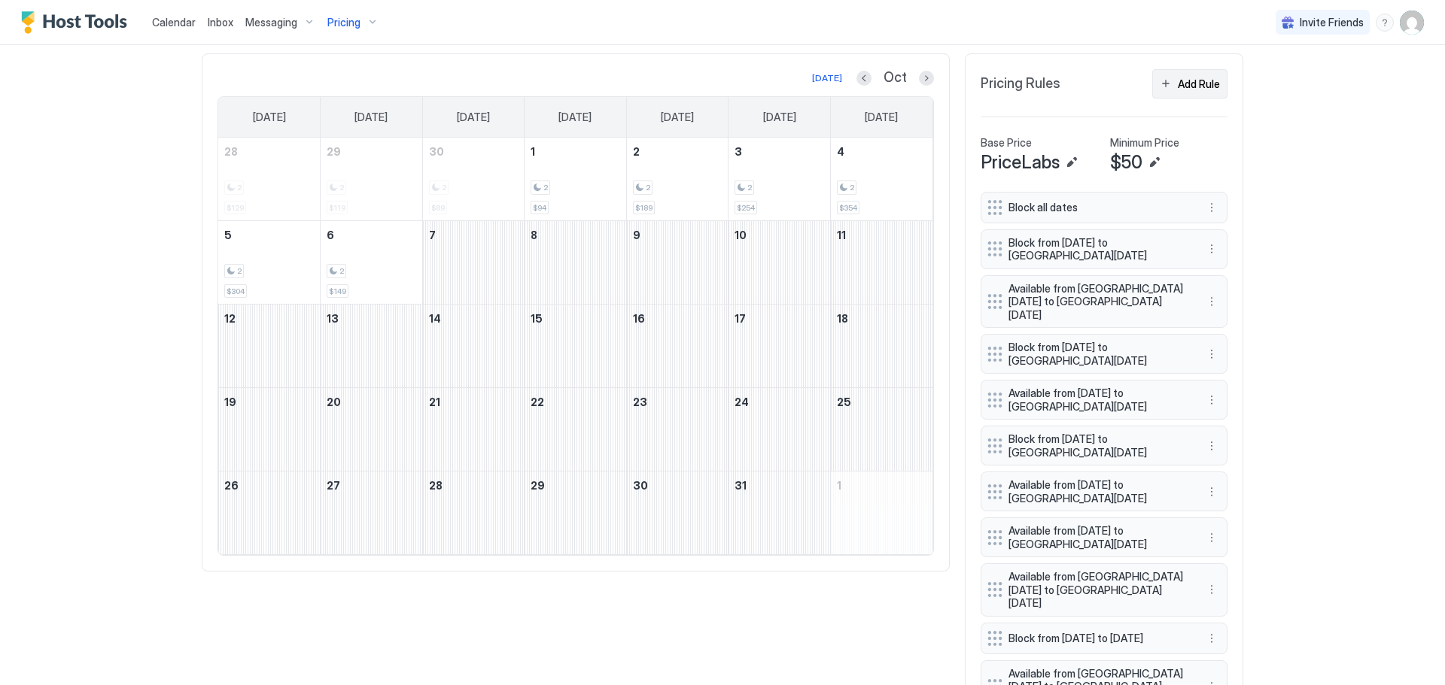
click at [1168, 85] on button "Add Rule" at bounding box center [1189, 83] width 75 height 29
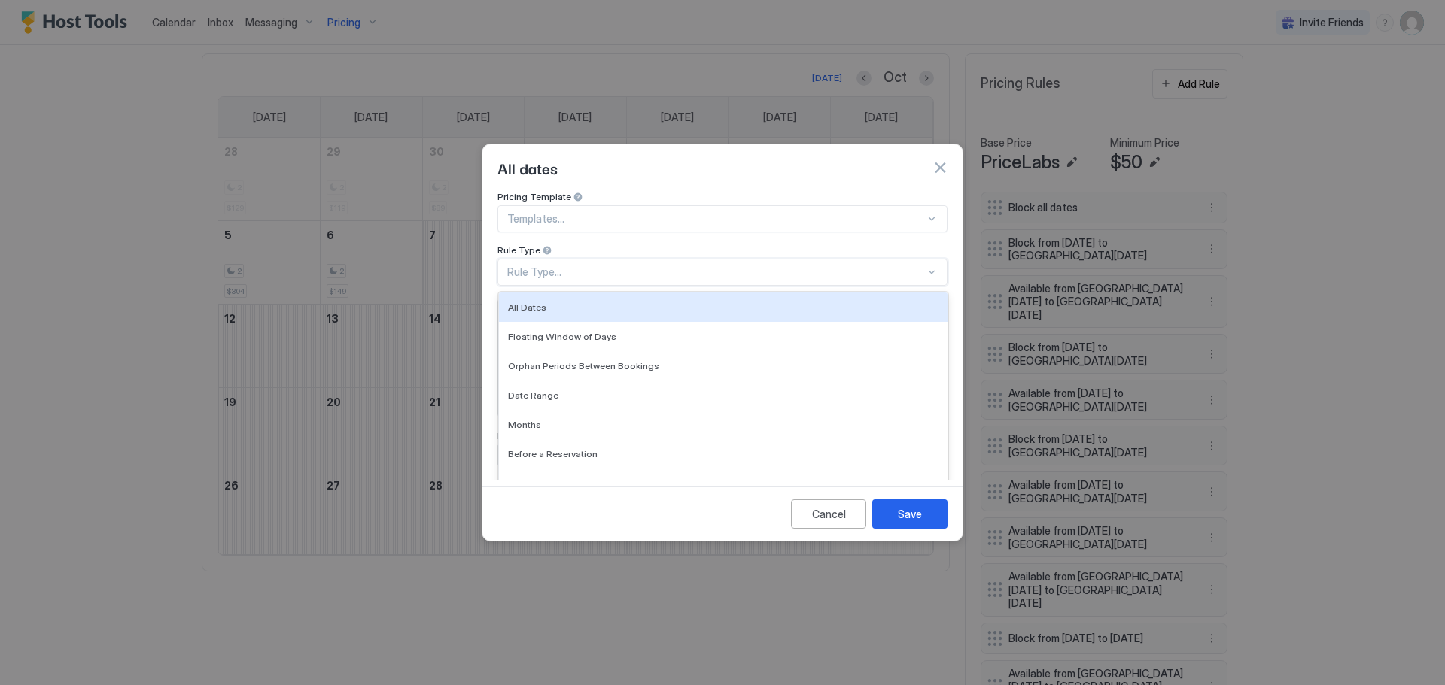
click at [585, 266] on div "Rule Type..." at bounding box center [716, 273] width 418 height 14
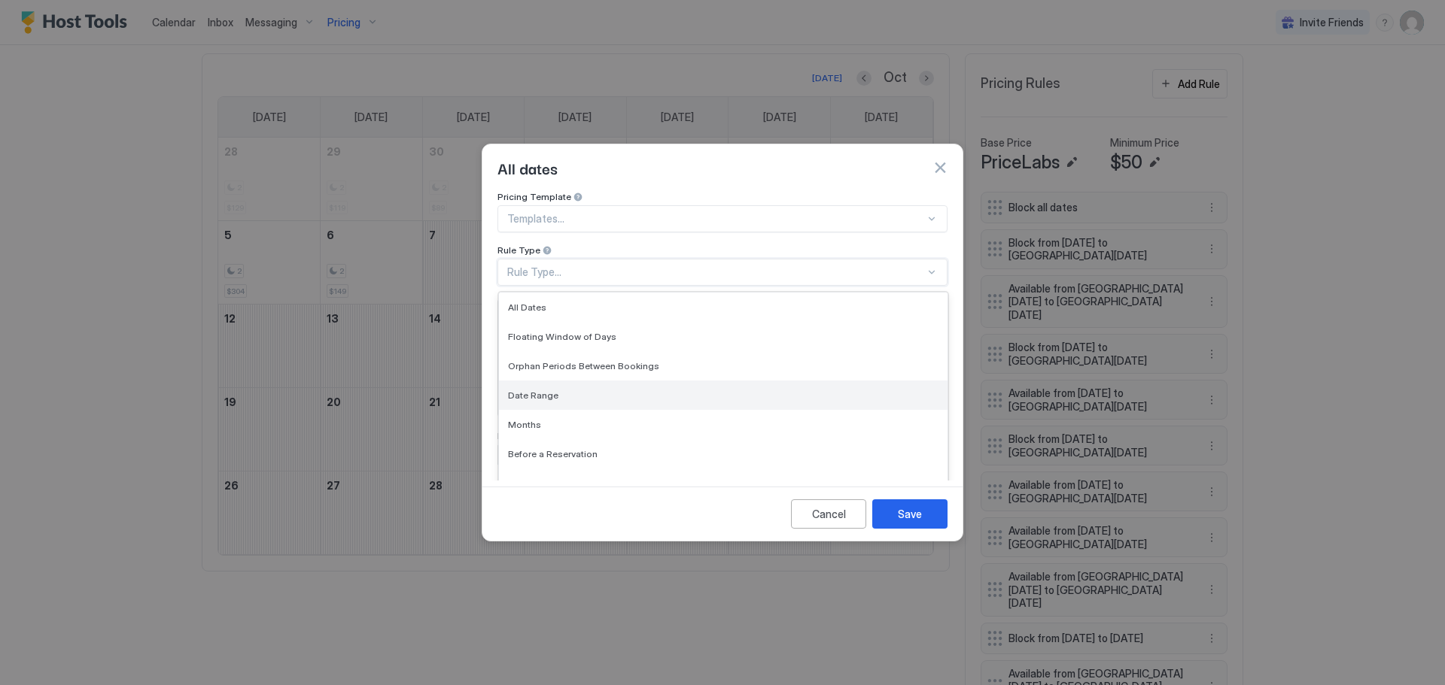
click at [530, 390] on span "Date Range" at bounding box center [533, 395] width 50 height 11
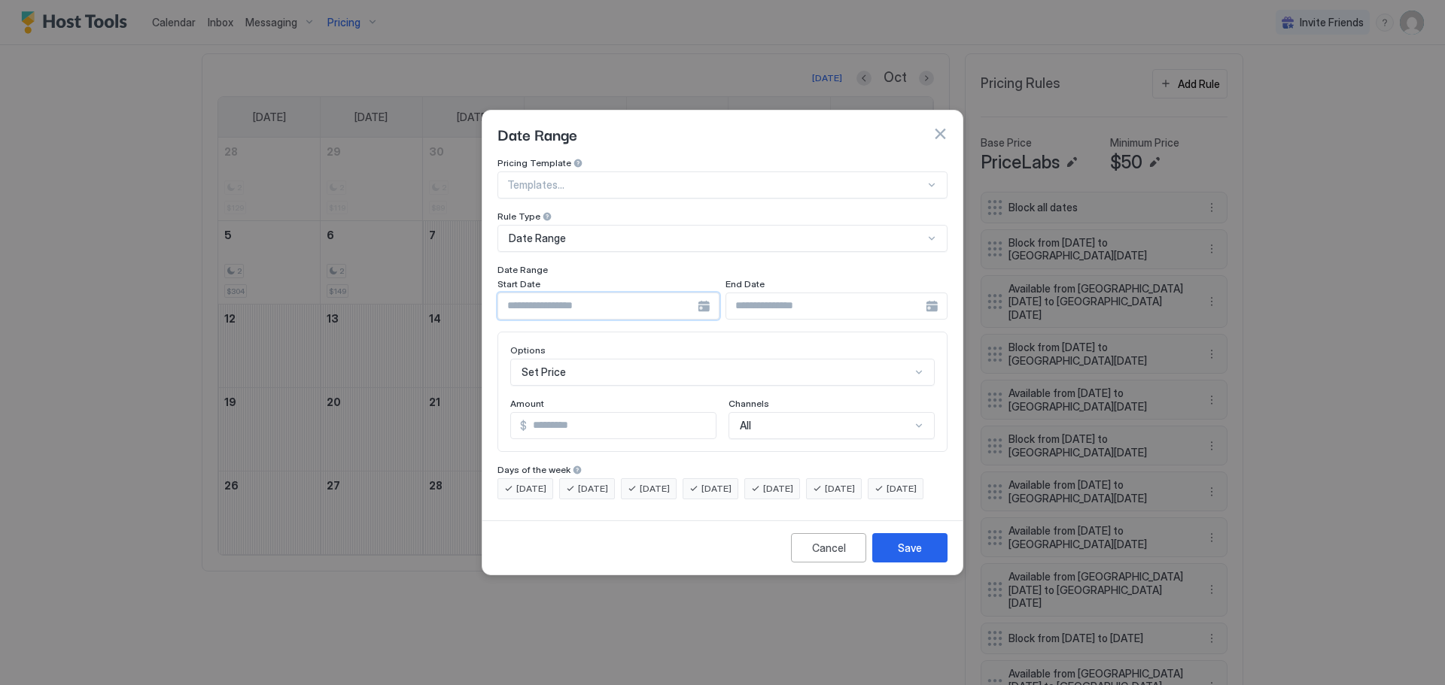
click at [597, 293] on input "Input Field" at bounding box center [597, 306] width 199 height 26
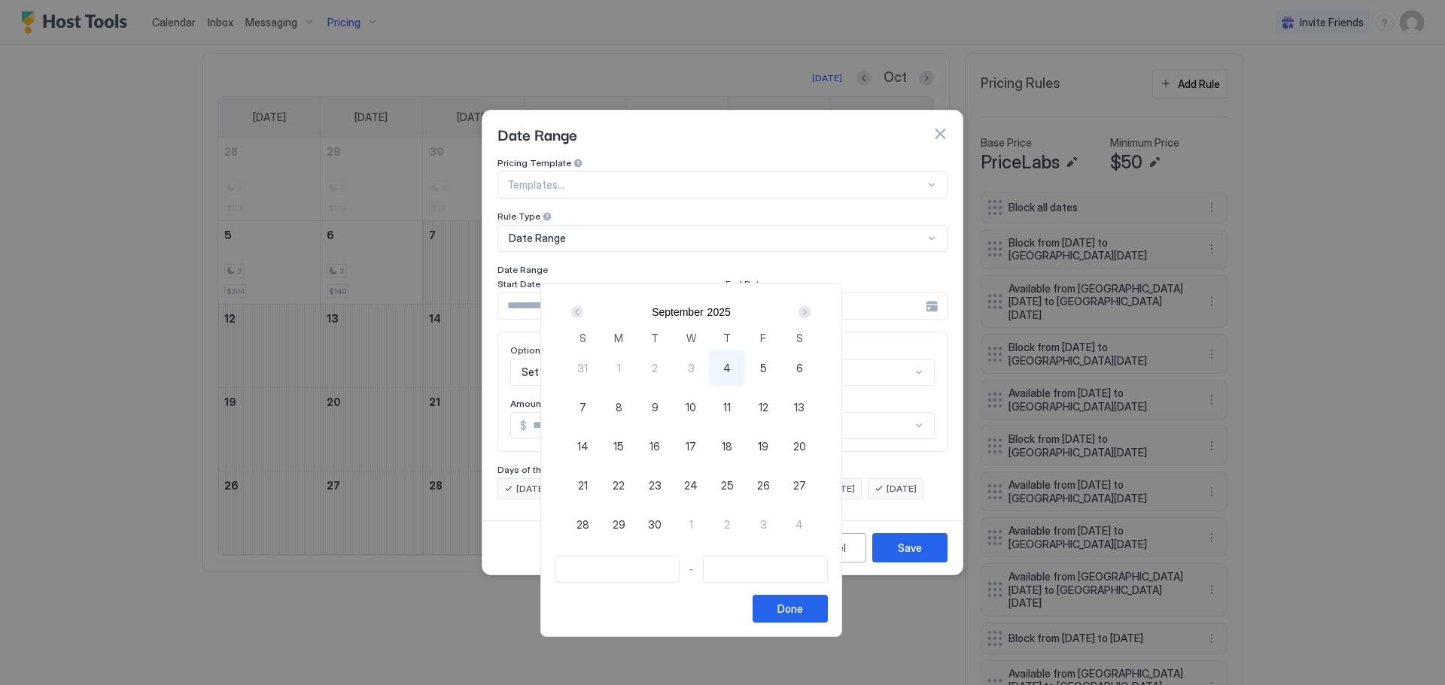
click at [810, 312] on div "Next" at bounding box center [804, 312] width 12 height 12
click at [658, 403] on span "7" at bounding box center [655, 408] width 7 height 16
type input "**********"
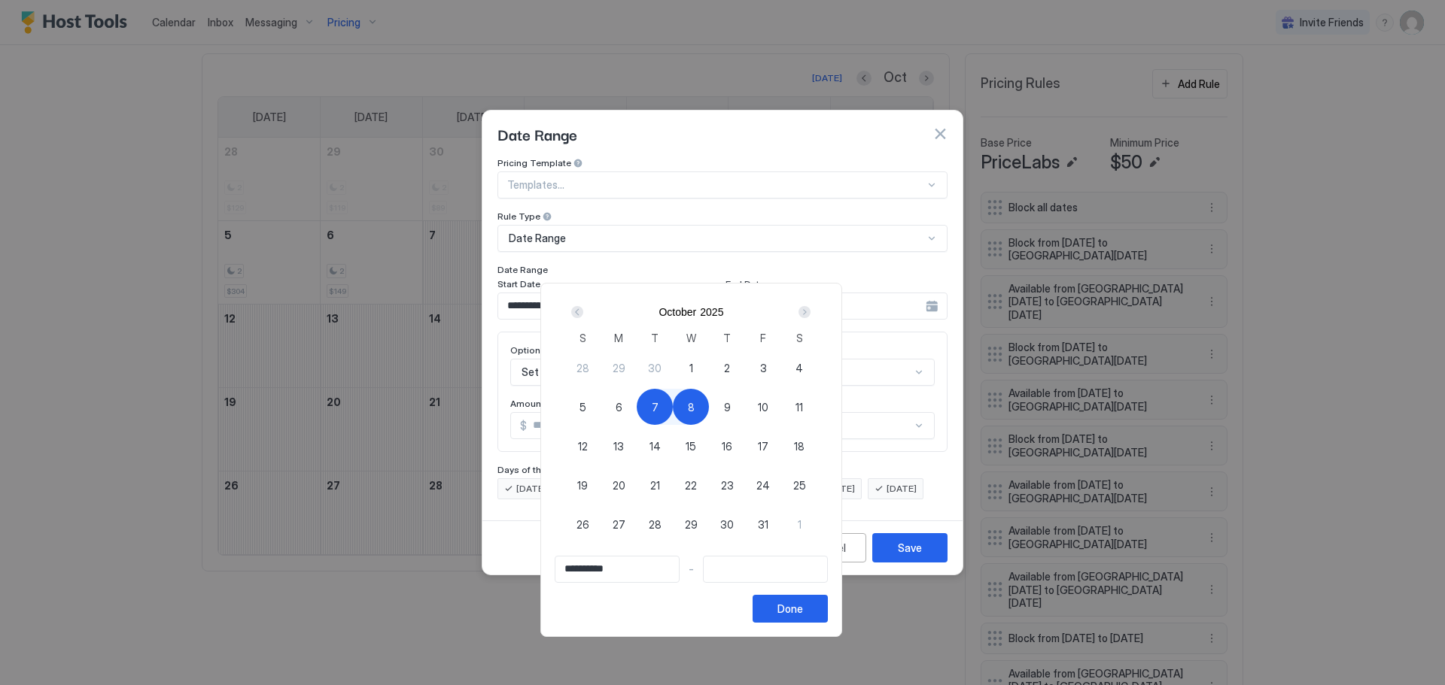
click at [695, 400] on span "8" at bounding box center [691, 408] width 7 height 16
type input "**********"
click at [803, 606] on div "Done" at bounding box center [790, 609] width 26 height 16
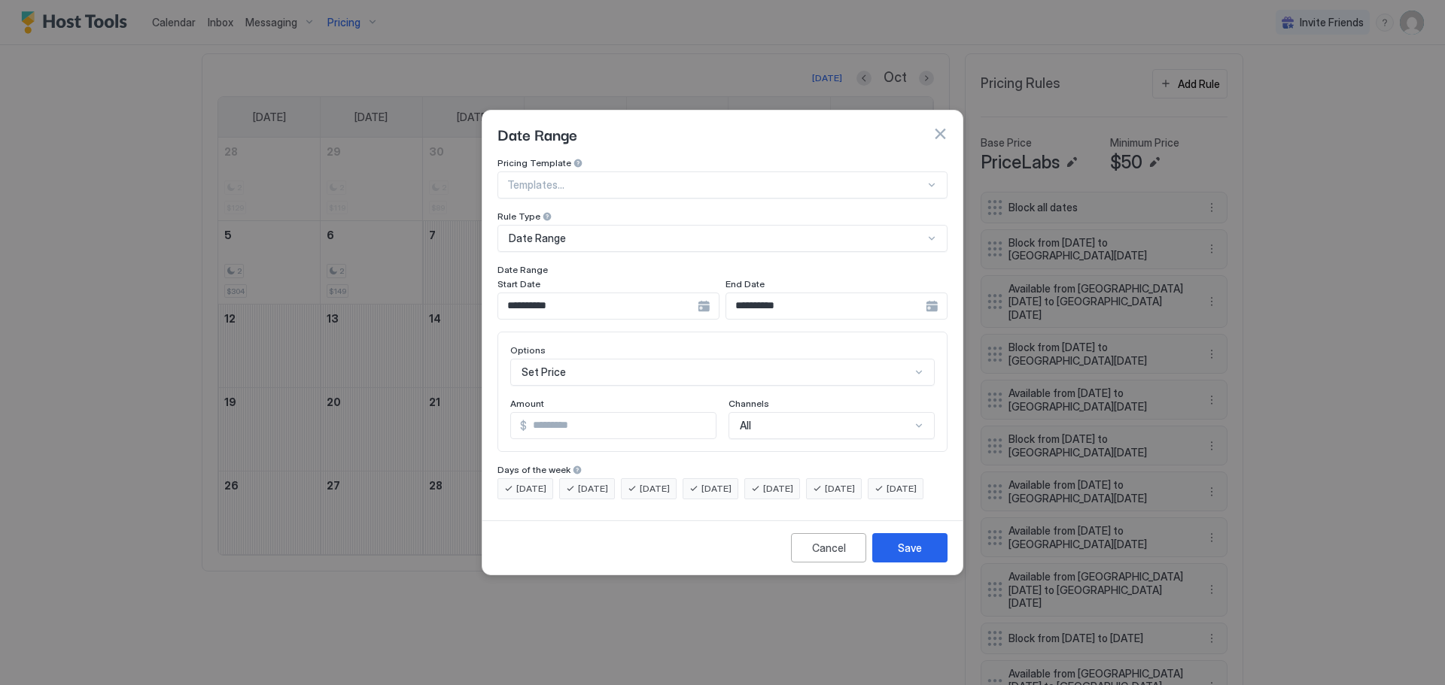
click at [603, 364] on div "Set Price" at bounding box center [722, 372] width 424 height 27
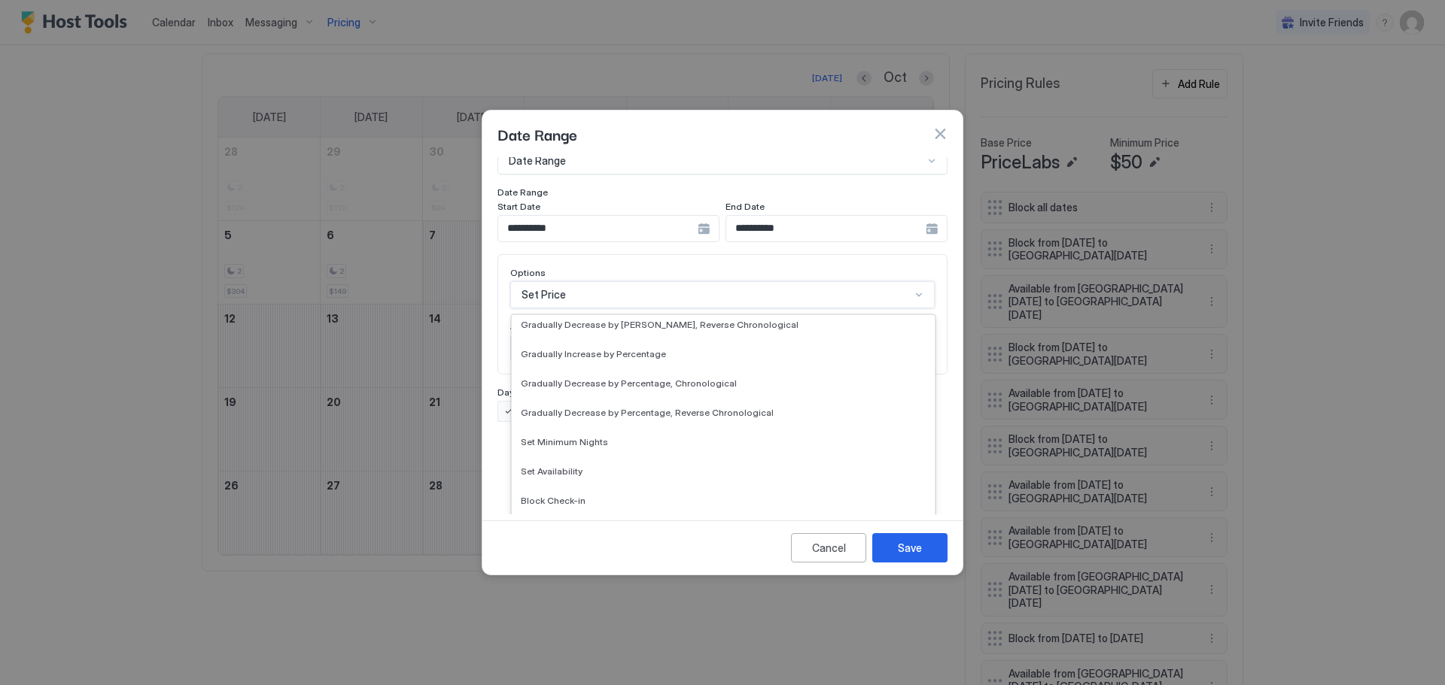
scroll to position [273, 0]
click at [540, 462] on span "Set Availability" at bounding box center [552, 467] width 62 height 11
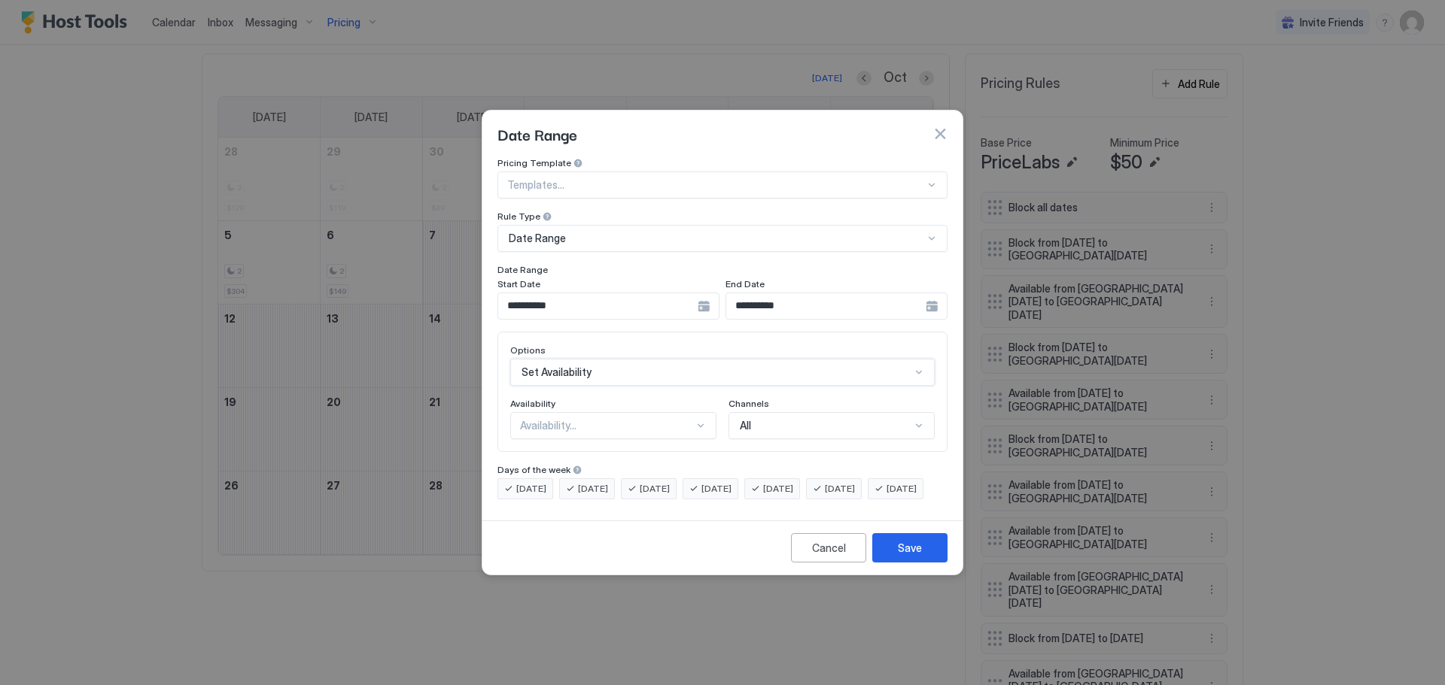
scroll to position [0, 0]
click at [646, 419] on div "Availability..." at bounding box center [607, 426] width 174 height 14
click at [549, 455] on span "Available" at bounding box center [540, 460] width 38 height 11
click at [890, 562] on button "Save" at bounding box center [909, 547] width 75 height 29
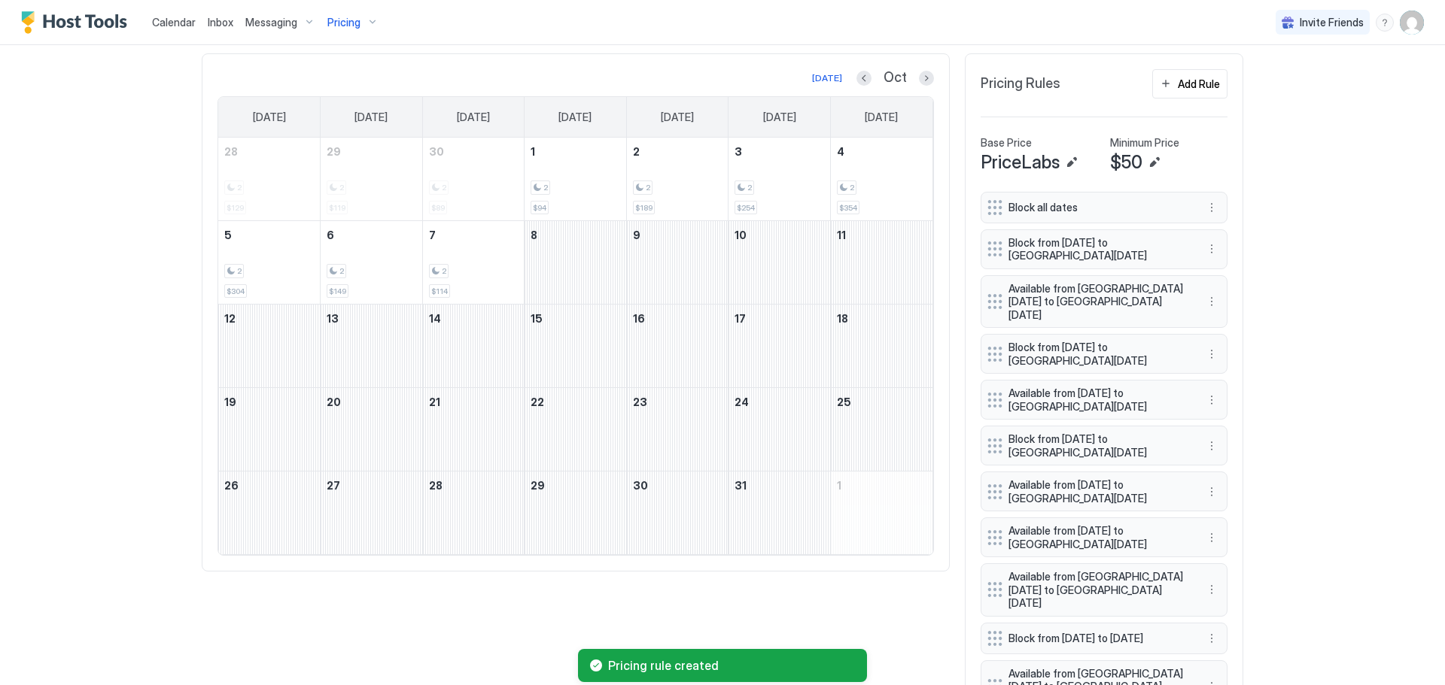
click at [1181, 79] on div "Add Rule" at bounding box center [1199, 84] width 42 height 16
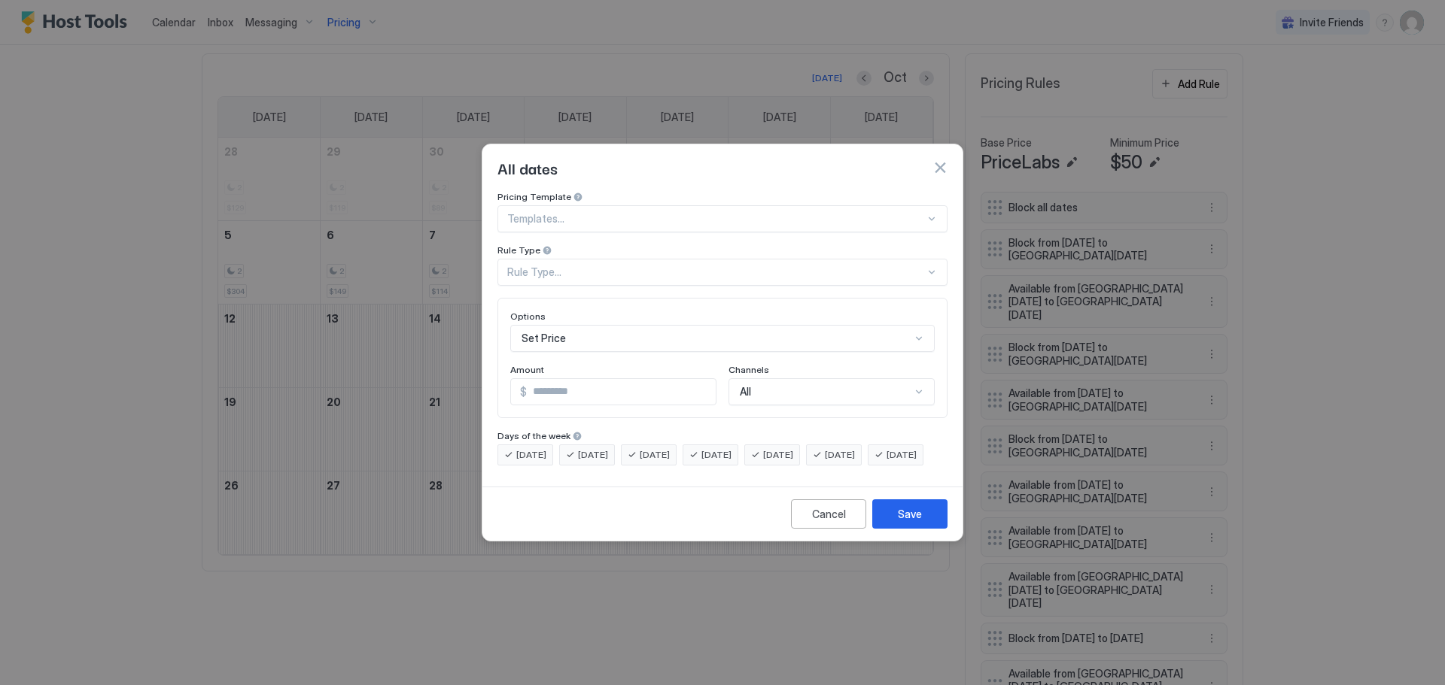
click at [730, 266] on div "Rule Type..." at bounding box center [716, 273] width 418 height 14
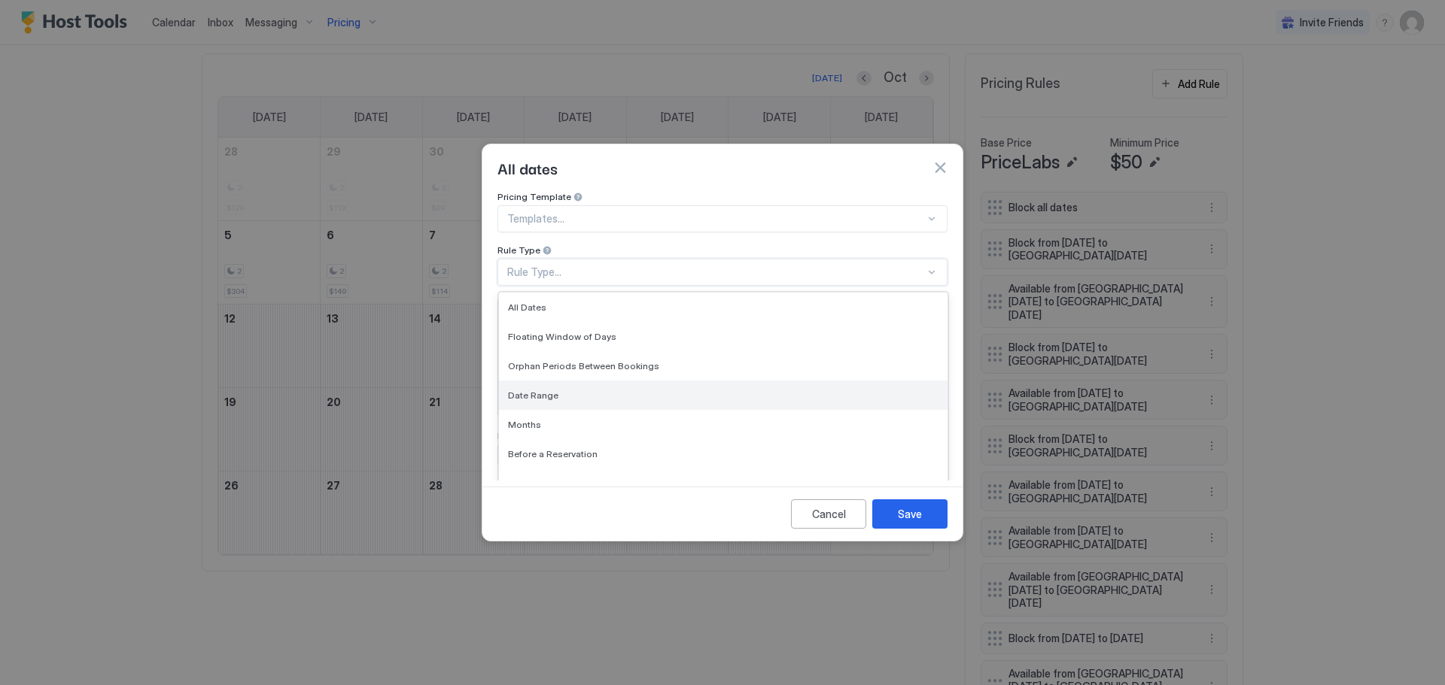
click at [527, 390] on span "Date Range" at bounding box center [533, 395] width 50 height 11
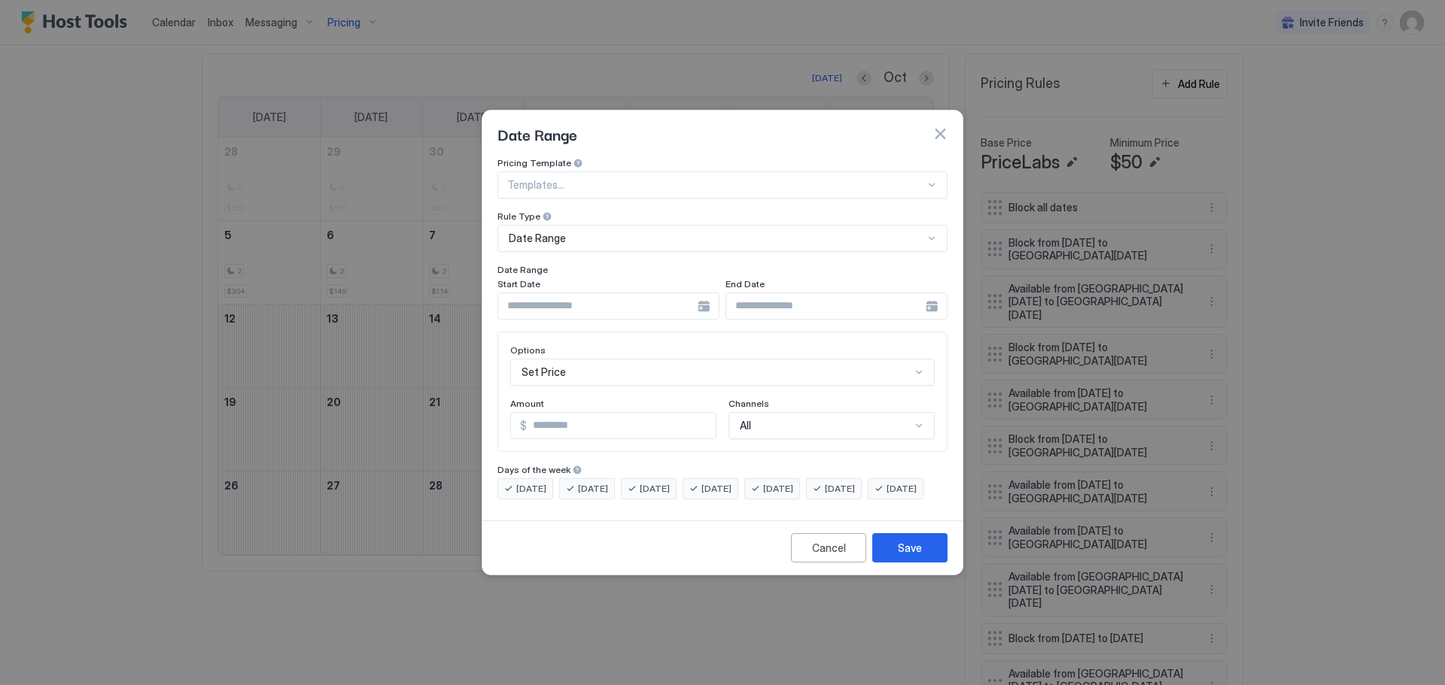
click at [704, 293] on div at bounding box center [608, 306] width 222 height 27
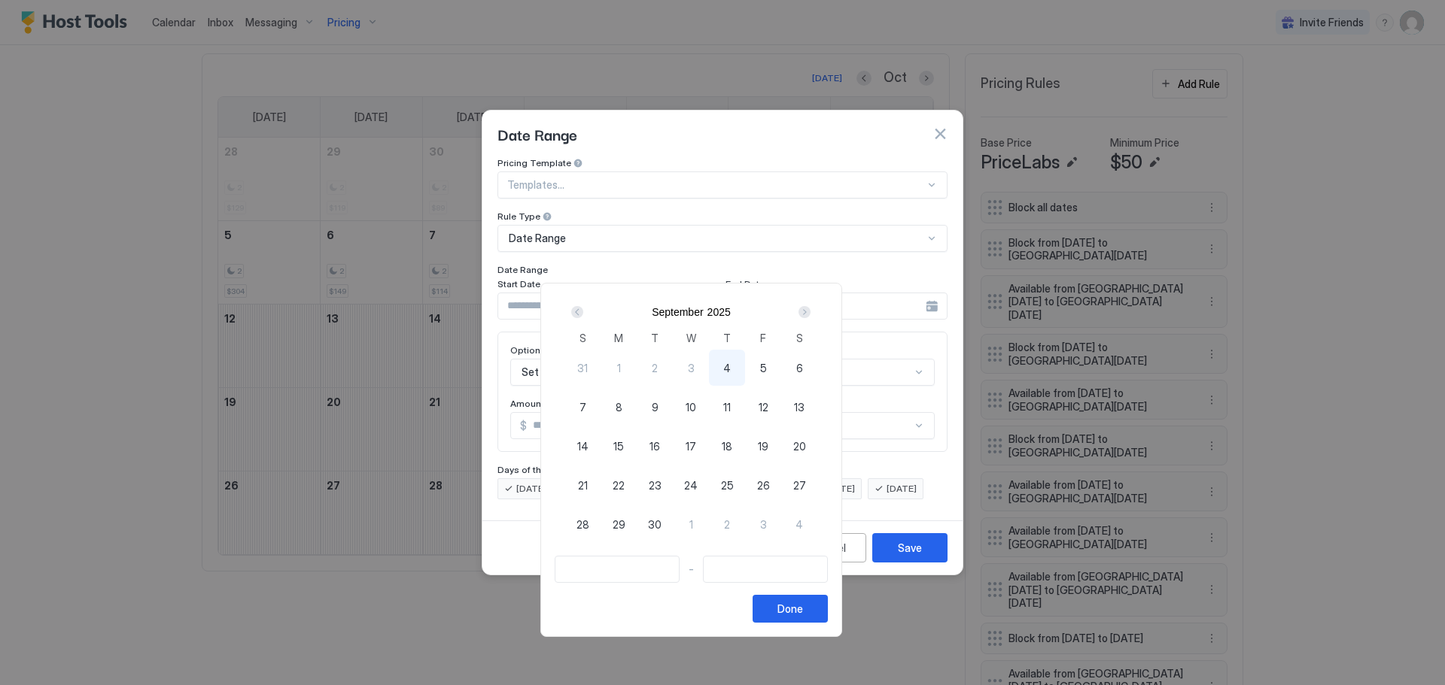
click at [810, 309] on div "Next" at bounding box center [804, 312] width 12 height 12
click at [624, 448] on span "13" at bounding box center [618, 447] width 11 height 16
type input "**********"
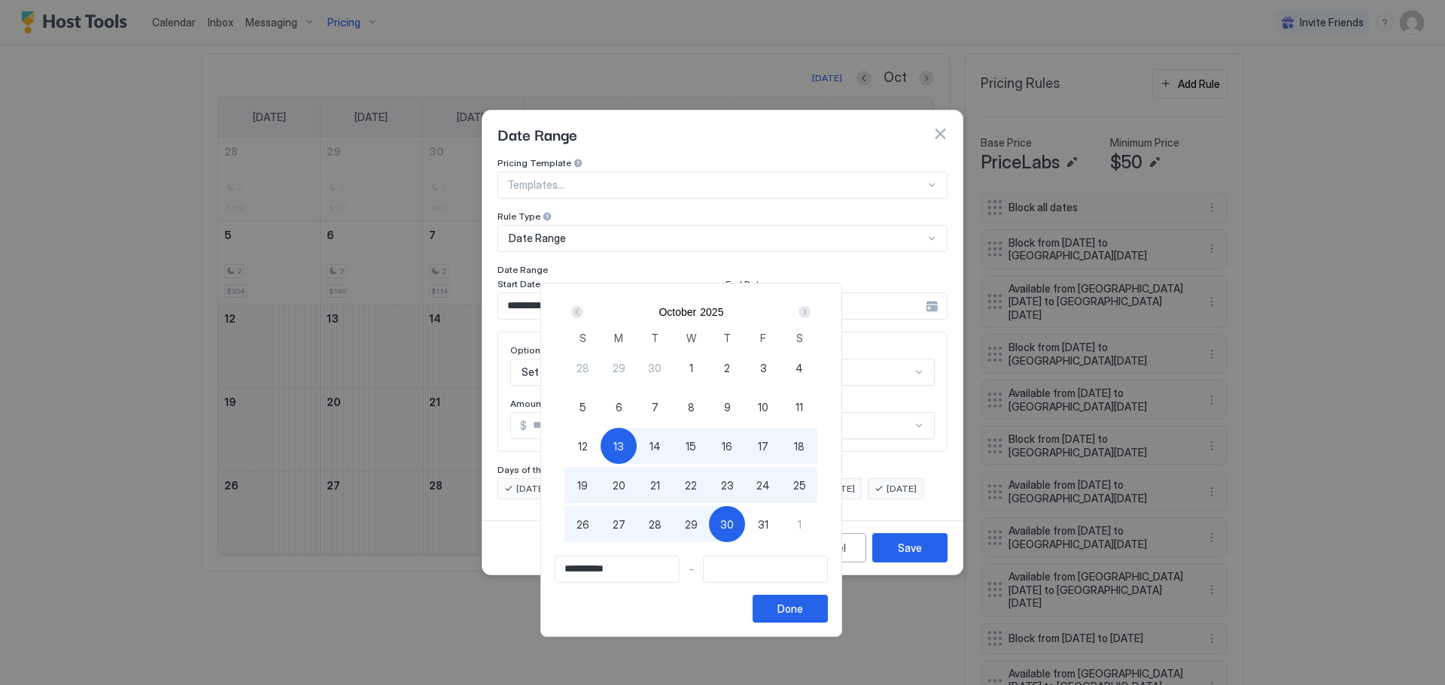
type input "**********"
click at [768, 529] on span "31" at bounding box center [763, 525] width 11 height 16
type input "**********"
click at [803, 606] on div "Done" at bounding box center [790, 609] width 26 height 16
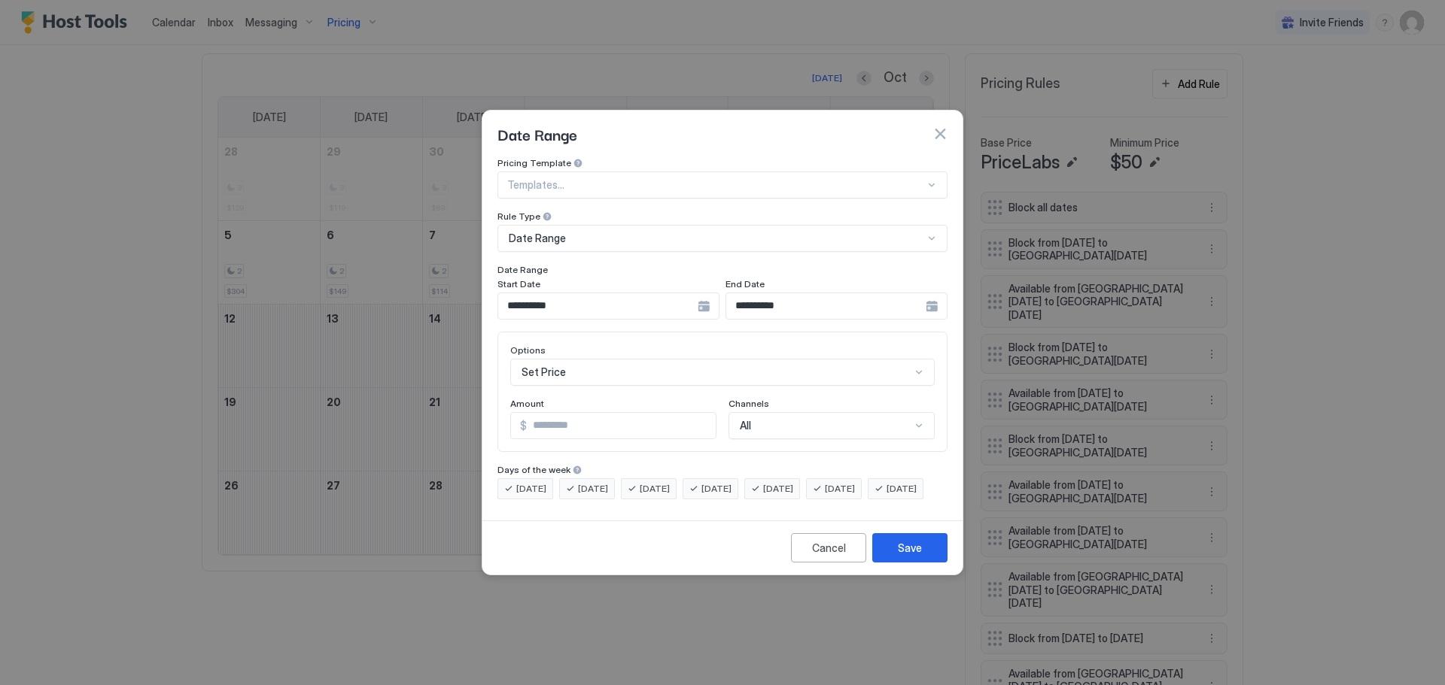
click at [604, 359] on div "Set Price" at bounding box center [722, 372] width 424 height 27
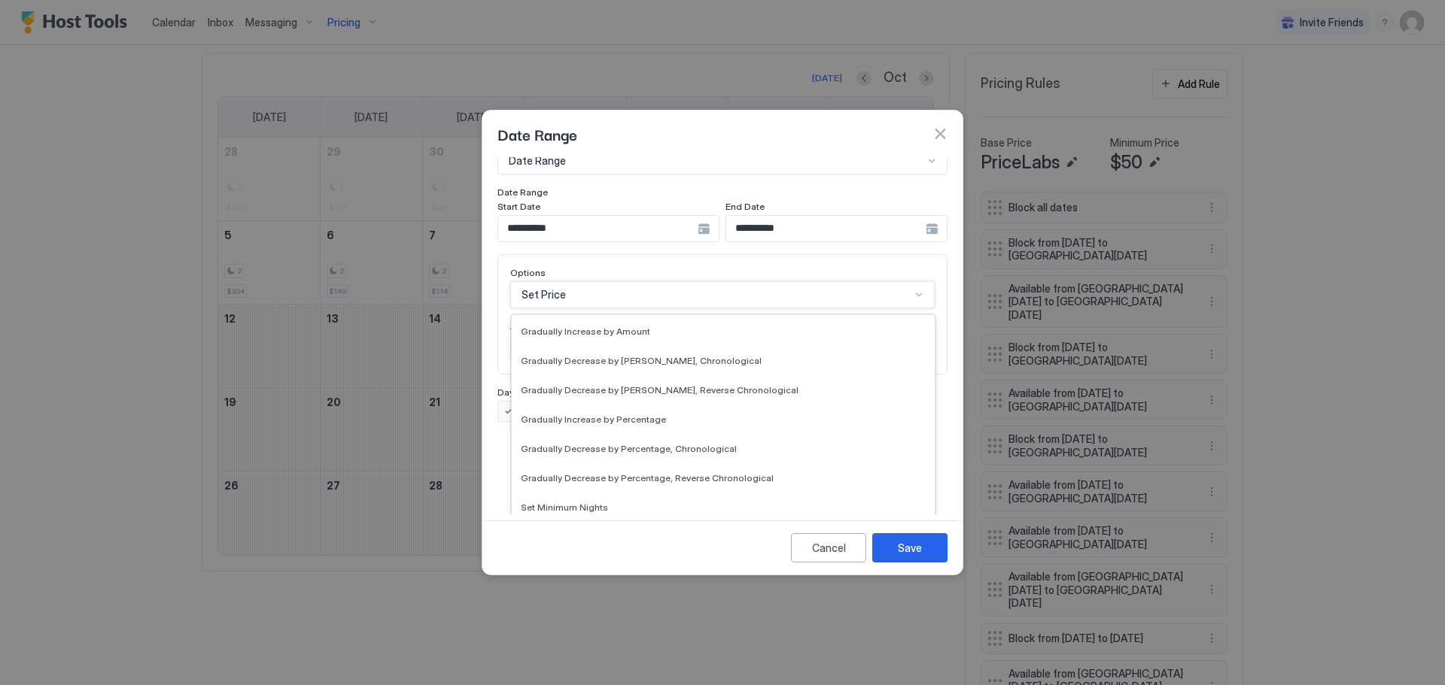
scroll to position [226, 0]
click at [554, 509] on span "Set Availability" at bounding box center [552, 514] width 62 height 11
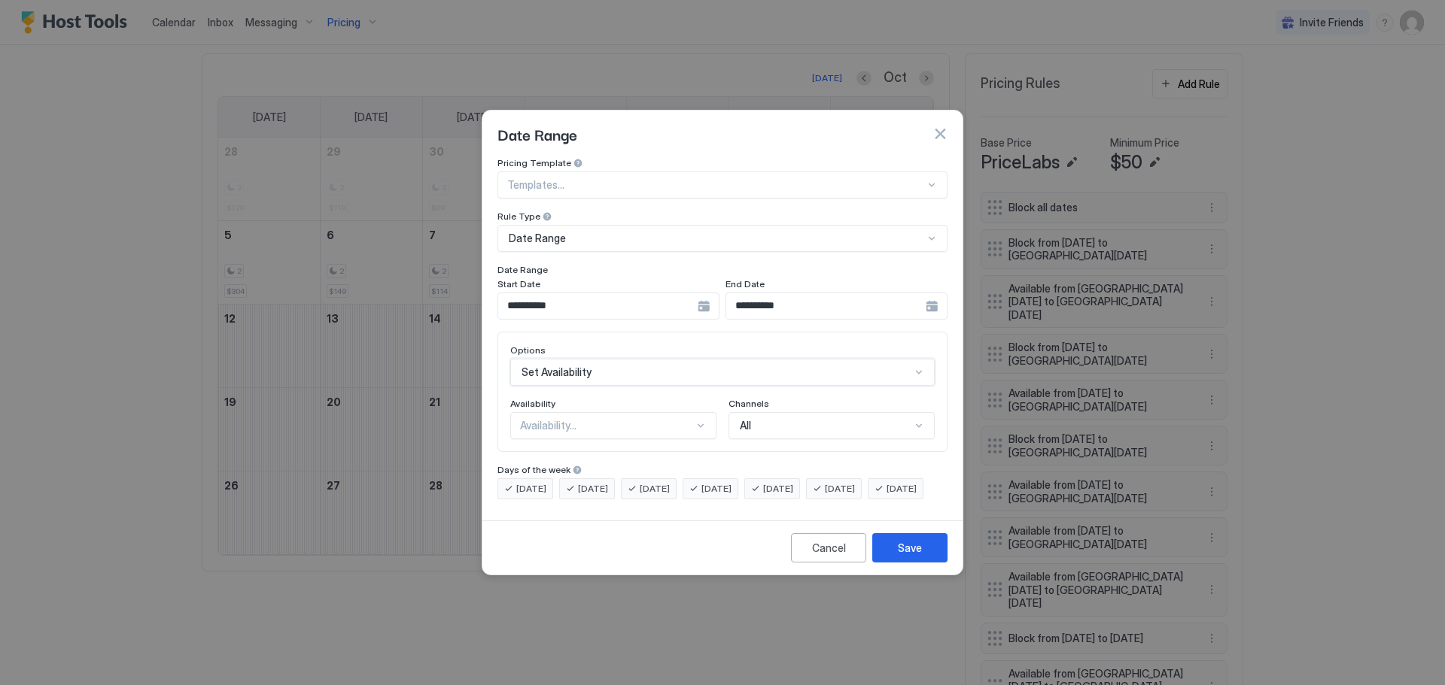
scroll to position [0, 0]
click at [550, 419] on div "Availability..." at bounding box center [607, 426] width 174 height 14
click at [550, 455] on span "Available" at bounding box center [540, 460] width 38 height 11
click at [893, 563] on button "Save" at bounding box center [909, 547] width 75 height 29
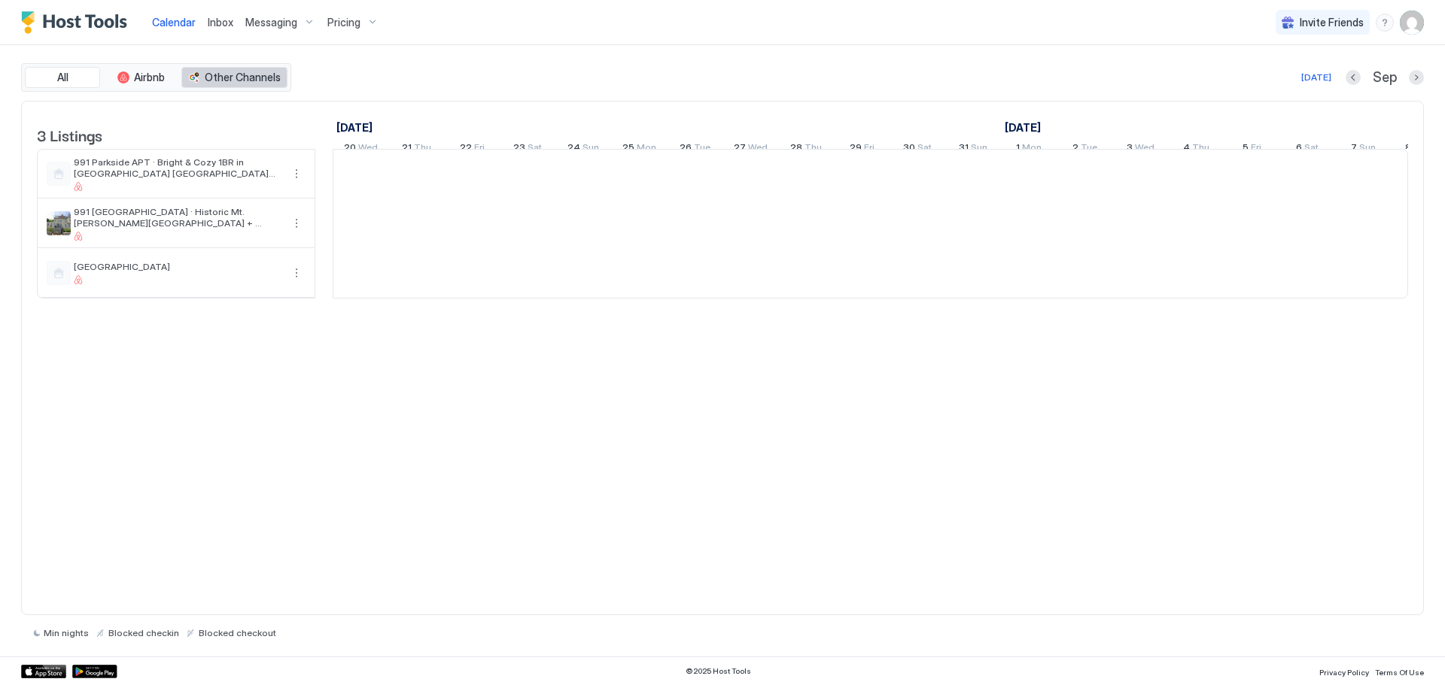
scroll to position [0, 836]
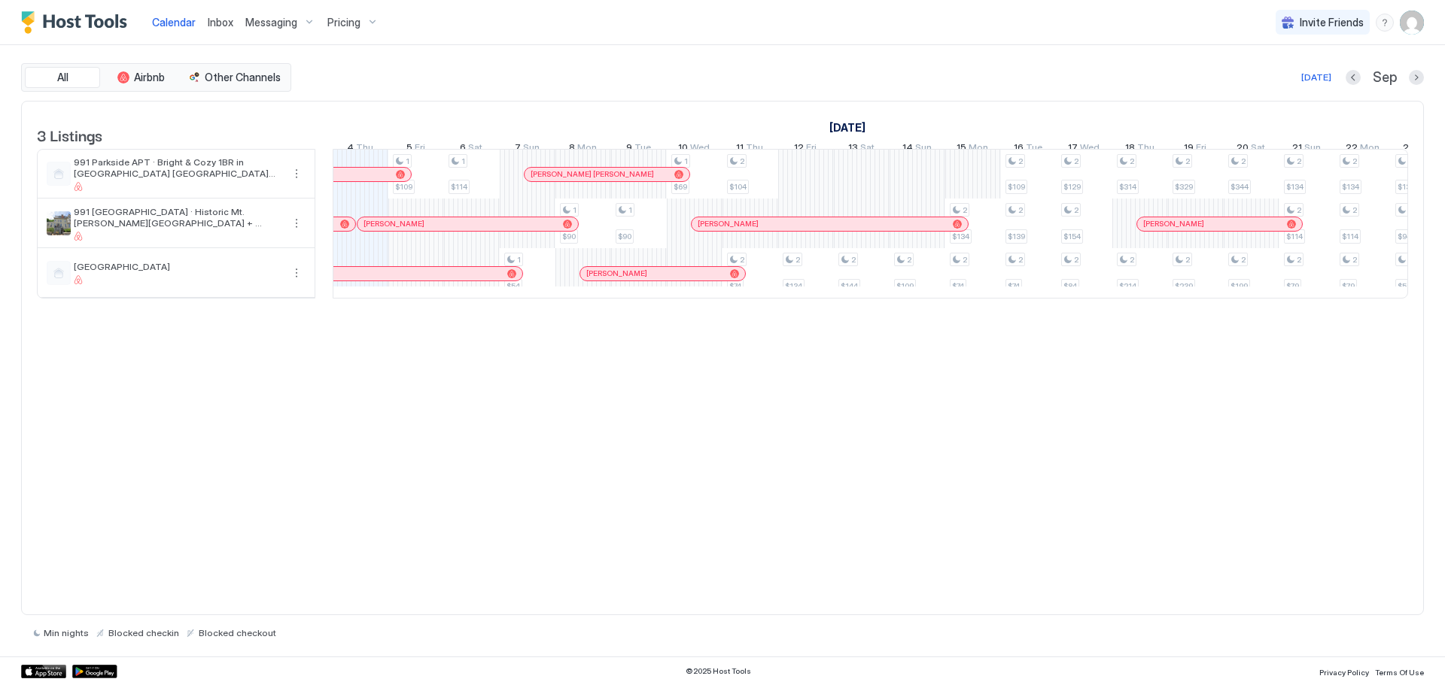
click at [178, 17] on span "Calendar" at bounding box center [174, 22] width 44 height 13
click at [147, 178] on span "991 Parkside APT · Bright & Cozy 1BR in [GEOGRAPHIC_DATA] [GEOGRAPHIC_DATA][PER…" at bounding box center [178, 168] width 208 height 23
click at [738, 401] on div "3 Listings [DATE] [DATE] [DATE] 20 Wed 21 Thu 22 Fri 23 Sat 24 Sun 25 Mon 26 Tu…" at bounding box center [722, 358] width 1403 height 515
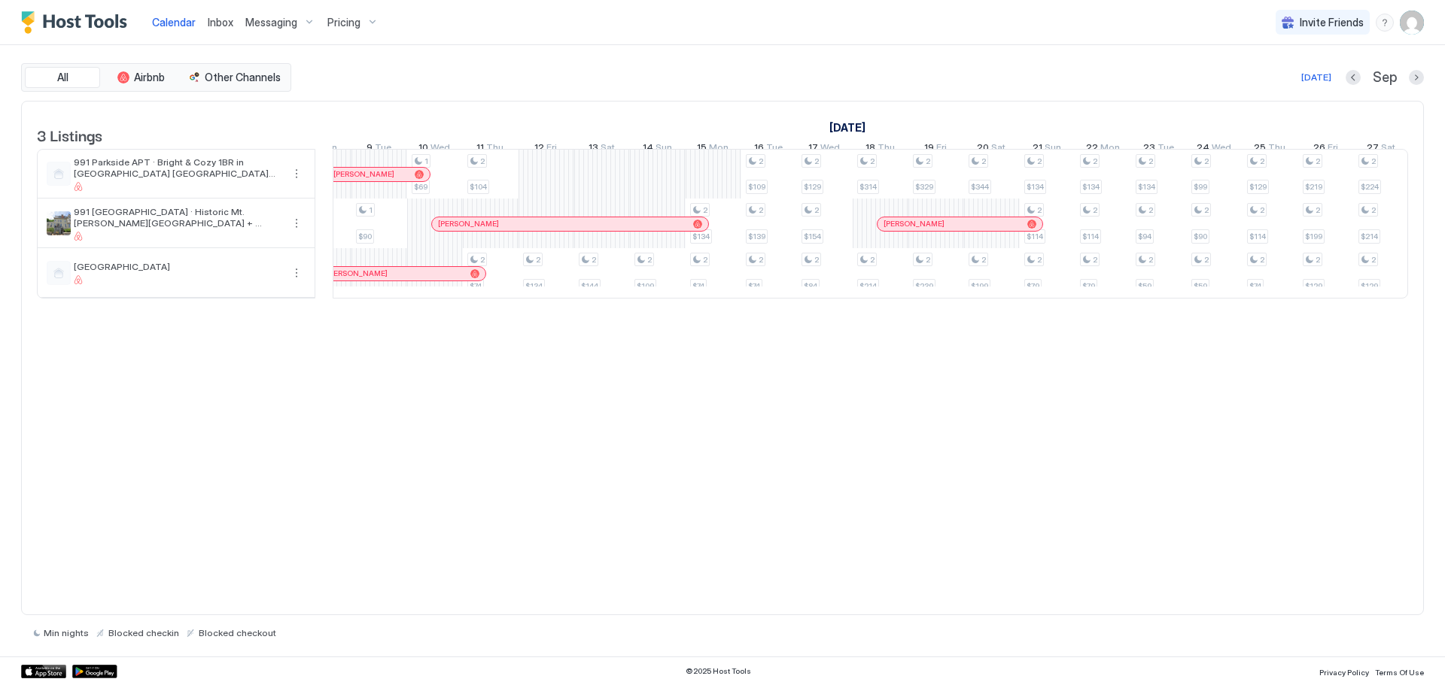
scroll to position [0, 1131]
